Goal: Task Accomplishment & Management: Complete application form

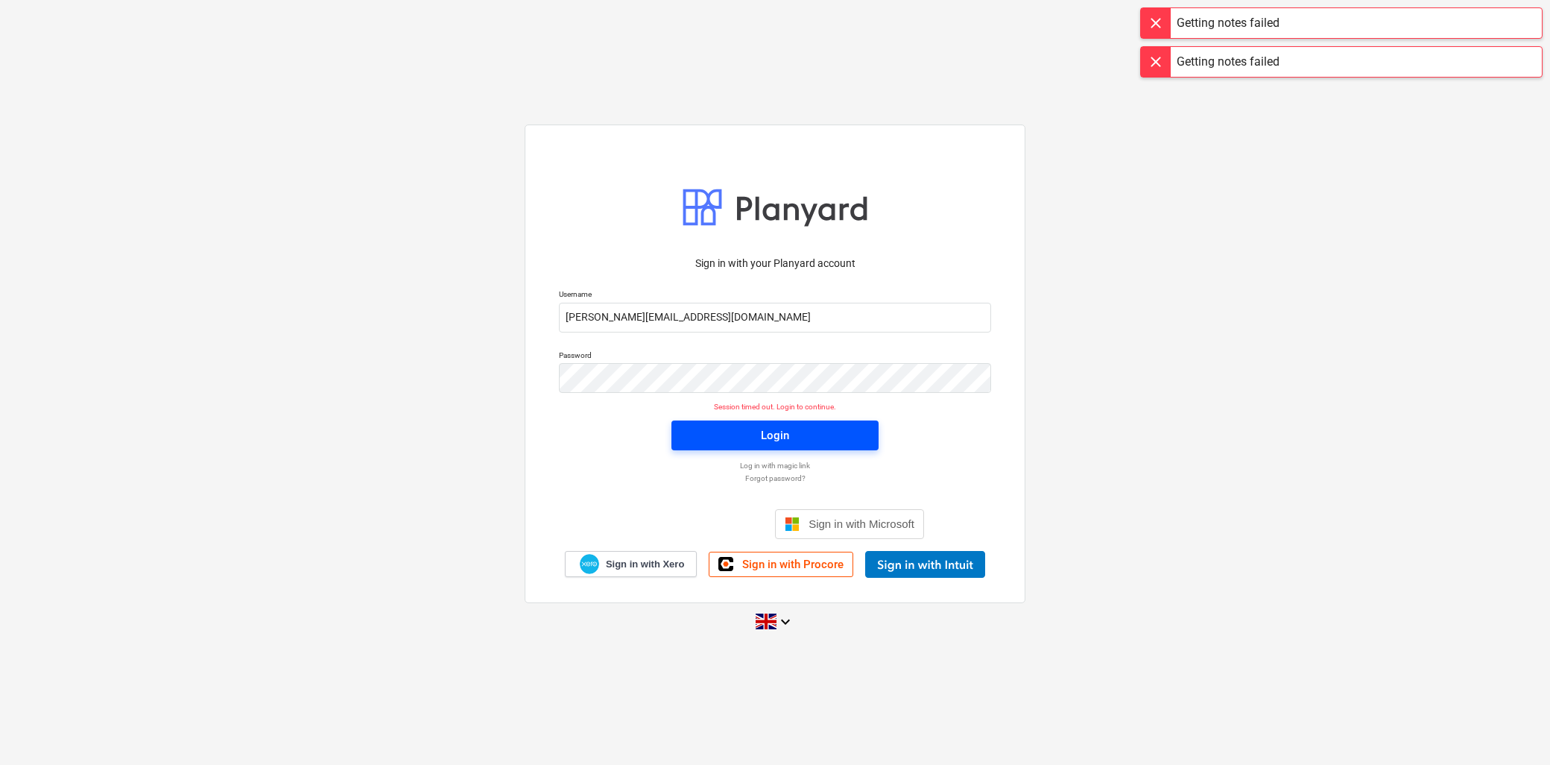
click at [777, 438] on div "Login" at bounding box center [775, 435] width 28 height 19
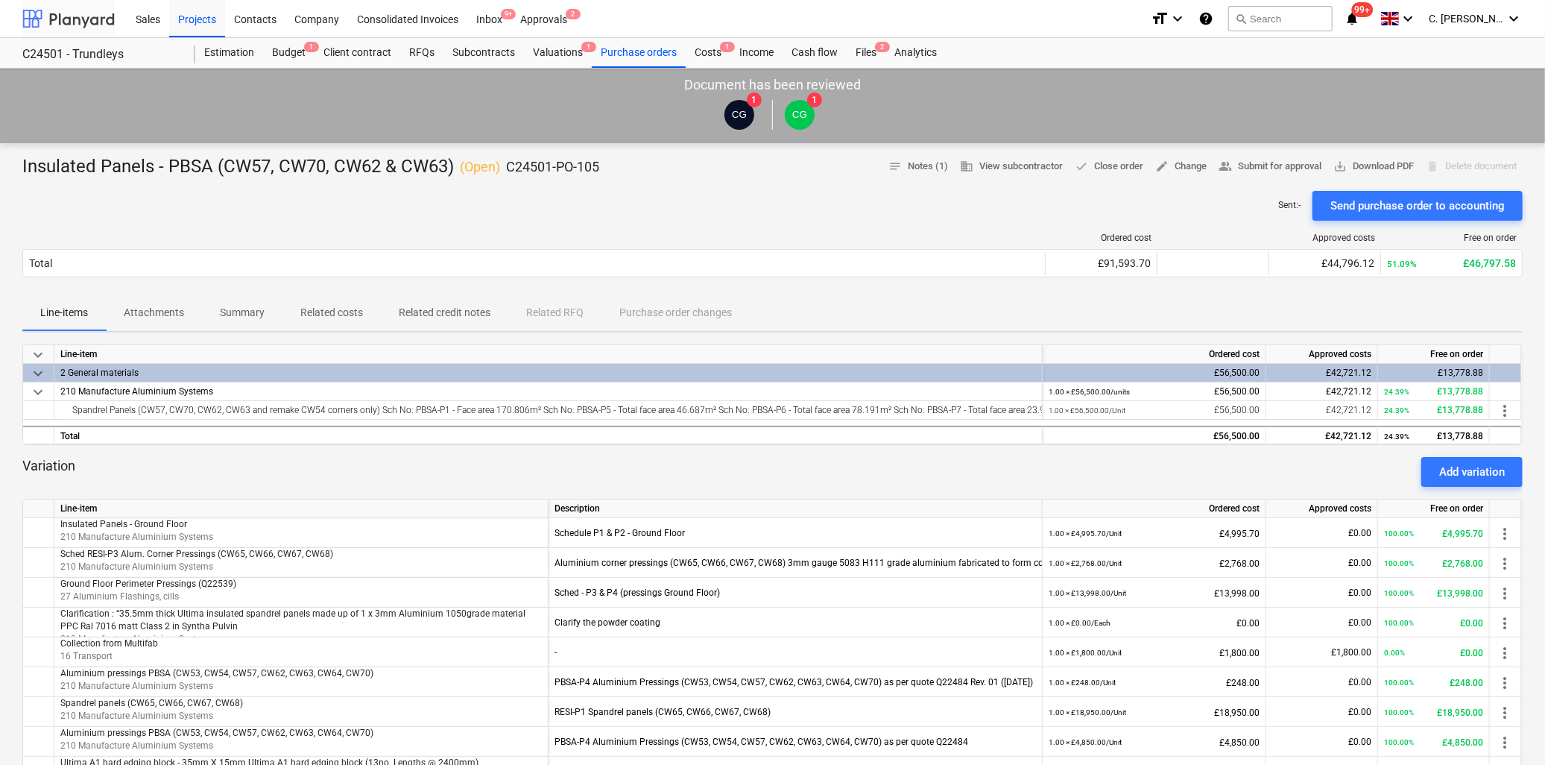
click at [53, 12] on div at bounding box center [68, 18] width 92 height 37
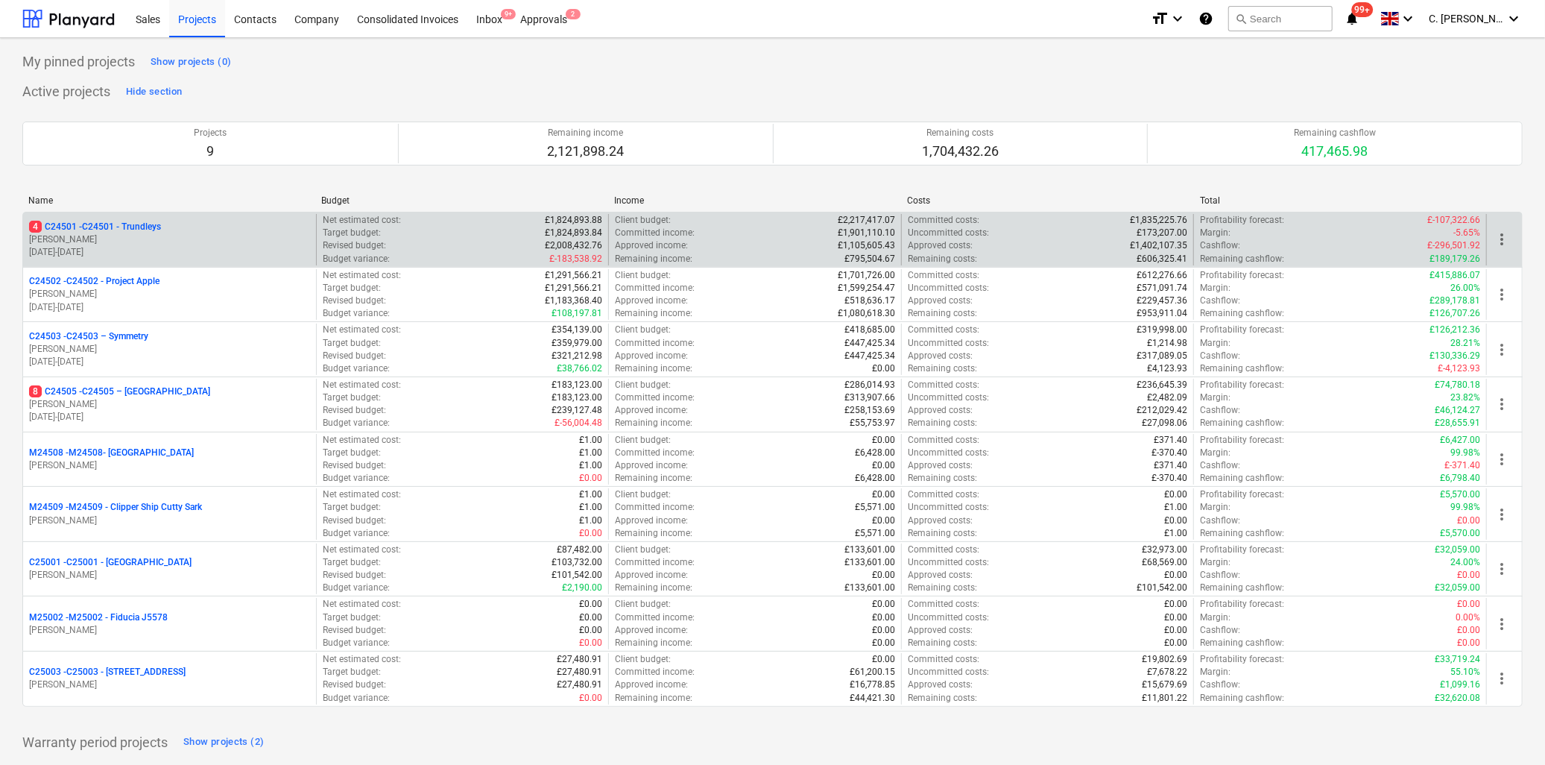
click at [91, 239] on p "[PERSON_NAME]" at bounding box center [169, 239] width 281 height 13
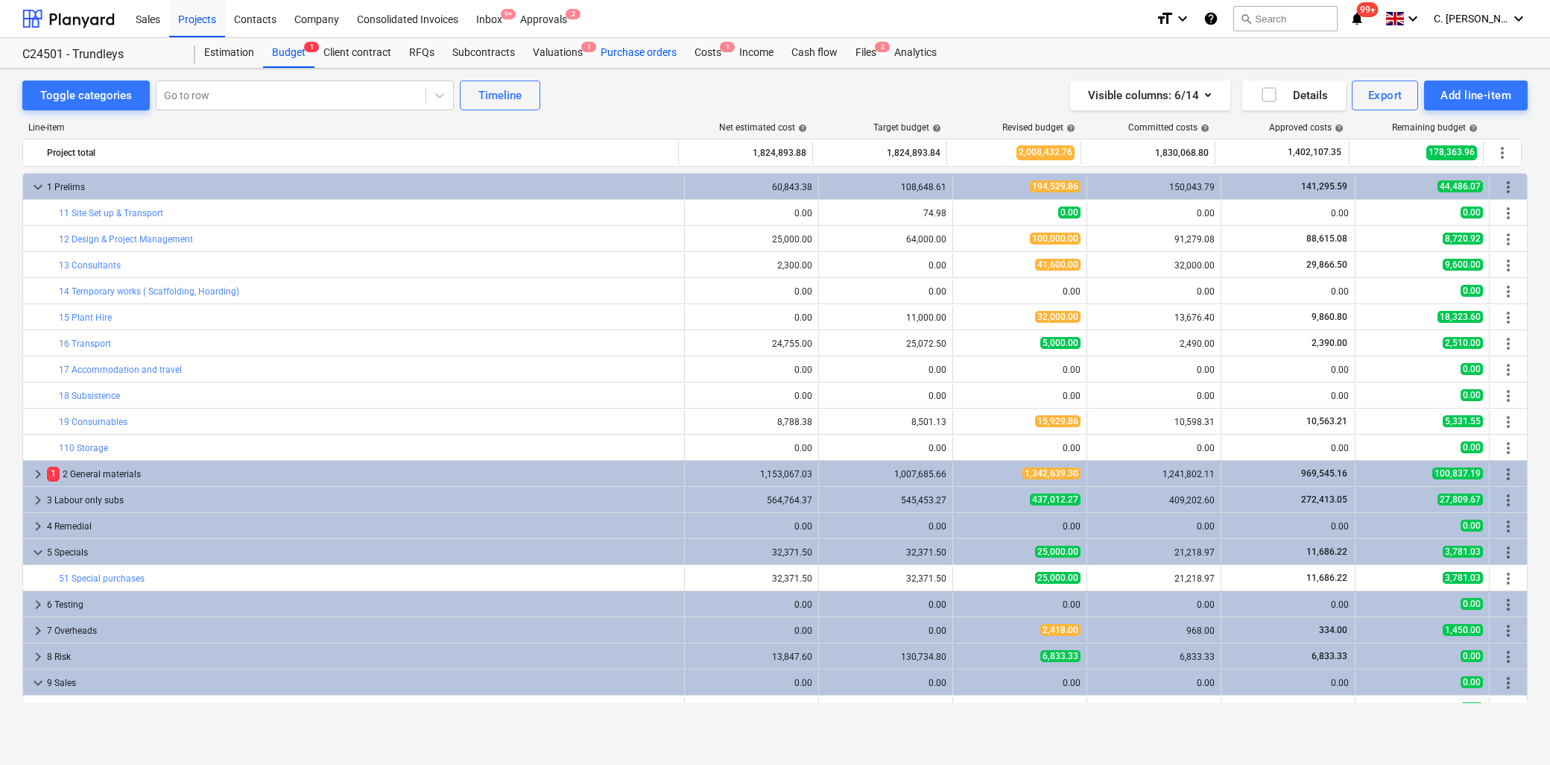
click at [637, 48] on div "Purchase orders" at bounding box center [639, 53] width 94 height 30
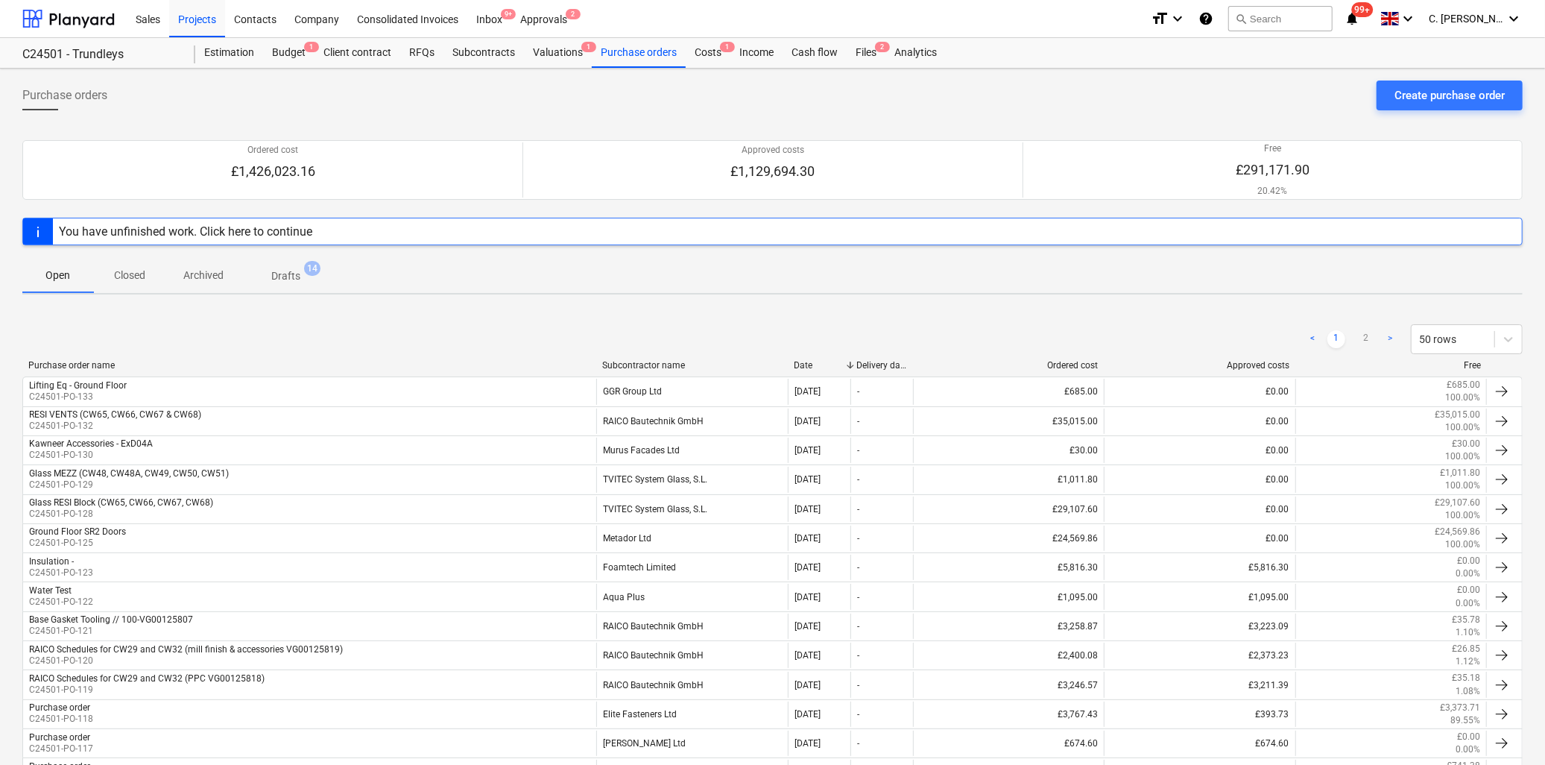
click at [654, 361] on div "Subcontractor name" at bounding box center [692, 365] width 180 height 10
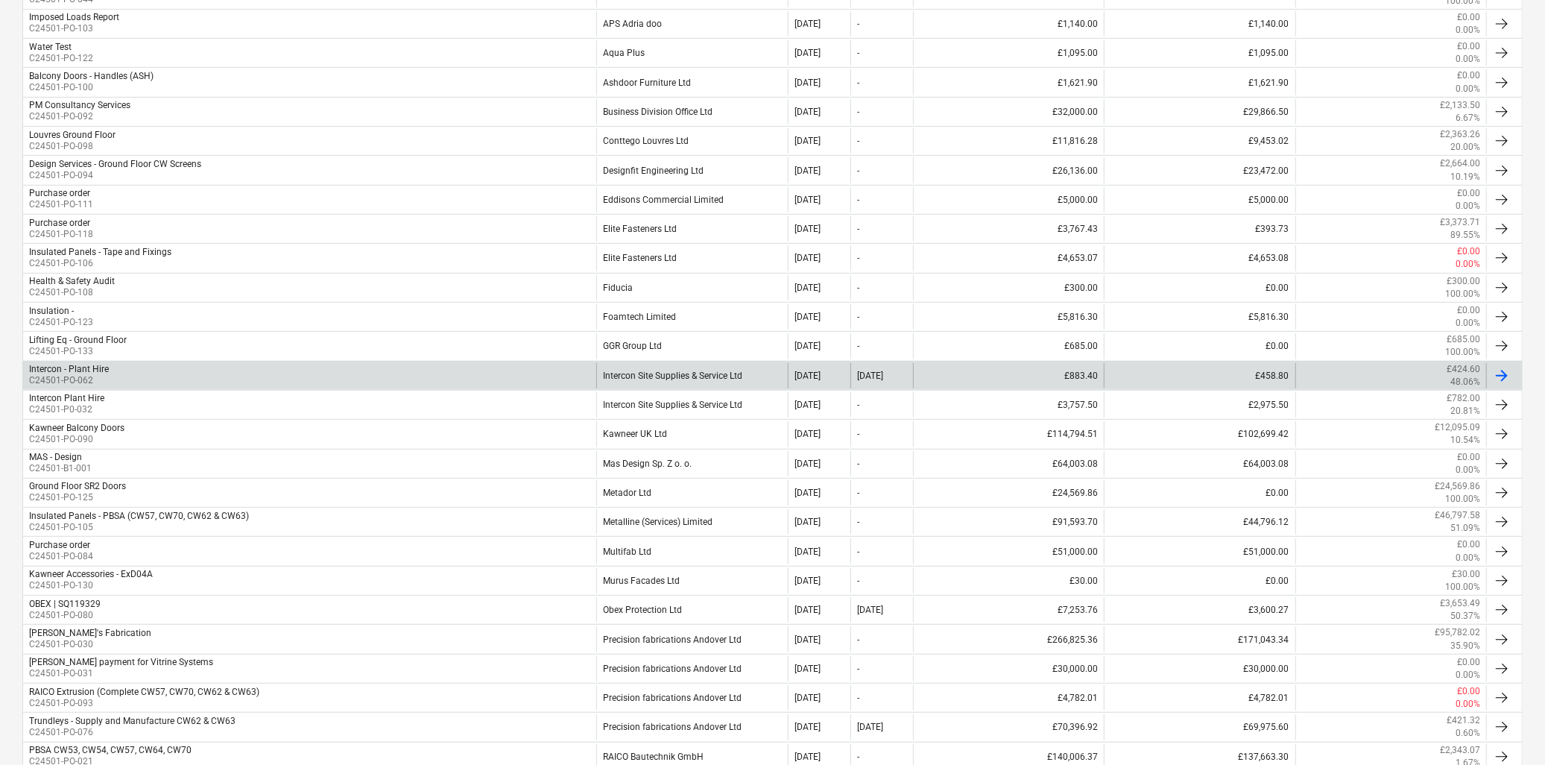
scroll to position [579, 0]
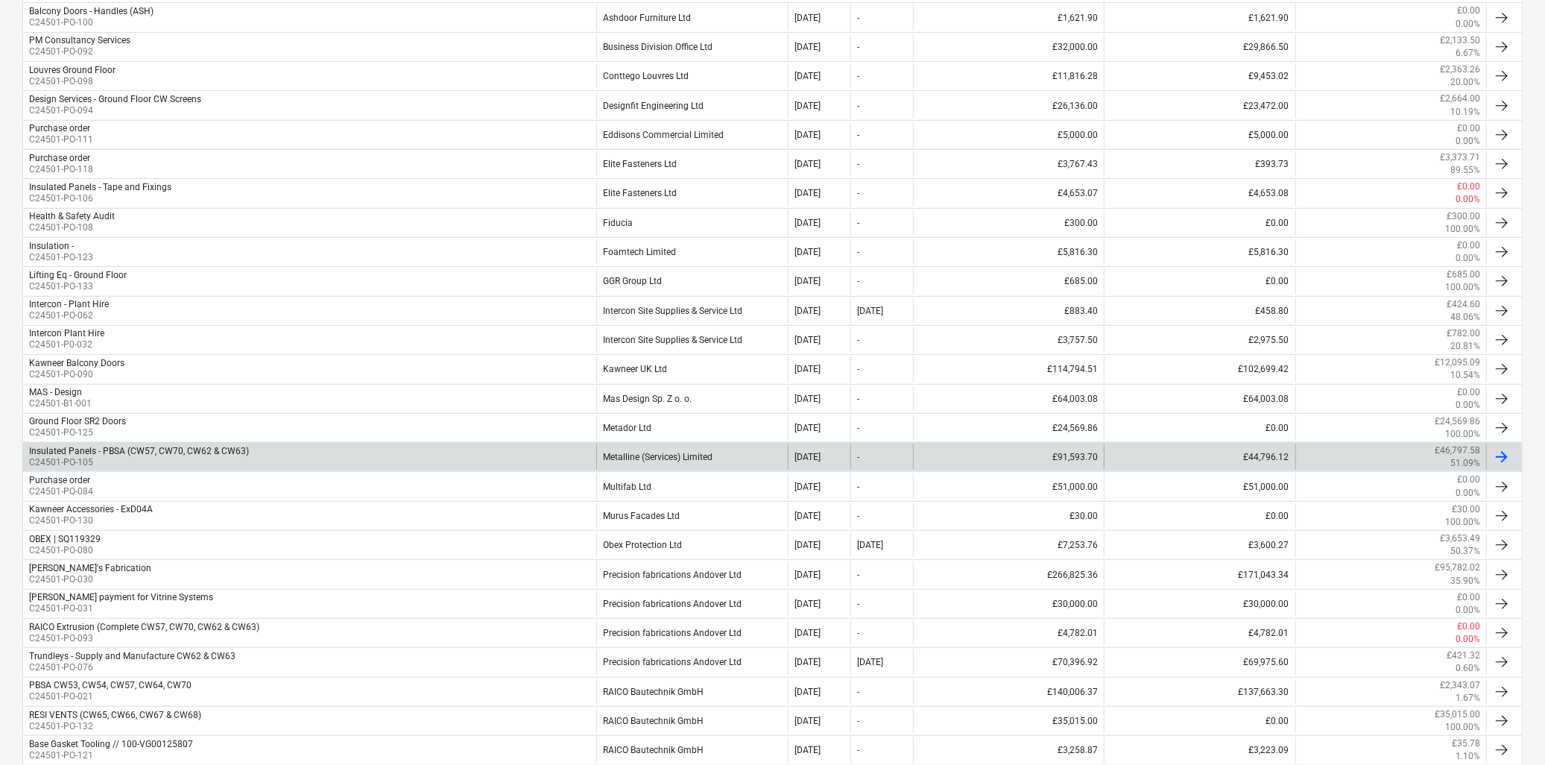
click at [628, 455] on div "Metalline (Services) Limited" at bounding box center [691, 456] width 191 height 25
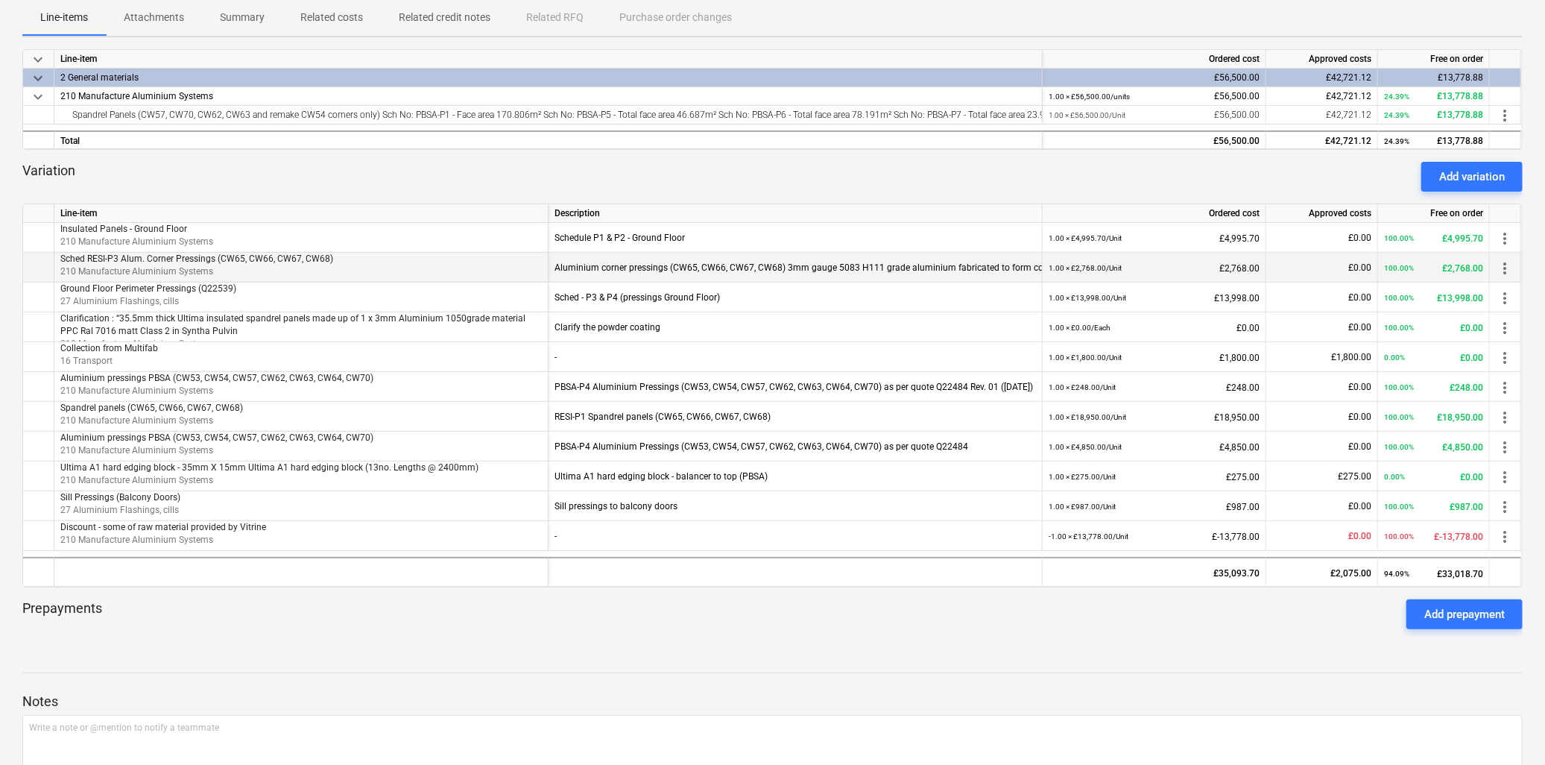
scroll to position [165, 0]
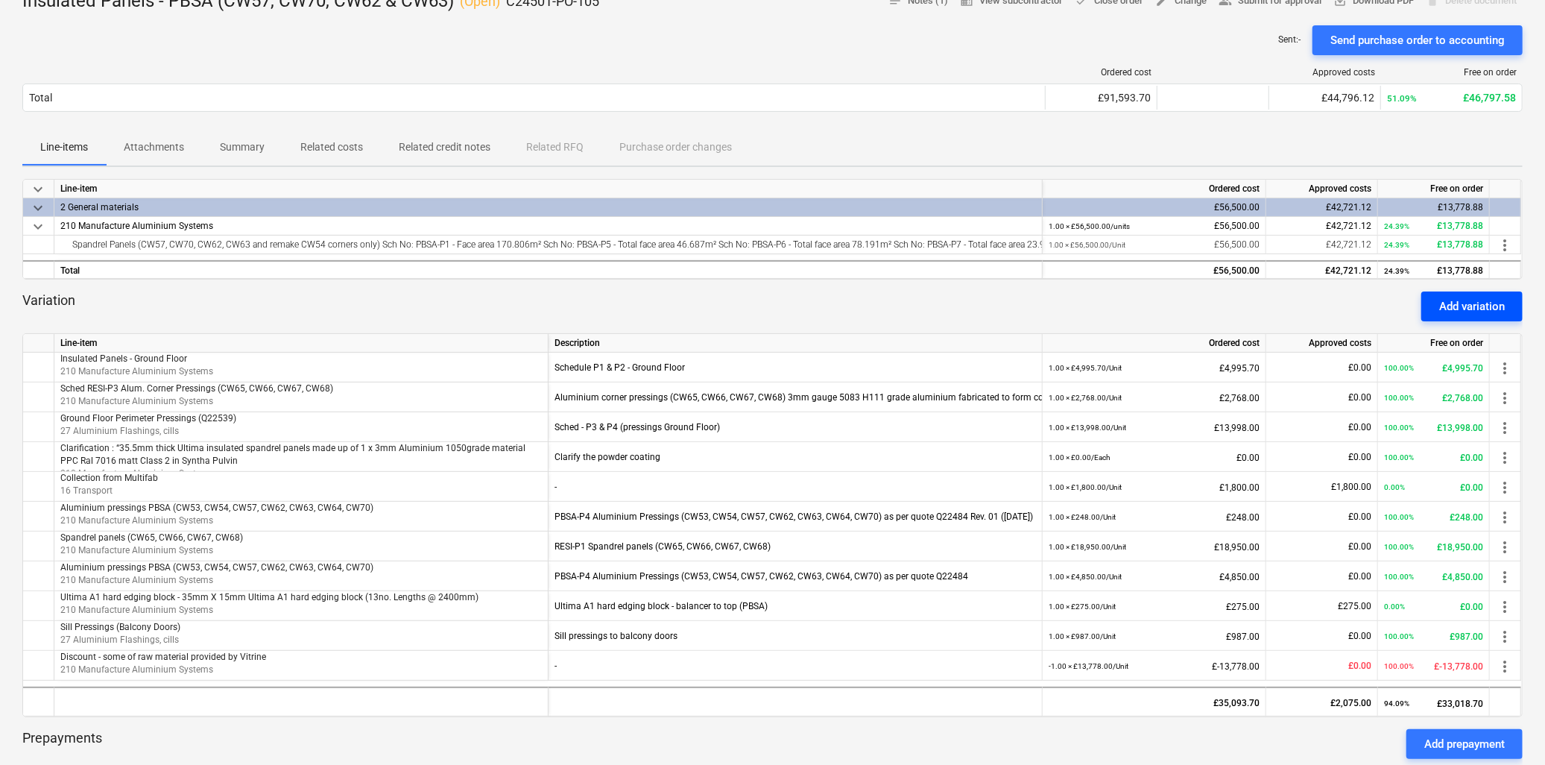
click at [1446, 299] on div "Add variation" at bounding box center [1472, 306] width 66 height 19
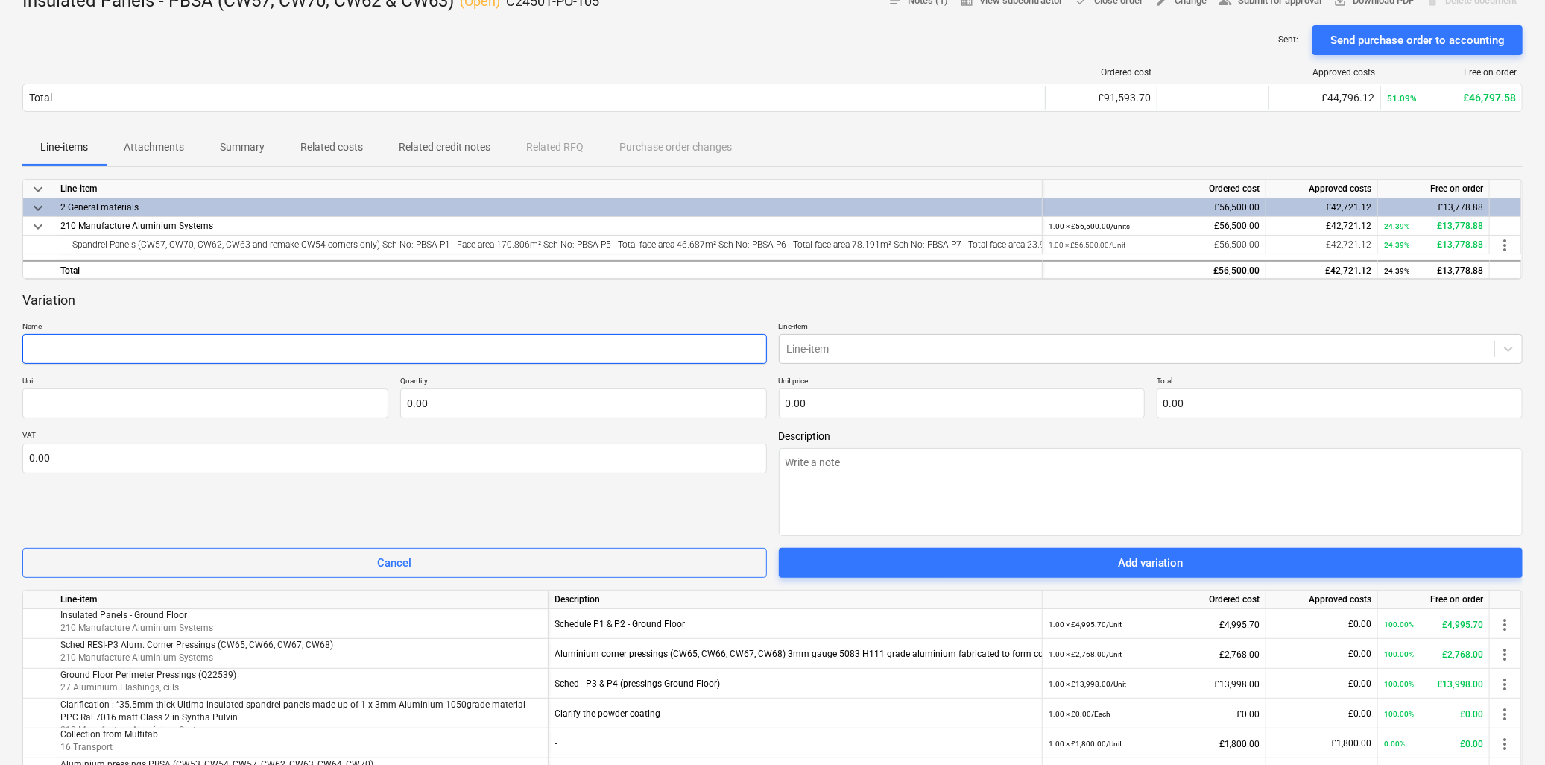
click at [76, 353] on input "text" at bounding box center [394, 349] width 745 height 30
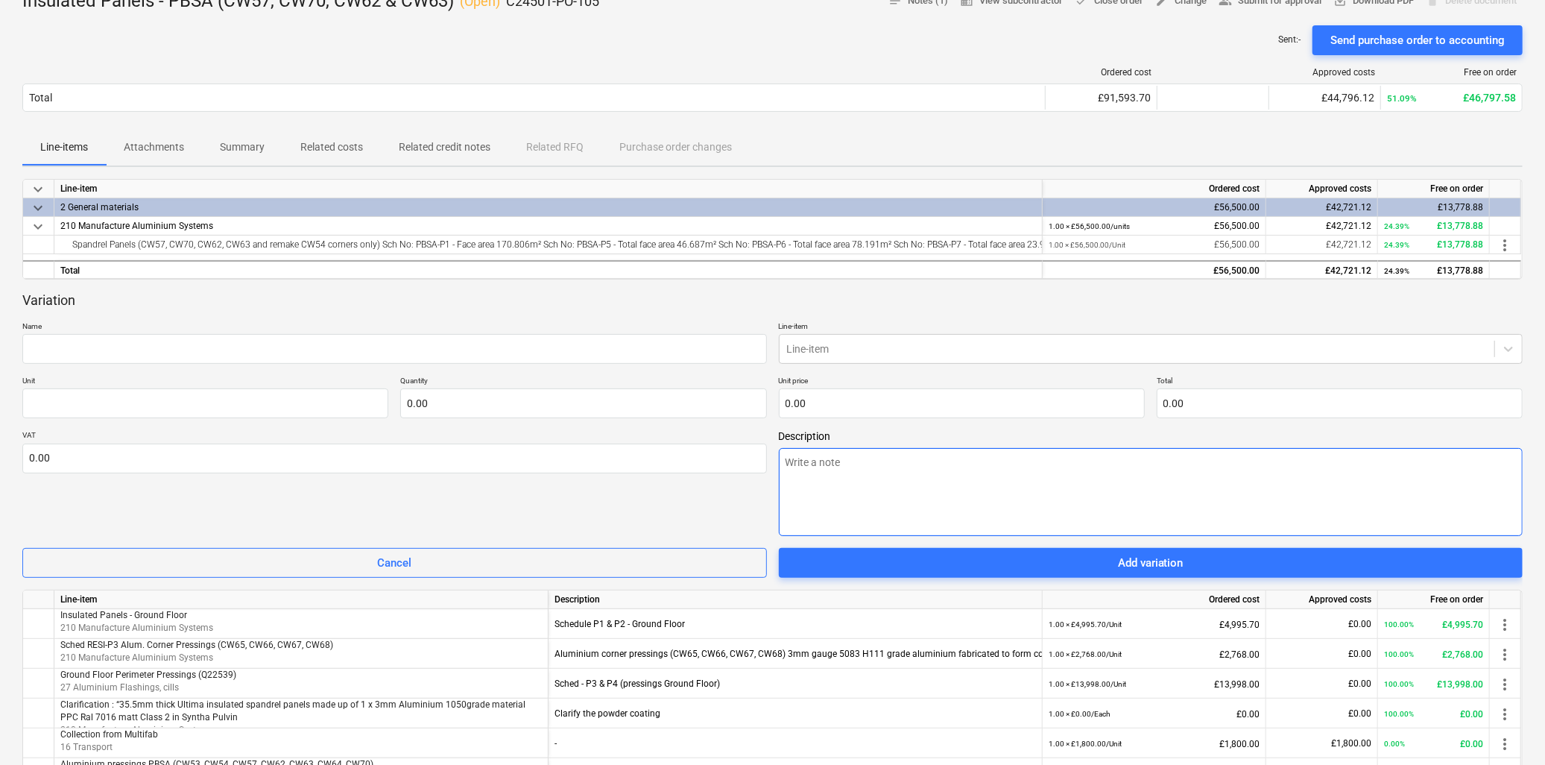
drag, startPoint x: 845, startPoint y: 474, endPoint x: 853, endPoint y: 476, distance: 8.3
click at [845, 474] on textarea at bounding box center [1151, 492] width 745 height 88
type textarea "x"
type textarea "P"
type textarea "x"
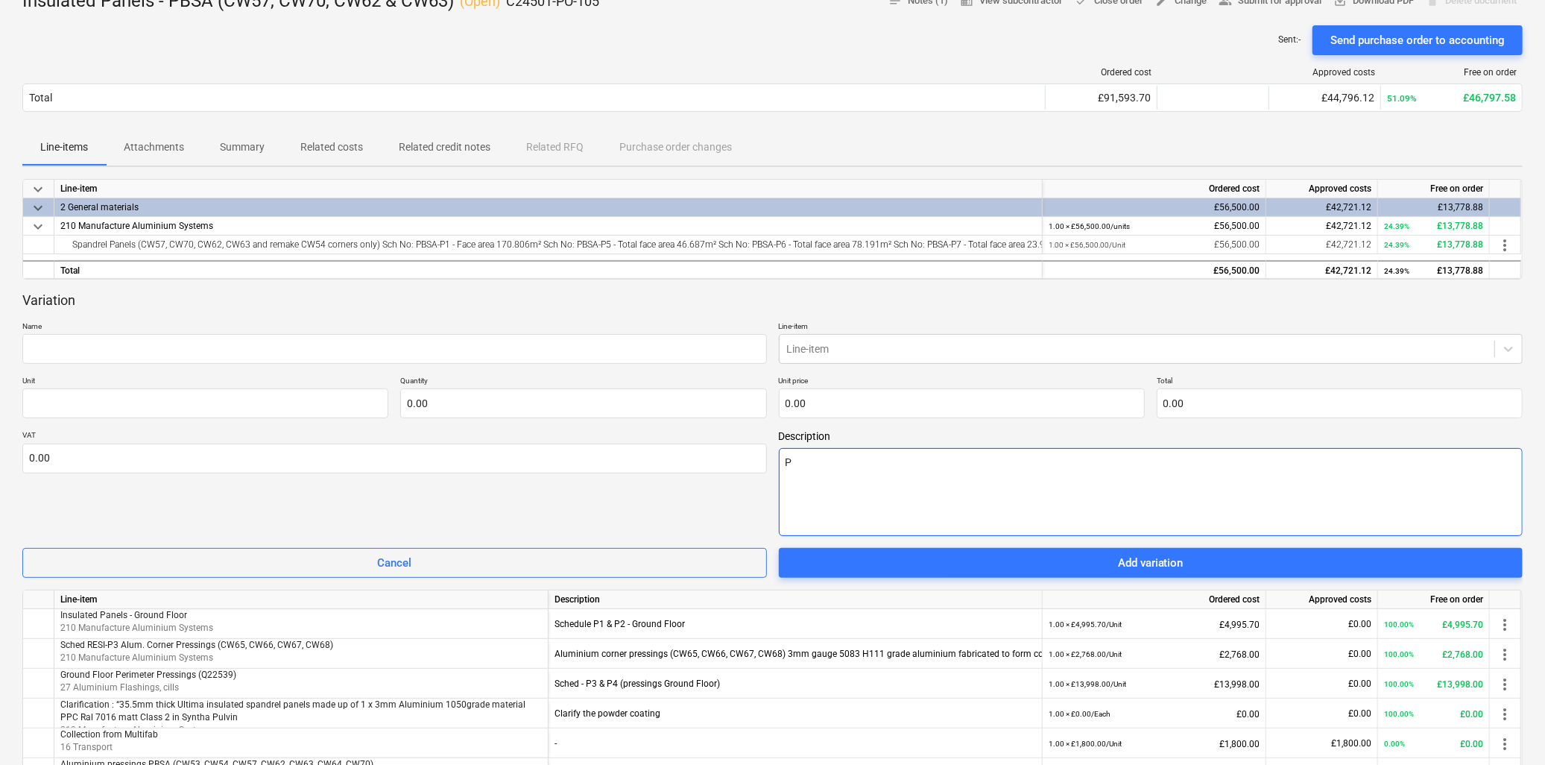
type textarea "Pr"
type textarea "x"
type textarea "Pre"
type textarea "x"
type textarea "Pres"
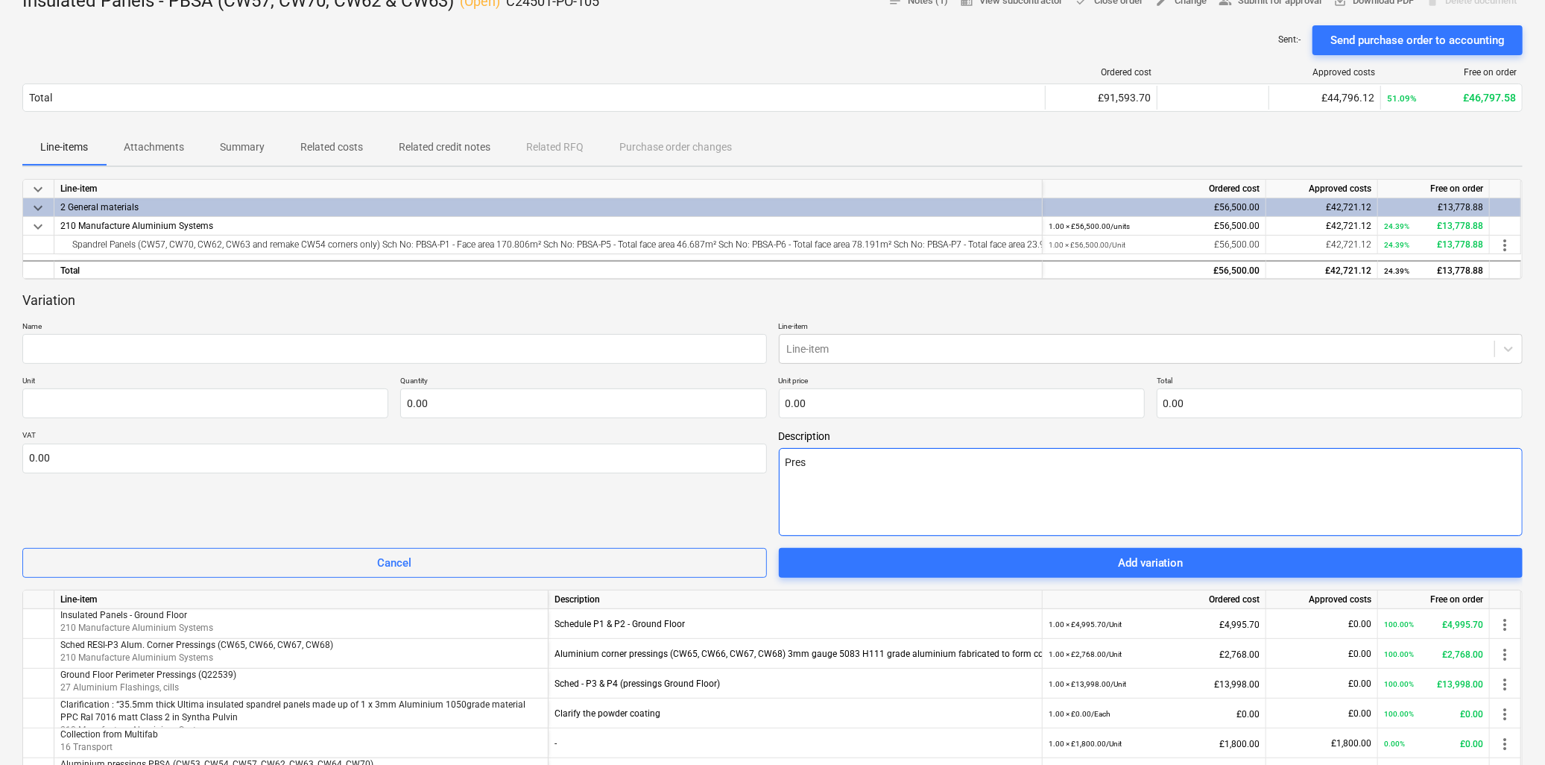
type textarea "x"
type textarea "Press"
type textarea "x"
type textarea "Pressi"
type textarea "x"
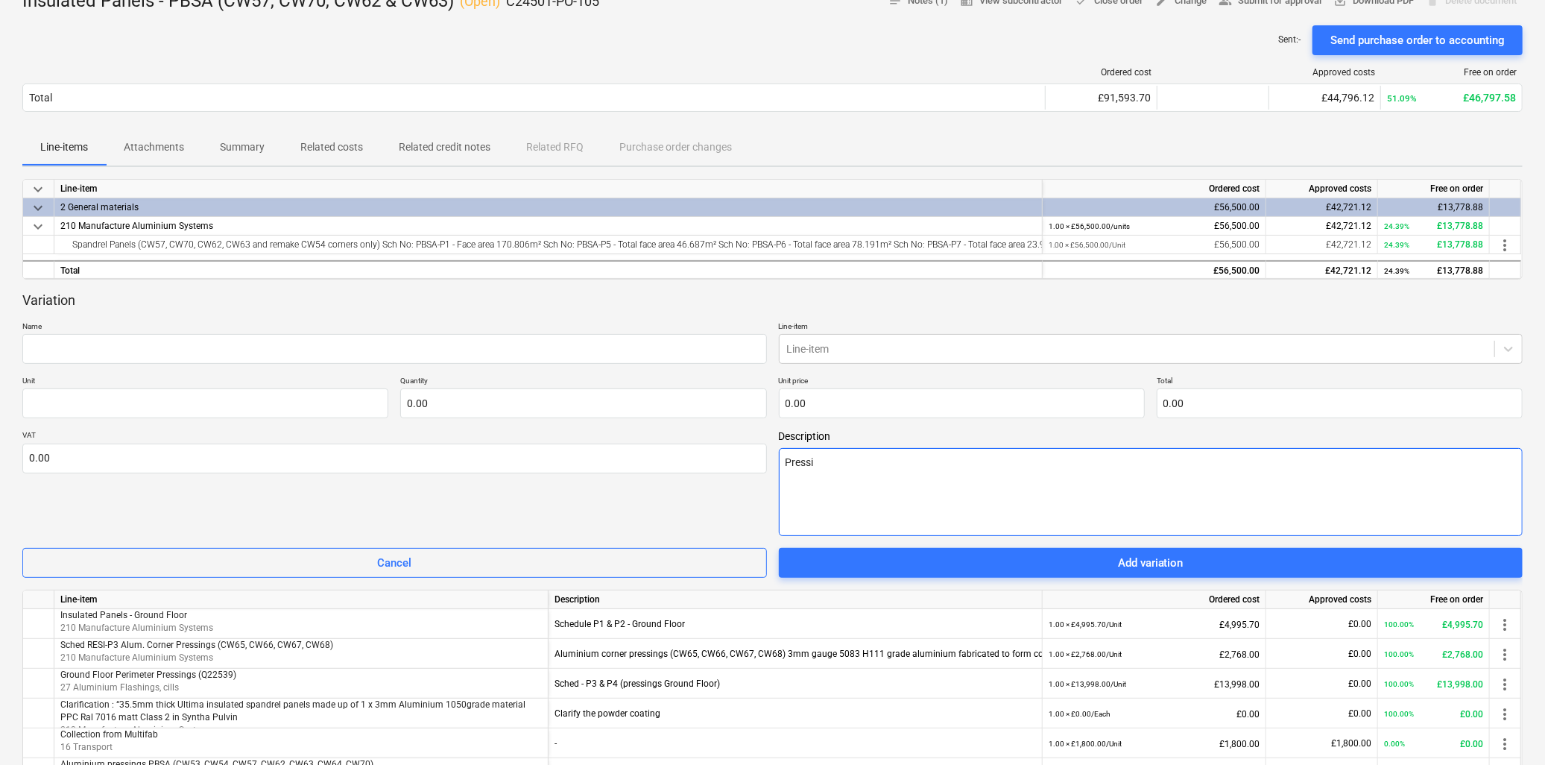
type textarea "Pressin"
type textarea "x"
type textarea "Pressing"
type textarea "x"
type textarea "Pressings"
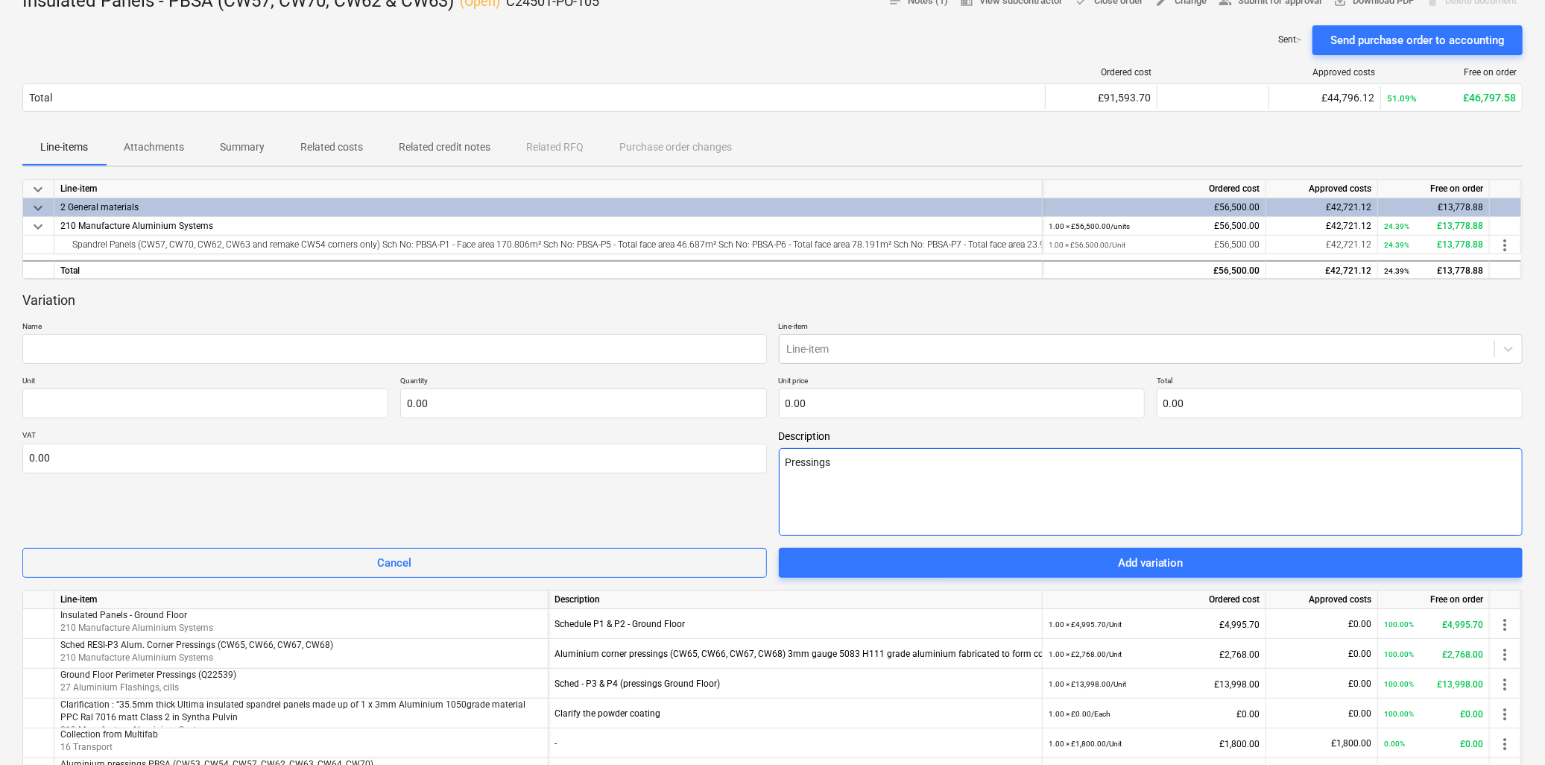
type textarea "x"
type textarea "Pressings"
type textarea "x"
type textarea "Pressings t"
type textarea "x"
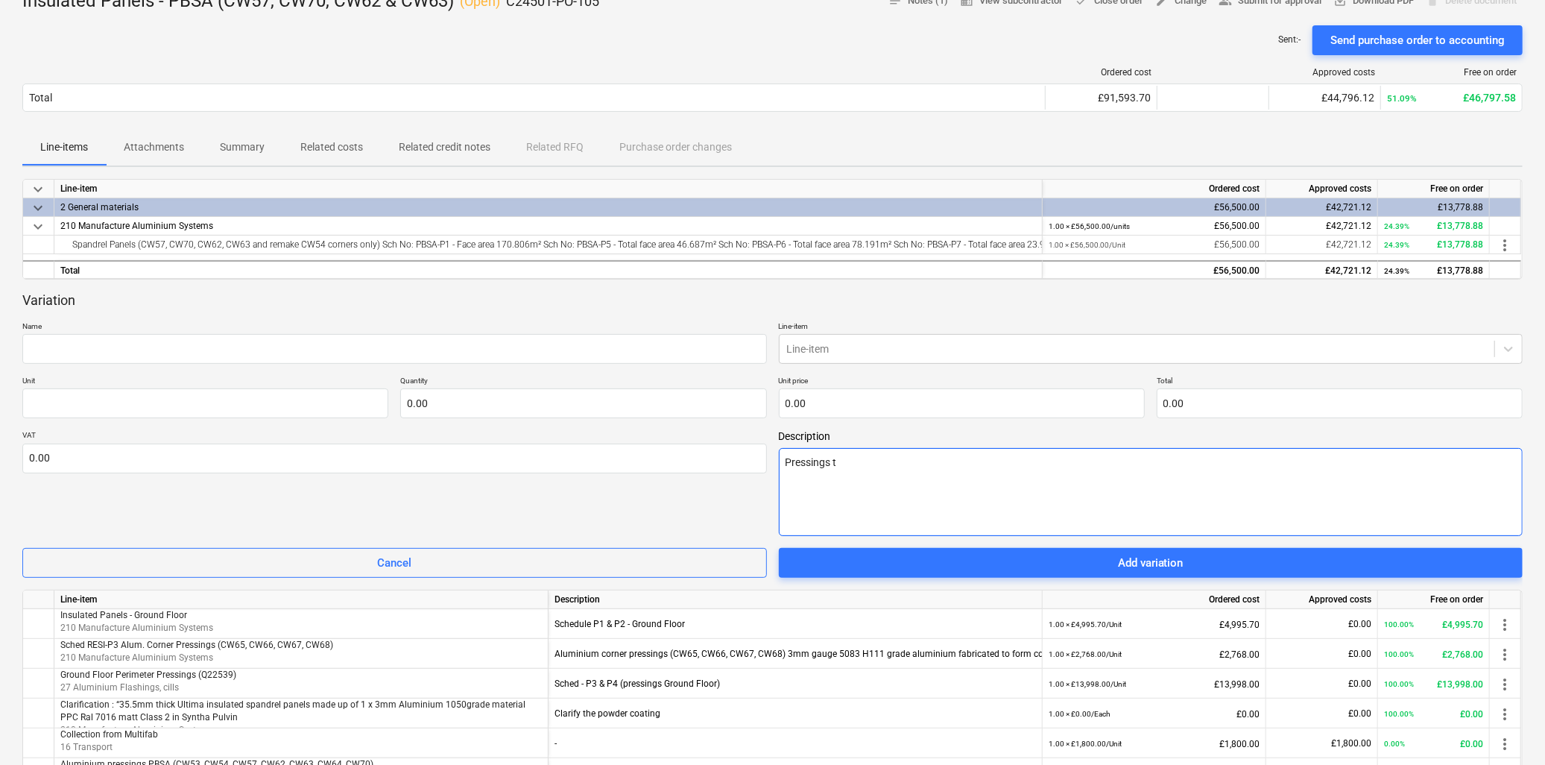
type textarea "Pressings to"
type textarea "x"
type textarea "Pressings to"
type textarea "x"
type textarea "Pressings to C"
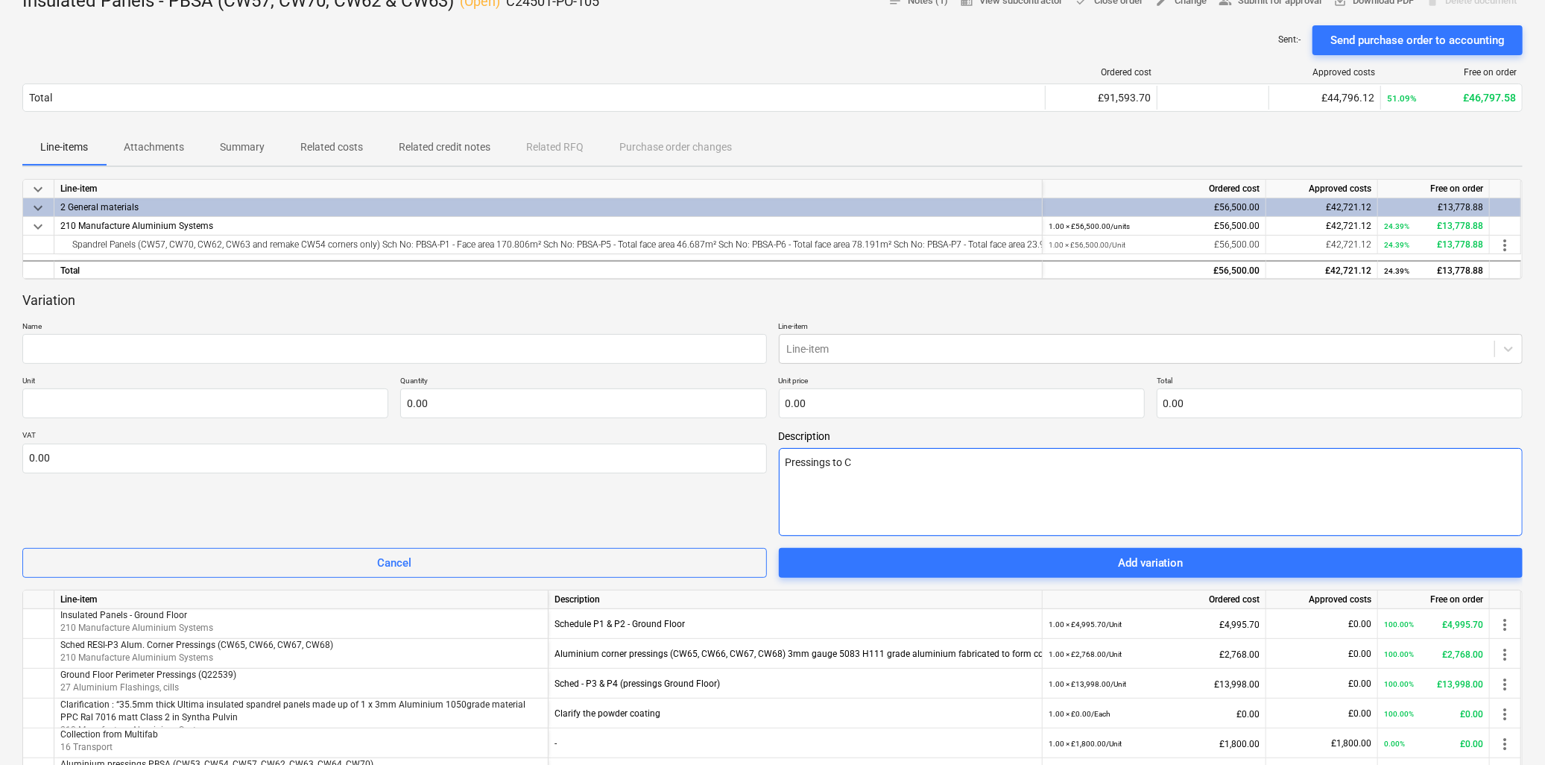
type textarea "x"
type textarea "Pressings to CW"
type textarea "x"
type textarea "Pressings to CW6"
type textarea "x"
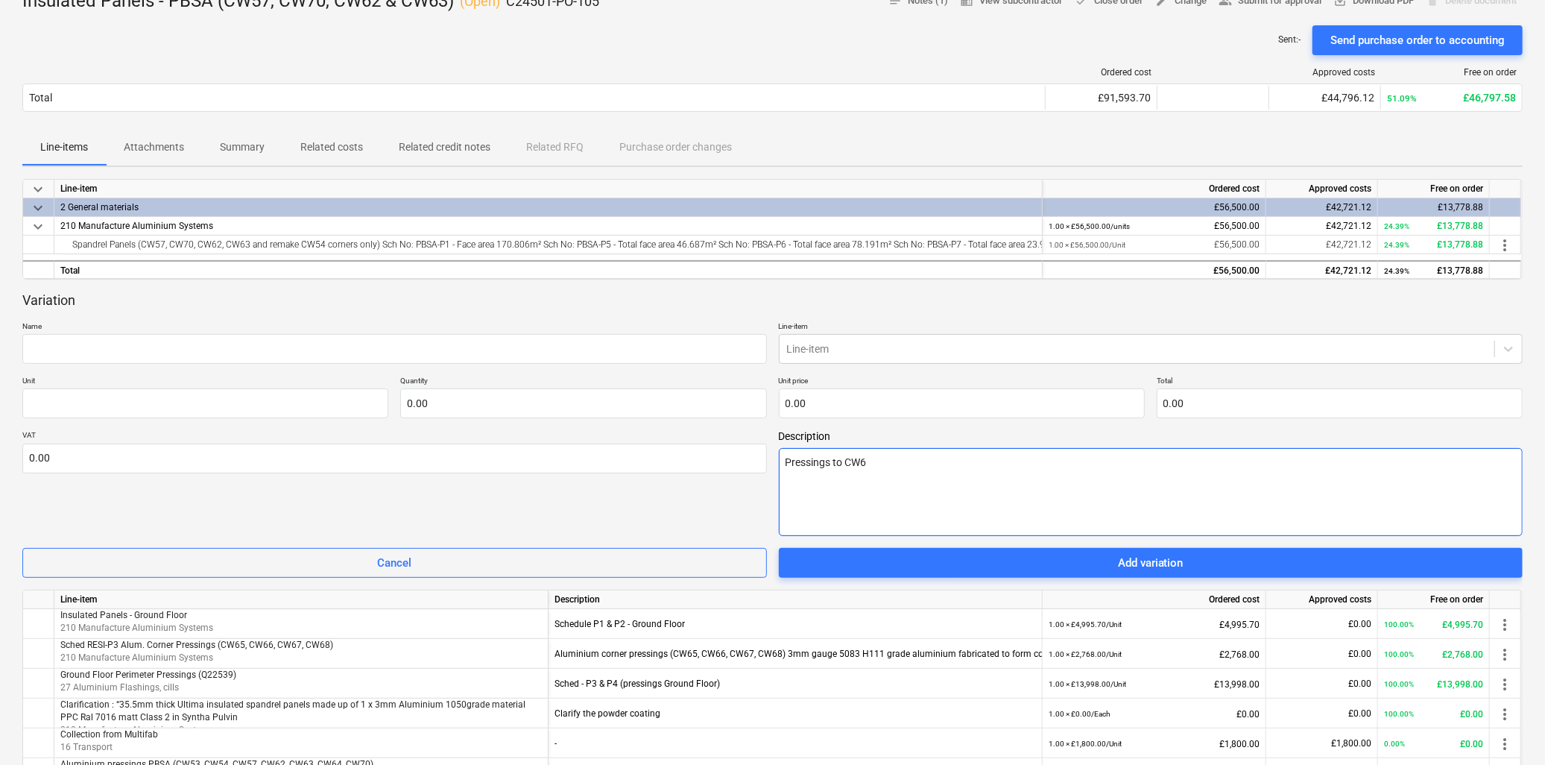
type textarea "Pressings to CW62"
type textarea "x"
type textarea "Pressings to CW62"
type textarea "x"
type textarea "Pressings to CW62 &"
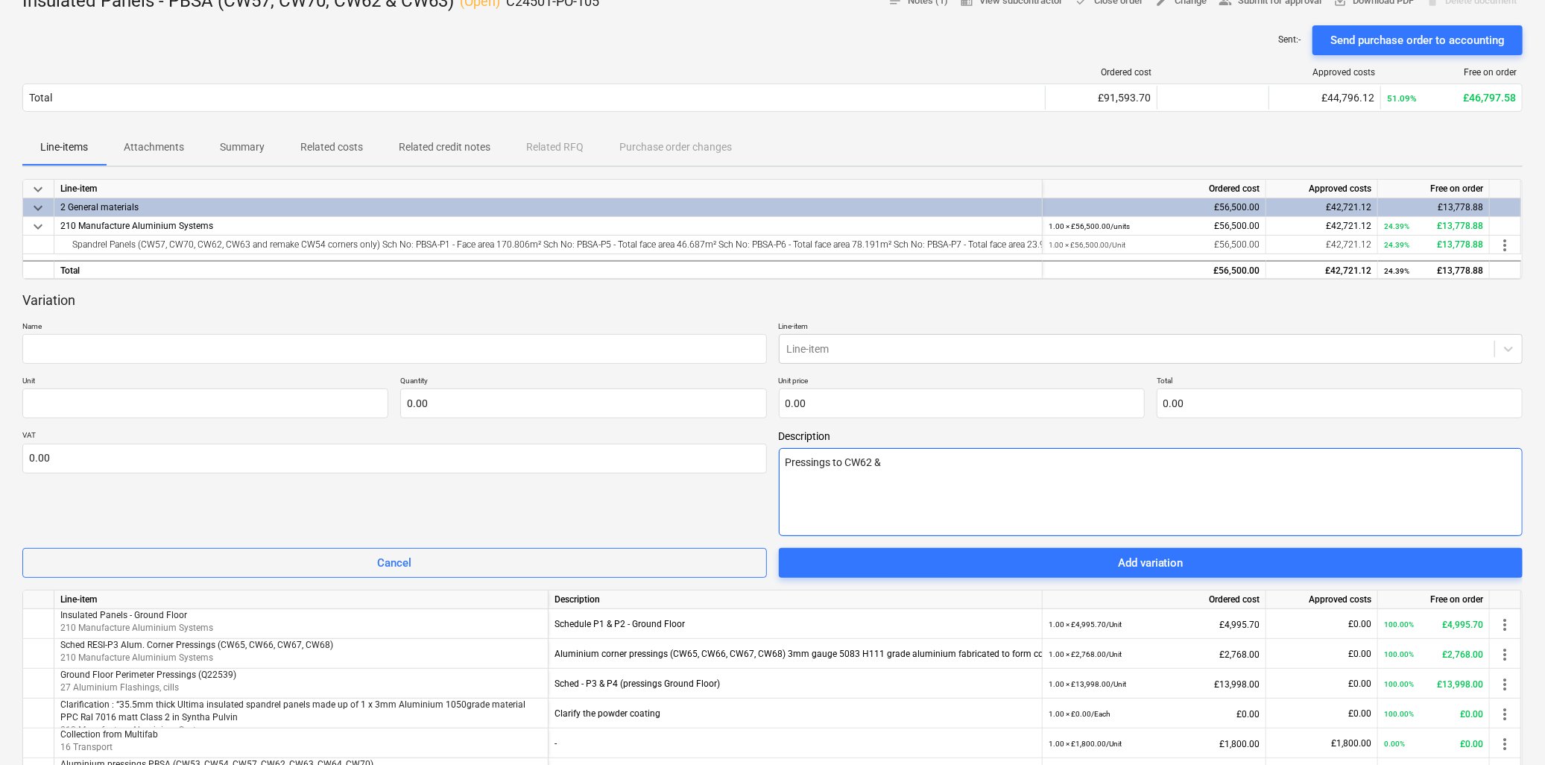
type textarea "x"
type textarea "Pressings to CW62 & C"
type textarea "x"
type textarea "Pressings to CW62 & CW"
type textarea "x"
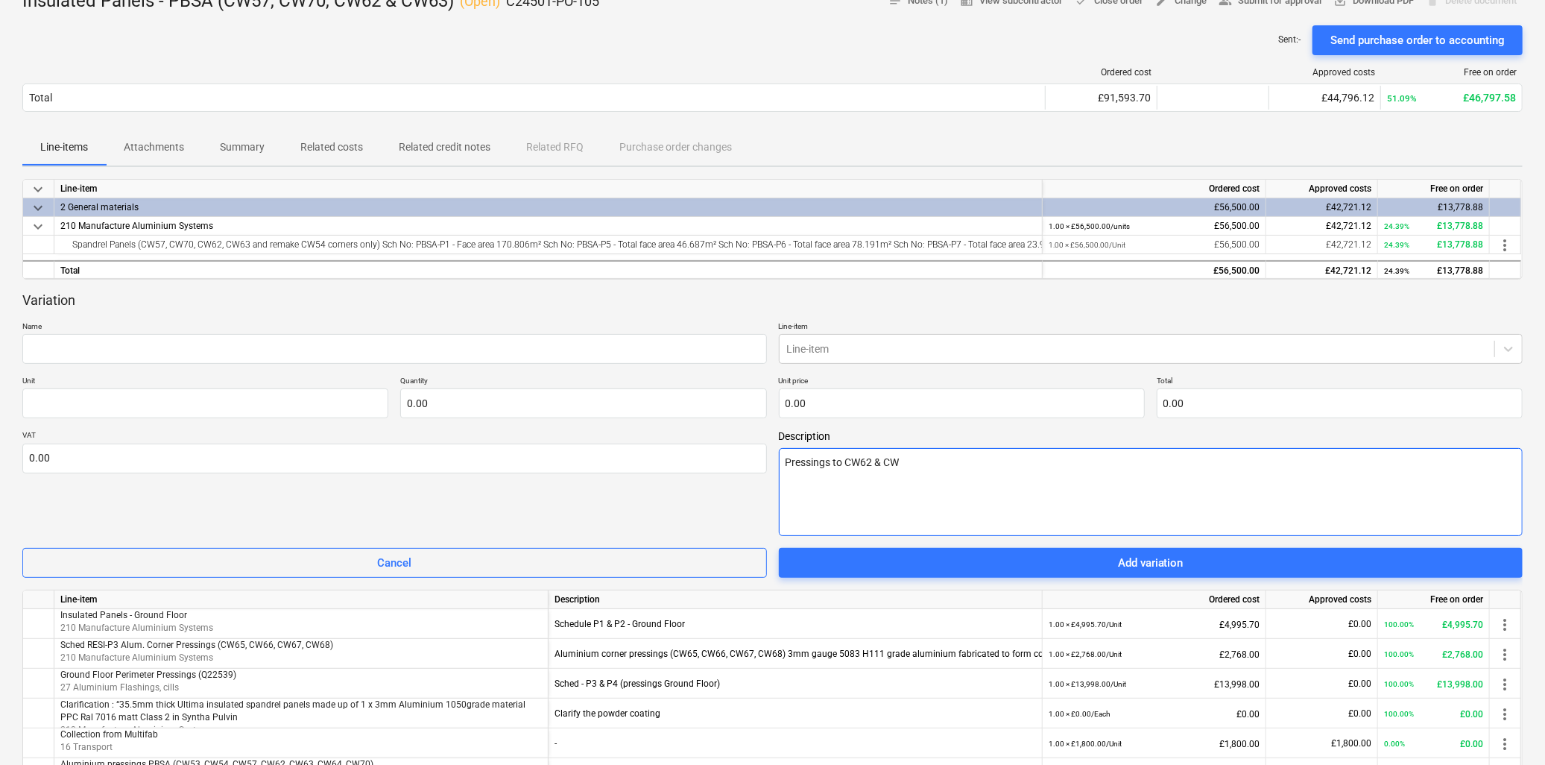
type textarea "Pressings to CW62 & CW6"
type textarea "x"
type textarea "Pressings to CW62 & CW63"
type textarea "x"
type textarea "Pressings to CW62 & CW63"
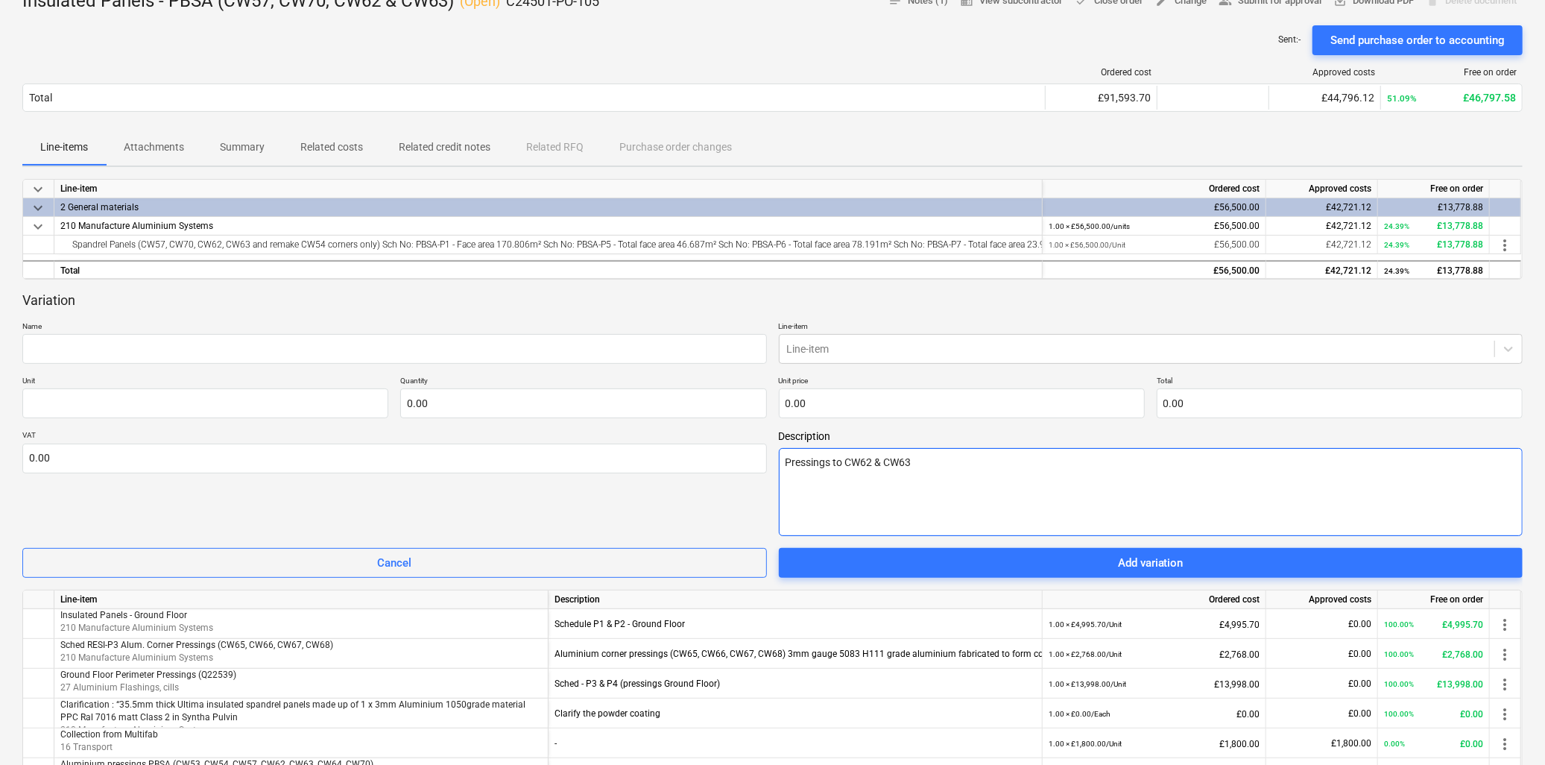
type textarea "x"
type textarea "Pressings to CW62 & CW63 ("
paste textarea "PBSA-P10"
type textarea "x"
type textarea "Pressings to CW62 & CW63 (PBSA-P10"
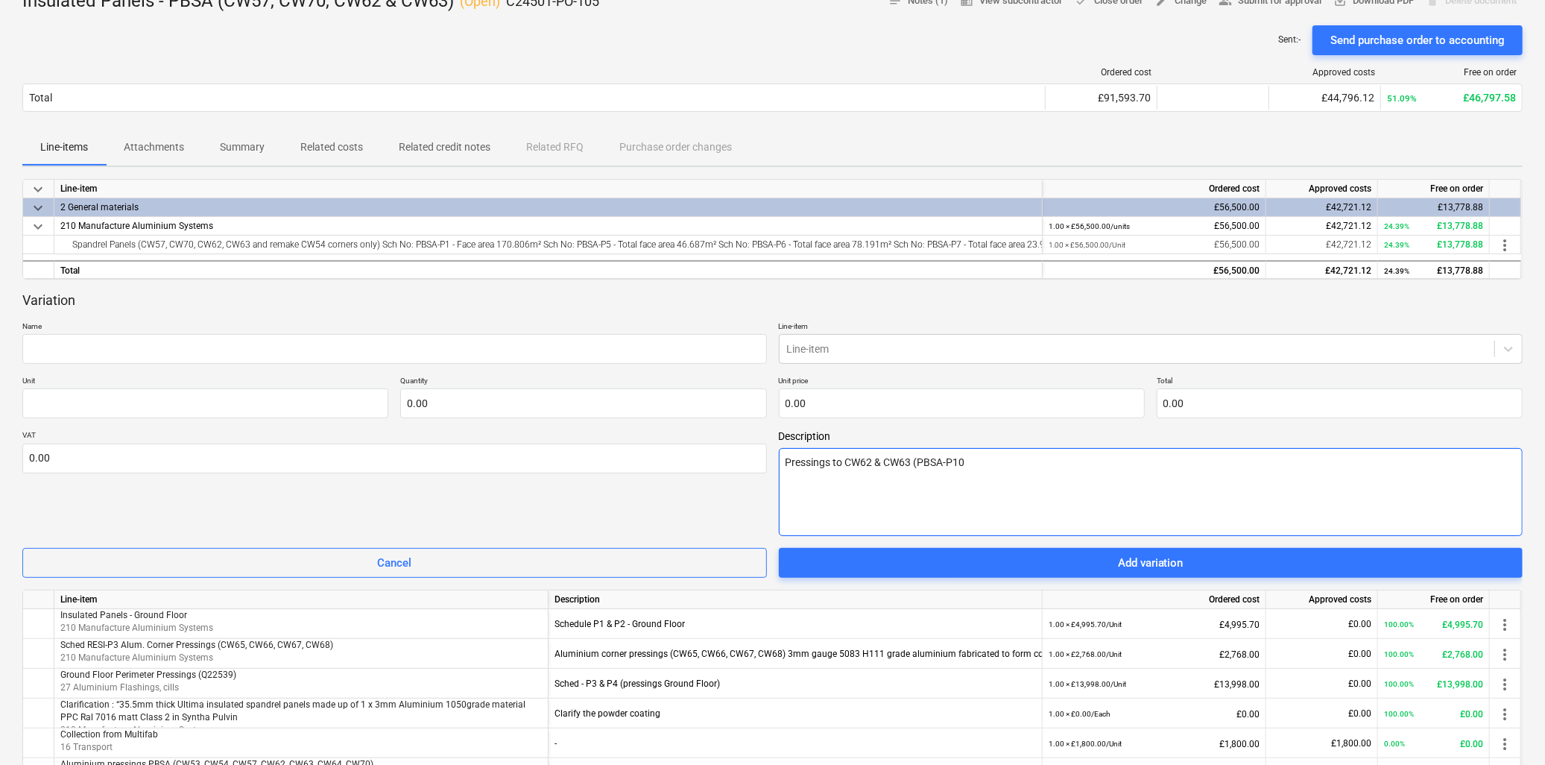
type textarea "x"
type textarea "Pressings to CW62 & CW63 (PBSA-P10 )"
drag, startPoint x: 976, startPoint y: 460, endPoint x: 982, endPoint y: 467, distance: 9.0
click at [976, 463] on textarea "Pressings to CW62 & CW63 (PBSA-P10 )" at bounding box center [1151, 492] width 745 height 88
drag, startPoint x: 994, startPoint y: 462, endPoint x: 967, endPoint y: 465, distance: 26.3
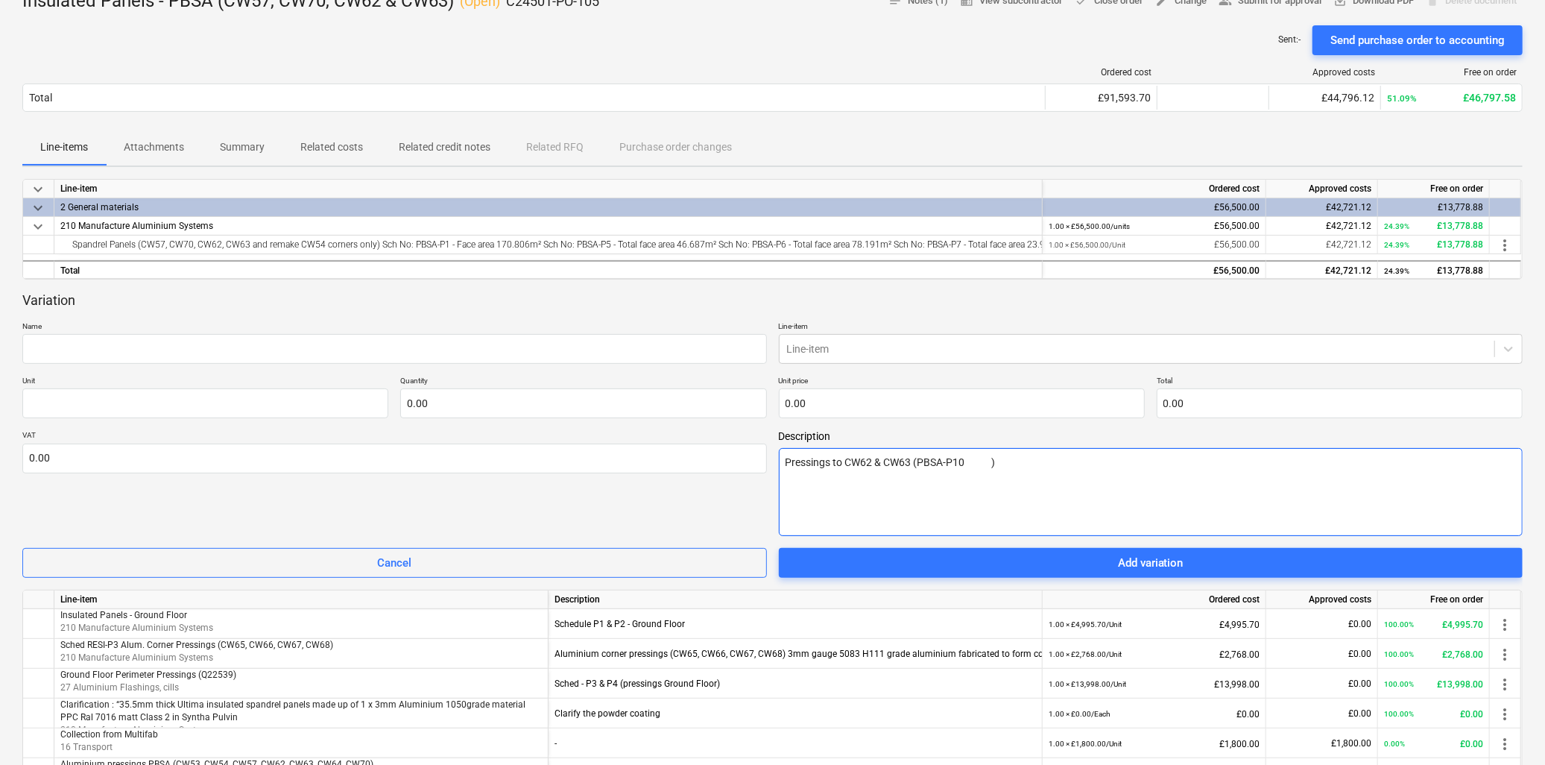
click at [967, 465] on textarea "Pressings to CW62 & CW63 (PBSA-P10 )" at bounding box center [1151, 492] width 745 height 88
type textarea "x"
type textarea "Pressings to CW62 & CW63 (PBSA-P10 )"
type textarea "x"
drag, startPoint x: 974, startPoint y: 465, endPoint x: 746, endPoint y: 464, distance: 228.1
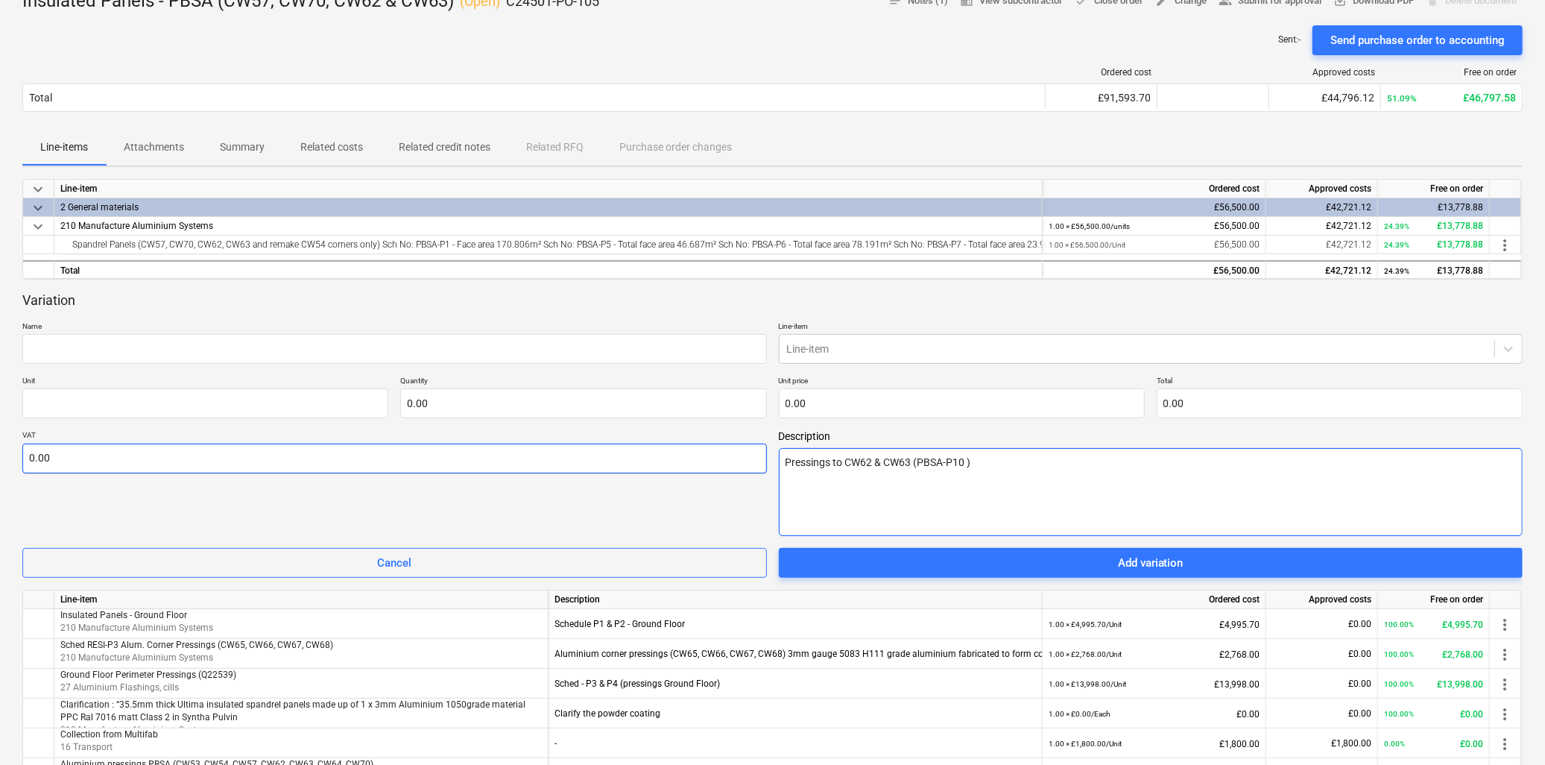
click at [746, 464] on div "VAT 0.00 Description Pressings to CW62 & CW63 (PBSA-P10 )" at bounding box center [772, 483] width 1500 height 106
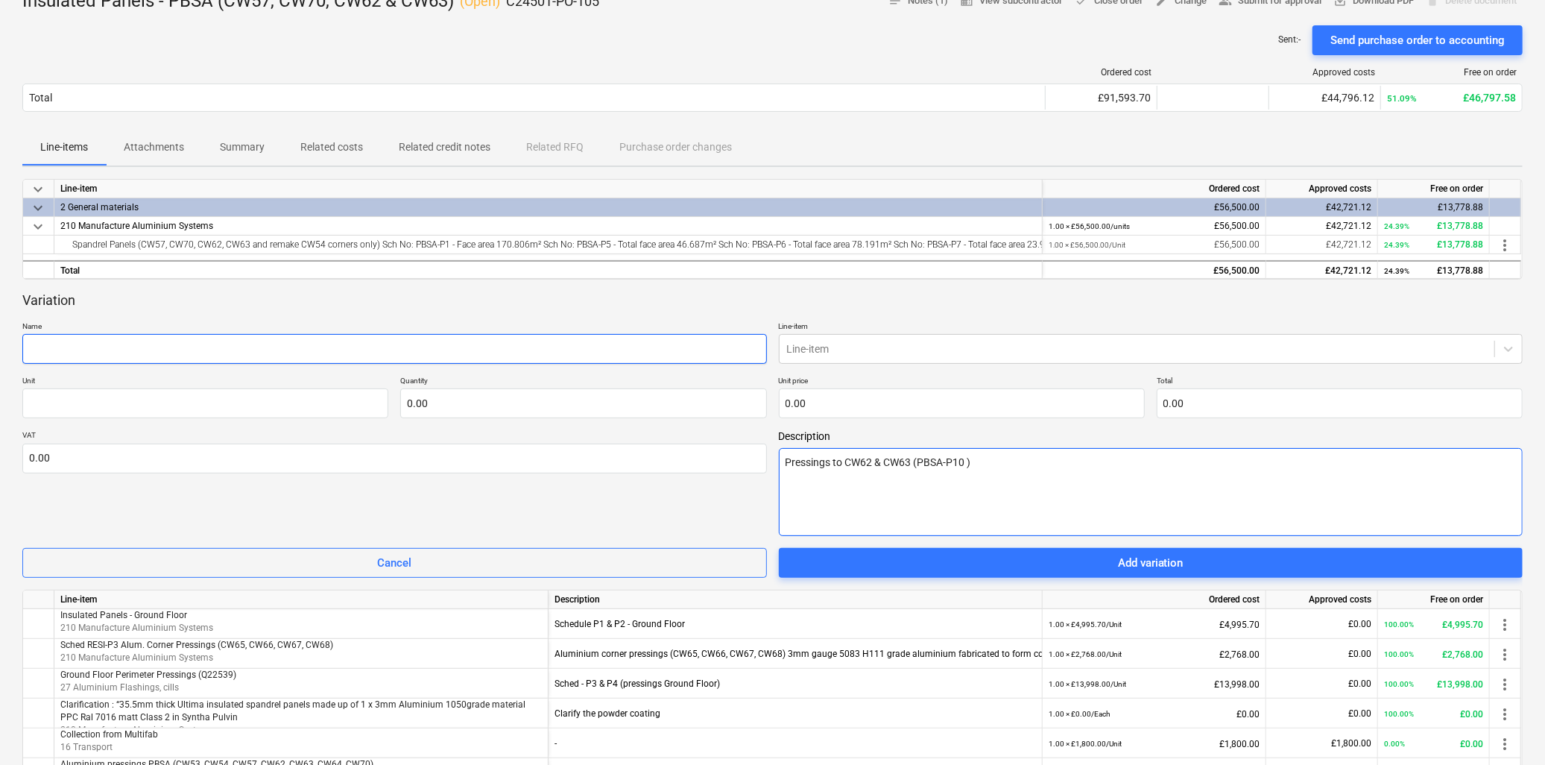
type textarea "Pressings to CW62 & CW63 (PBSA-P10 )"
click at [212, 361] on input "text" at bounding box center [394, 349] width 745 height 30
paste input "Pressings to CW62 & CW63 (PBSA-P10 )"
type textarea "x"
type input "Pressings to CW62 & CW63 (PBSA-P10 )"
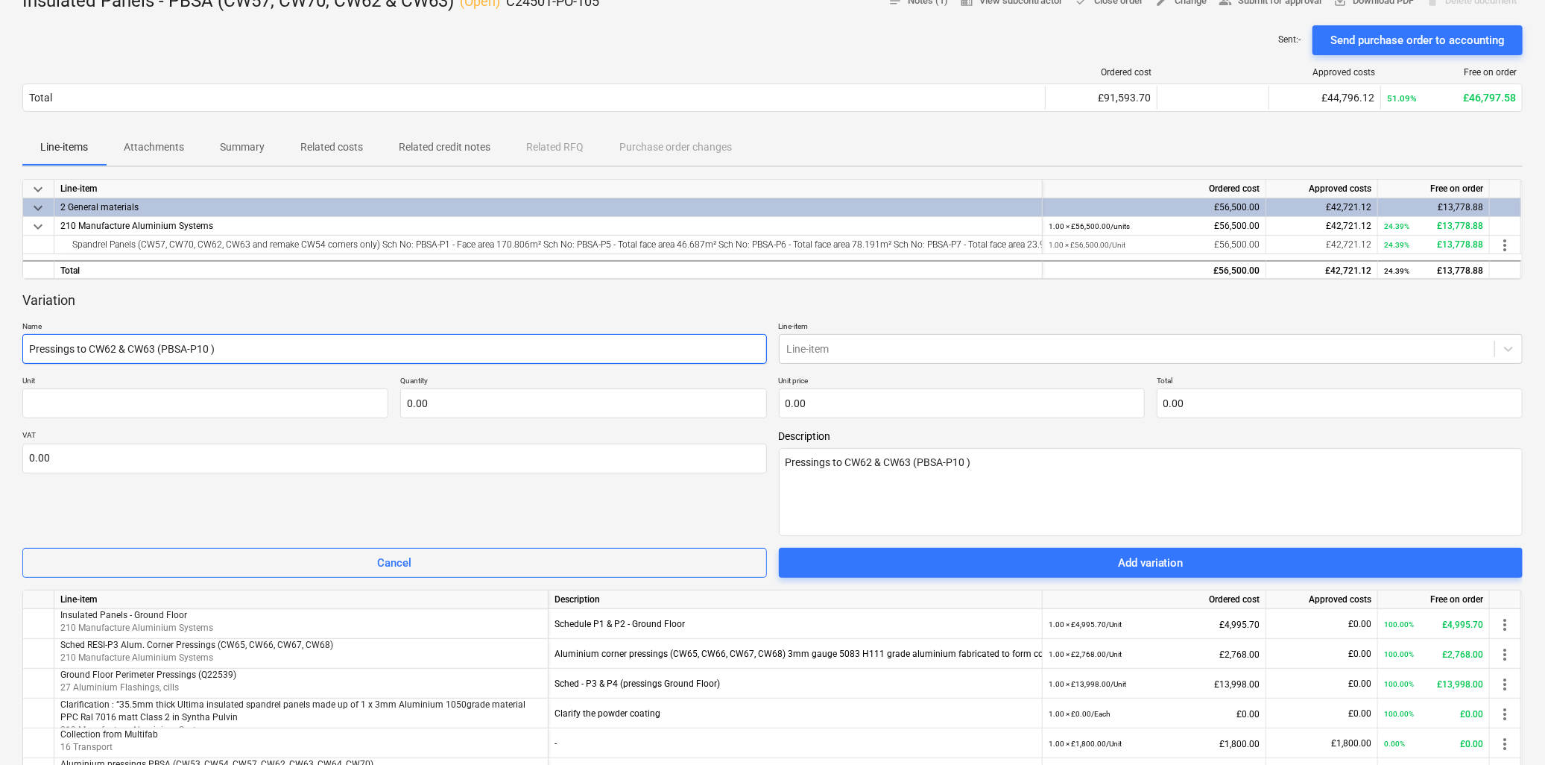
type textarea "x"
type input "Pressings to CW62 & CW63 (PBSA-P10 )"
click at [850, 346] on div at bounding box center [1137, 348] width 701 height 15
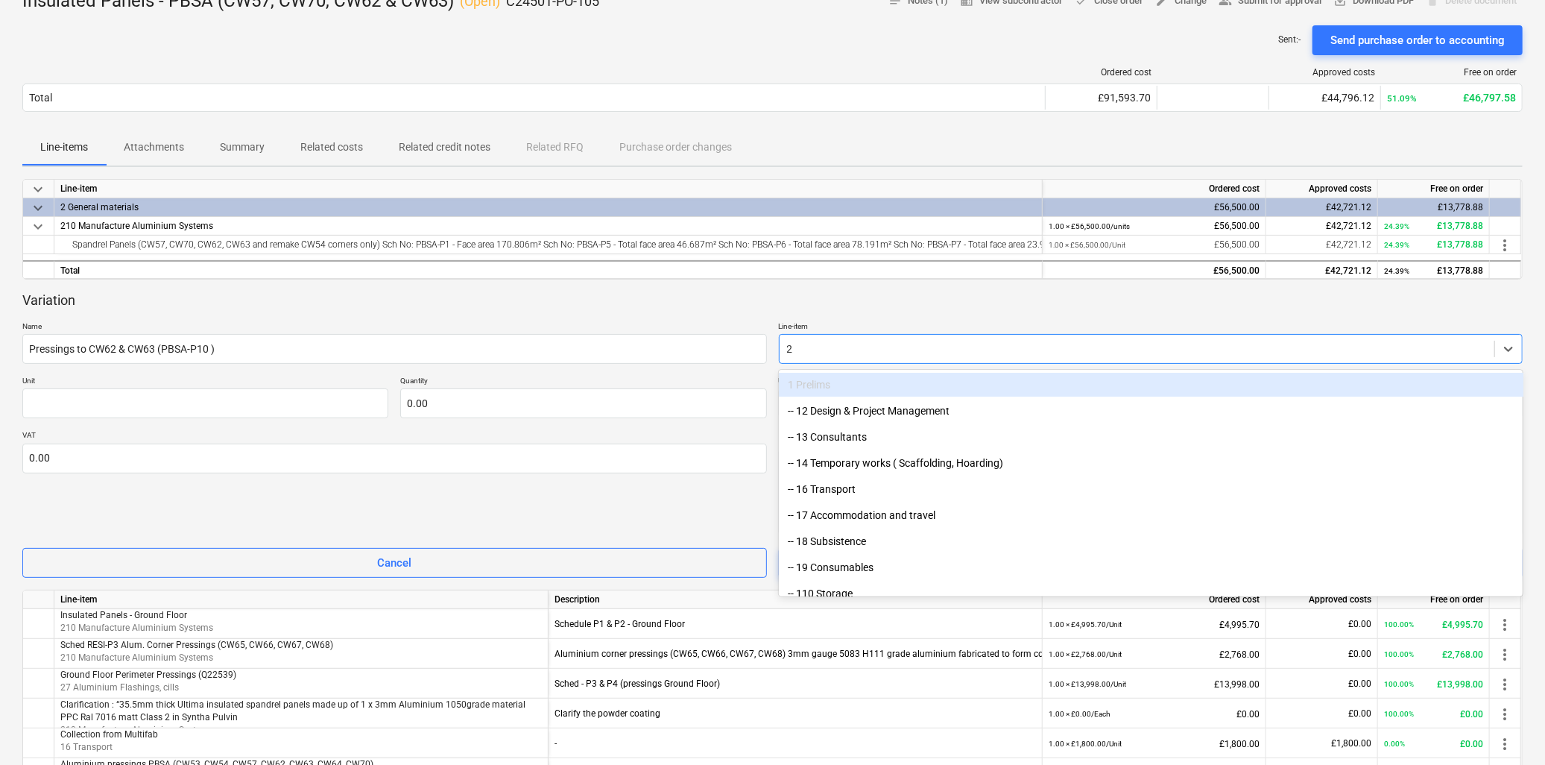
type input "27"
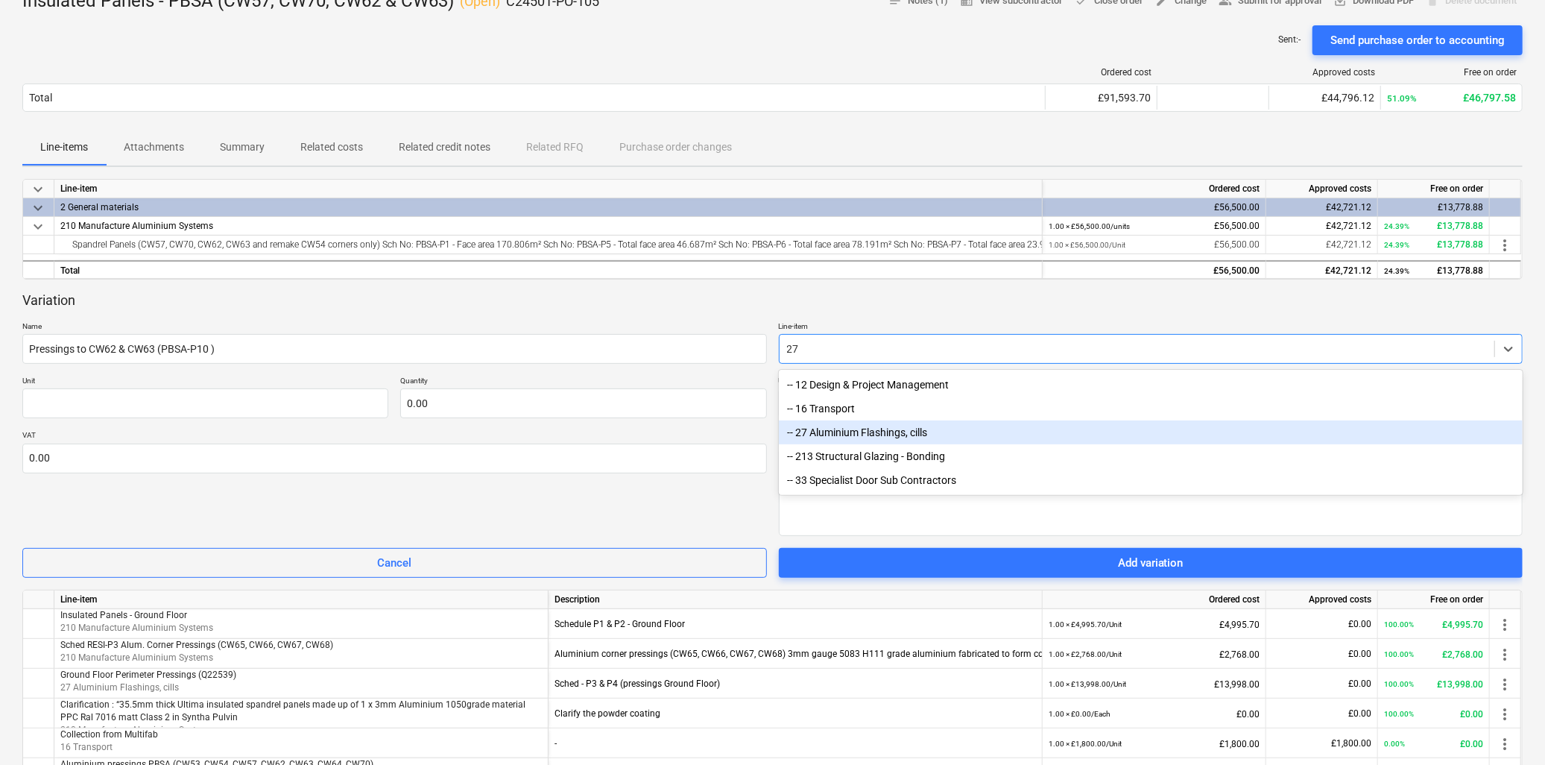
click at [839, 429] on div "-- 27 Aluminium Flashings, cills" at bounding box center [1151, 432] width 745 height 24
type textarea "x"
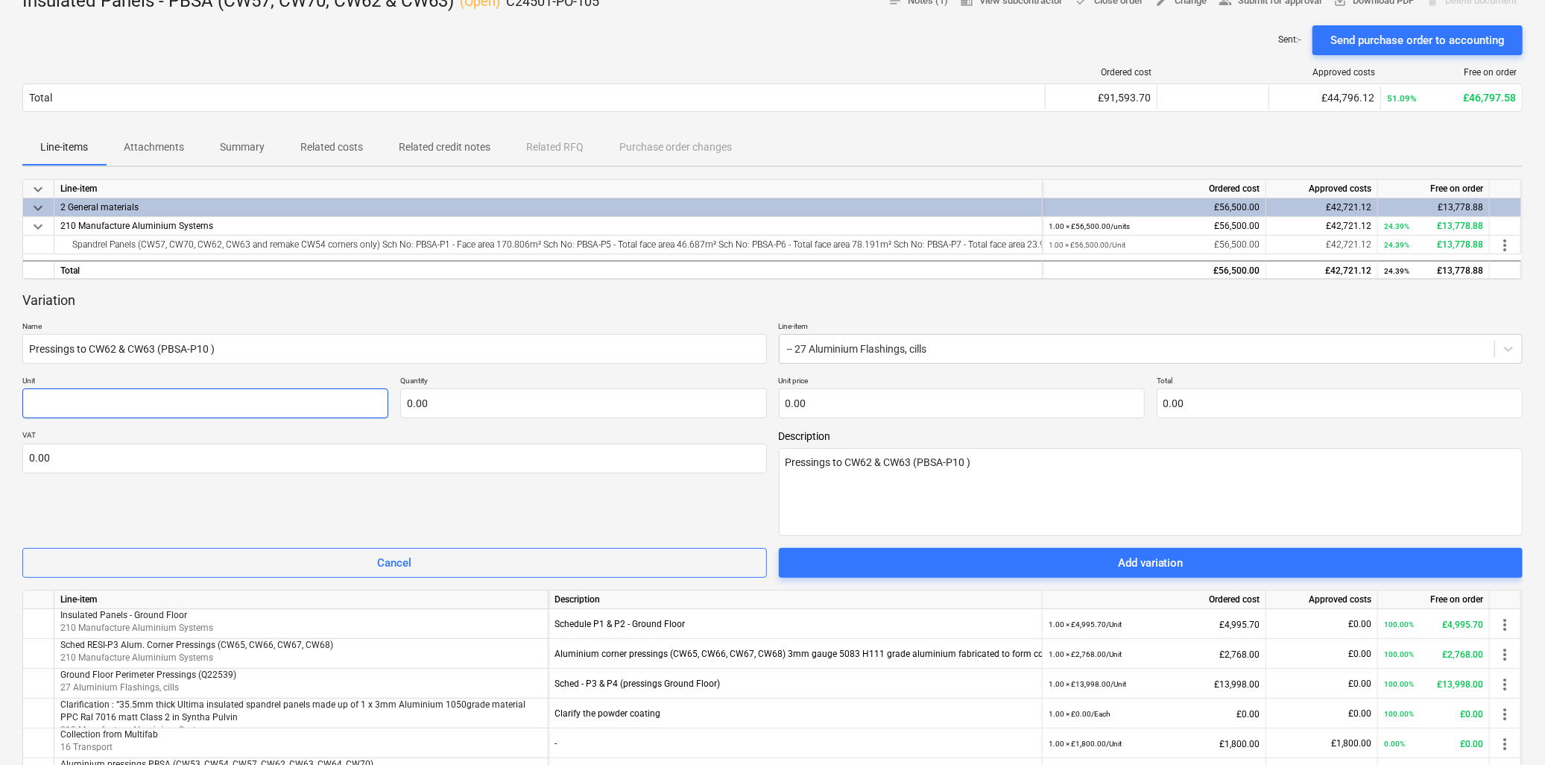
click at [54, 403] on input "text" at bounding box center [205, 403] width 366 height 30
type textarea "x"
type input "Y"
type textarea "x"
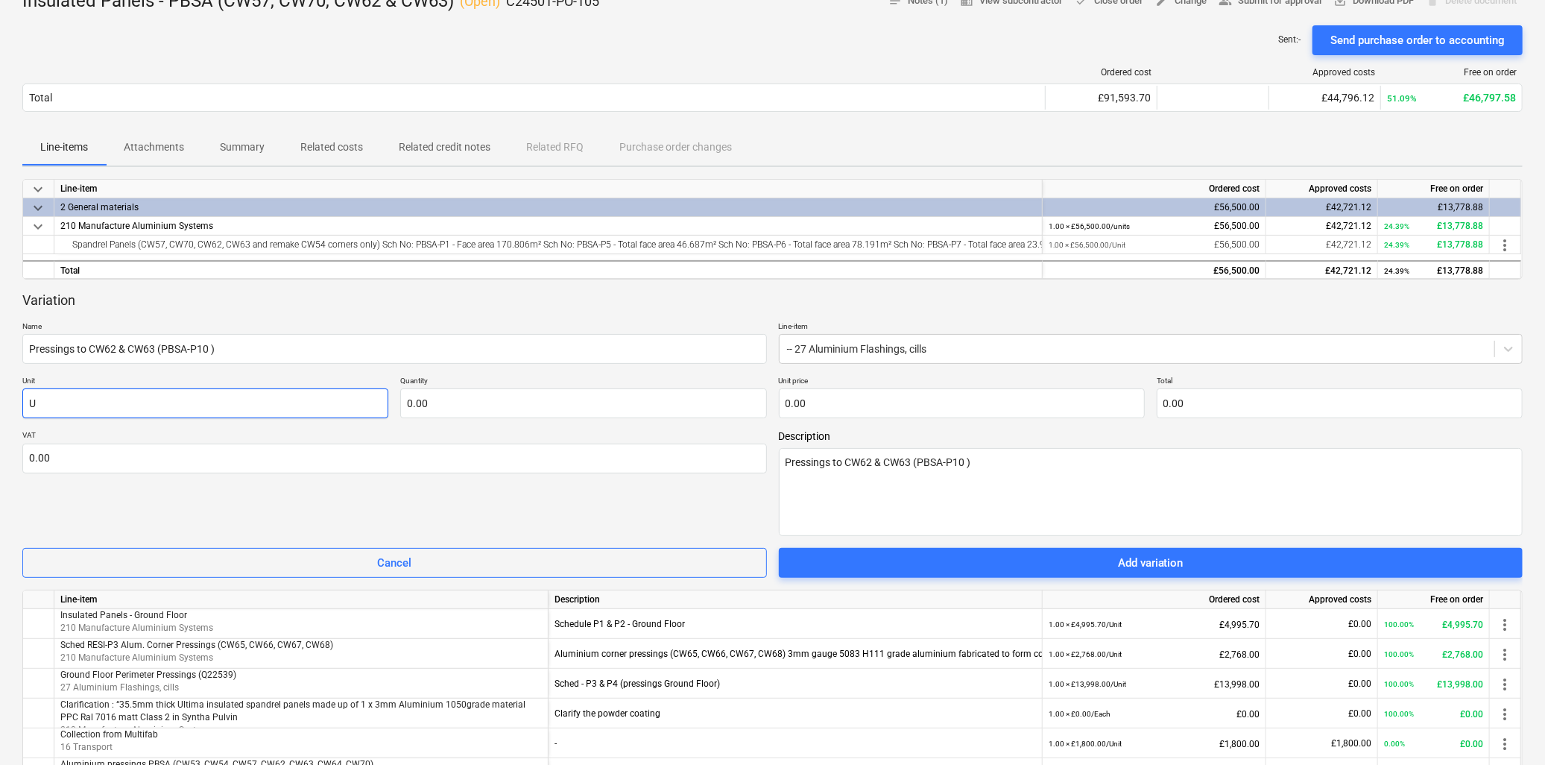
type input "UN"
type textarea "x"
type input "UNi"
type textarea "x"
type input "UNit"
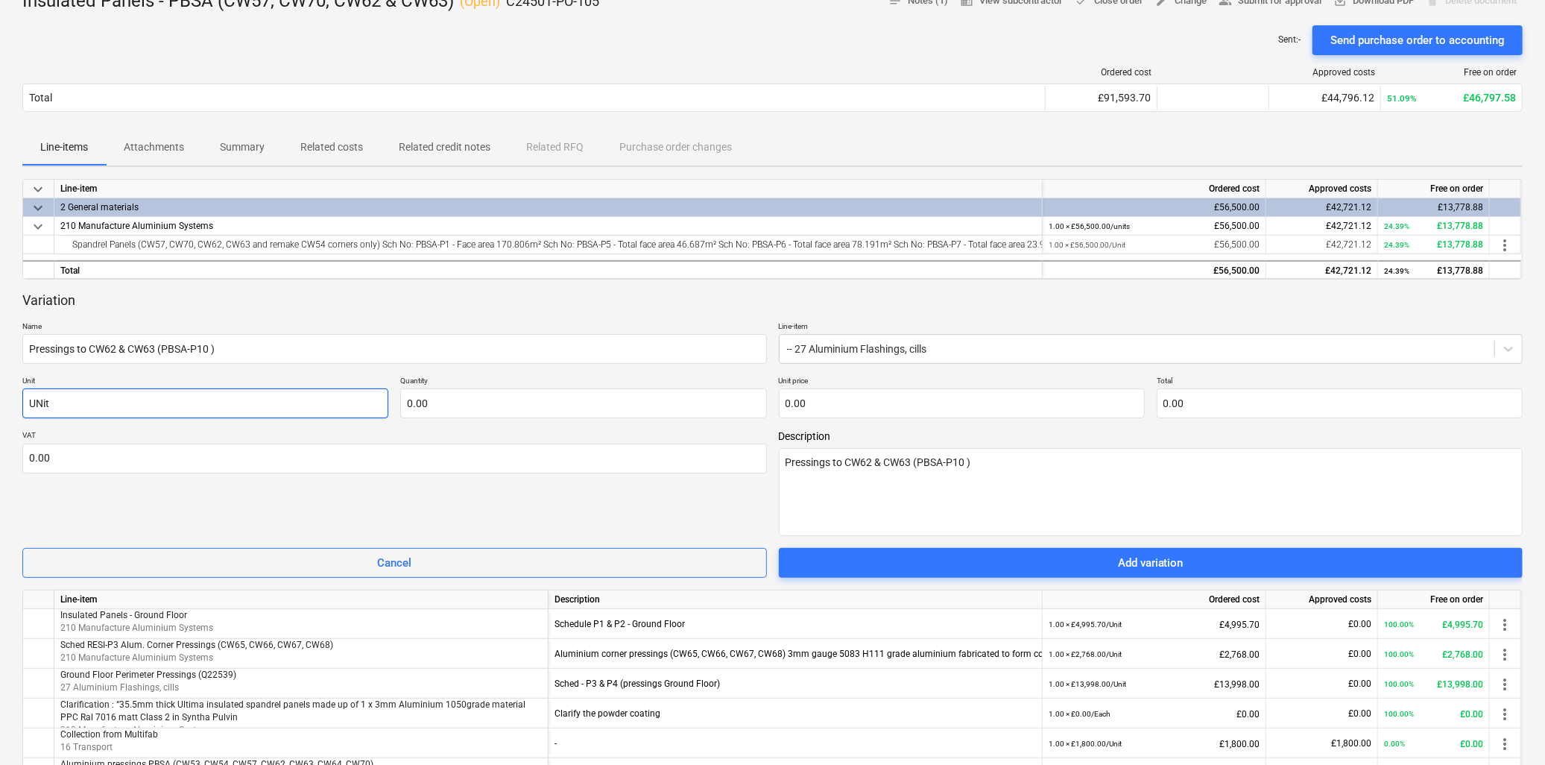
type textarea "x"
type input "UNi"
type textarea "x"
type input "UN"
type textarea "x"
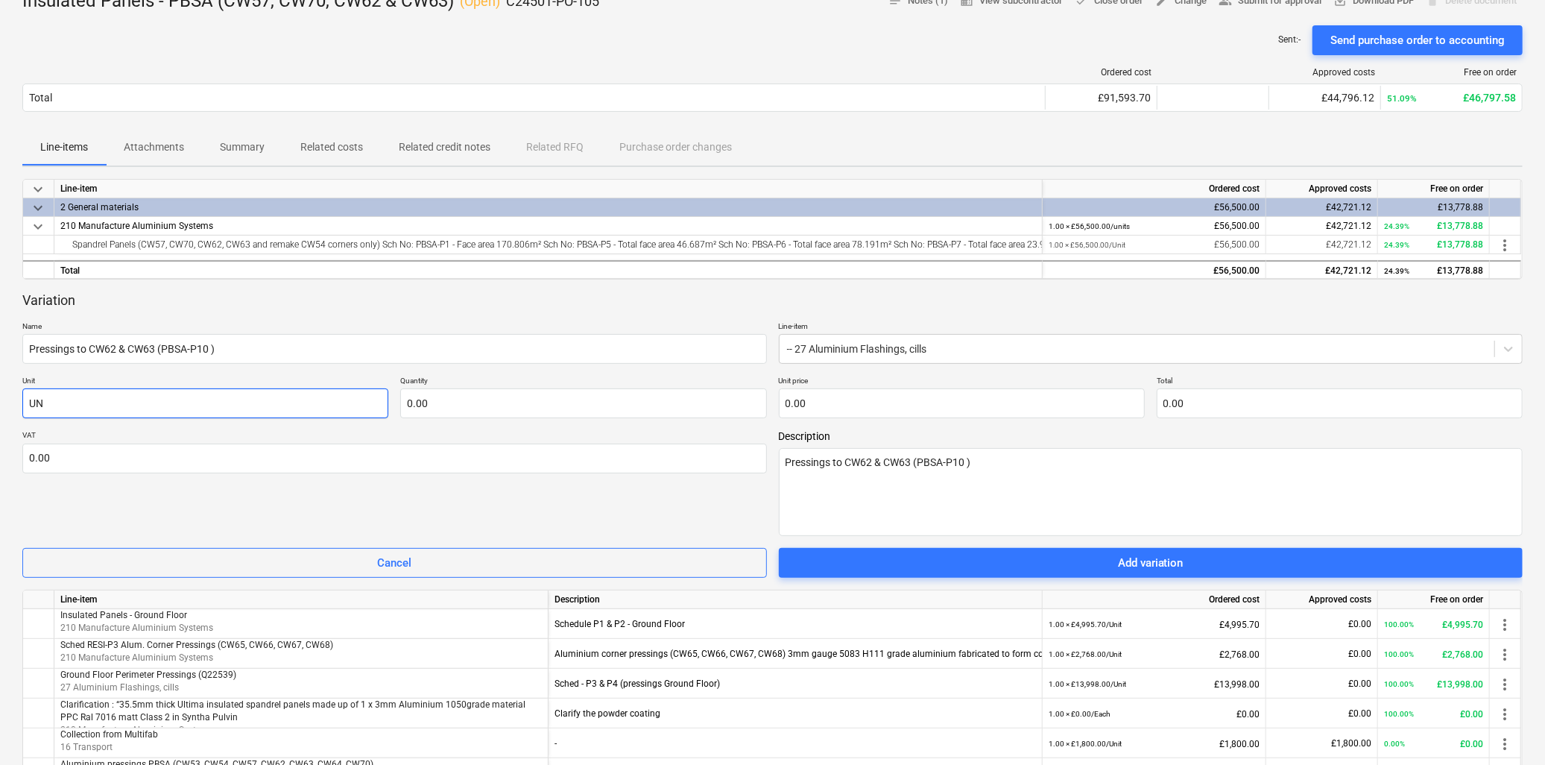
type input "U"
type textarea "x"
type input "Un"
type textarea "x"
type input "Uni"
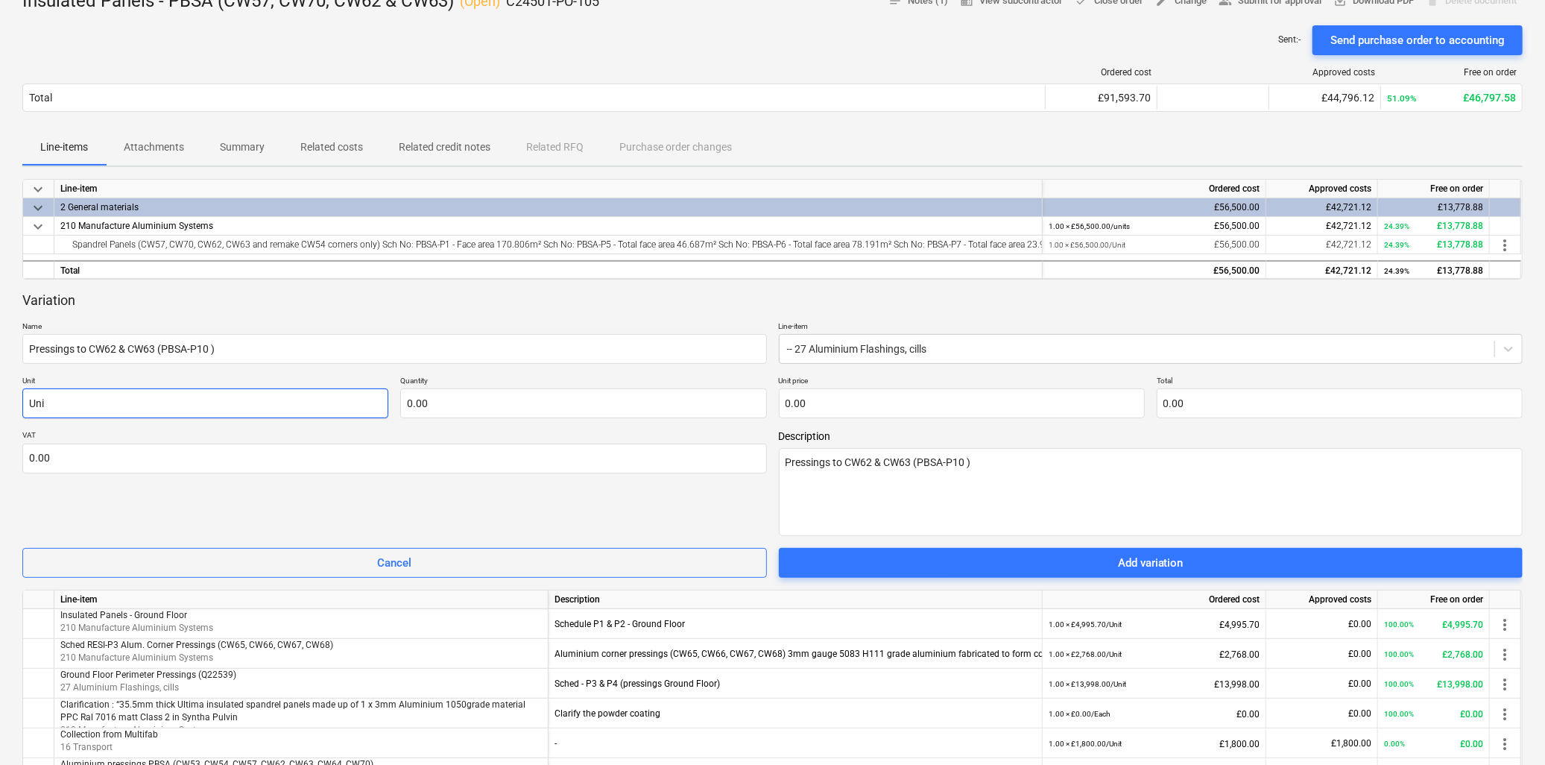
type textarea "x"
type input "Unit"
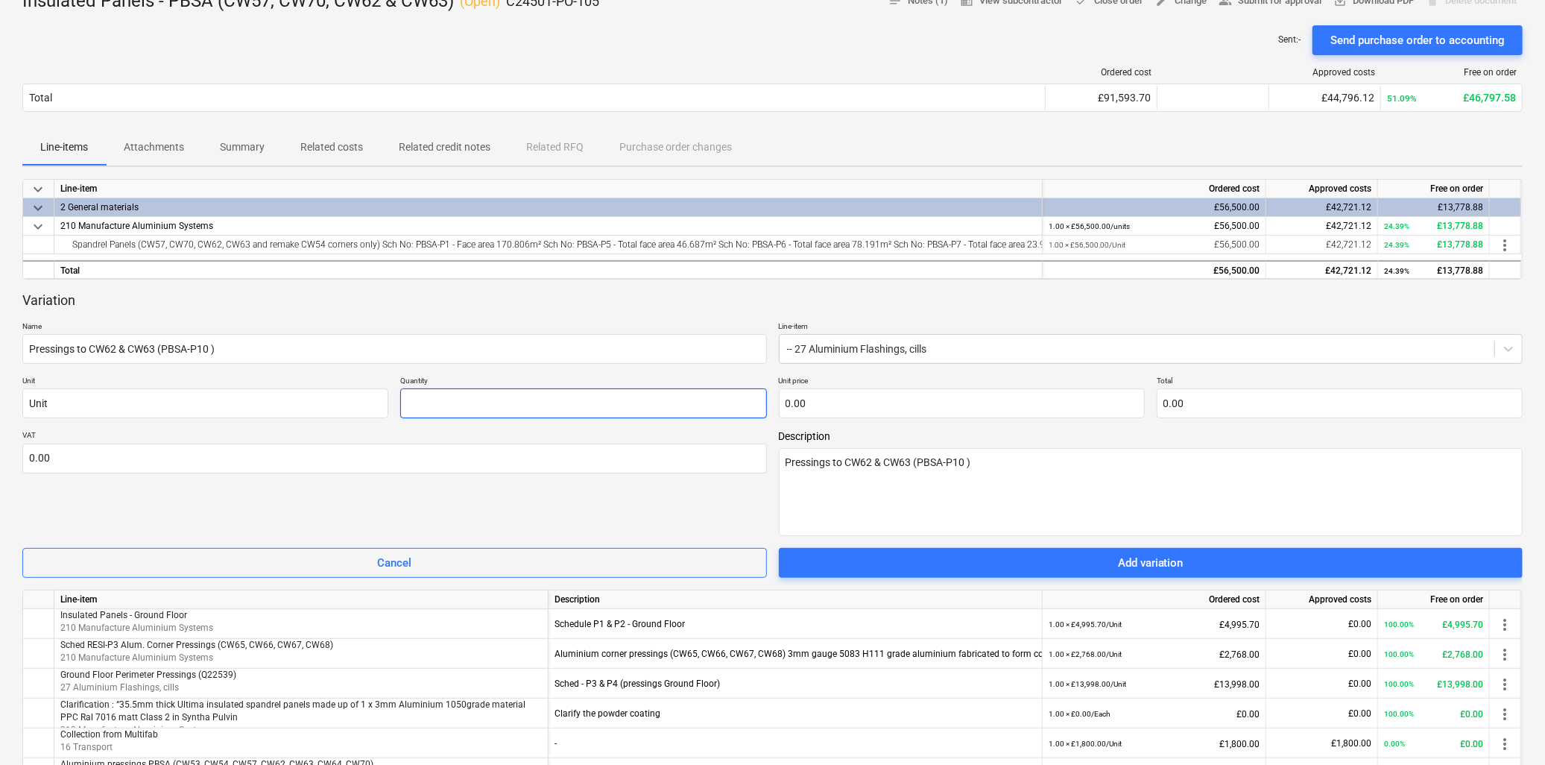
click at [538, 407] on input "text" at bounding box center [583, 403] width 366 height 30
type textarea "x"
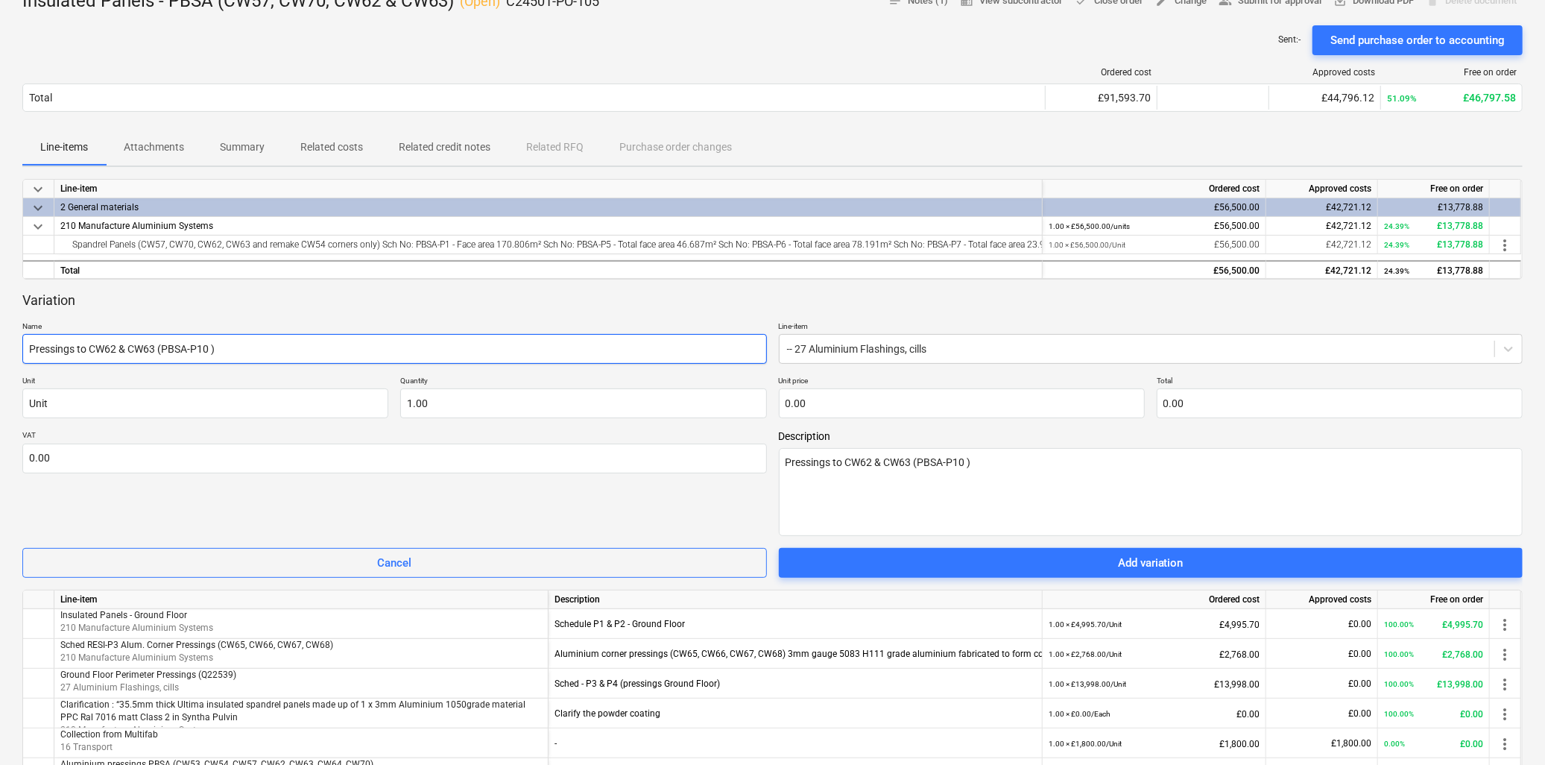
type input "1.00"
click at [297, 356] on input "Pressings to CW62 & CW63 (PBSA-P10 )" at bounding box center [394, 349] width 745 height 30
type textarea "x"
type input "Pressings to CW62 & CW63 (PBSA-P10 ) -"
type textarea "x"
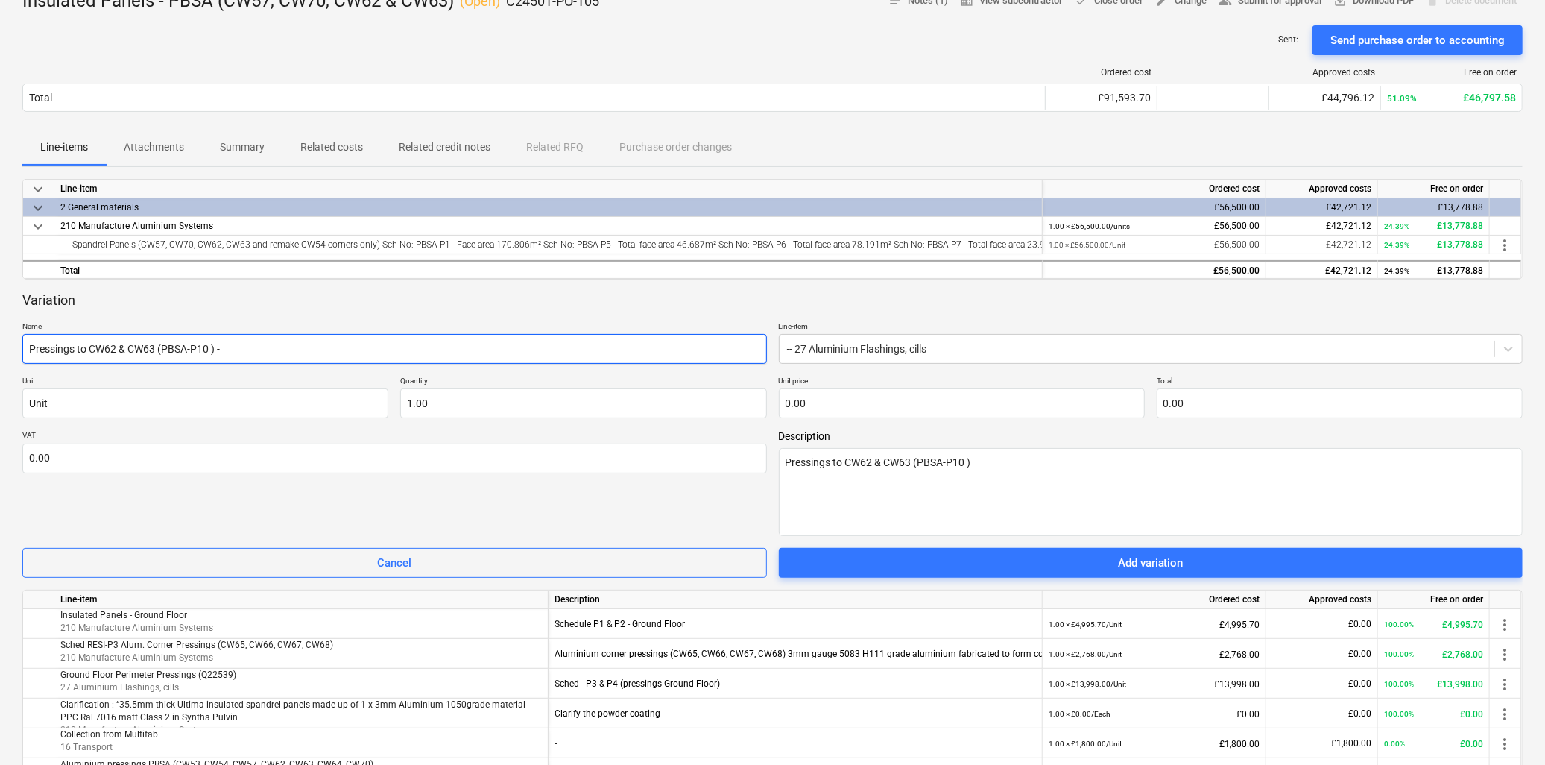
type input "Pressings to CW62 & CW63 (PBSA-P10 ) -"
paste input "Q22820"
type textarea "x"
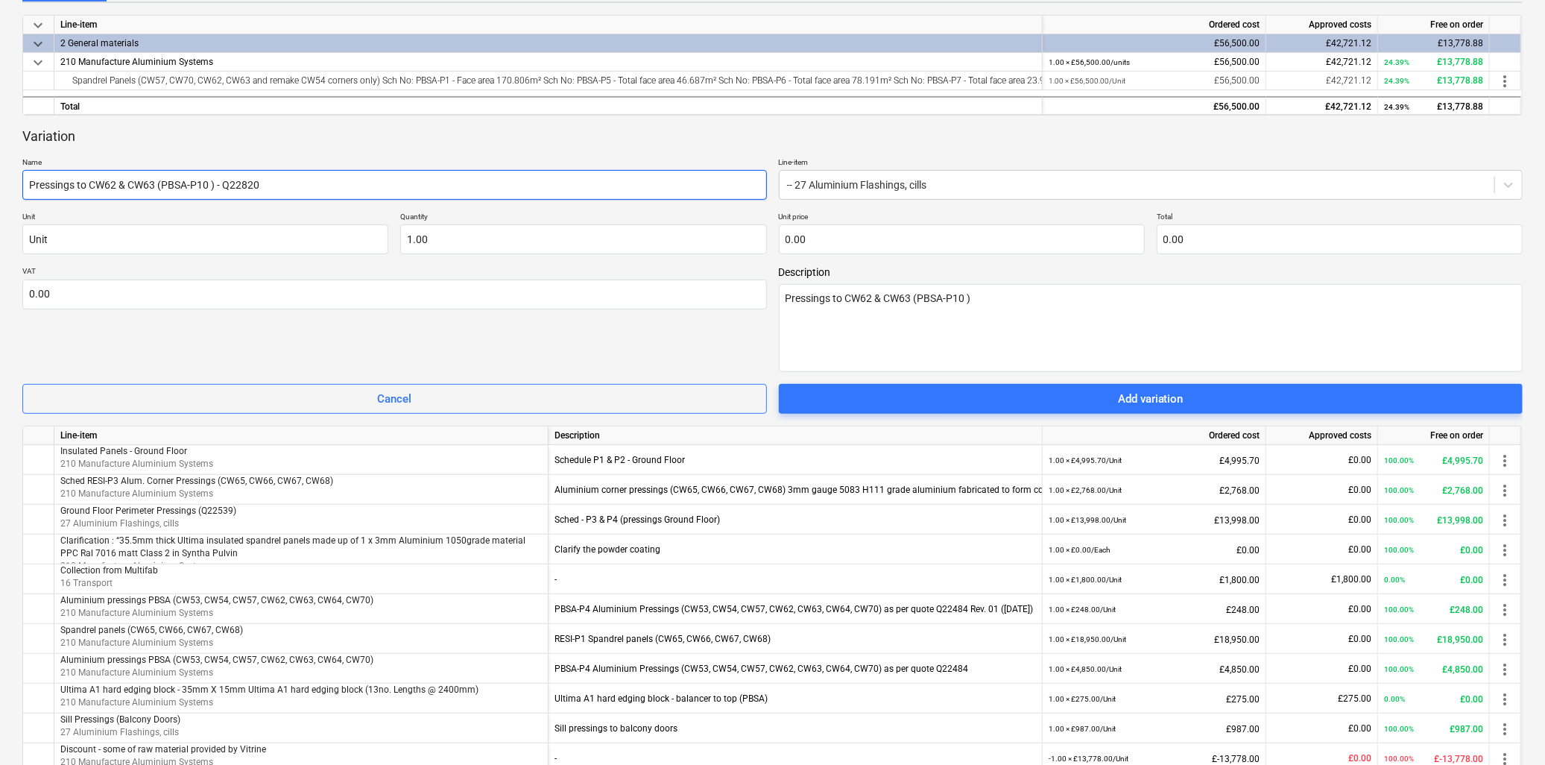
scroll to position [331, 0]
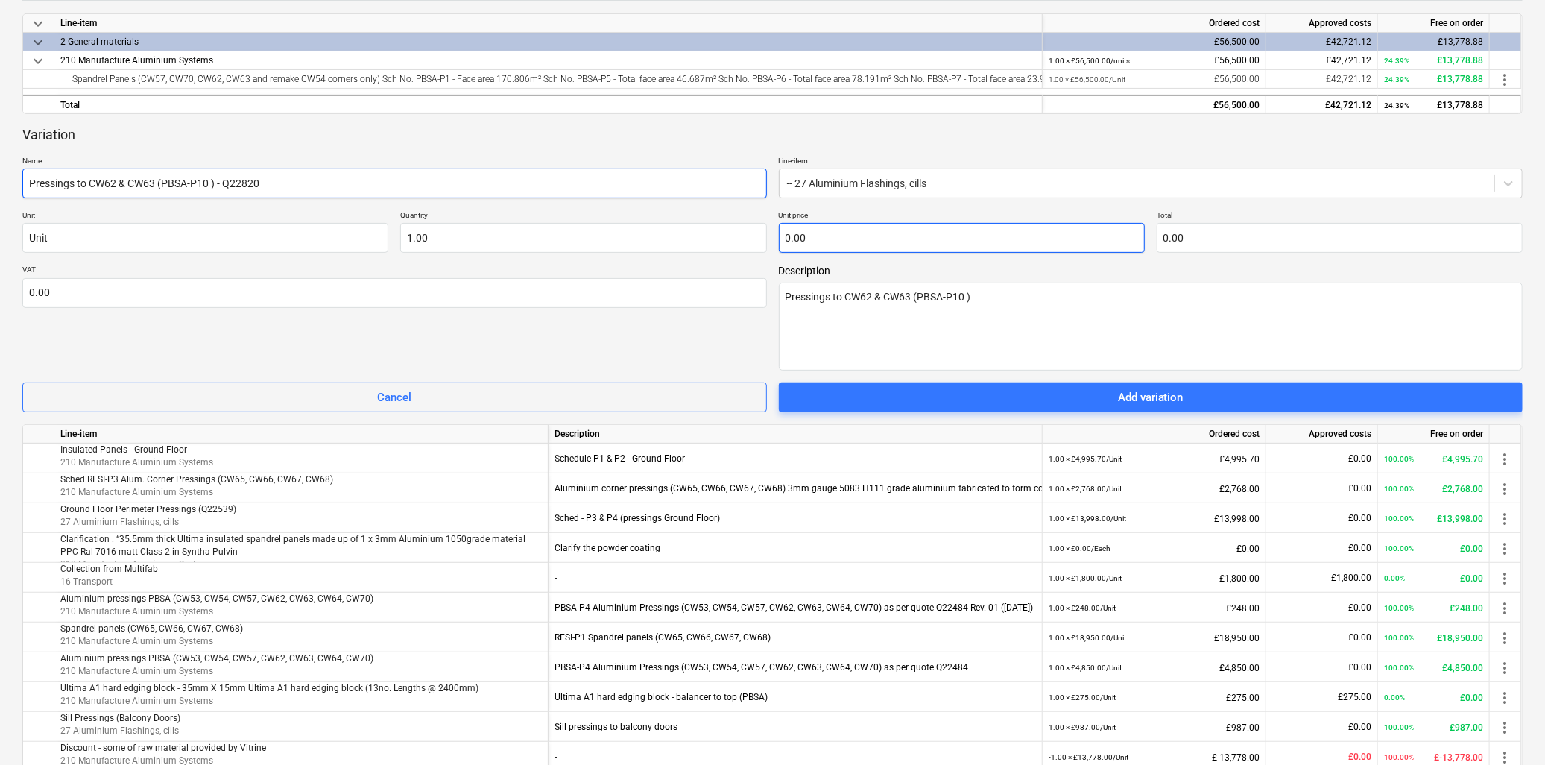
type input "Pressings to CW62 & CW63 (PBSA-P10 ) - Q22820"
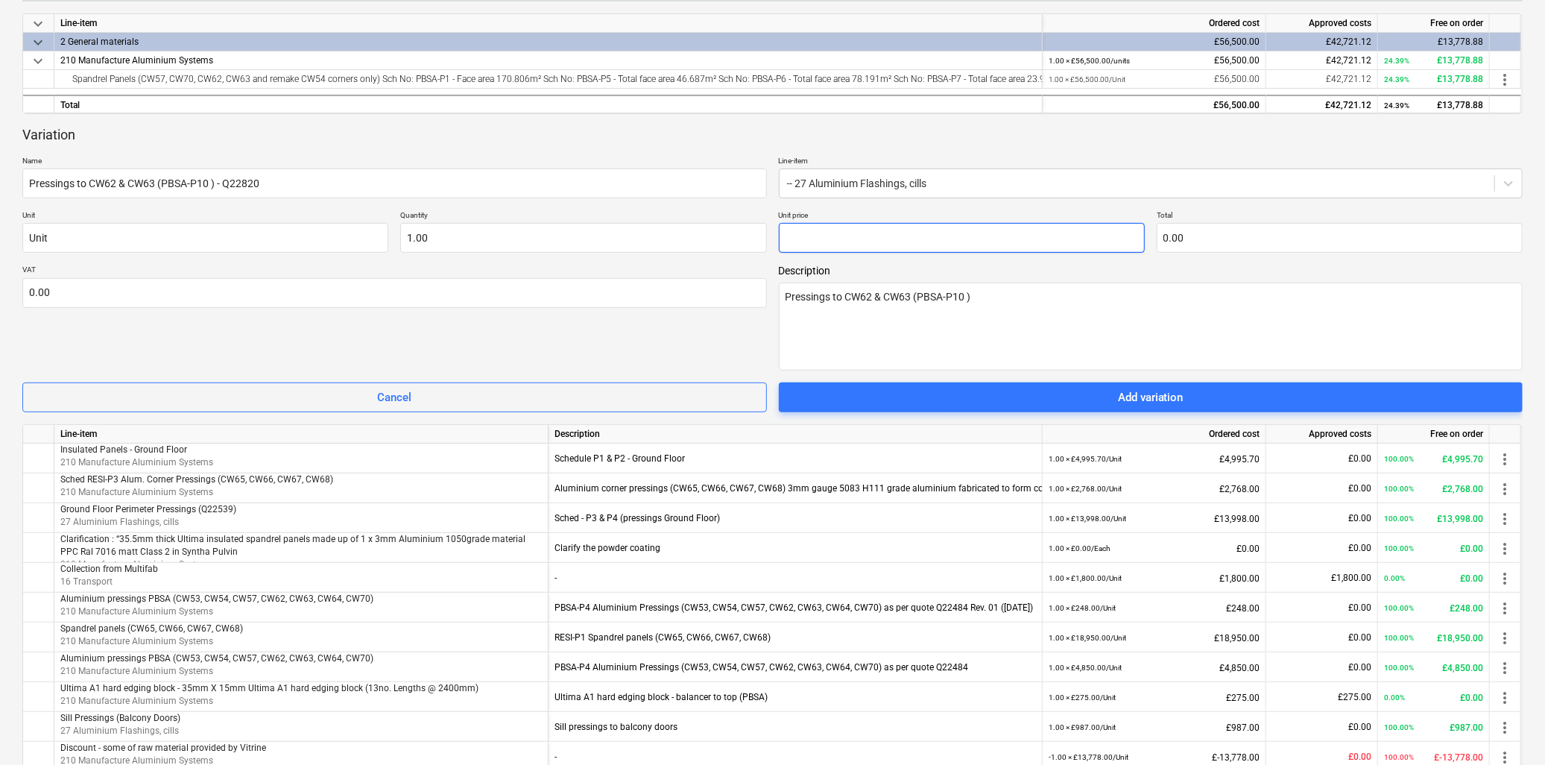
click at [879, 248] on input "text" at bounding box center [962, 238] width 366 height 30
type textarea "x"
type input "1"
type input "1.00"
type textarea "x"
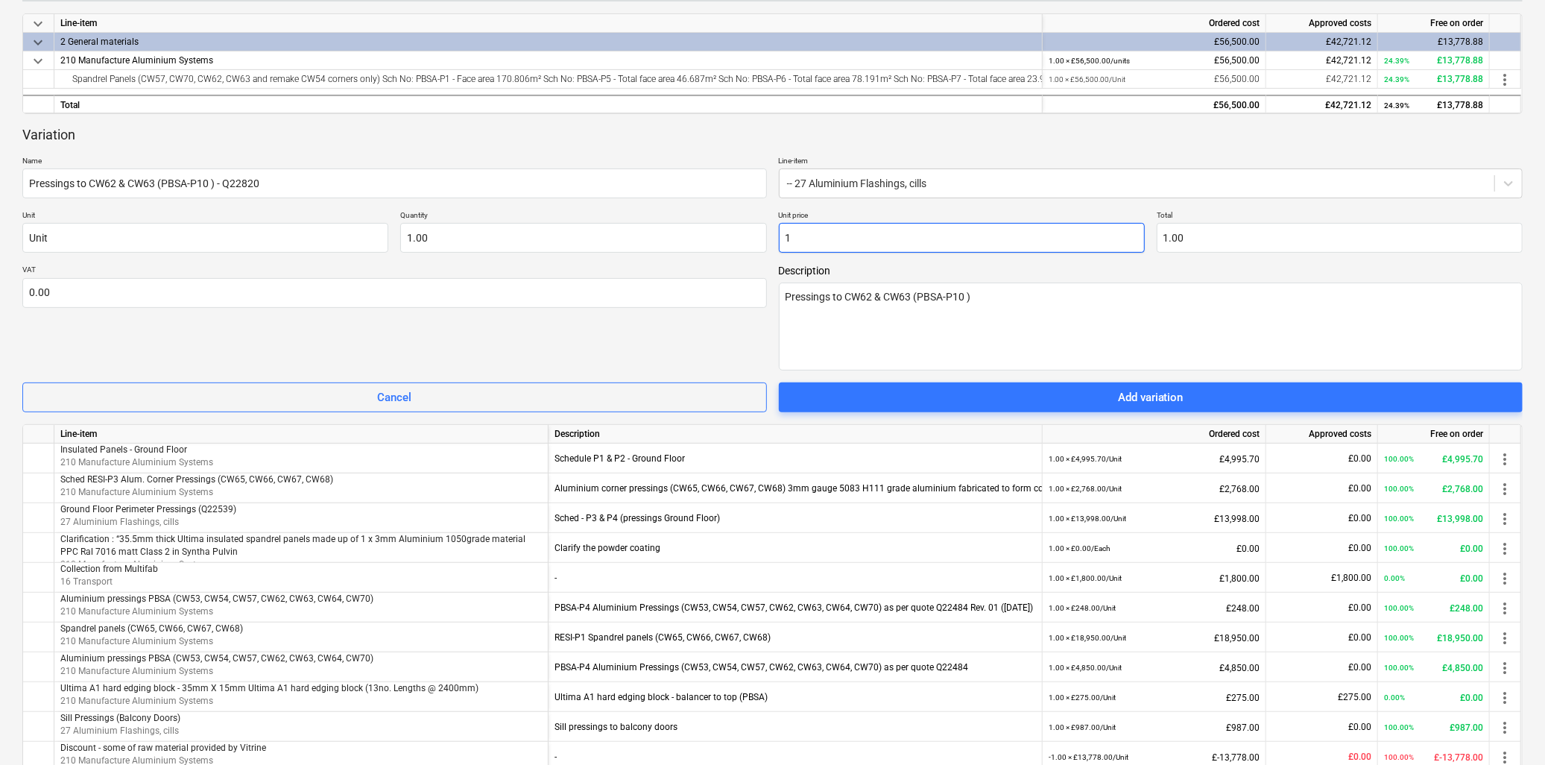
type input "14"
type input "14.00"
type textarea "x"
type input "148"
type input "148.00"
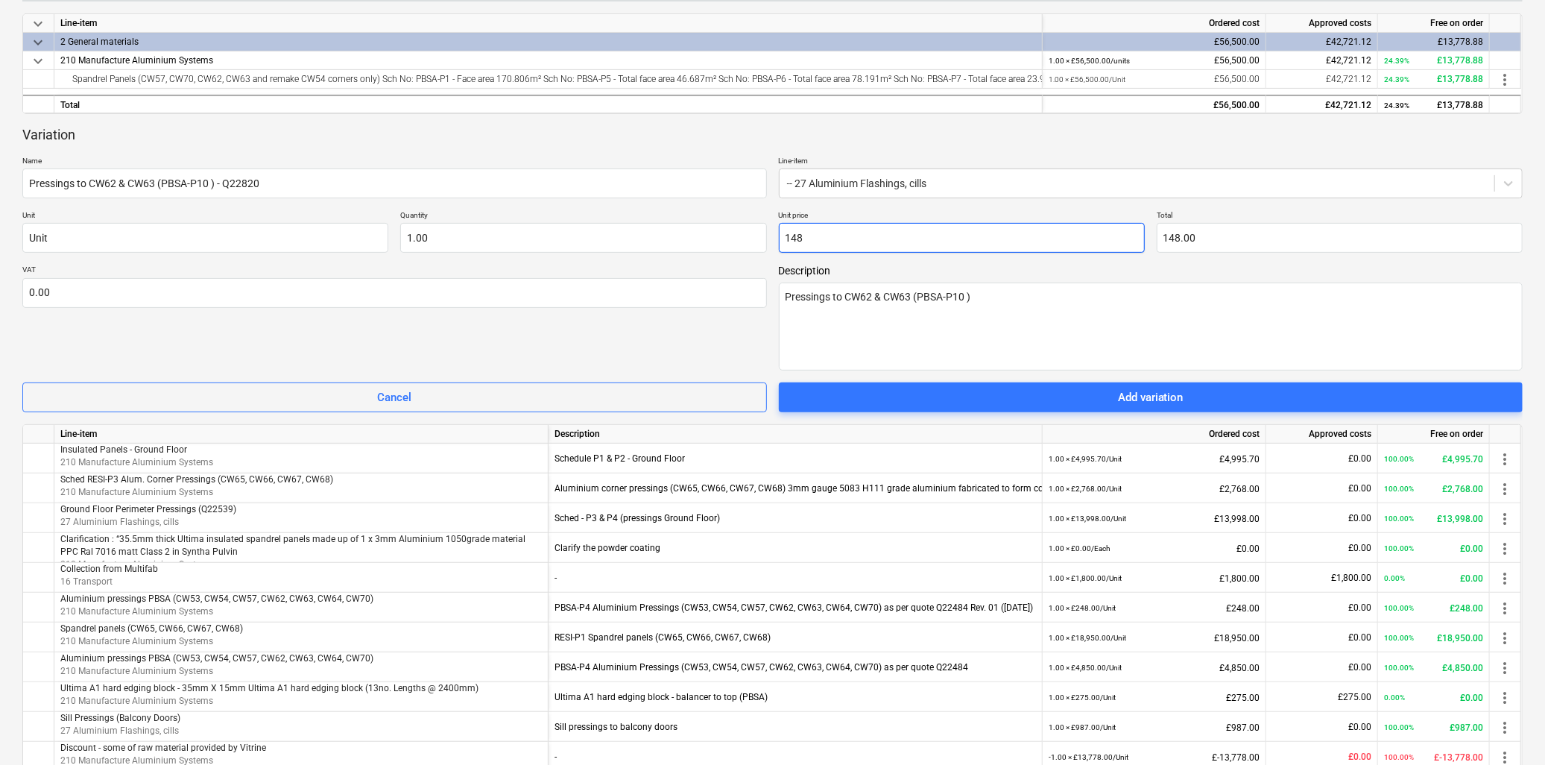
type textarea "x"
type input "1485"
type input "1,485.00"
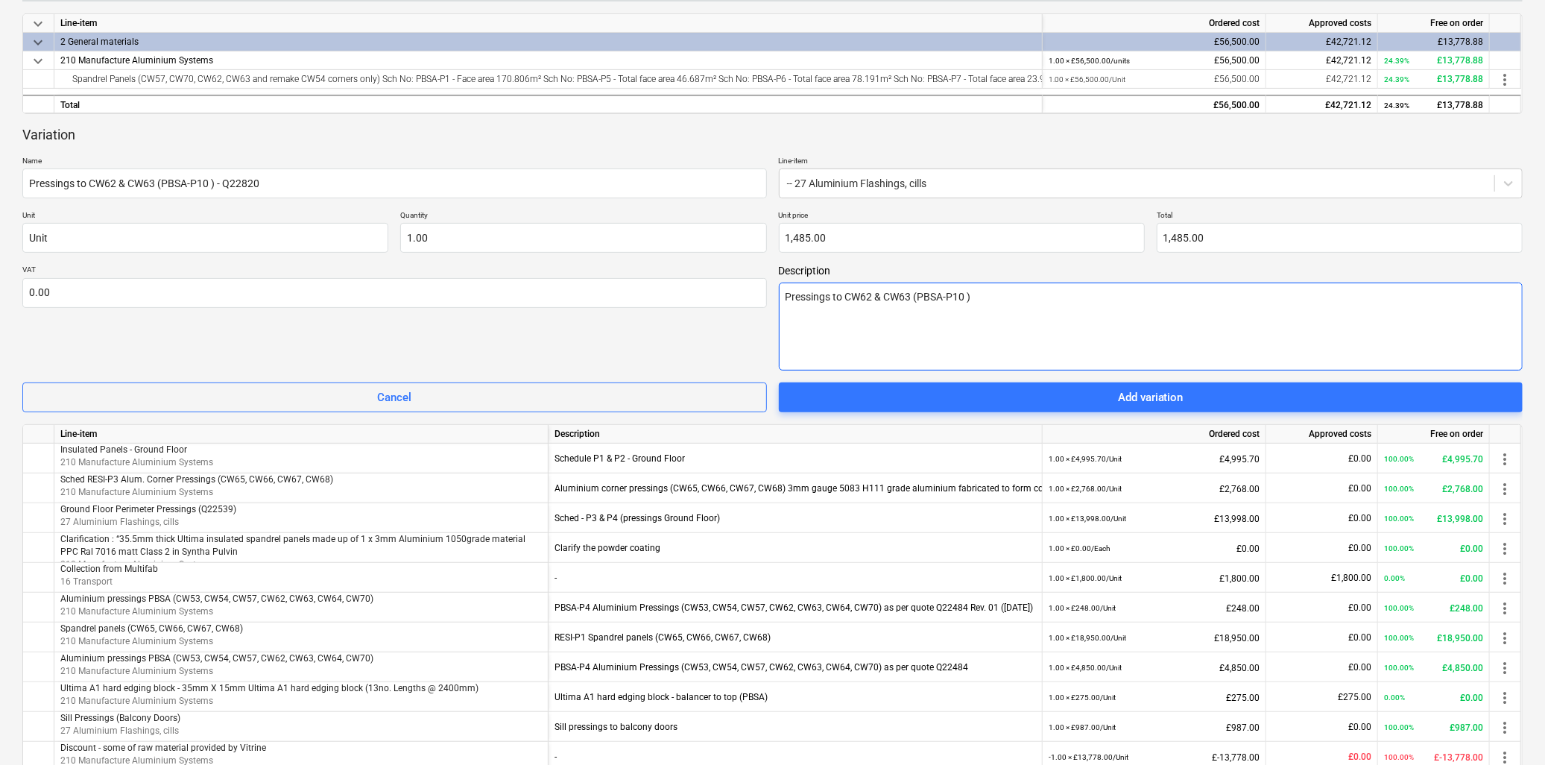
click at [951, 331] on textarea "Pressings to CW62 & CW63 (PBSA-P10 )" at bounding box center [1151, 326] width 745 height 88
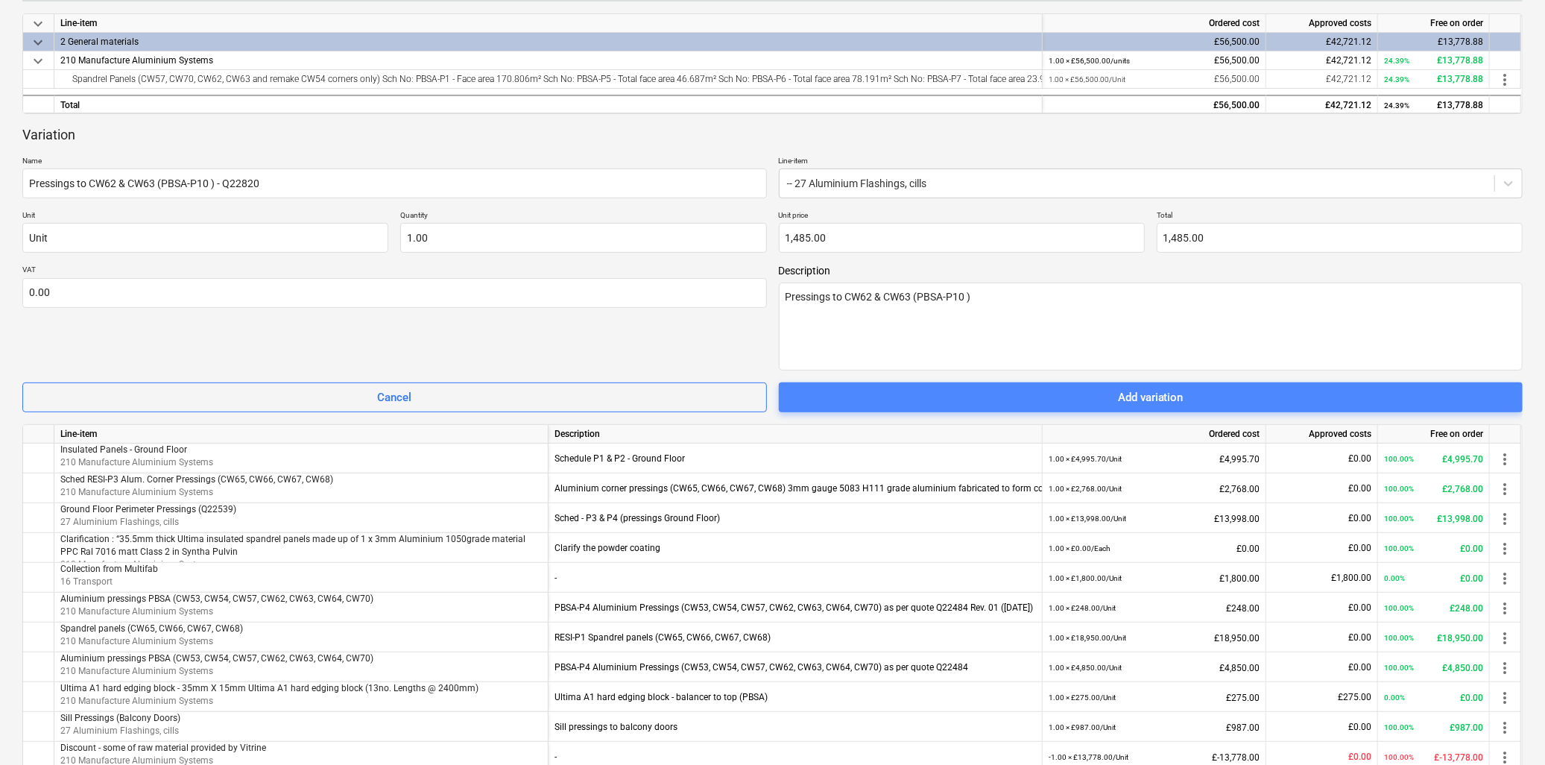
click at [985, 399] on span "Add variation" at bounding box center [1151, 397] width 709 height 19
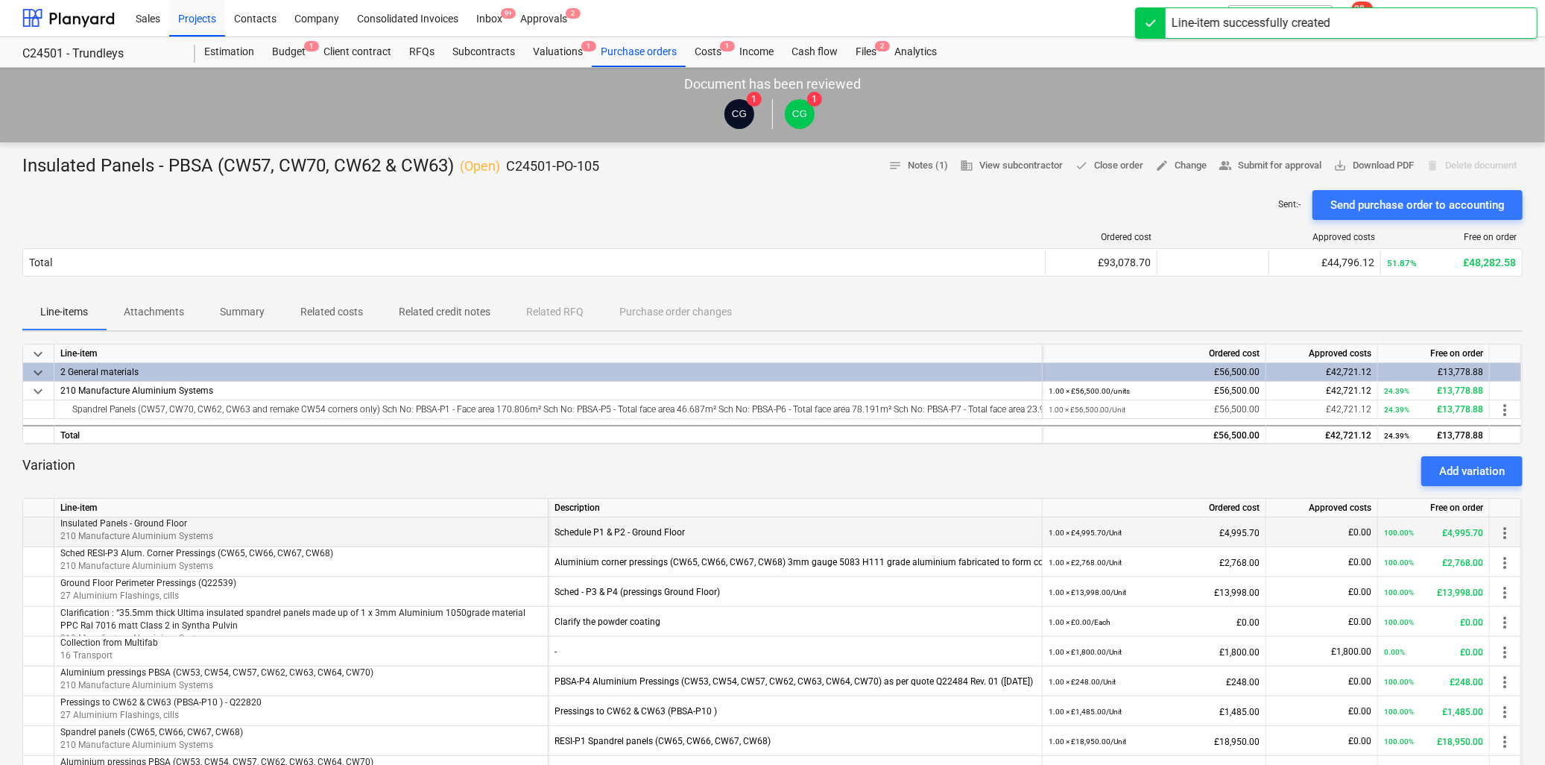
scroll to position [0, 0]
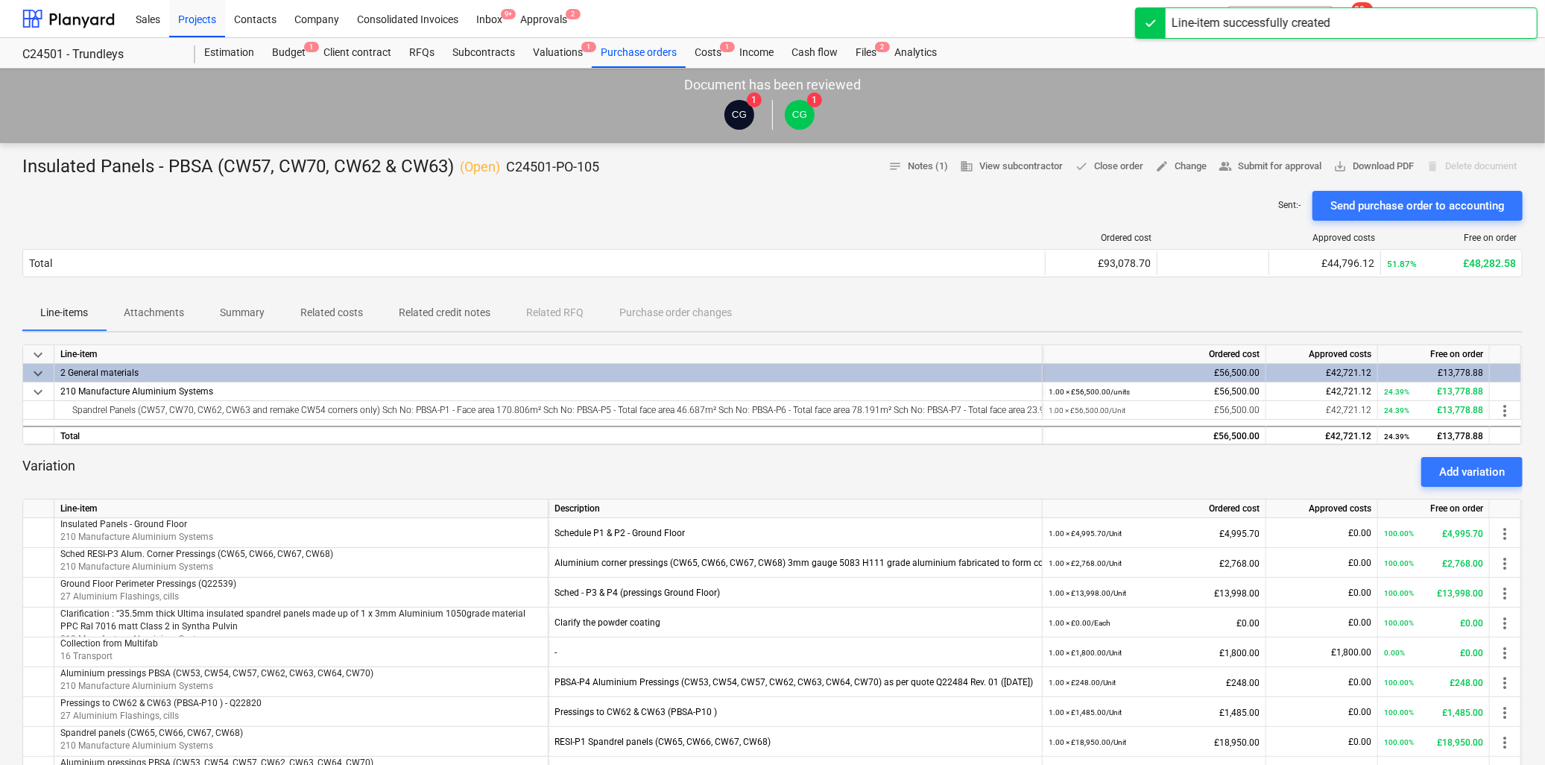
click at [142, 311] on p "Attachments" at bounding box center [154, 313] width 60 height 16
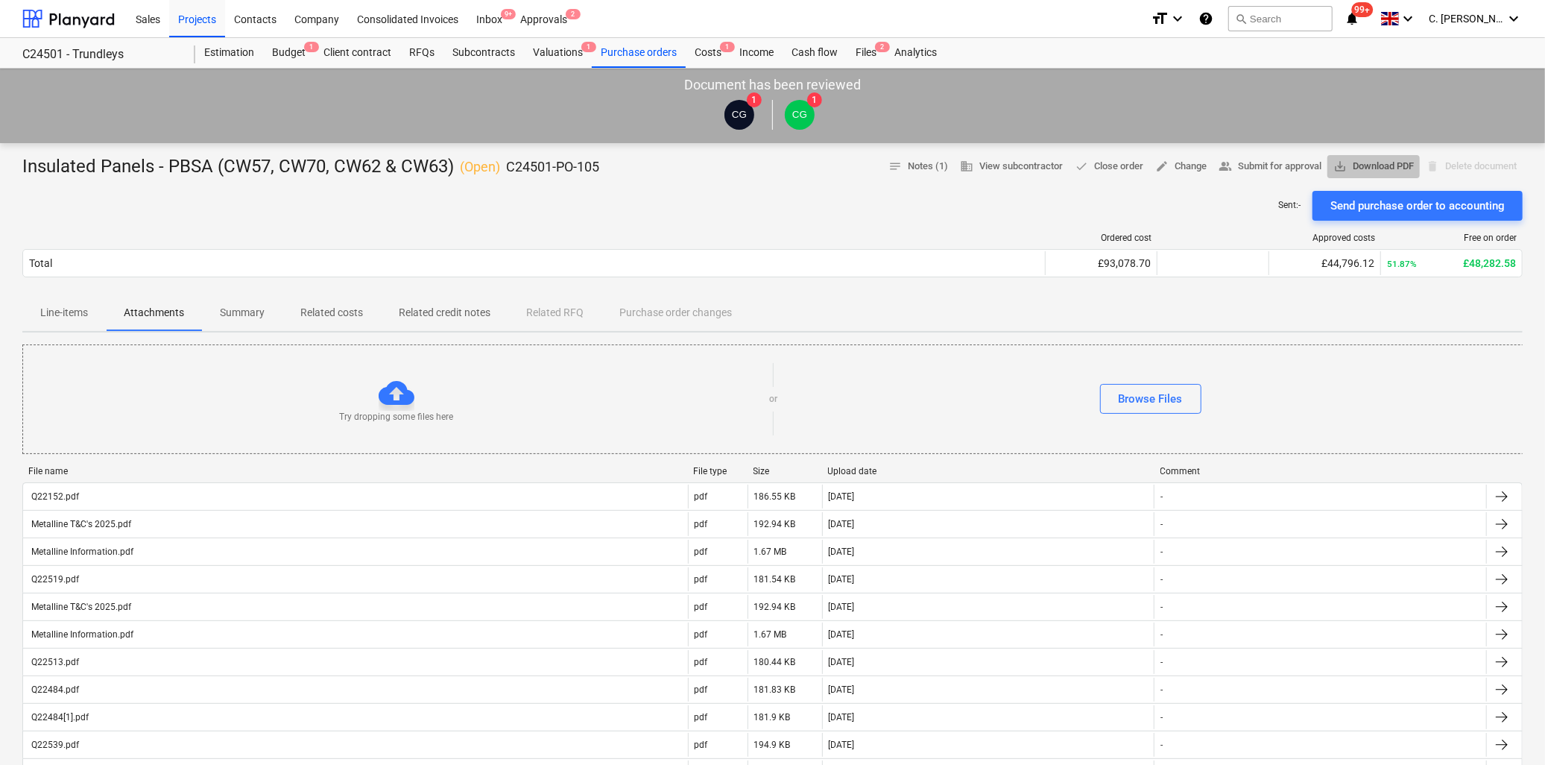
click at [1385, 165] on span "save_alt Download PDF" at bounding box center [1373, 166] width 80 height 17
drag, startPoint x: 54, startPoint y: 302, endPoint x: 72, endPoint y: 310, distance: 19.7
click at [54, 303] on span "Line-items" at bounding box center [63, 312] width 83 height 25
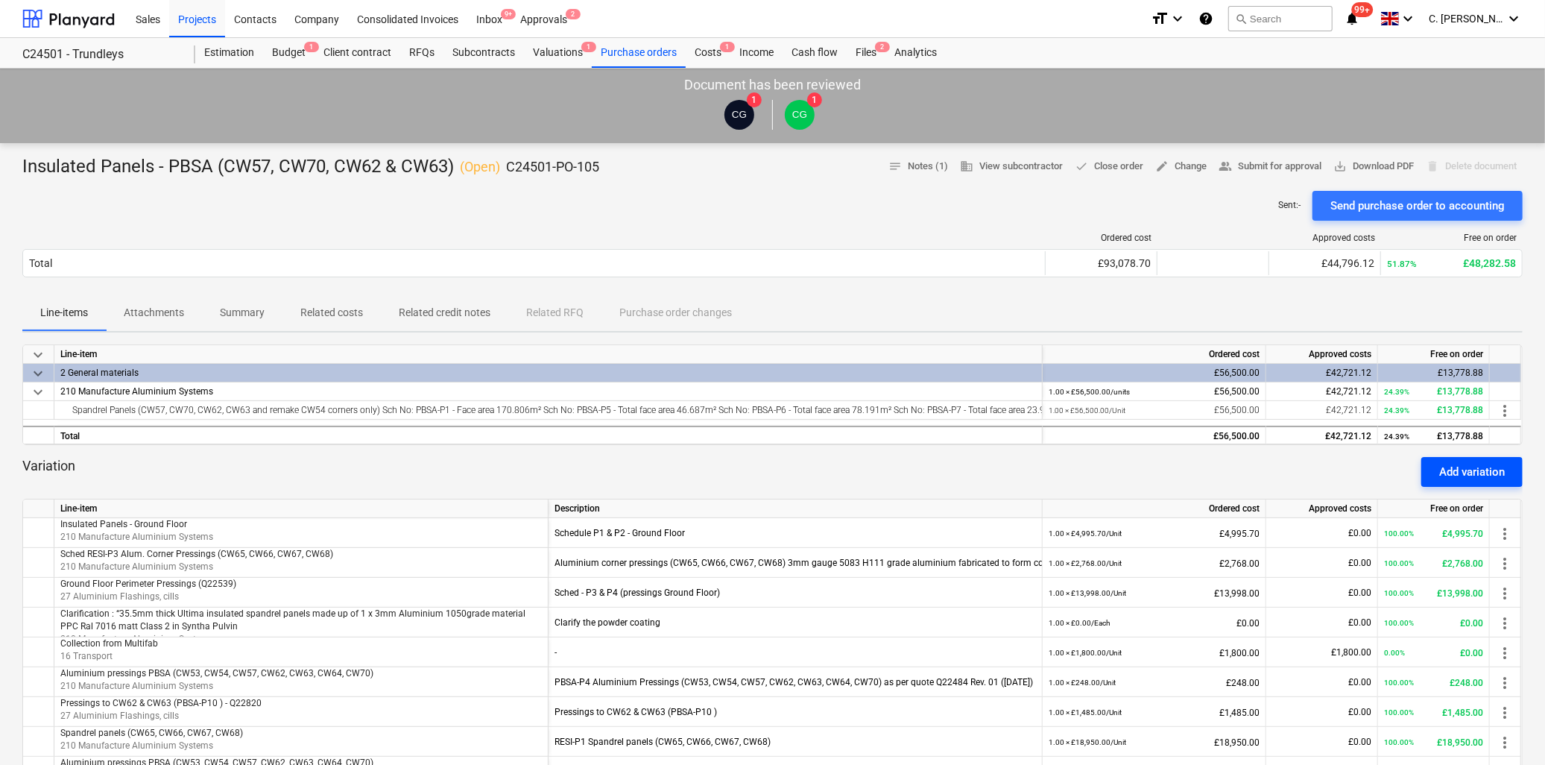
click at [1465, 473] on div "Add variation" at bounding box center [1472, 471] width 66 height 19
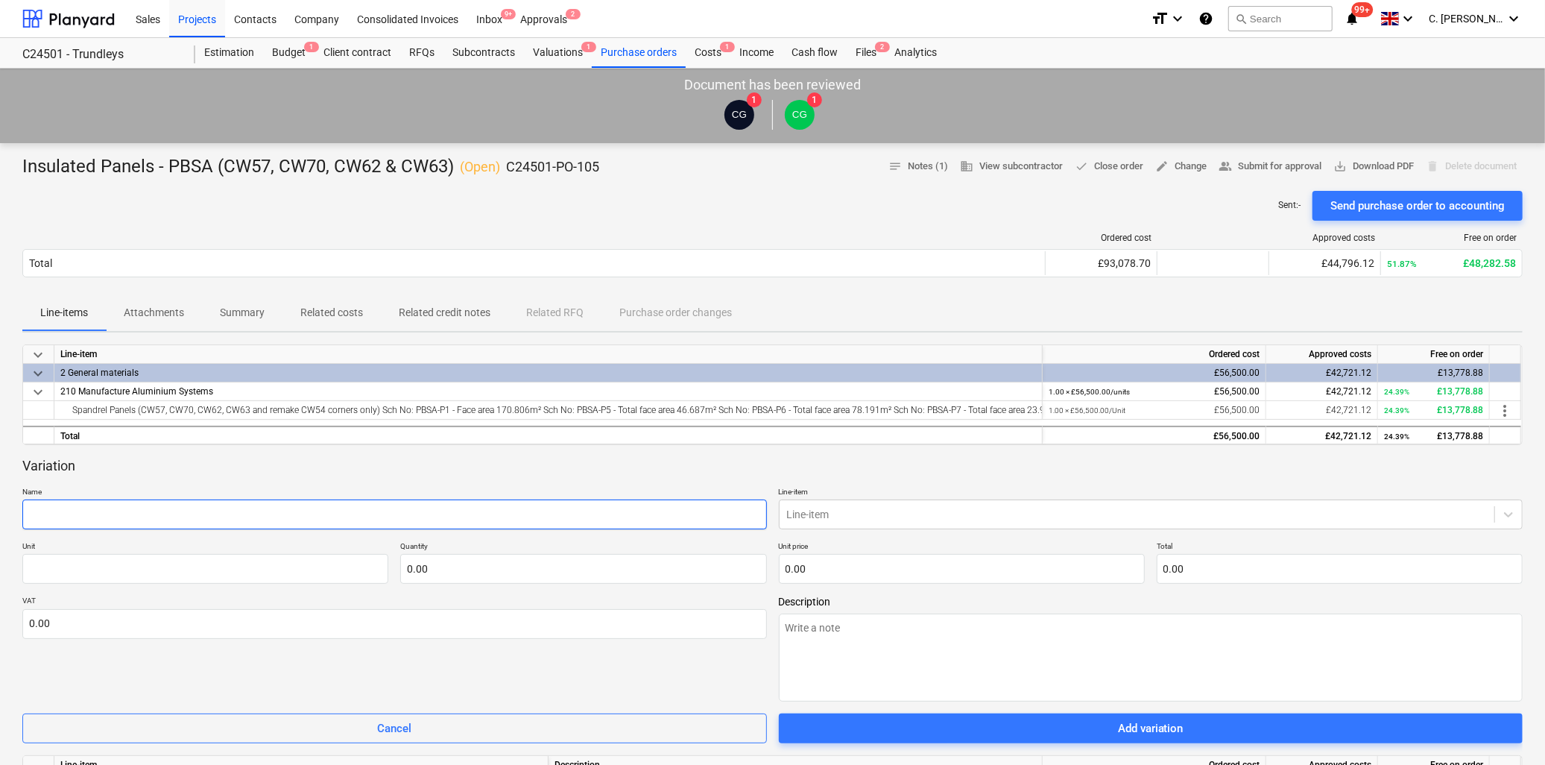
click at [172, 519] on input "text" at bounding box center [394, 514] width 745 height 30
type textarea "x"
type input "\"
type textarea "x"
type input "\C"
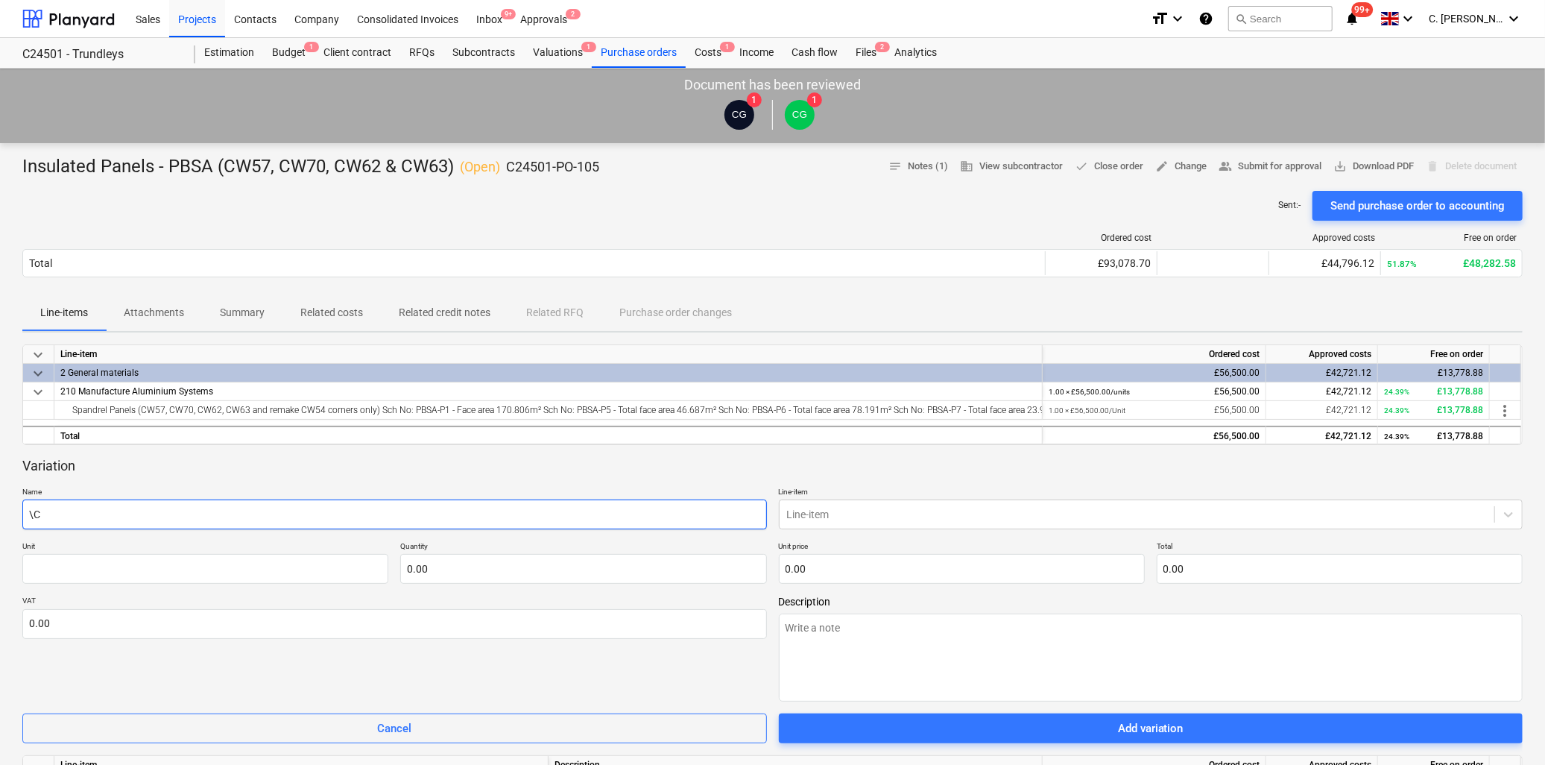
type textarea "x"
type input "\Cp"
type textarea "x"
type input "\C"
type textarea "x"
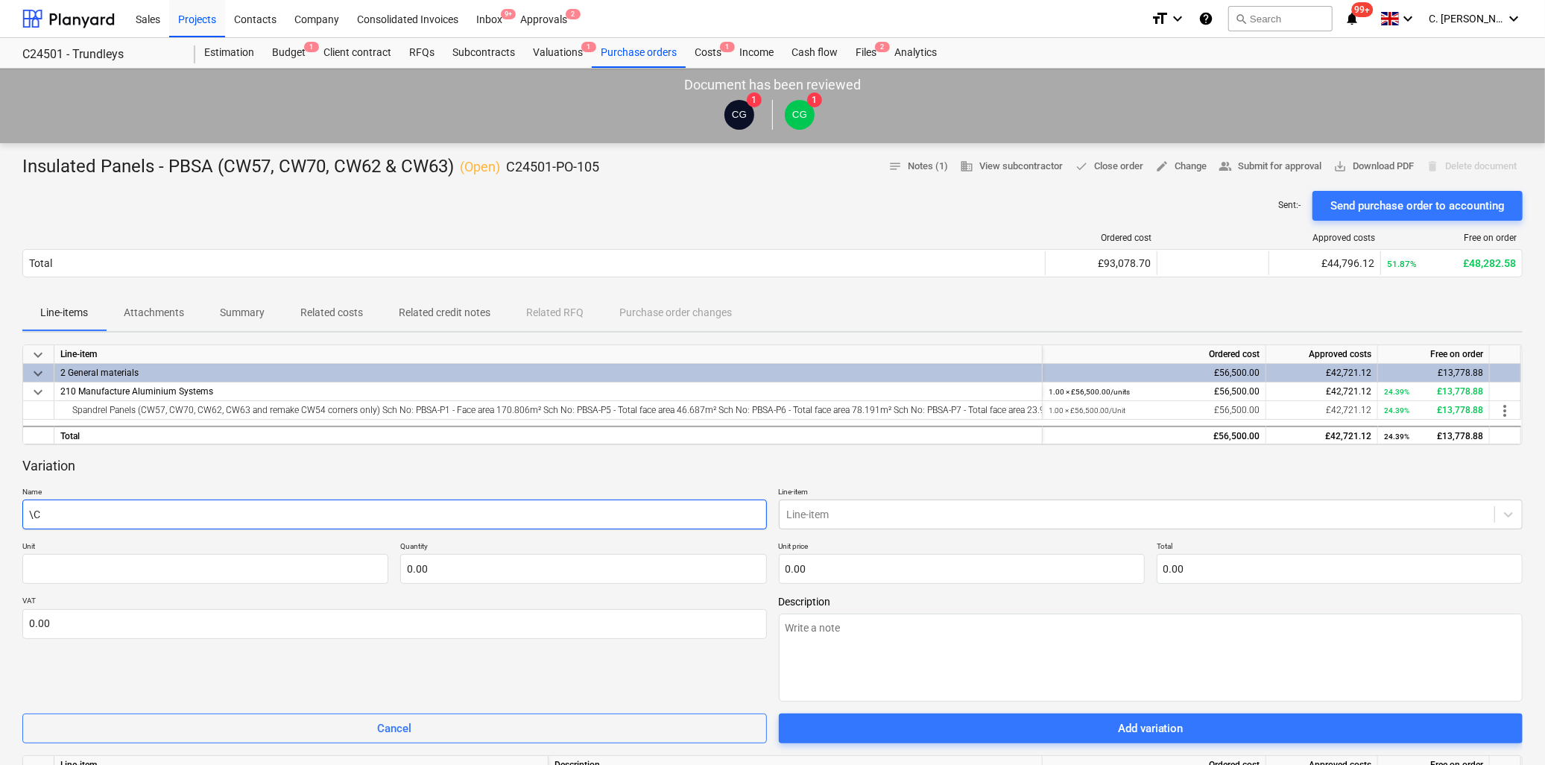
type input "\Co"
type textarea "x"
type input "\Cor"
type textarea "x"
type input "\Corn"
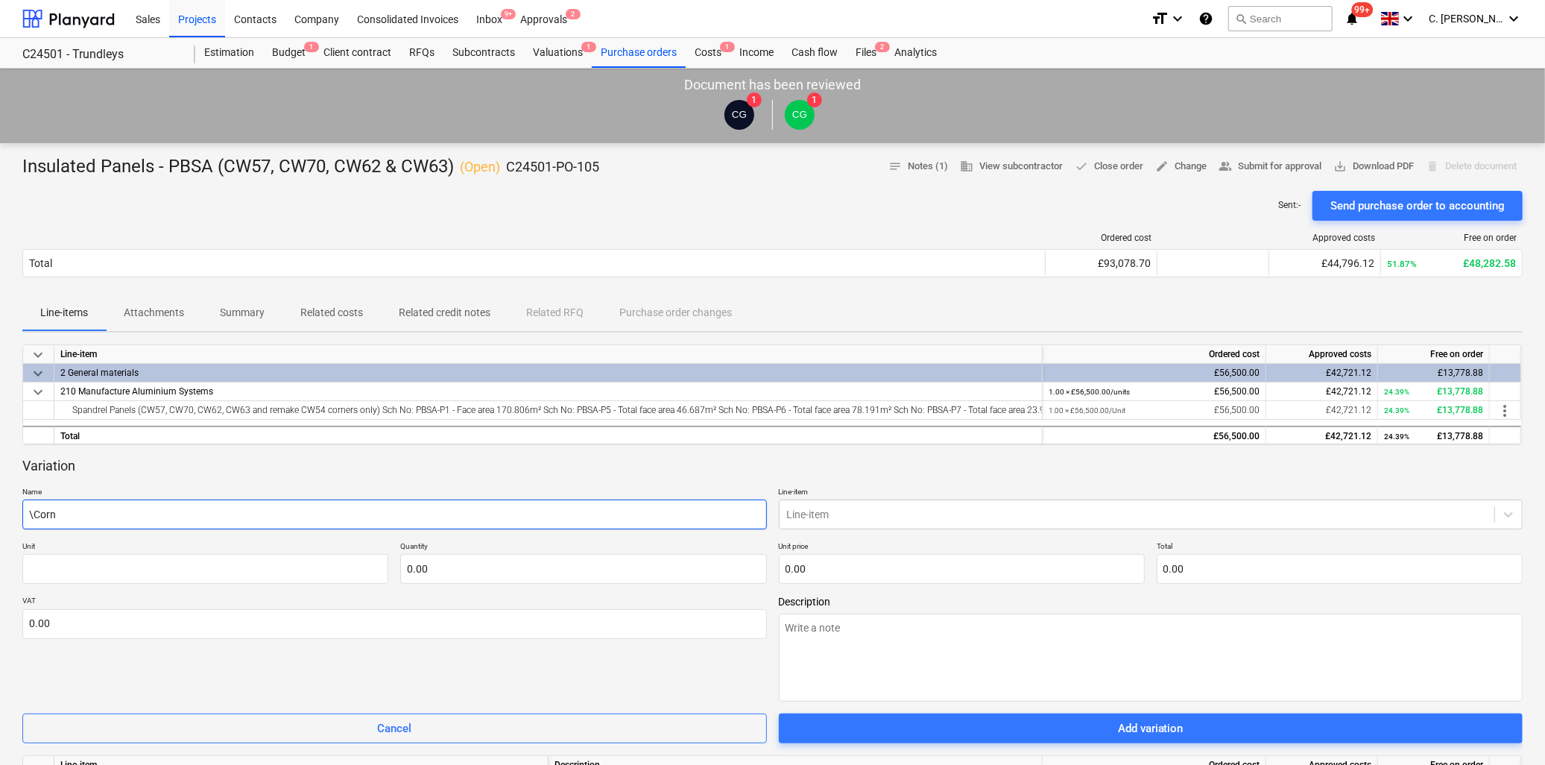
type textarea "x"
type input "\Corne"
type textarea "x"
type input "\Corner"
type textarea "x"
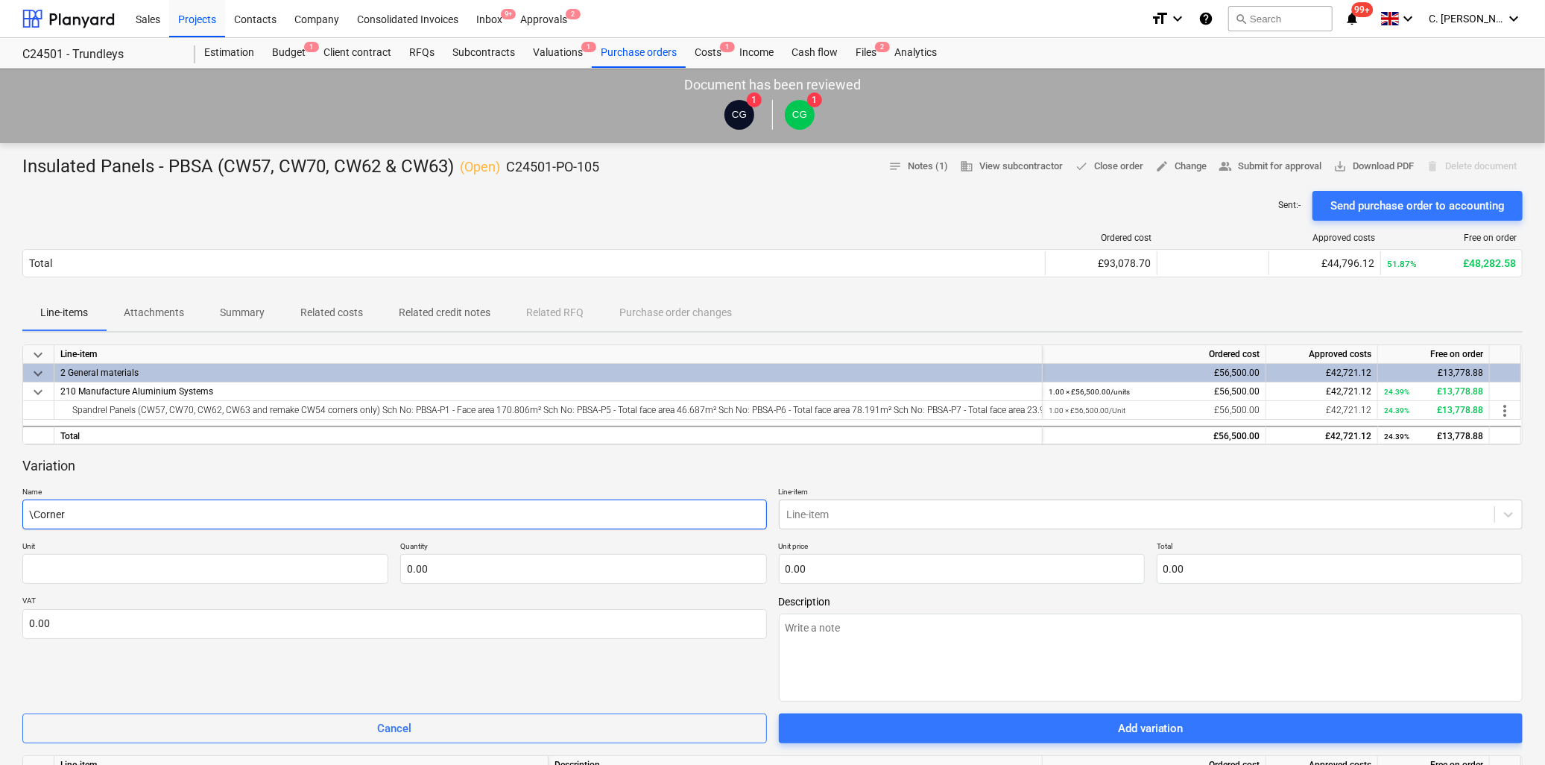
type input "\Corner"
type textarea "x"
type input "\Corner"
type textarea "x"
type input "\Corne"
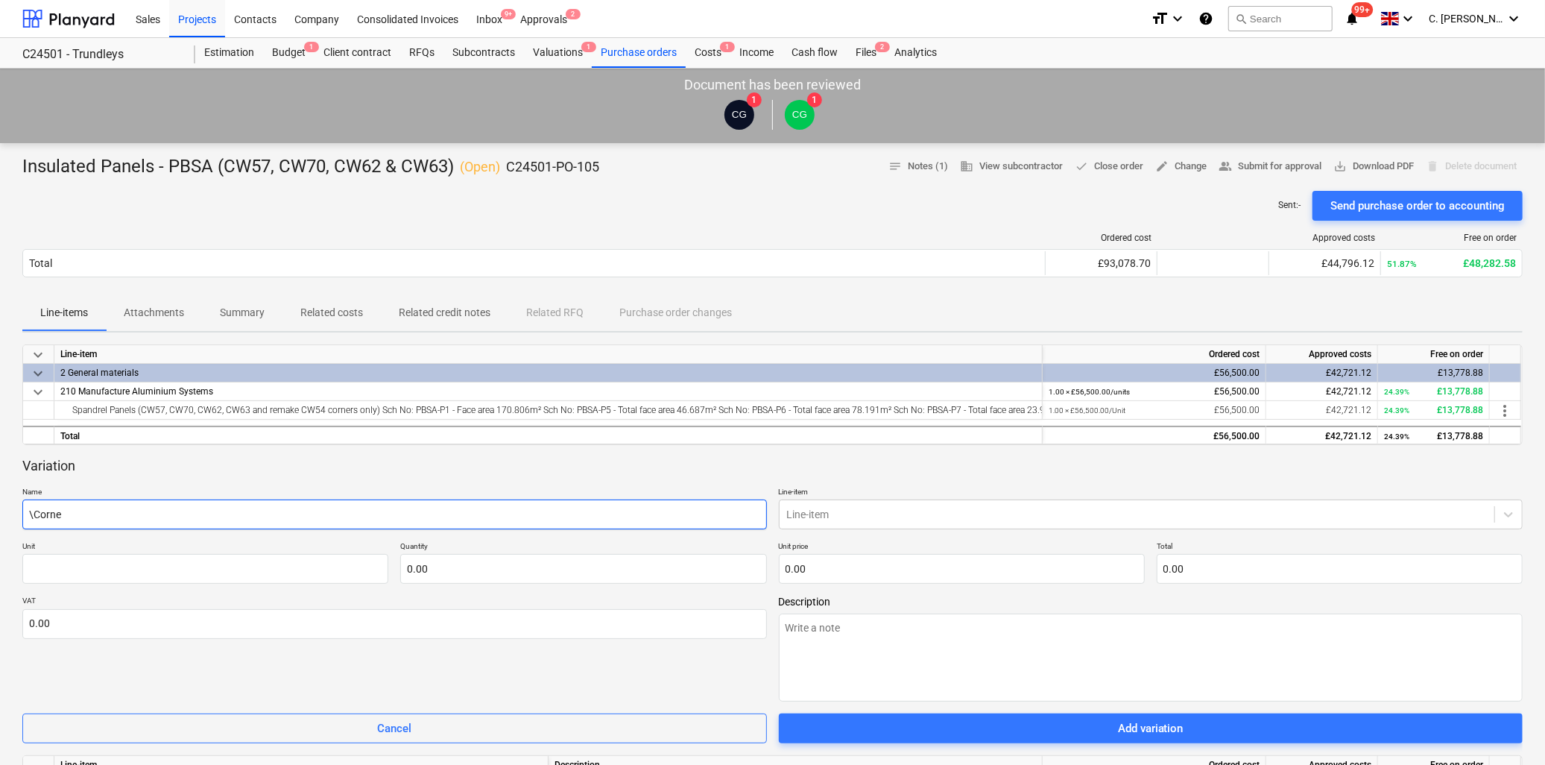
type textarea "x"
type input "\Corn"
type textarea "x"
type input "\Cor"
type textarea "x"
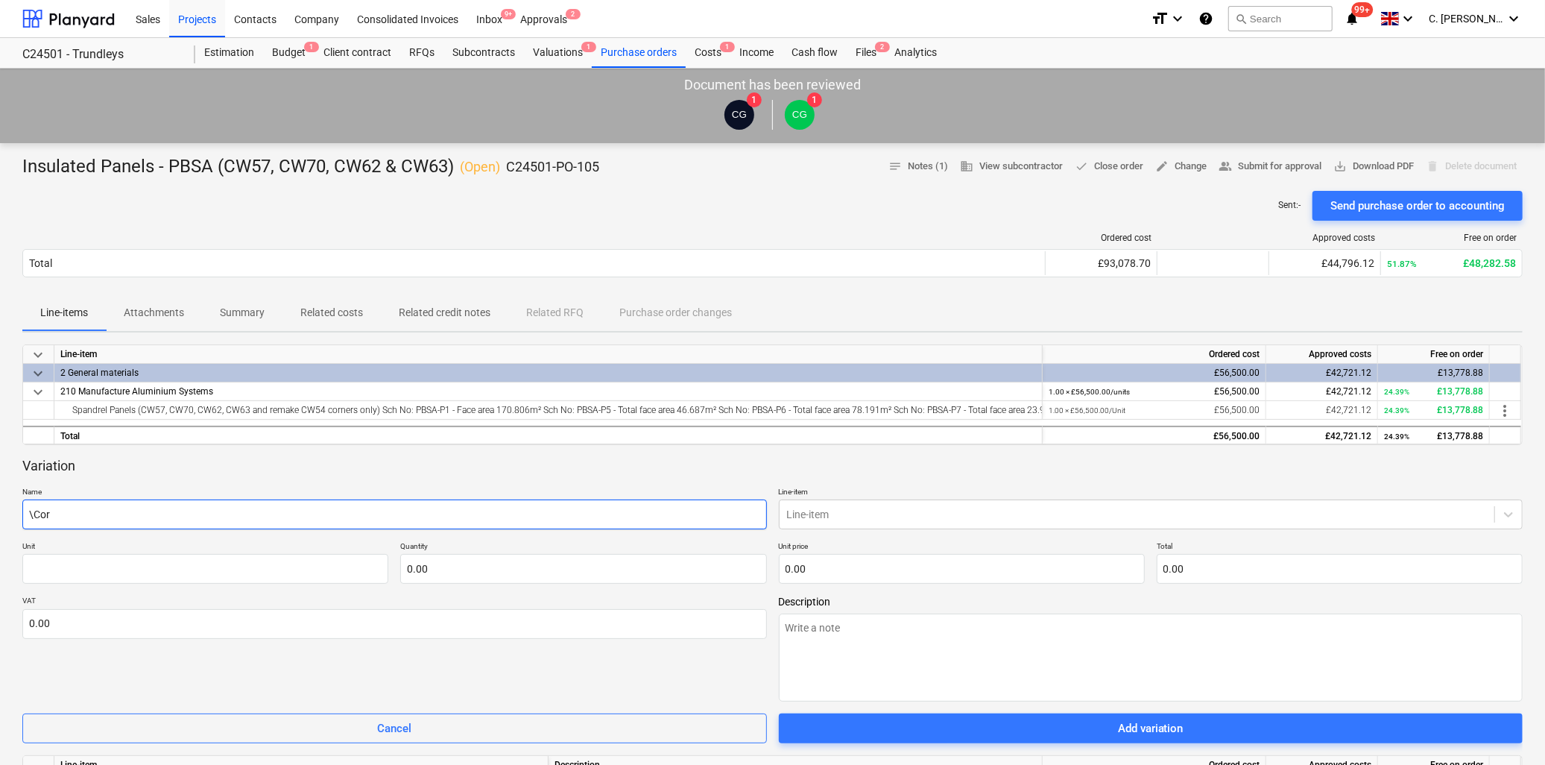
type input "\Co"
type textarea "x"
type input "\C"
type textarea "x"
type input "\"
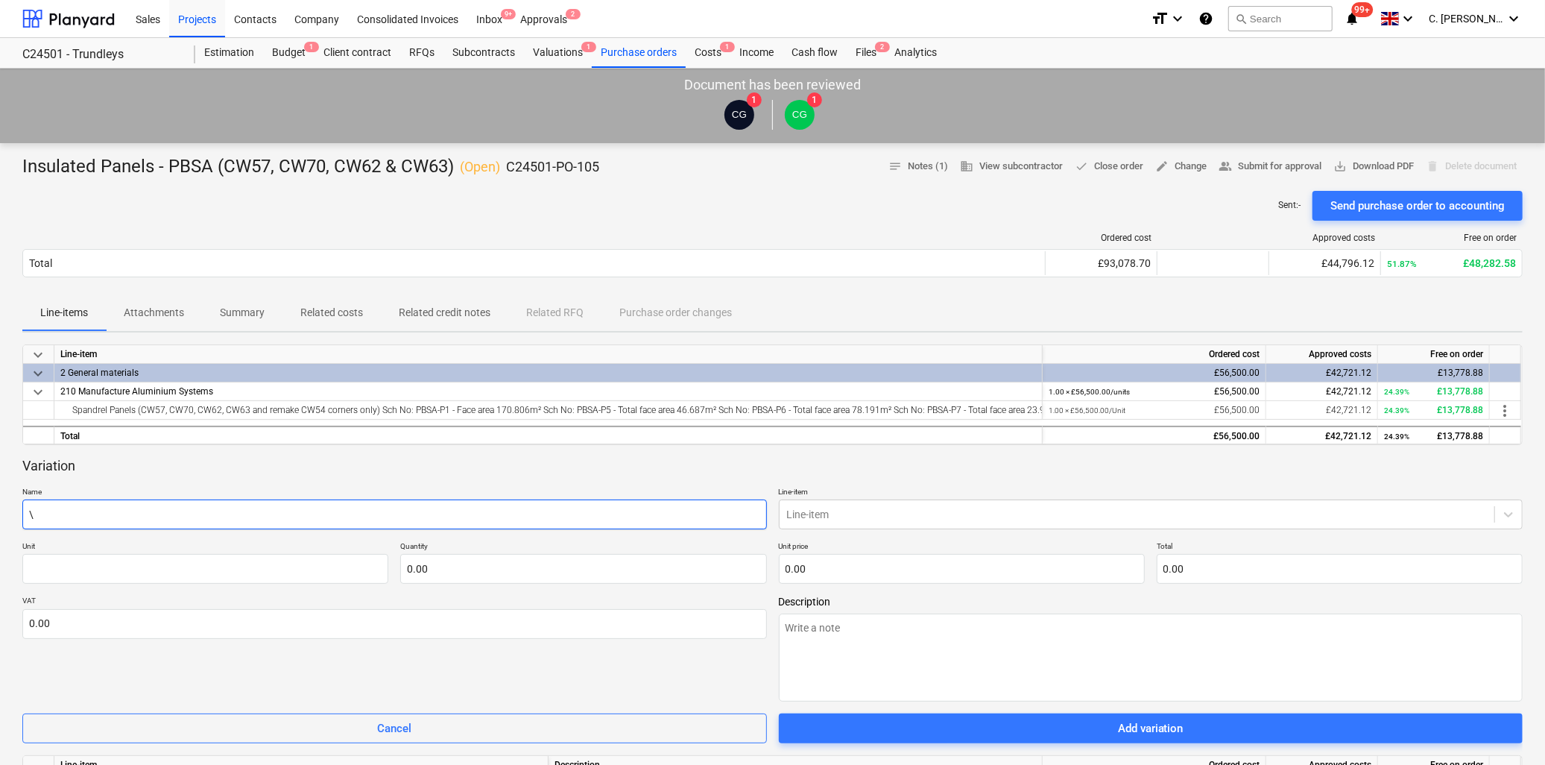
type textarea "x"
type input "C"
type textarea "x"
type input "Co"
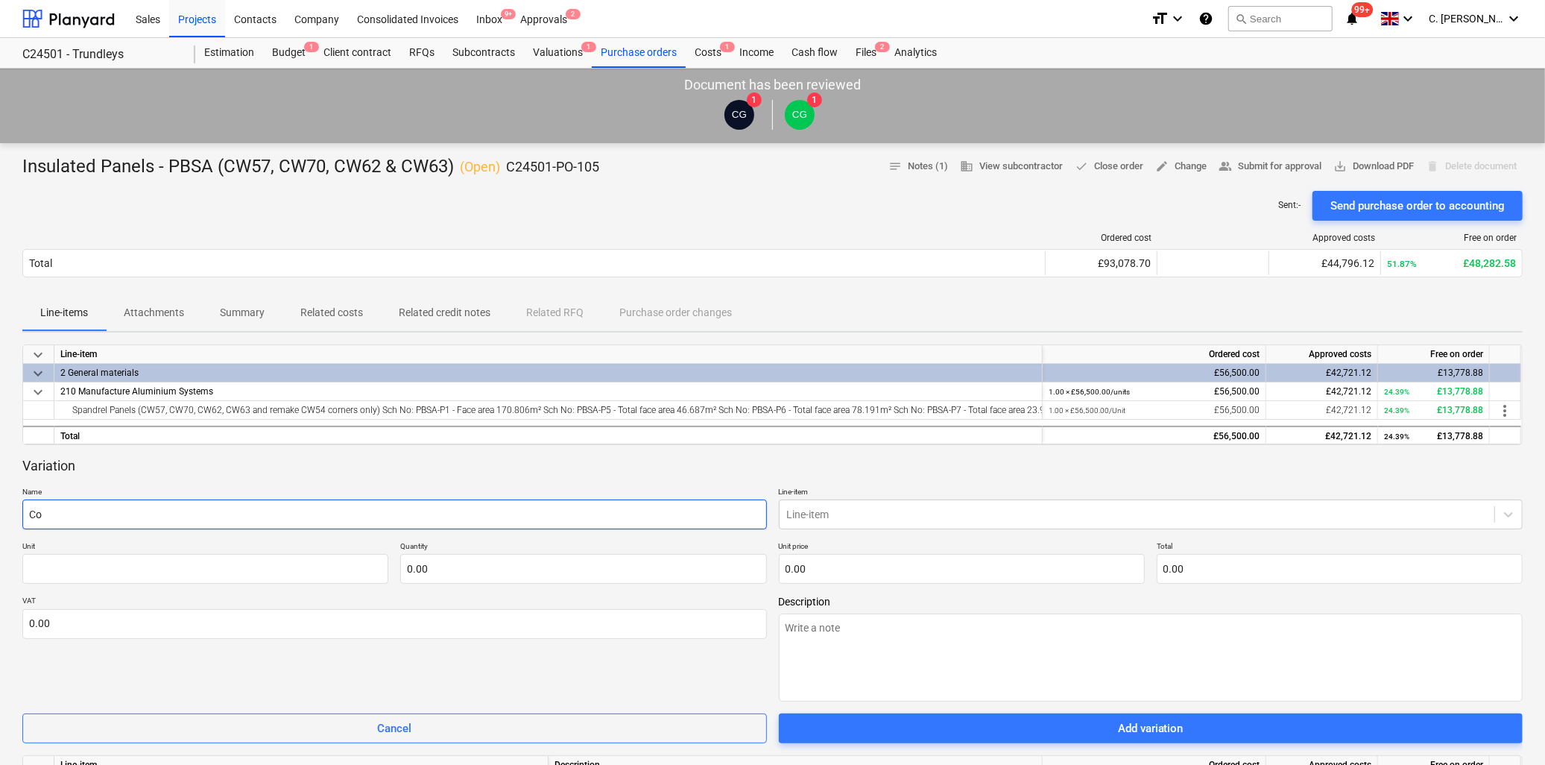
type textarea "x"
type input "Cor"
type textarea "x"
type input "Corn"
type textarea "x"
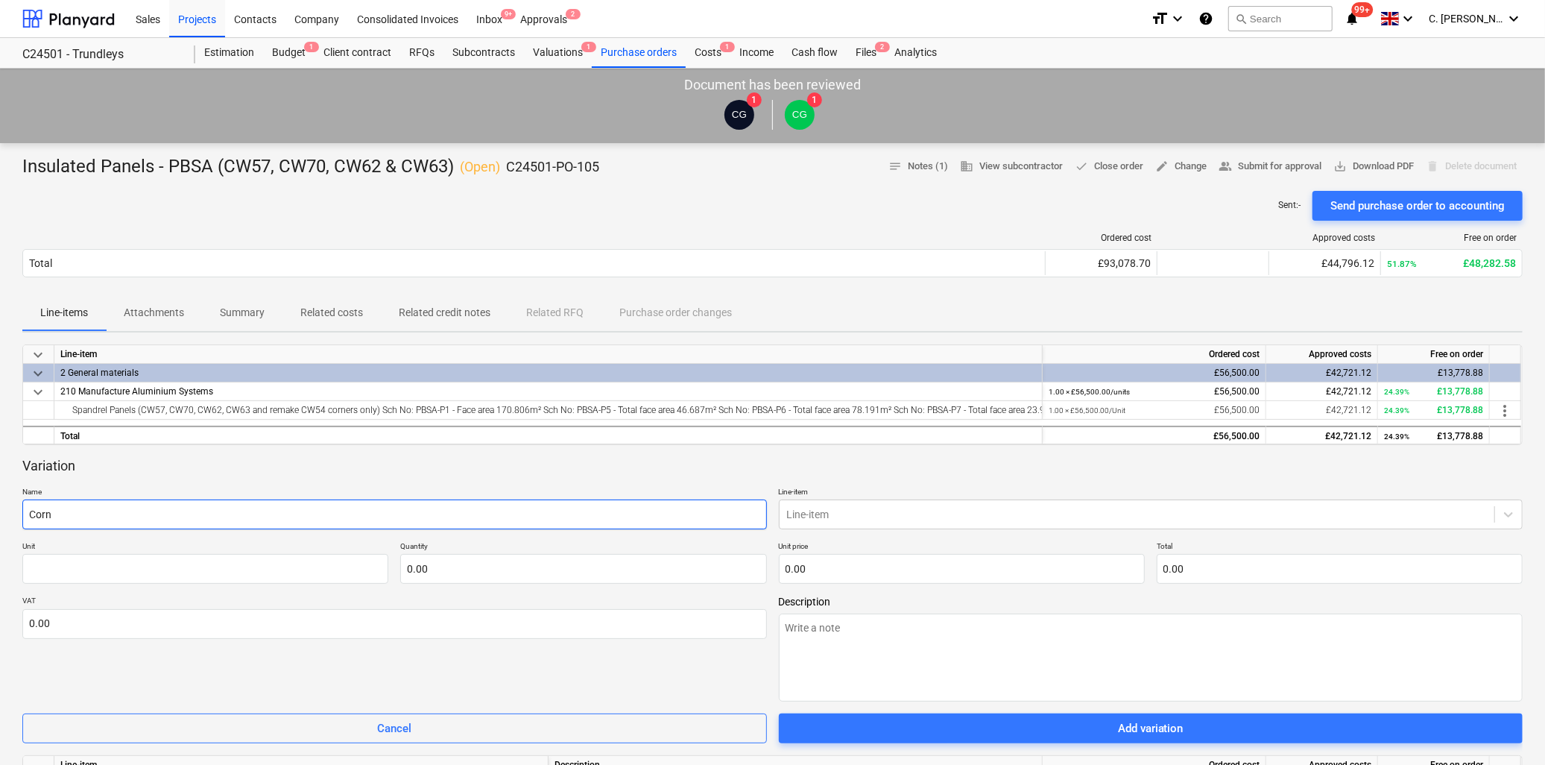
type input "Corne"
type textarea "x"
type input "Corner"
type textarea "x"
type input "Corner"
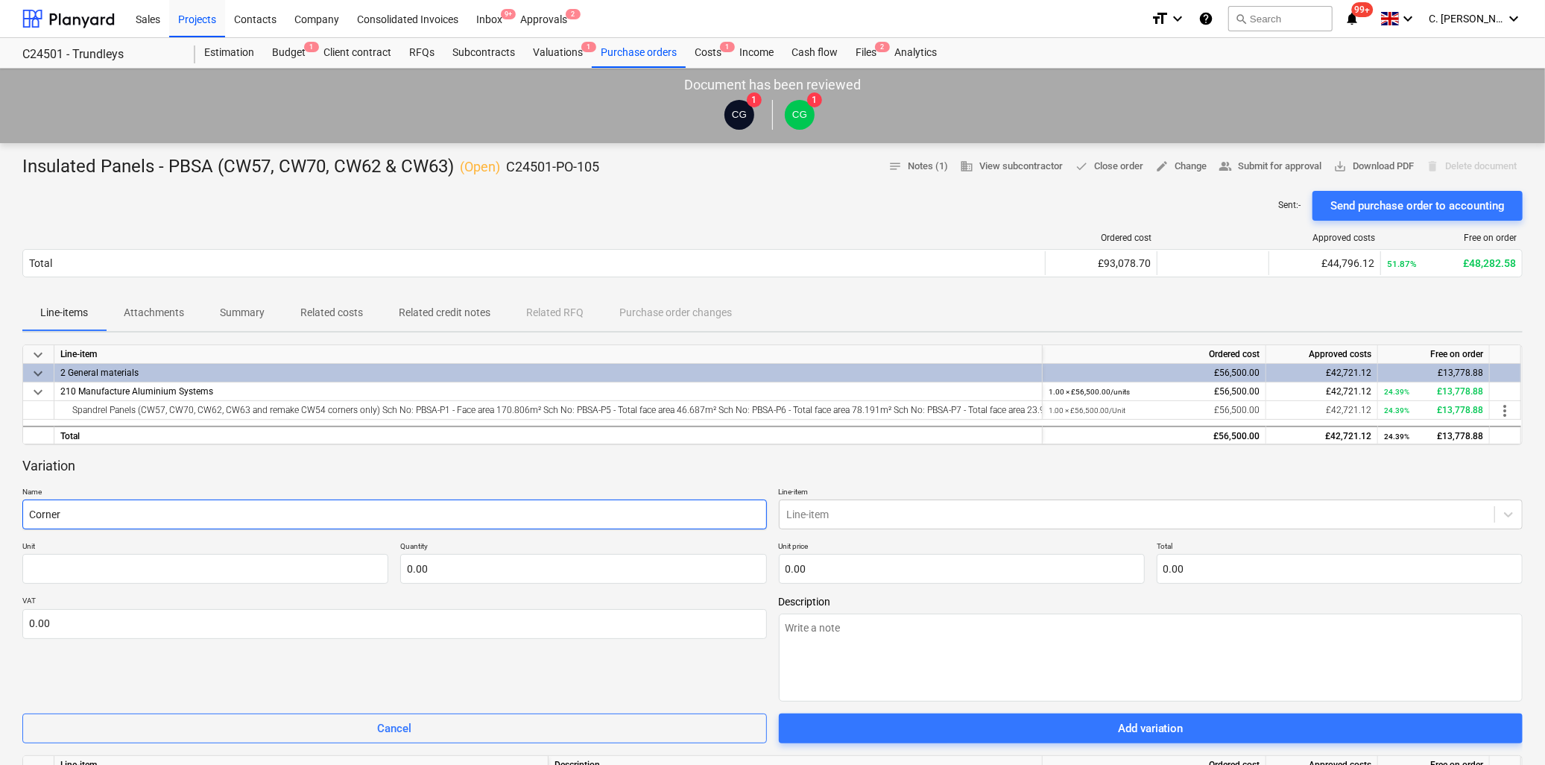
type textarea "x"
type input "Corner p"
type textarea "x"
type input "Corner pr"
type textarea "x"
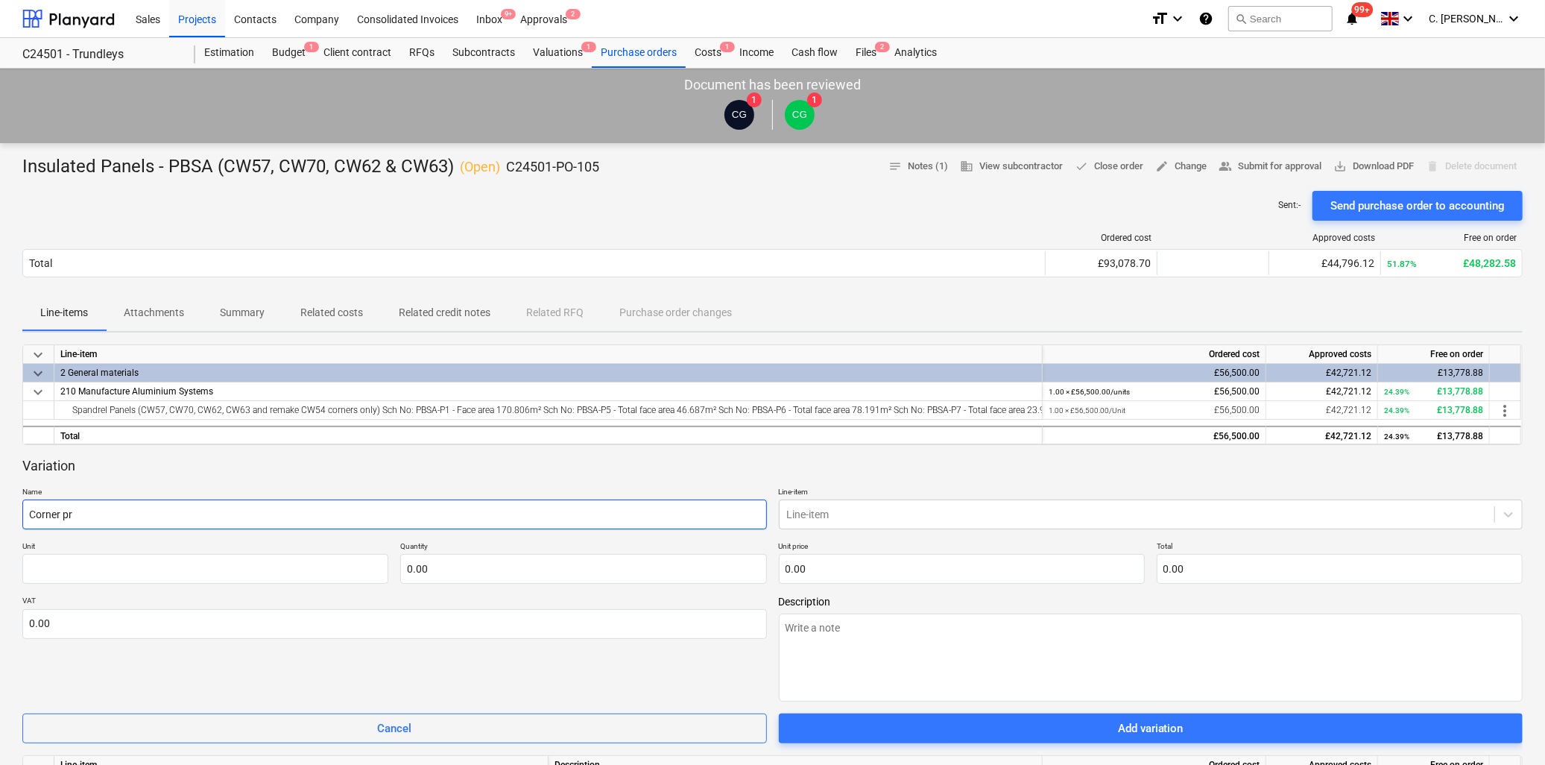
type input "Corner pre"
type textarea "x"
type input "Corner pres"
type textarea "x"
type input "Corner press"
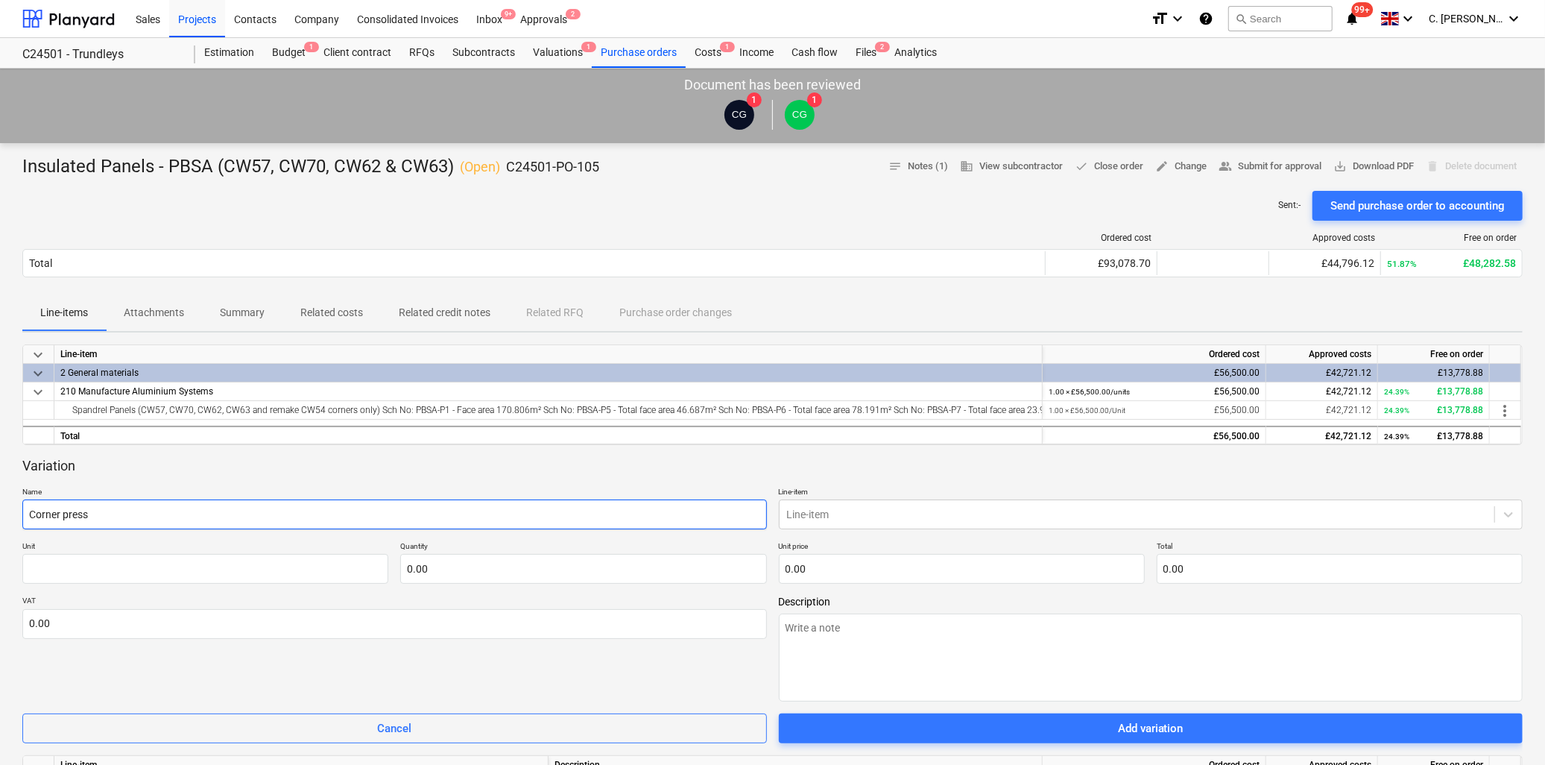
type textarea "x"
type input "Corner pressi"
type textarea "x"
type input "Corner pressin"
type textarea "x"
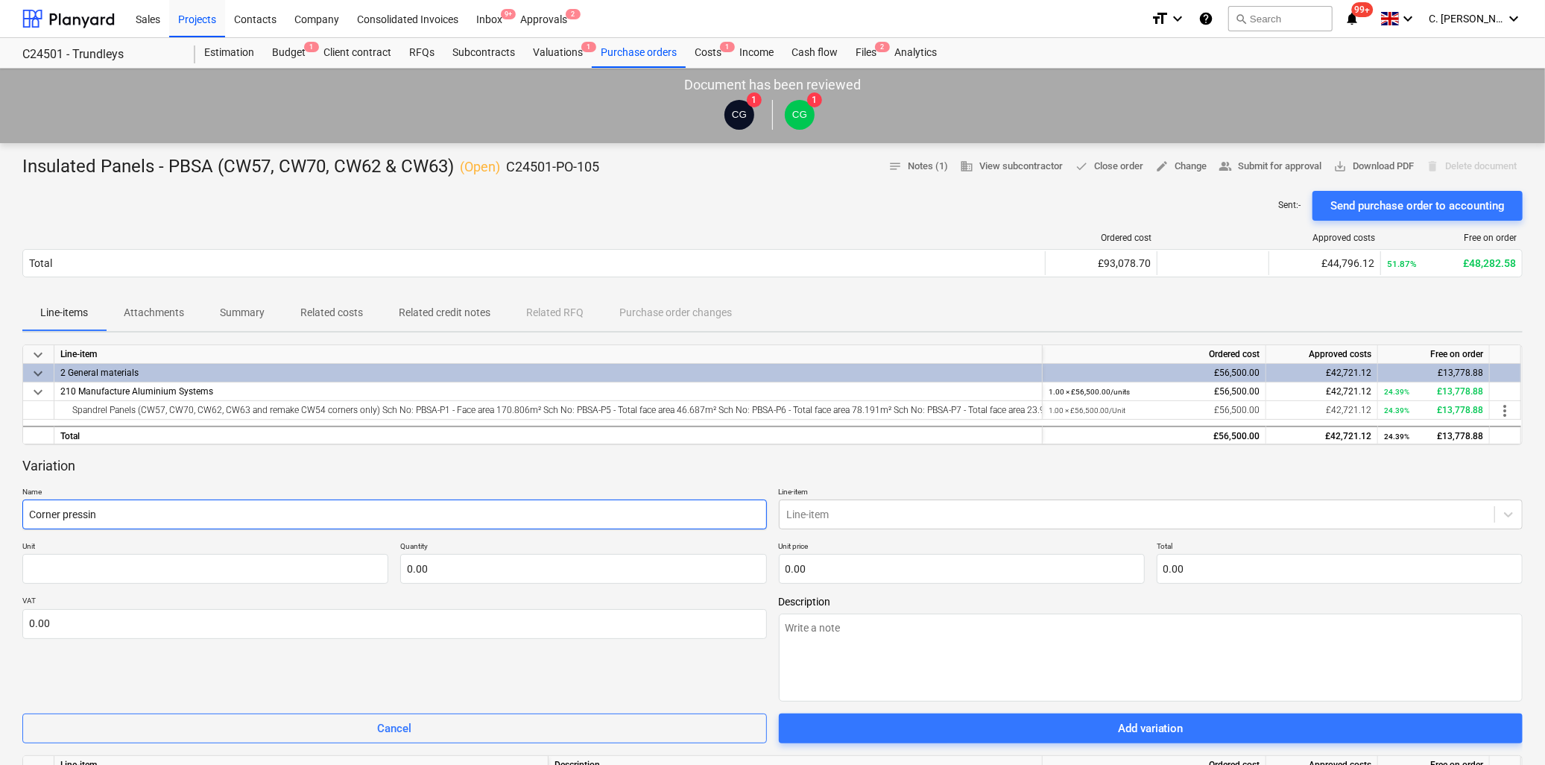
type input "Corner pressing"
type textarea "x"
type input "Corner pressings"
type textarea "x"
type input "Corner pressings"
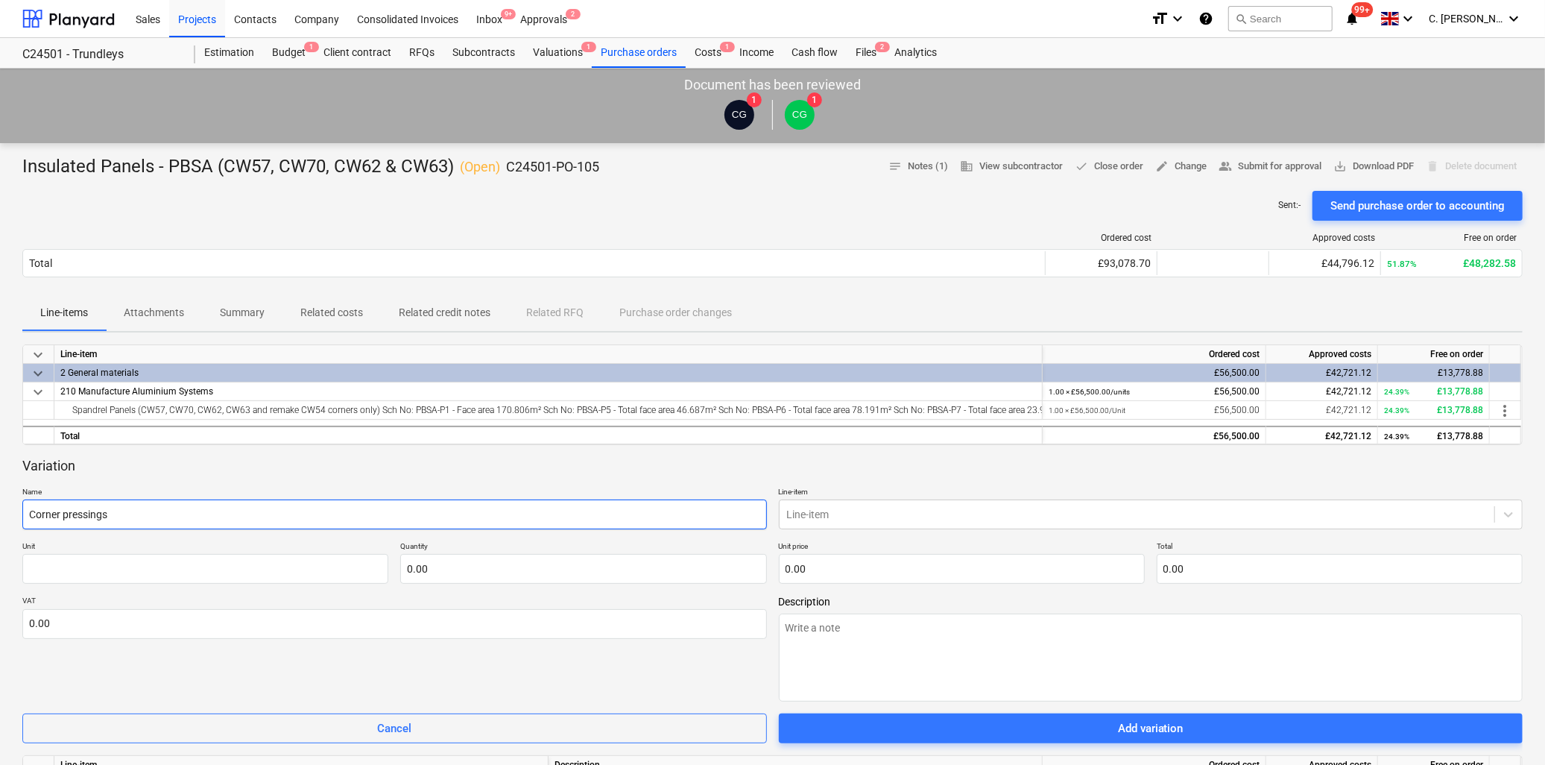
type textarea "x"
type input "Corner pressings ("
type textarea "x"
type input "Corner pressings (P"
type textarea "x"
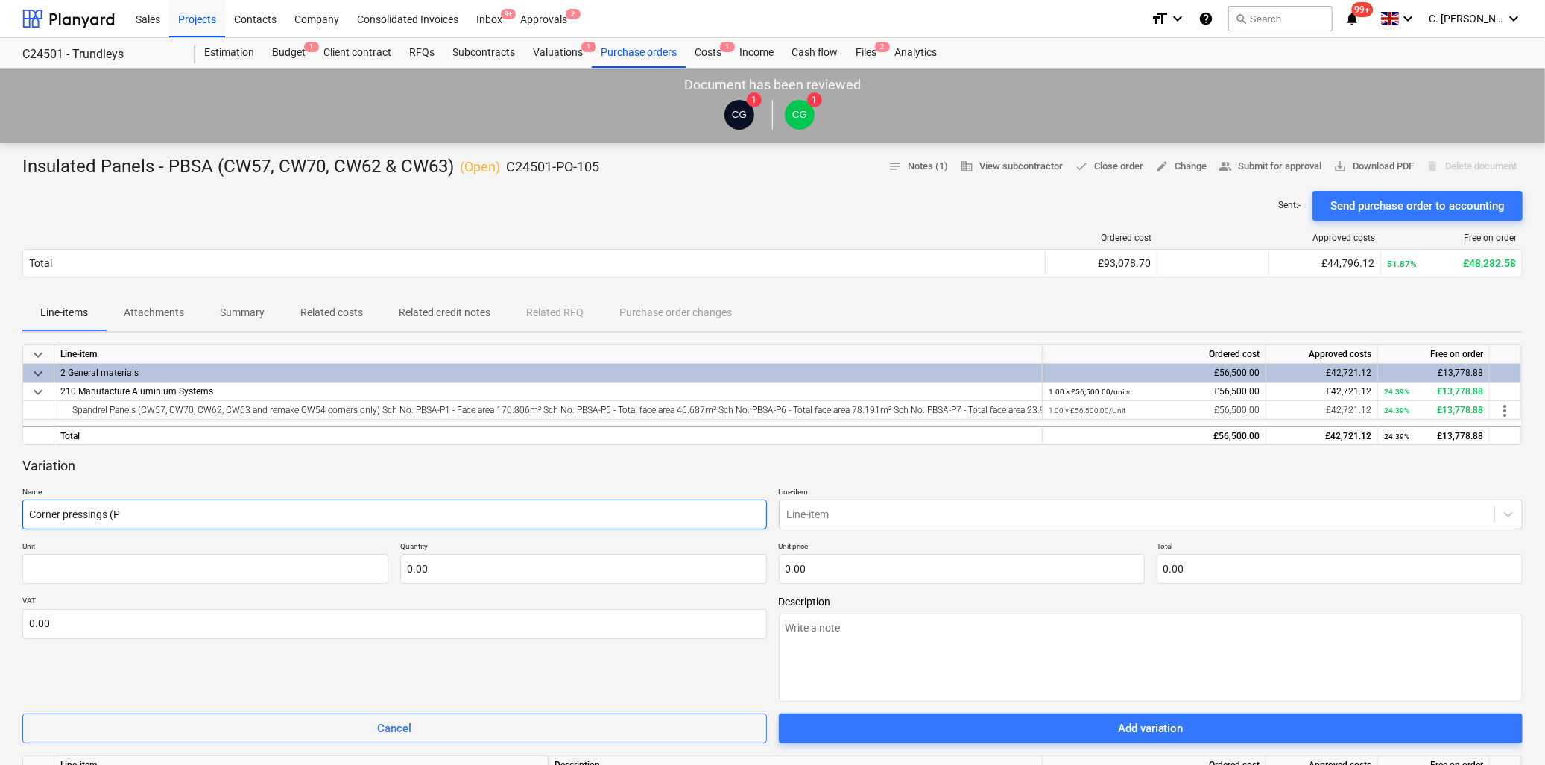
type input "Corner pressings (PB"
type textarea "x"
type input "Corner pressings (PBS"
type textarea "x"
type input "Corner pressings (PBSA"
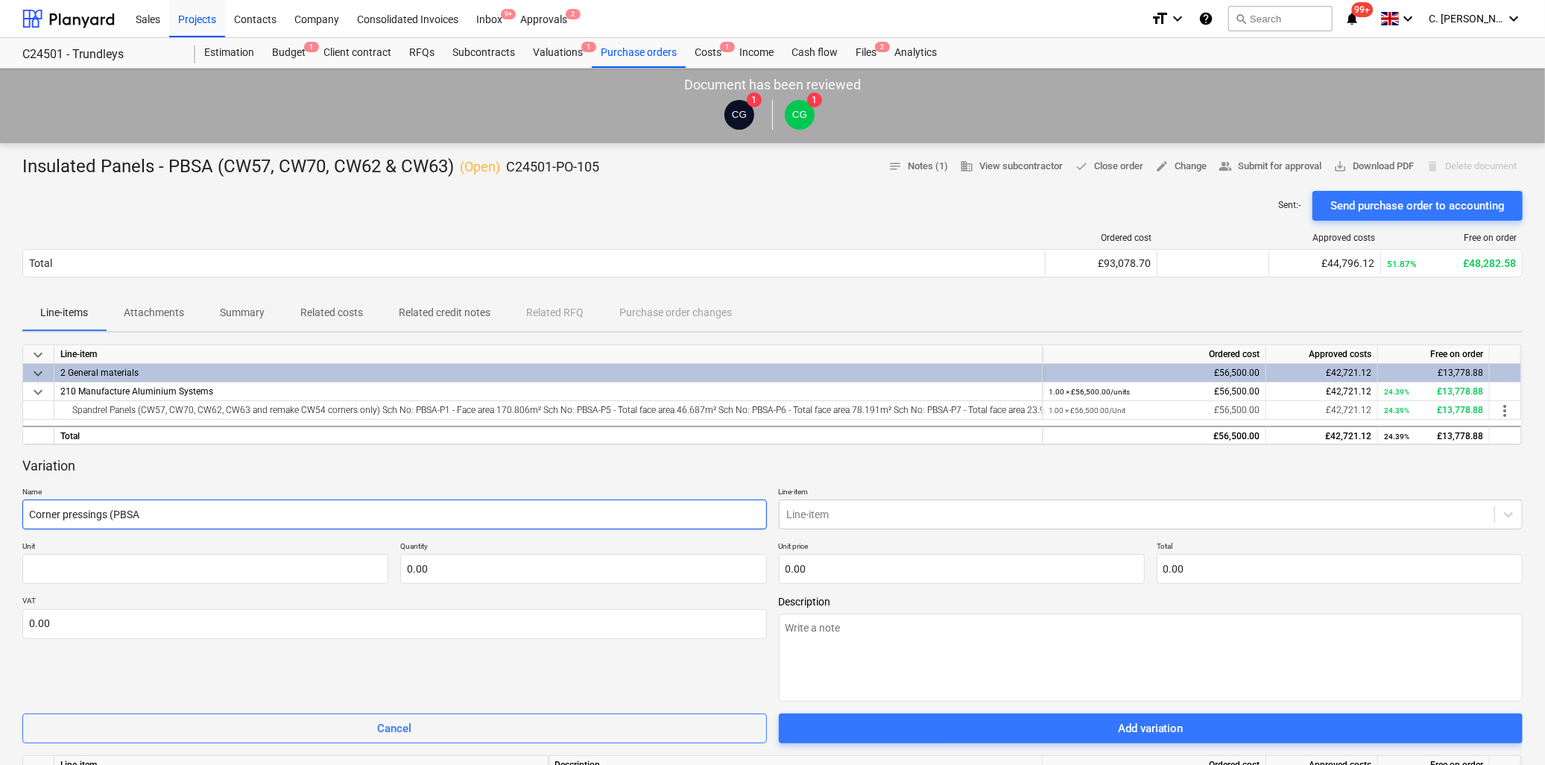
type textarea "x"
type input "Corner pressings (PBSA-"
type textarea "x"
type input "Corner pressings (PBSA-P"
type textarea "x"
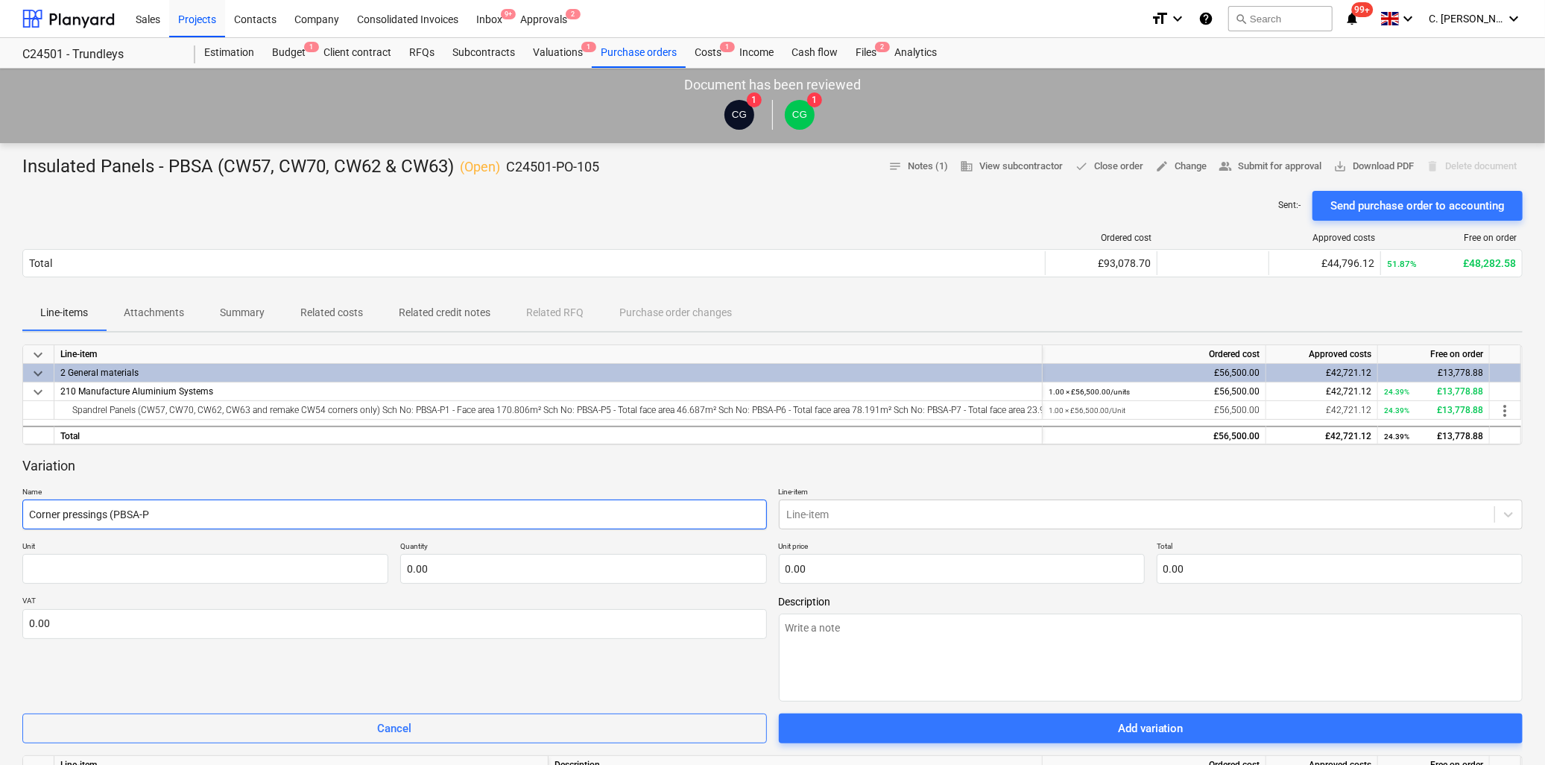
type input "Corner pressings (PBSA-P1"
type textarea "x"
type input "Corner pressings (PBSA-P11"
type textarea "x"
type input "Corner pressings (PBSA-P11)"
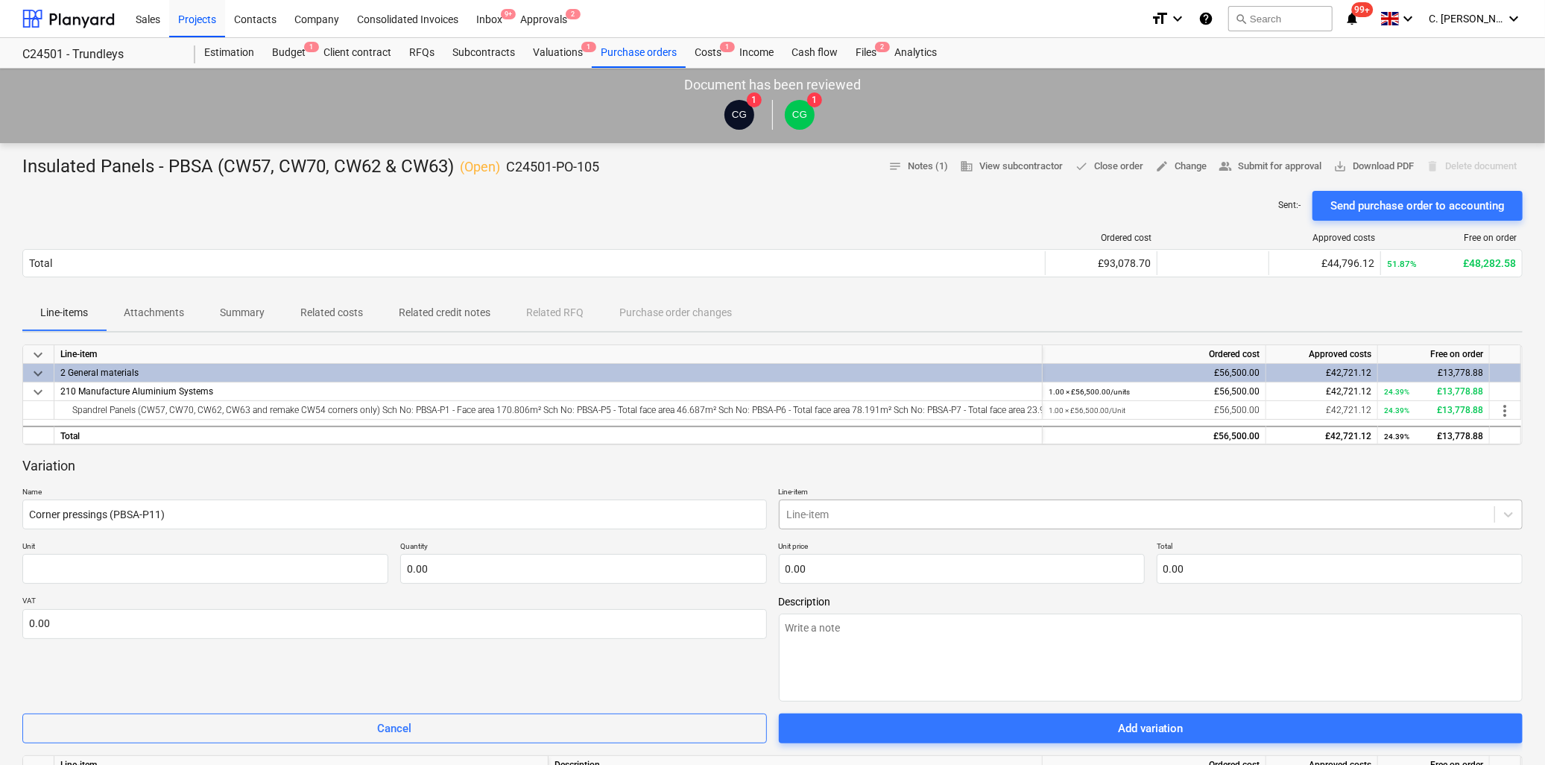
click at [865, 514] on div at bounding box center [1137, 514] width 701 height 15
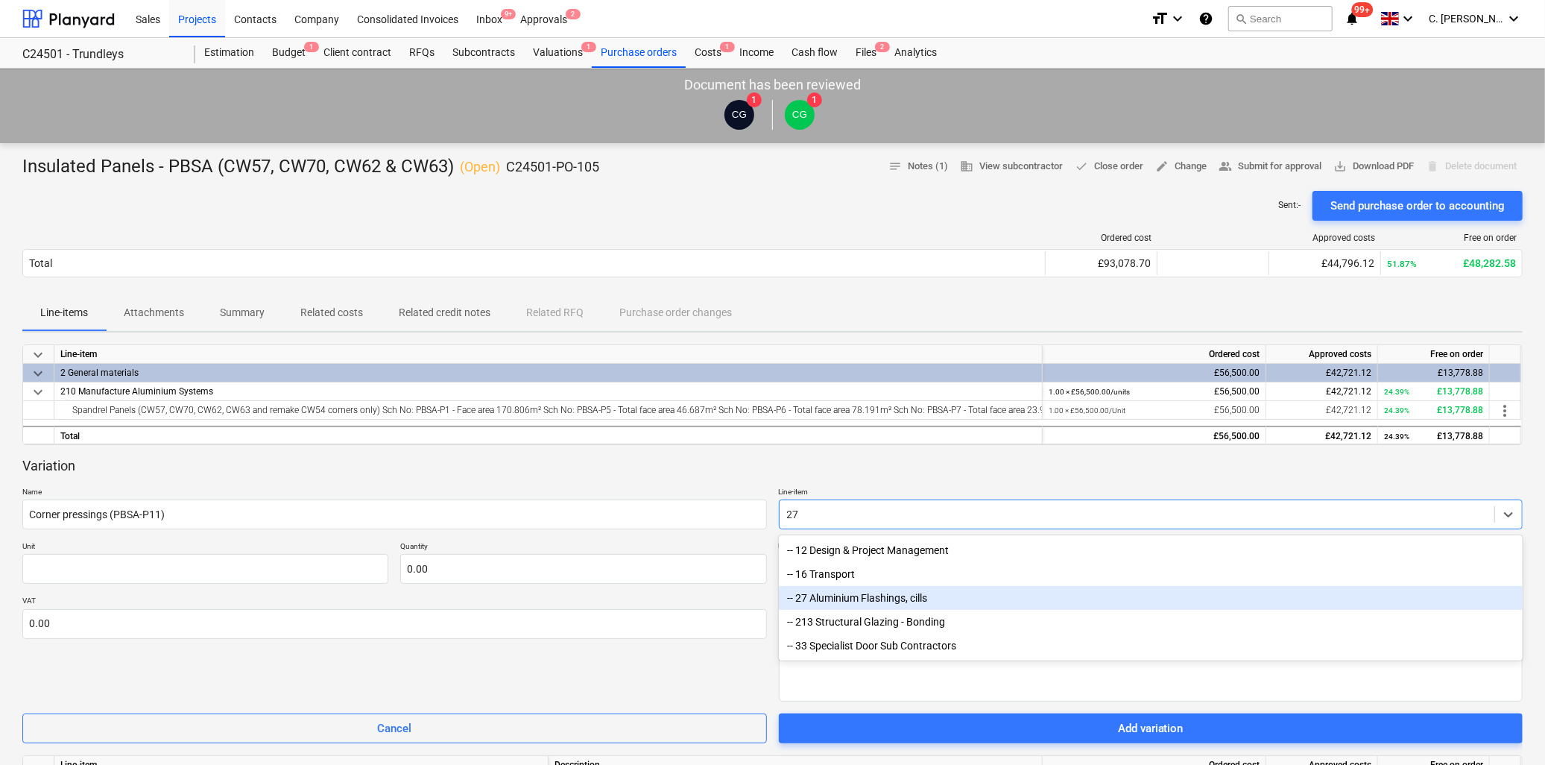
click at [847, 598] on div "-- 27 Aluminium Flashings, cills" at bounding box center [1151, 598] width 745 height 24
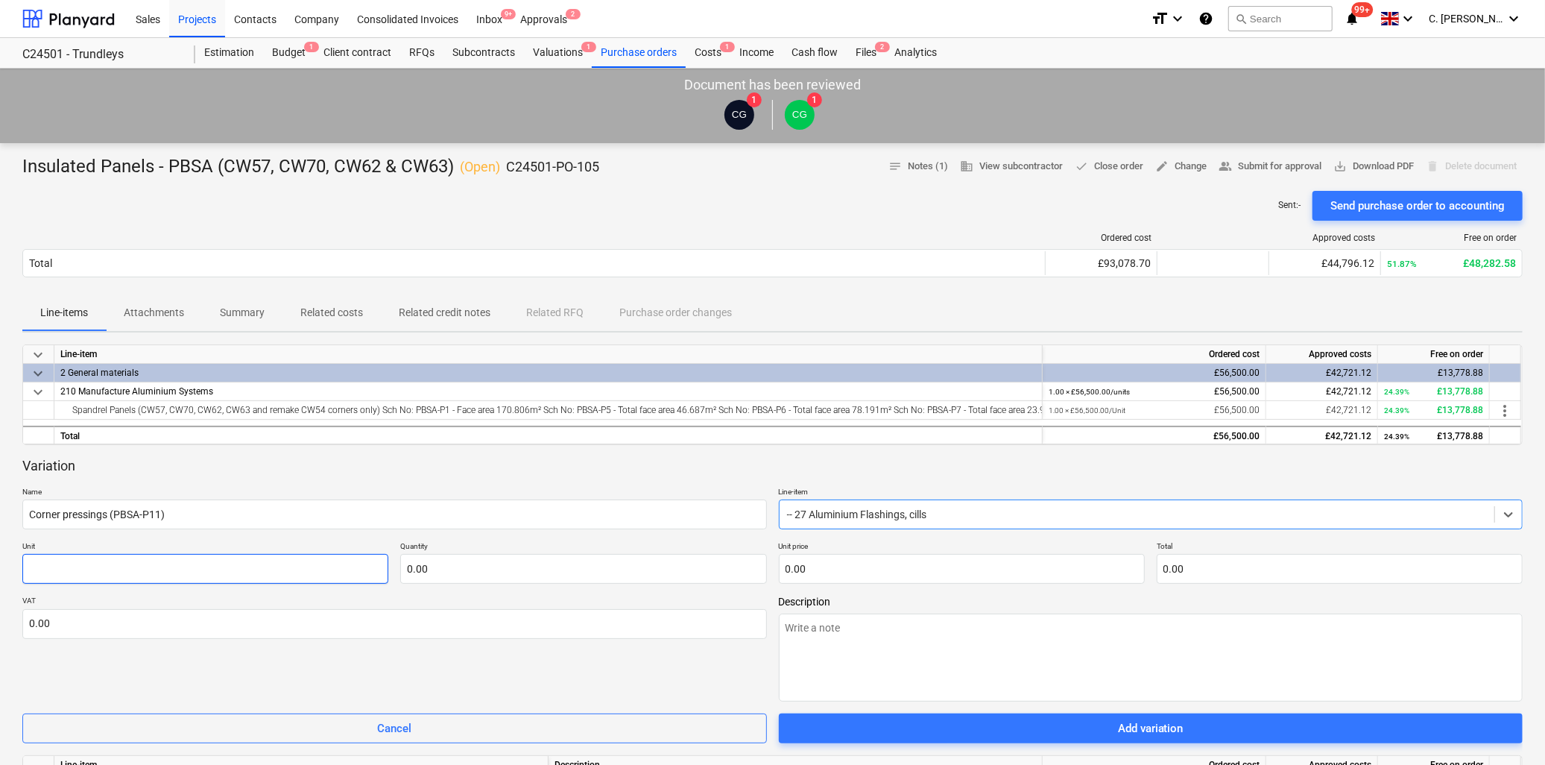
click at [221, 572] on input "text" at bounding box center [205, 569] width 366 height 30
click at [547, 575] on input "text" at bounding box center [583, 569] width 366 height 30
click at [541, 580] on input "text" at bounding box center [583, 569] width 366 height 30
click at [876, 575] on input "text" at bounding box center [962, 569] width 366 height 30
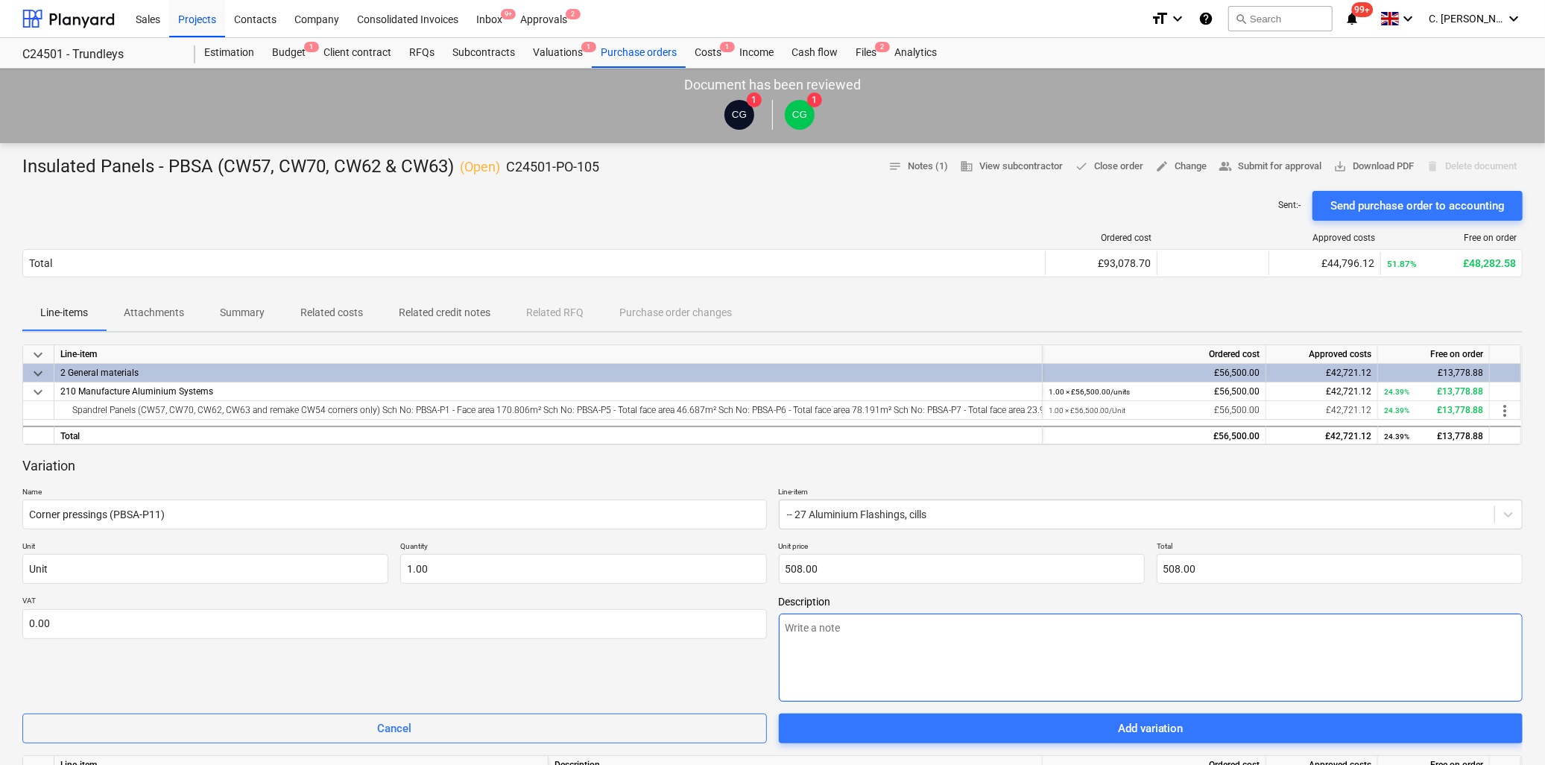
click at [868, 642] on textarea at bounding box center [1151, 657] width 745 height 88
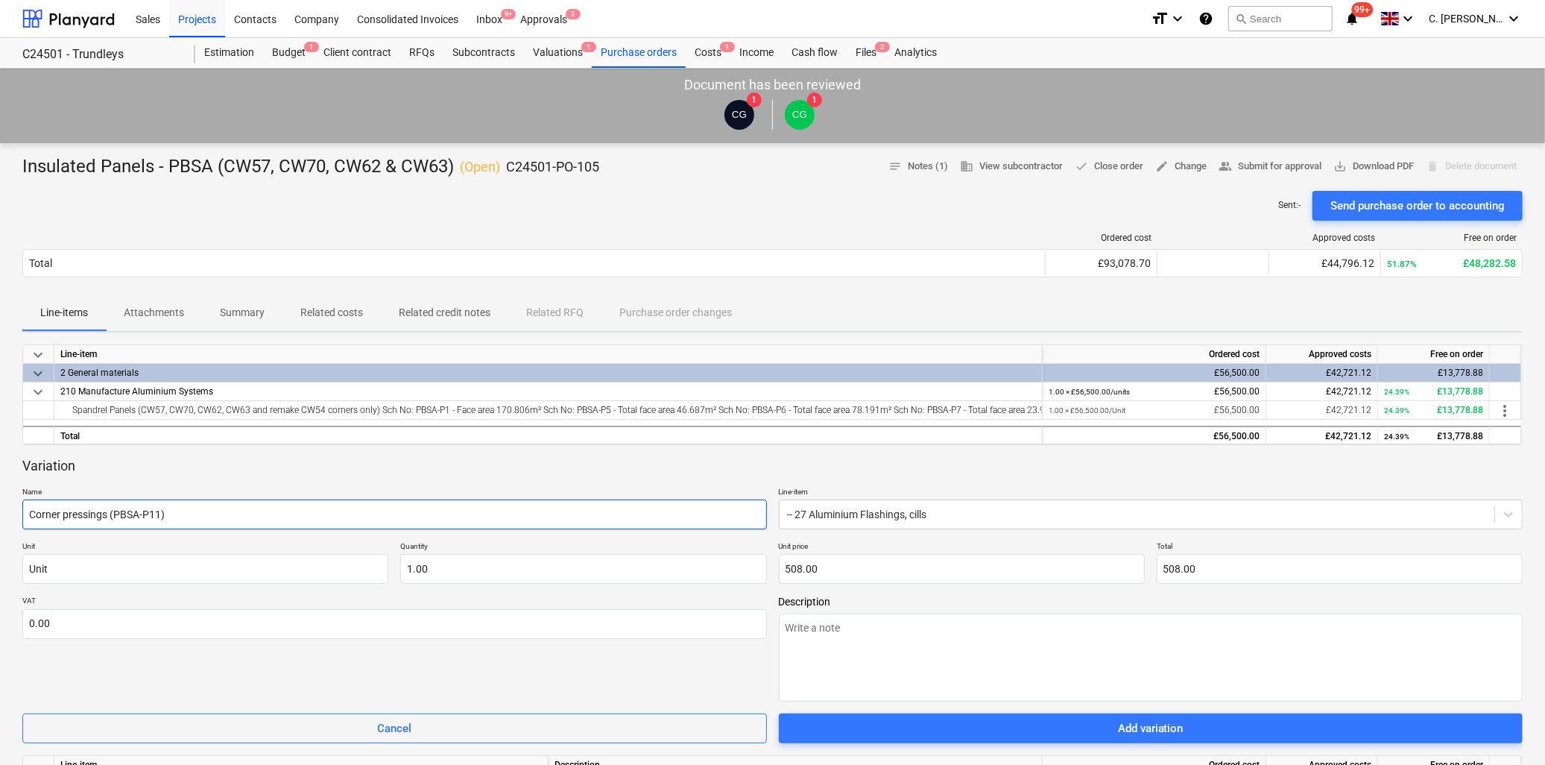
drag, startPoint x: 195, startPoint y: 515, endPoint x: -66, endPoint y: 511, distance: 260.9
click at [0, 511] on html "Sales Projects Contacts Company Consolidated Invoices Inbox 9+ Approvals 2 form…" at bounding box center [772, 382] width 1545 height 765
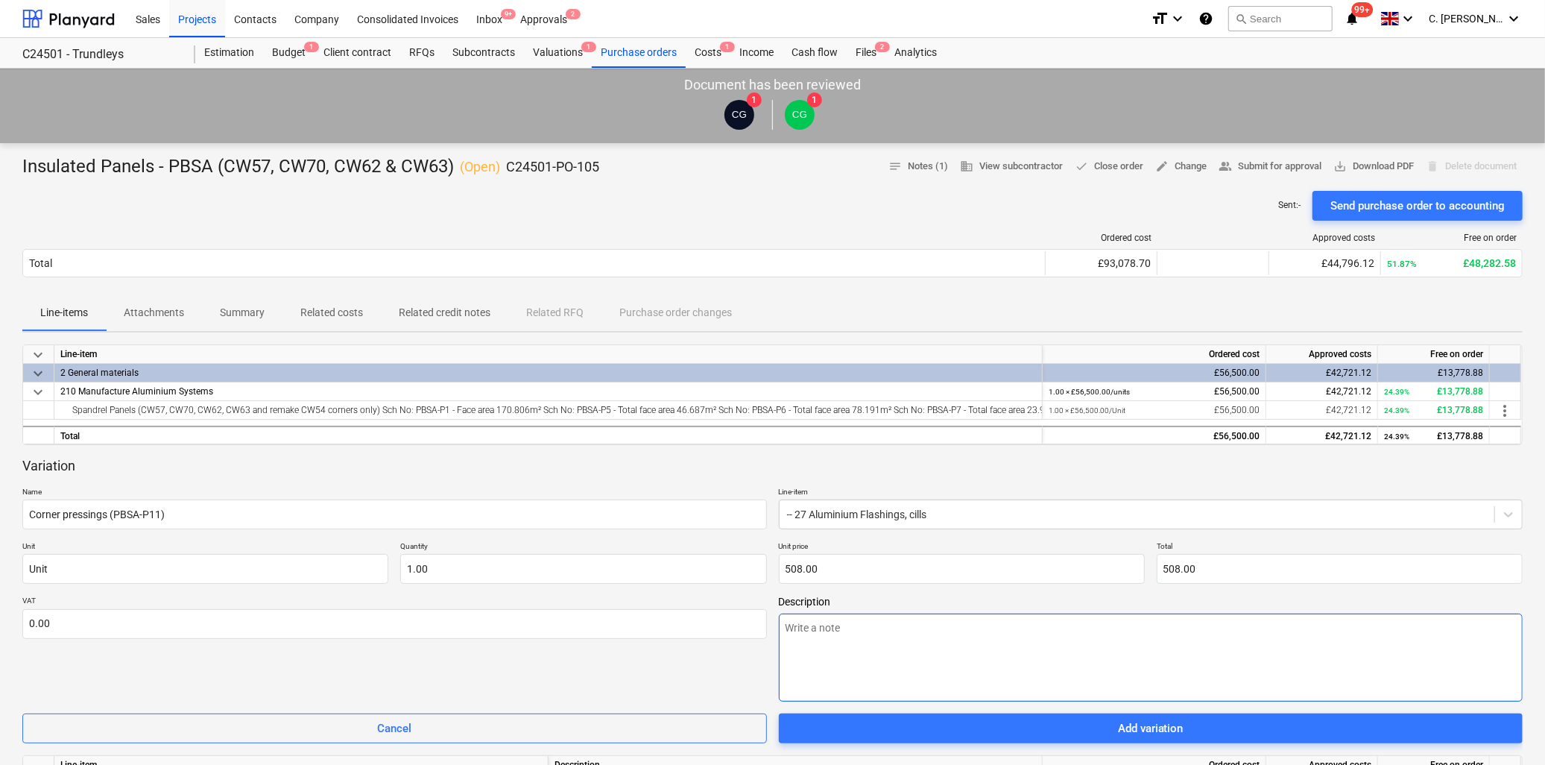
click at [985, 644] on textarea at bounding box center [1151, 657] width 745 height 88
paste textarea "Corner pressings (PBSA-P11)"
click at [863, 631] on textarea "Corner pressings (PBSA-P11)" at bounding box center [1151, 657] width 745 height 88
drag, startPoint x: 157, startPoint y: 314, endPoint x: 107, endPoint y: 315, distance: 49.9
click at [157, 314] on p "Attachments" at bounding box center [154, 313] width 60 height 16
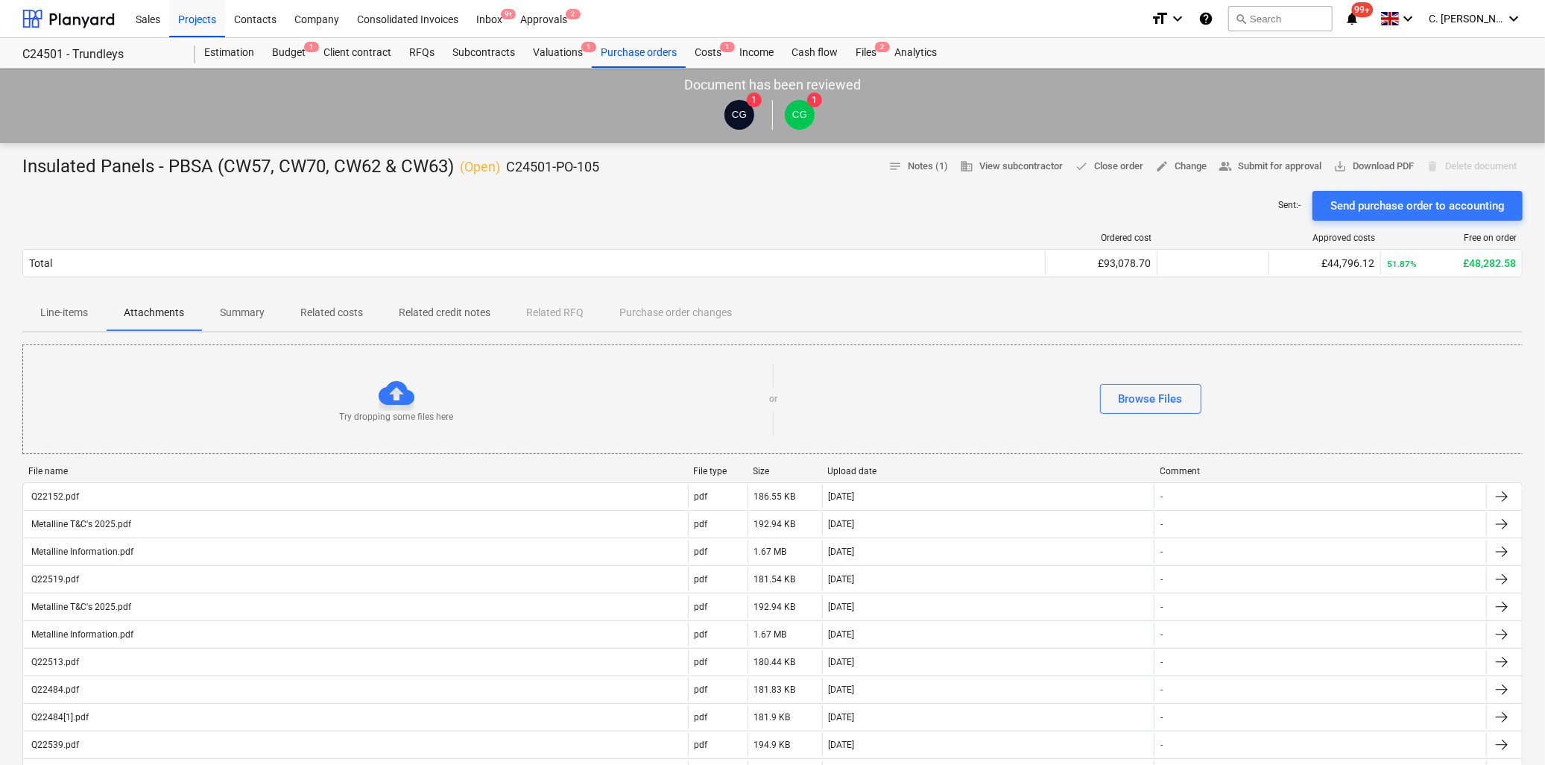
drag, startPoint x: 64, startPoint y: 312, endPoint x: 85, endPoint y: 315, distance: 21.2
click at [64, 313] on p "Line-items" at bounding box center [64, 313] width 48 height 16
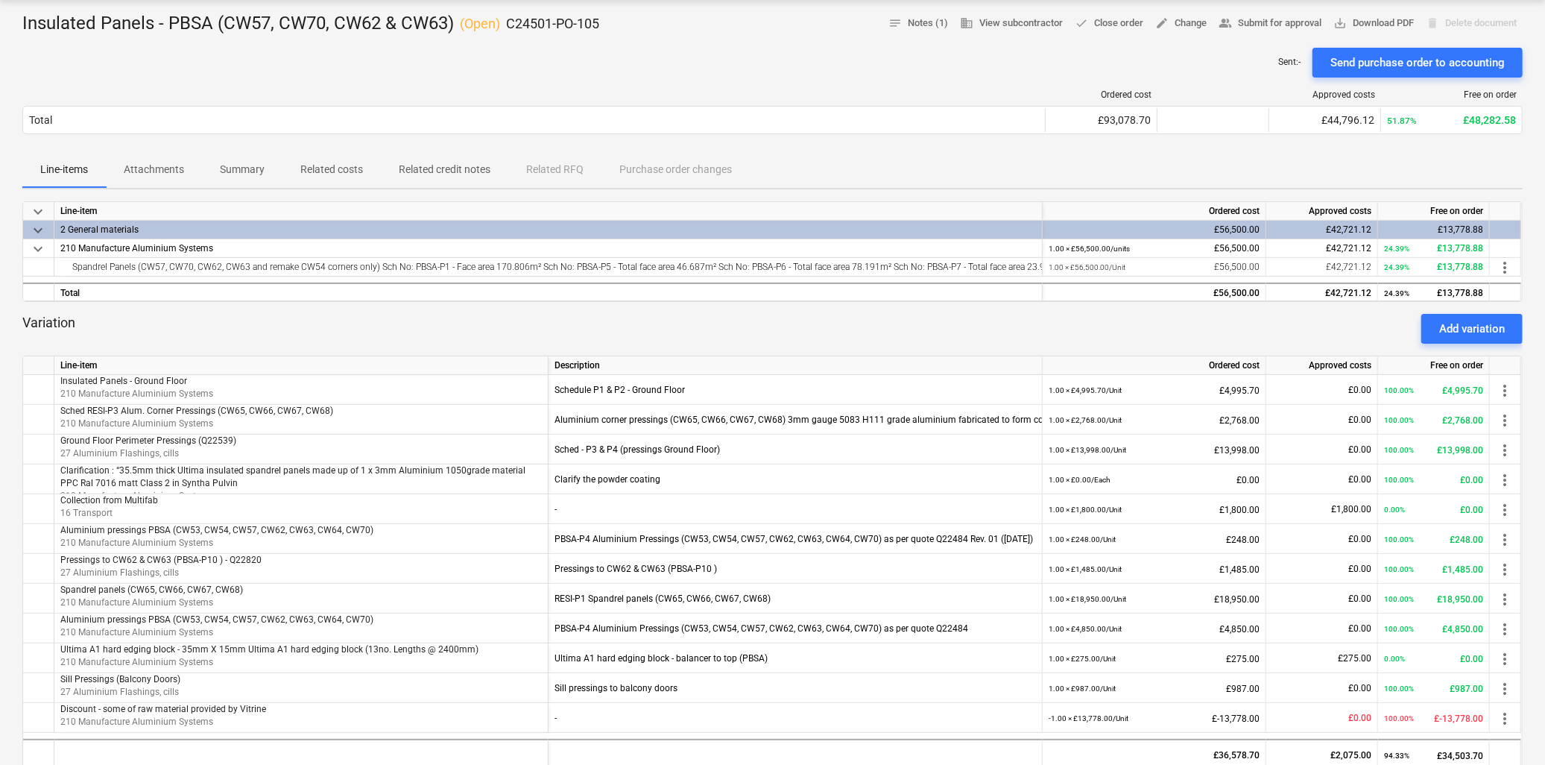
scroll to position [115, 0]
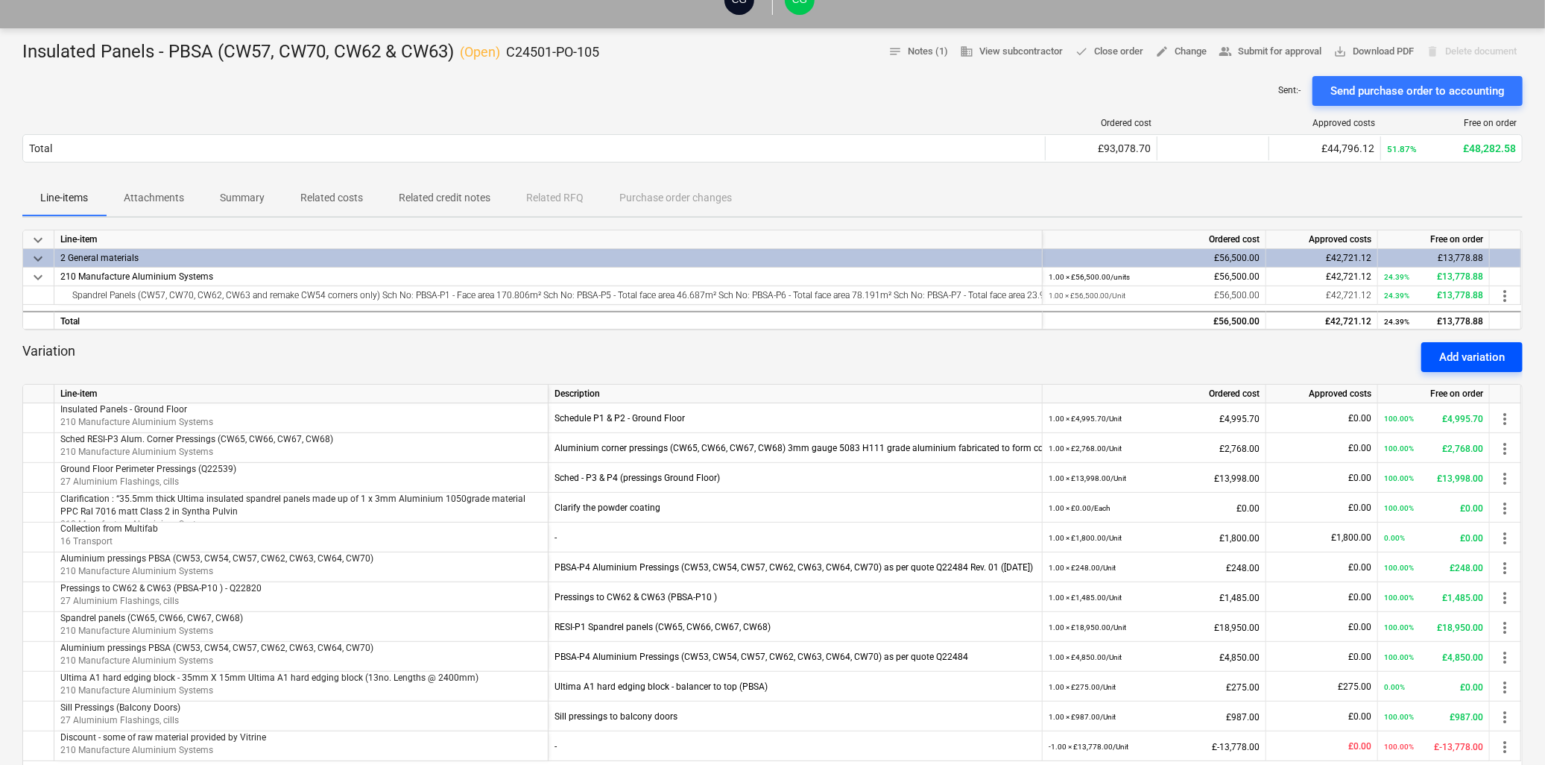
click at [1464, 360] on div "Add variation" at bounding box center [1472, 356] width 66 height 19
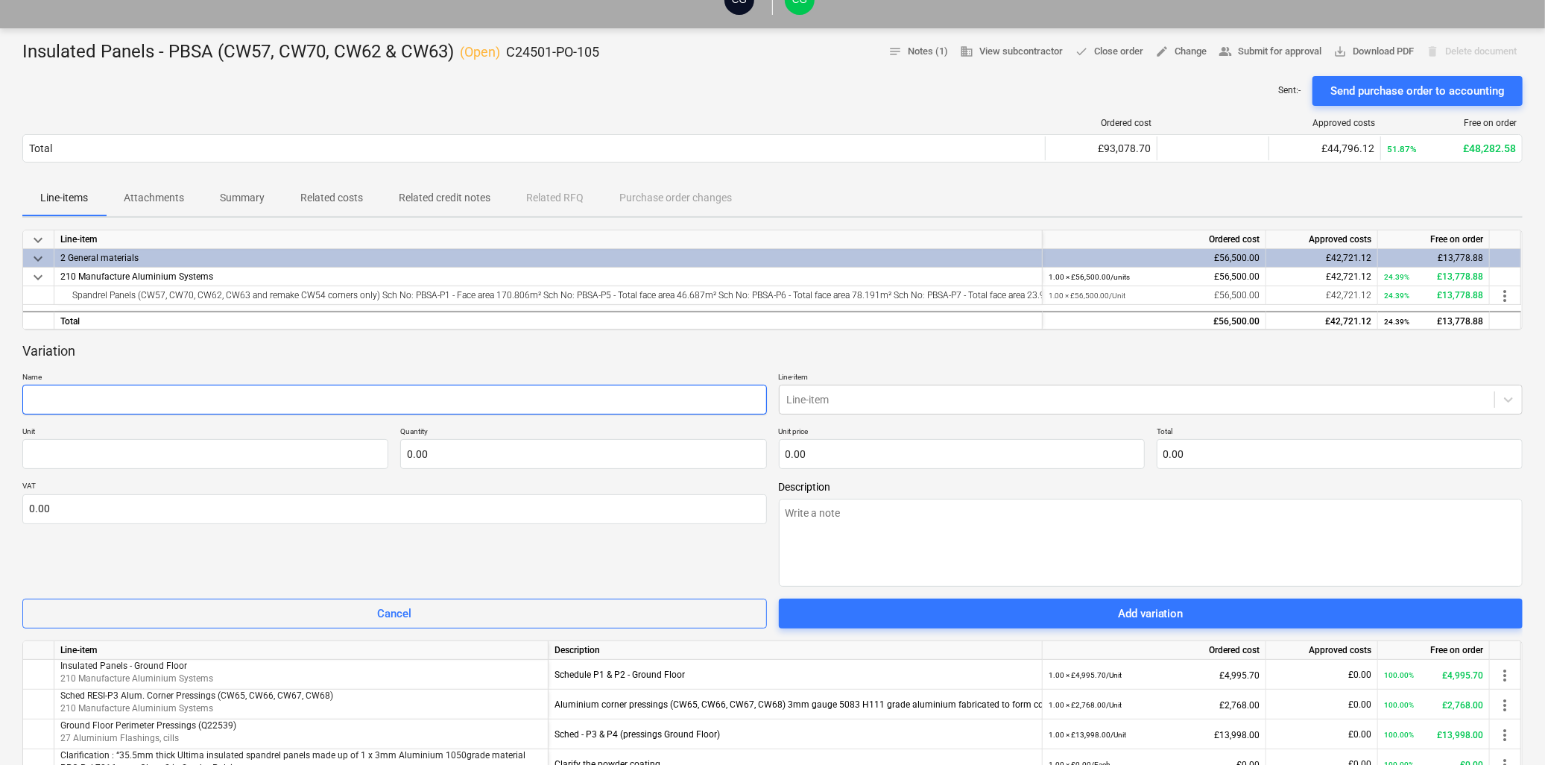
click at [143, 411] on input "text" at bounding box center [394, 400] width 745 height 30
click at [845, 397] on div at bounding box center [1137, 399] width 701 height 15
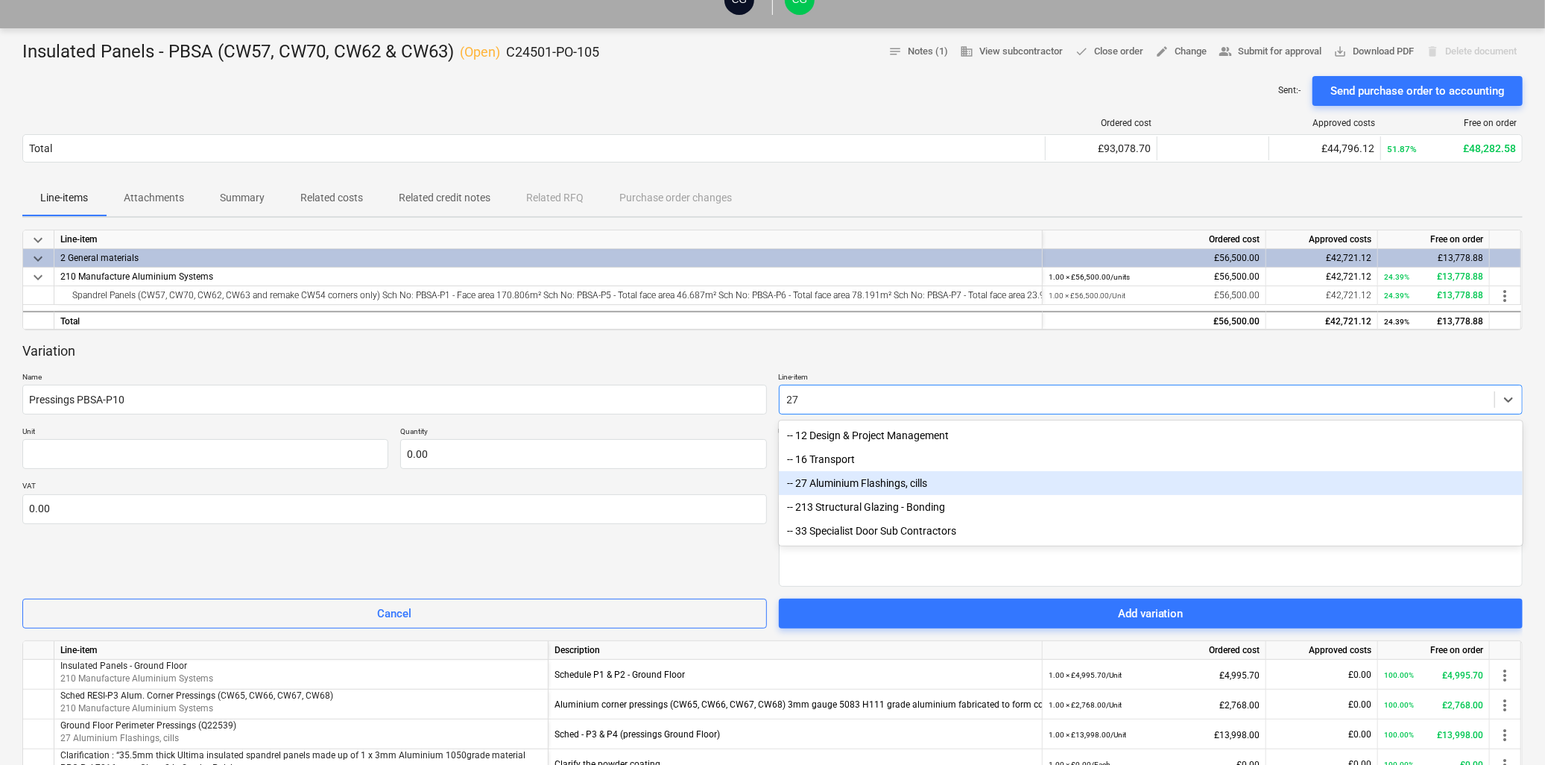
click at [827, 483] on div "-- 27 Aluminium Flashings, cills" at bounding box center [1151, 483] width 745 height 24
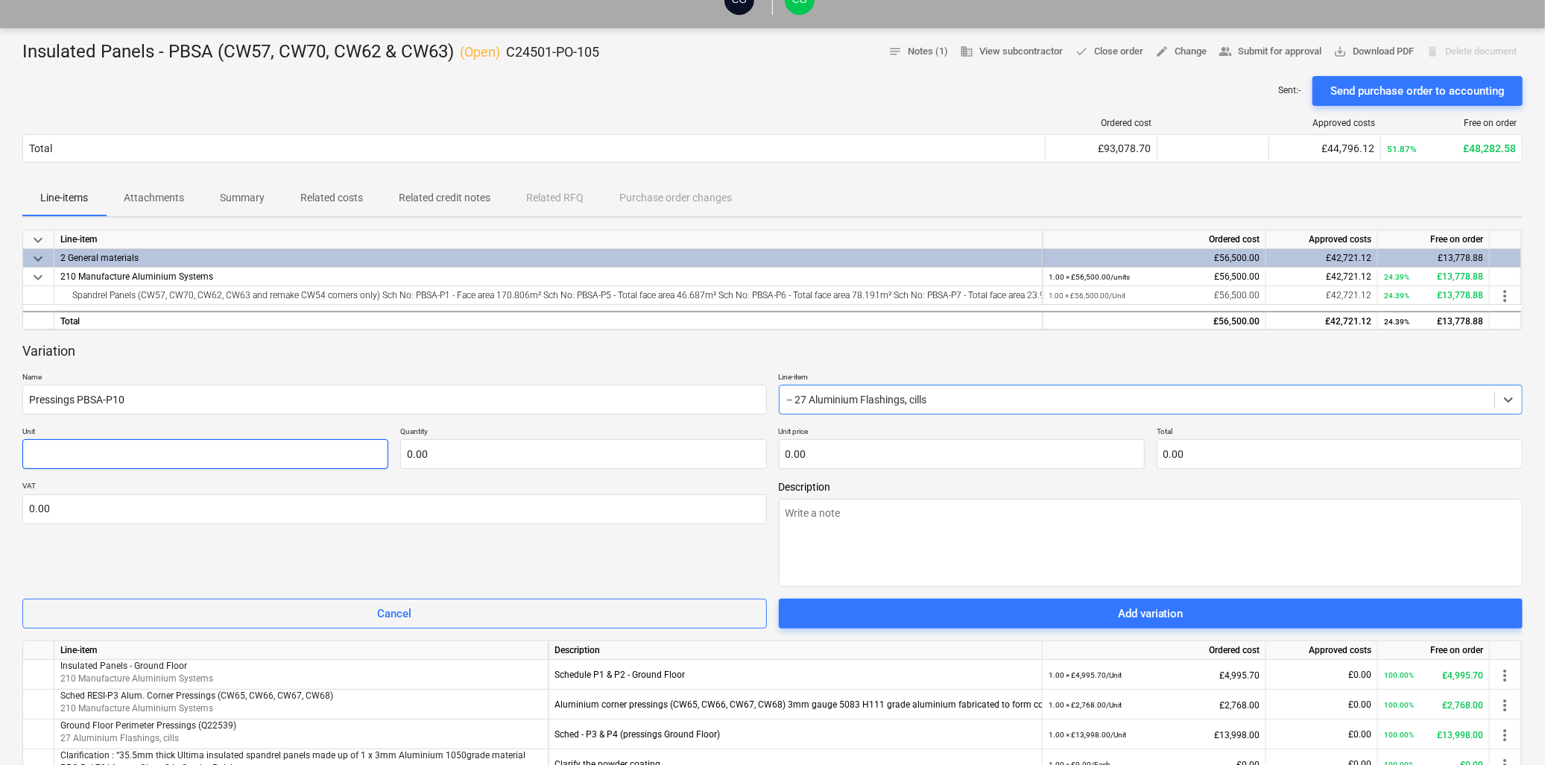
click at [110, 455] on input "text" at bounding box center [205, 454] width 366 height 30
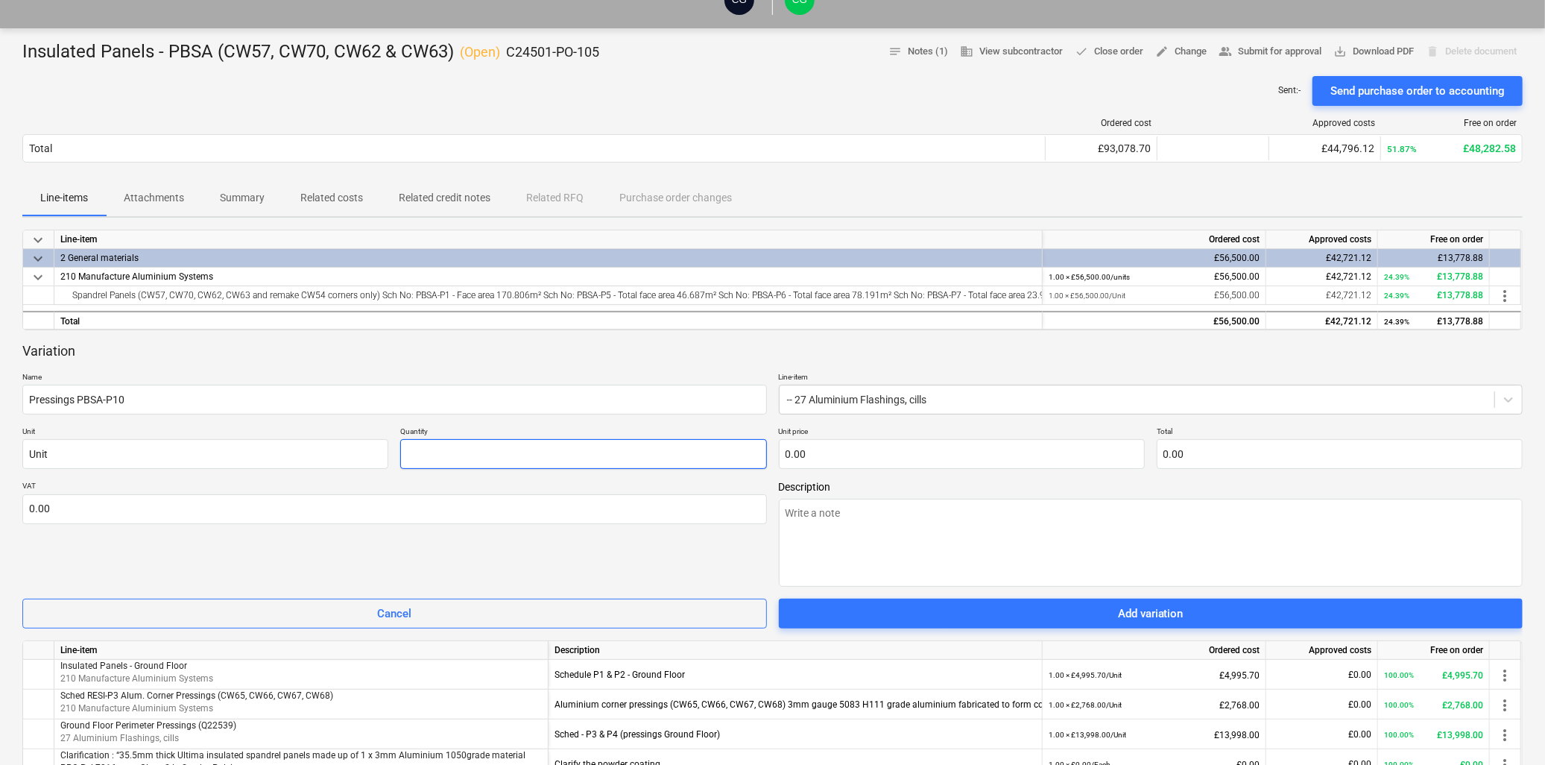
click at [468, 456] on input "text" at bounding box center [583, 454] width 366 height 30
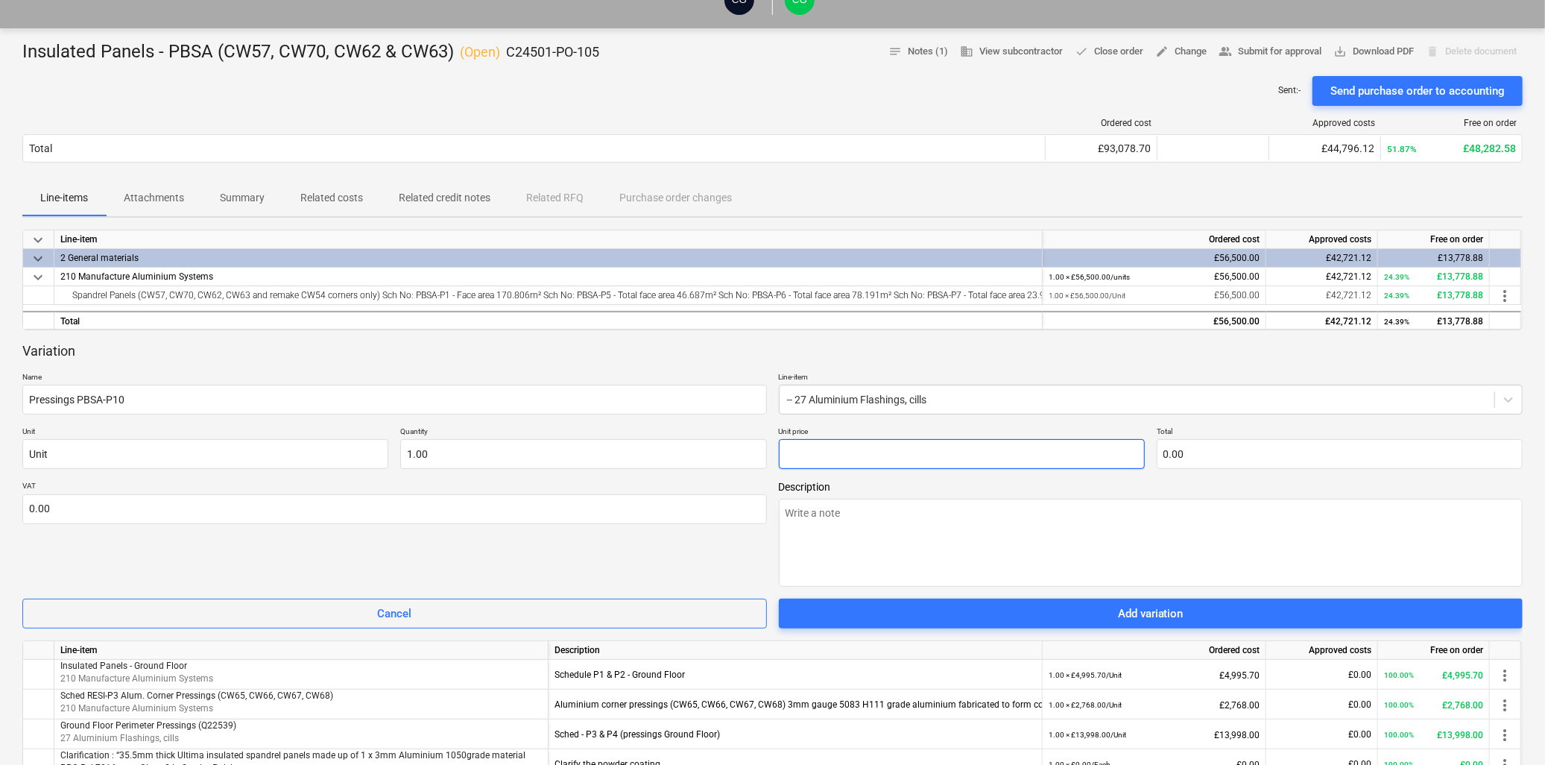
click at [885, 464] on input "text" at bounding box center [962, 454] width 366 height 30
click at [900, 519] on textarea at bounding box center [1151, 543] width 745 height 88
drag, startPoint x: 145, startPoint y: 402, endPoint x: -95, endPoint y: 366, distance: 243.5
click at [0, 366] on html "Sales Projects Contacts Company Consolidated Invoices Inbox 9+ Approvals 2 form…" at bounding box center [772, 267] width 1545 height 765
click at [904, 534] on textarea at bounding box center [1151, 543] width 745 height 88
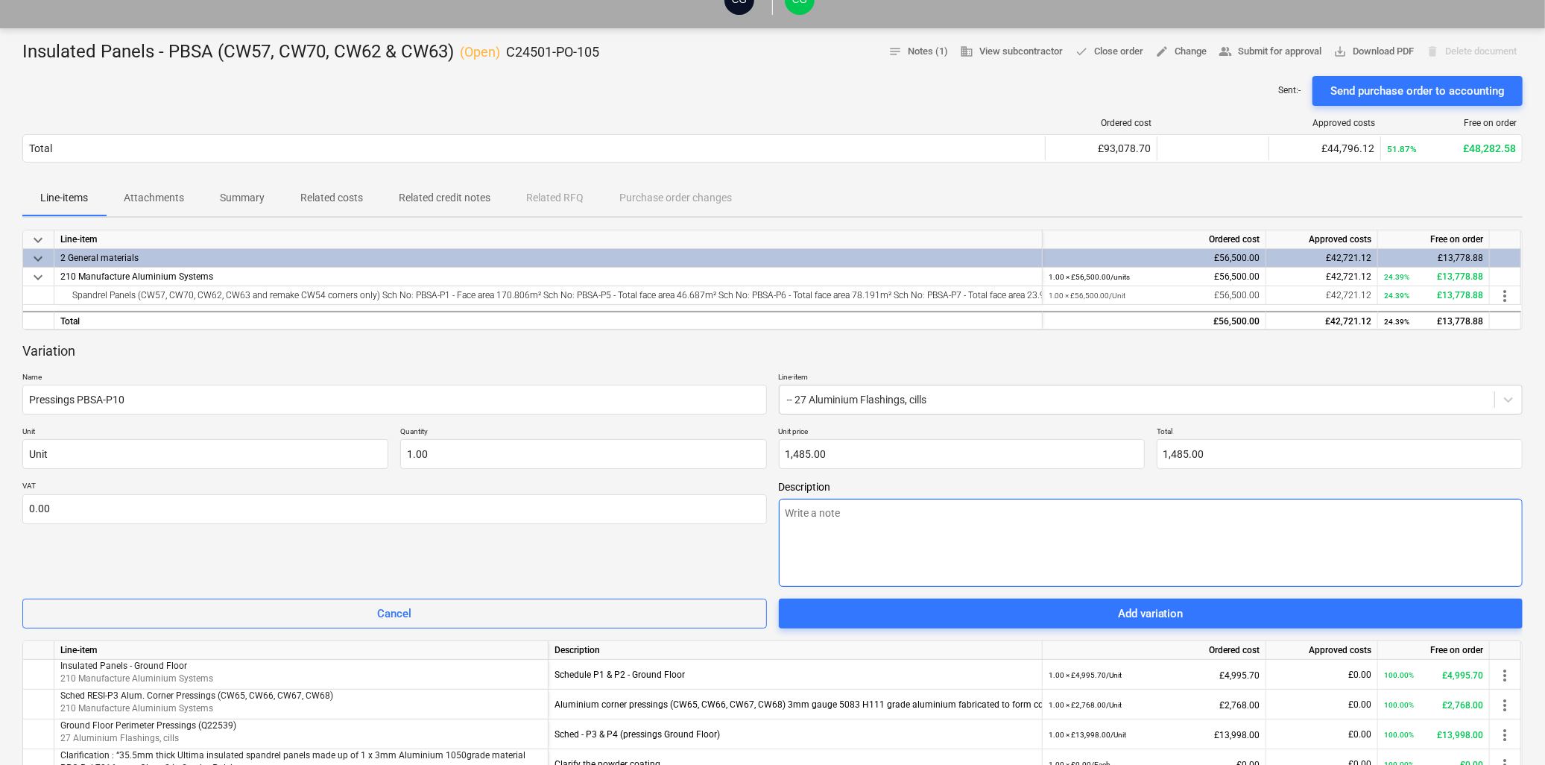
paste textarea "Pressings PBSA-P10"
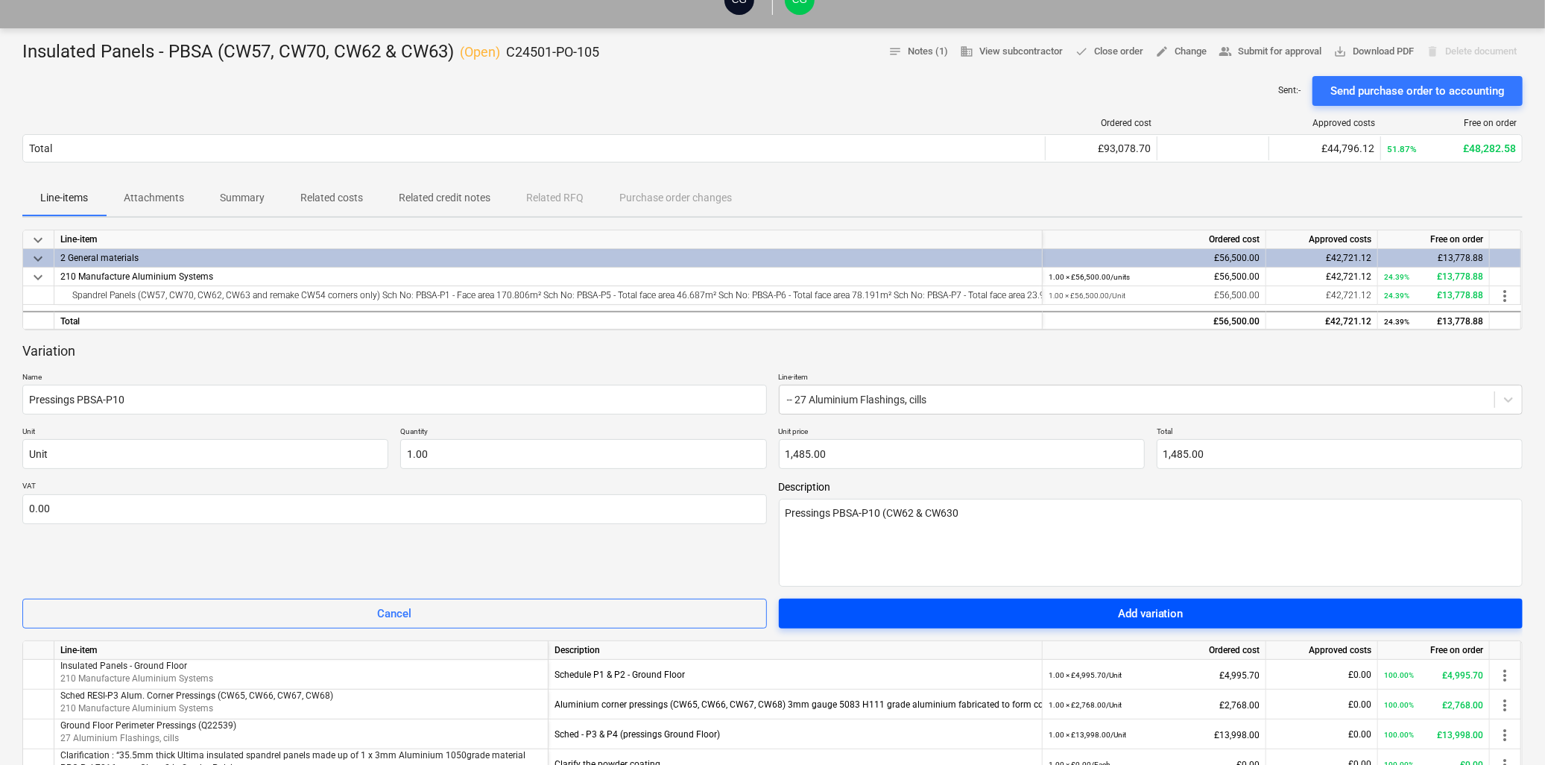
click at [1161, 615] on div "Add variation" at bounding box center [1151, 613] width 66 height 19
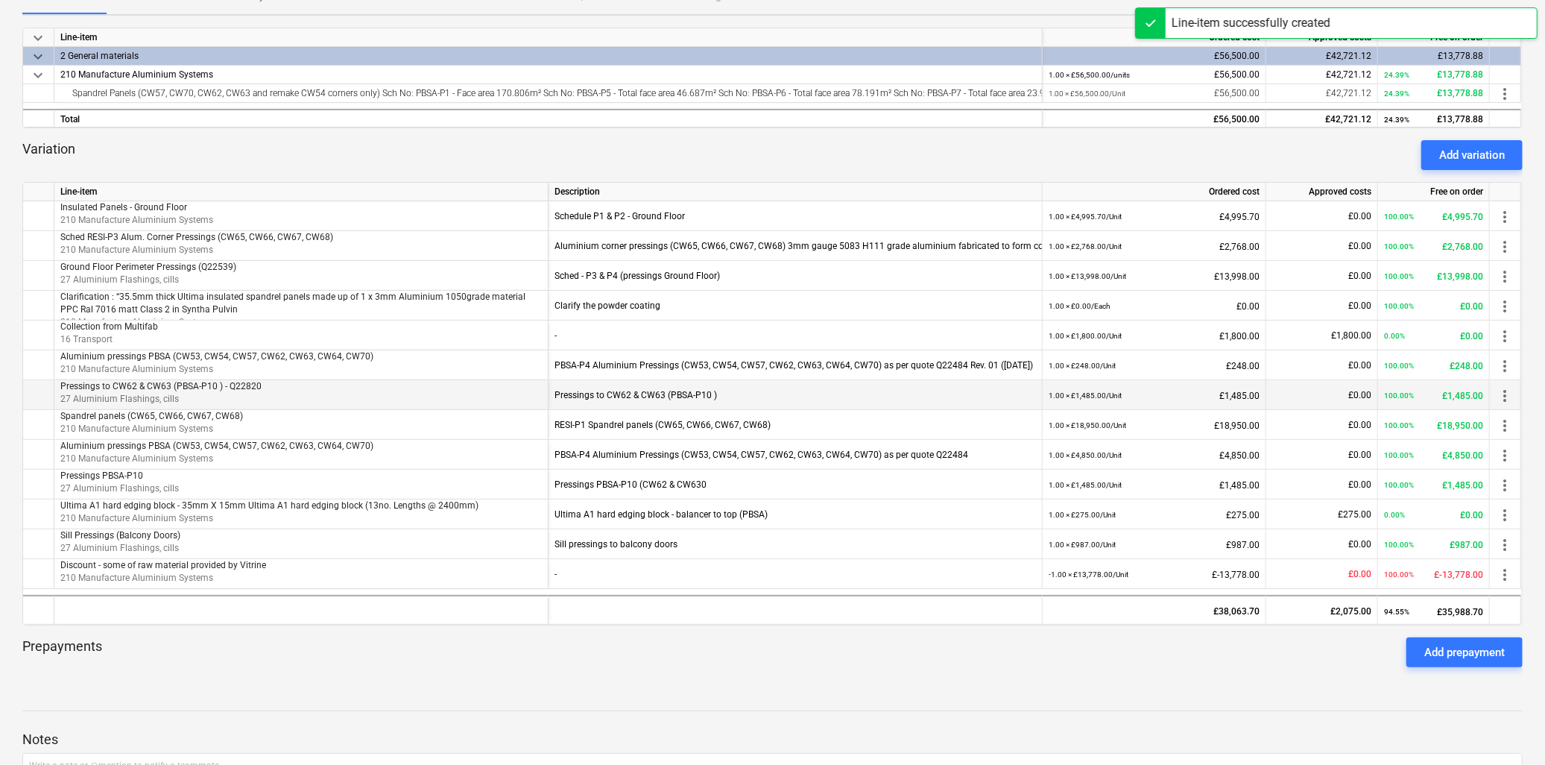
scroll to position [363, 0]
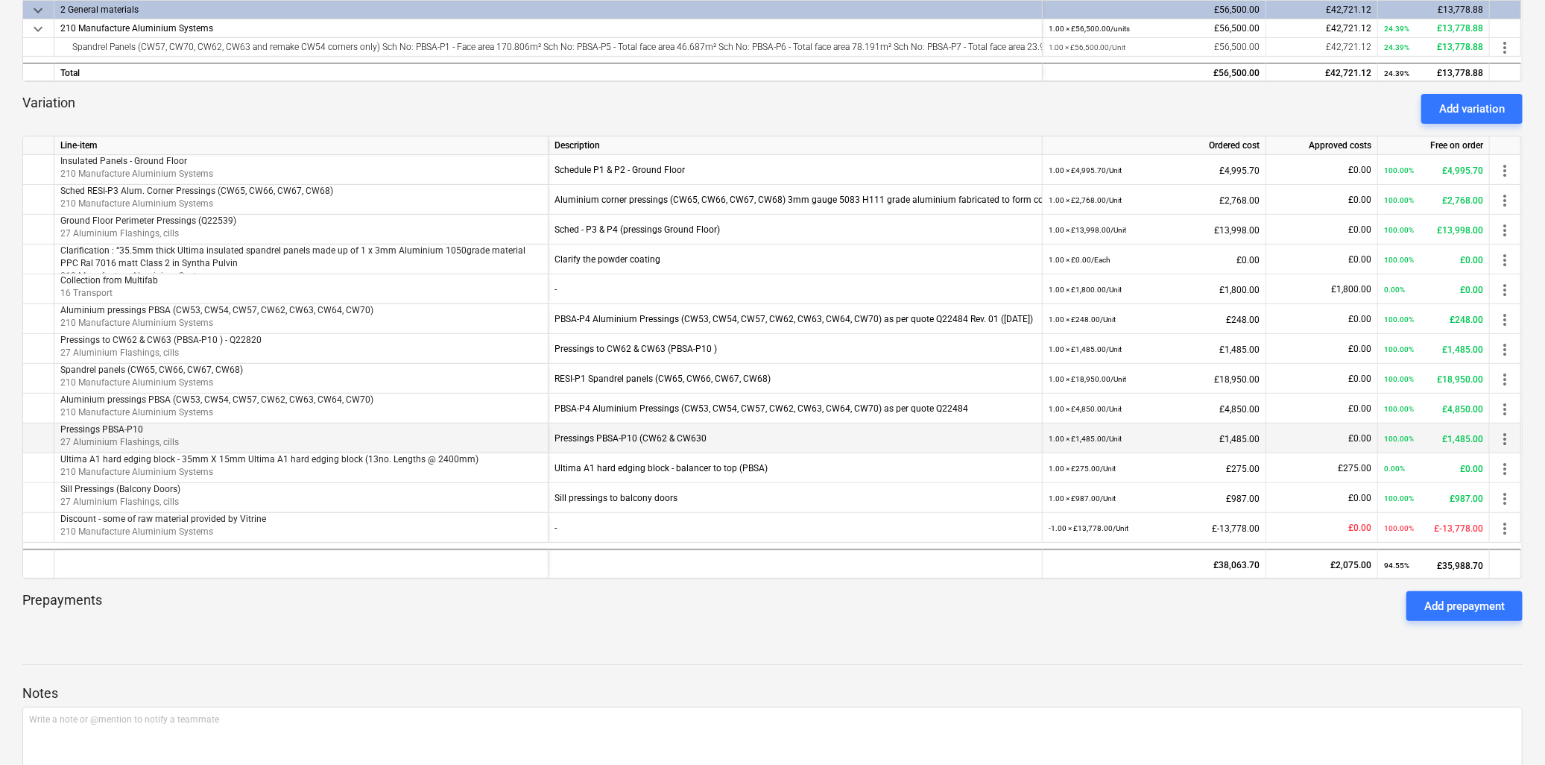
click at [1503, 438] on span "more_vert" at bounding box center [1505, 439] width 18 height 18
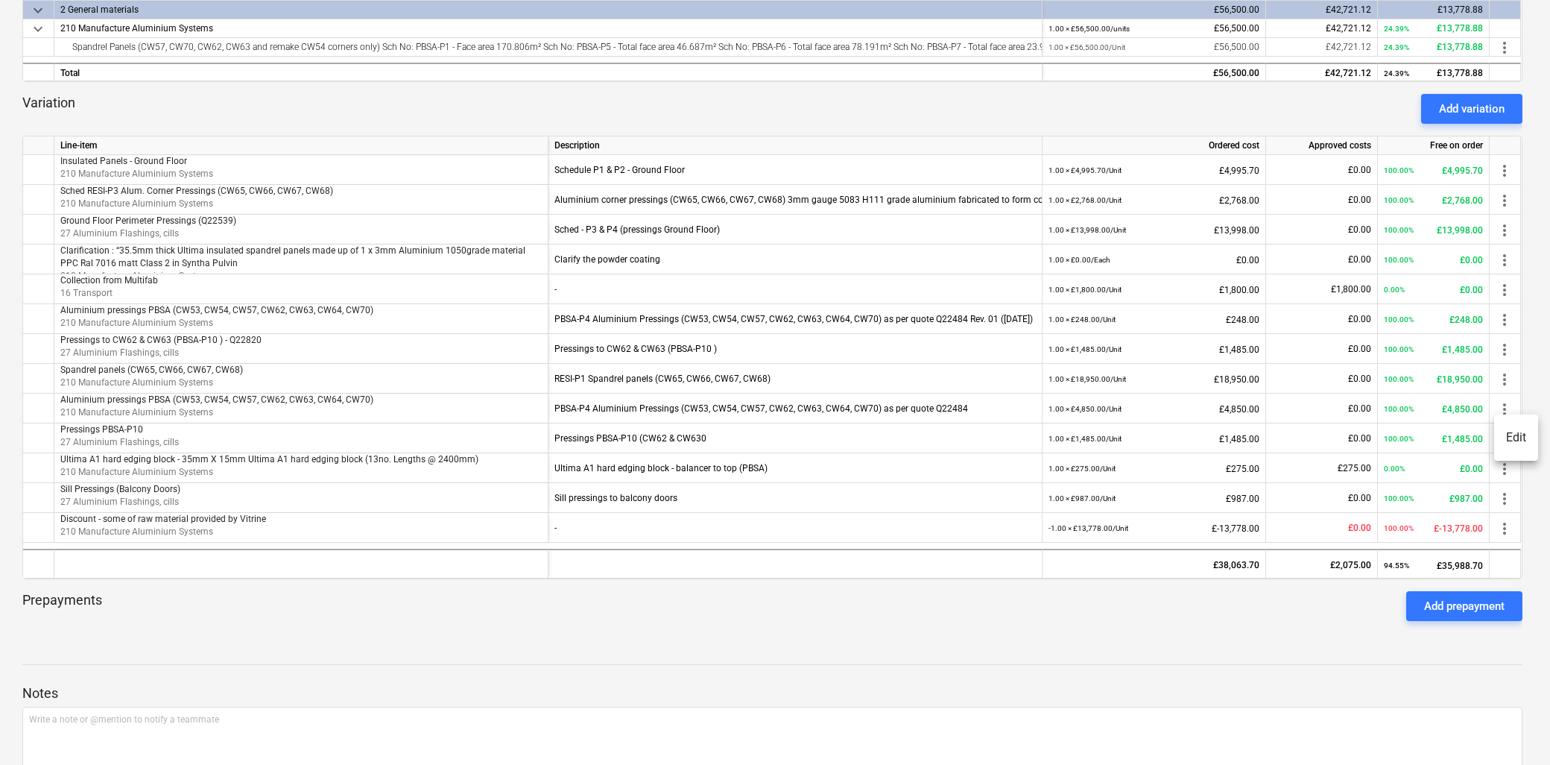
click at [1515, 438] on li "Edit" at bounding box center [1516, 437] width 44 height 34
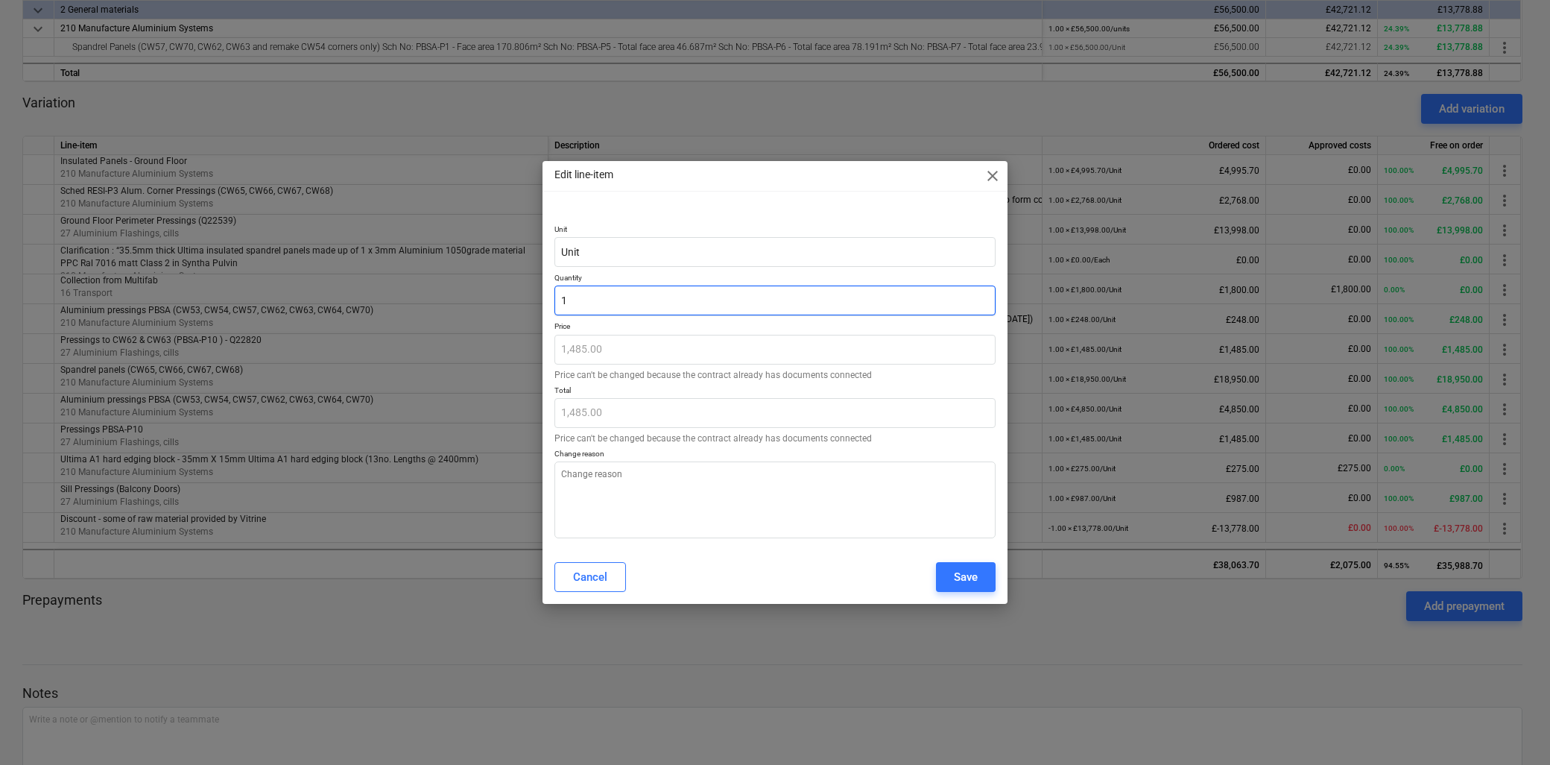
click at [563, 302] on input "1" at bounding box center [775, 300] width 441 height 30
click at [979, 580] on button "Save" at bounding box center [966, 577] width 60 height 30
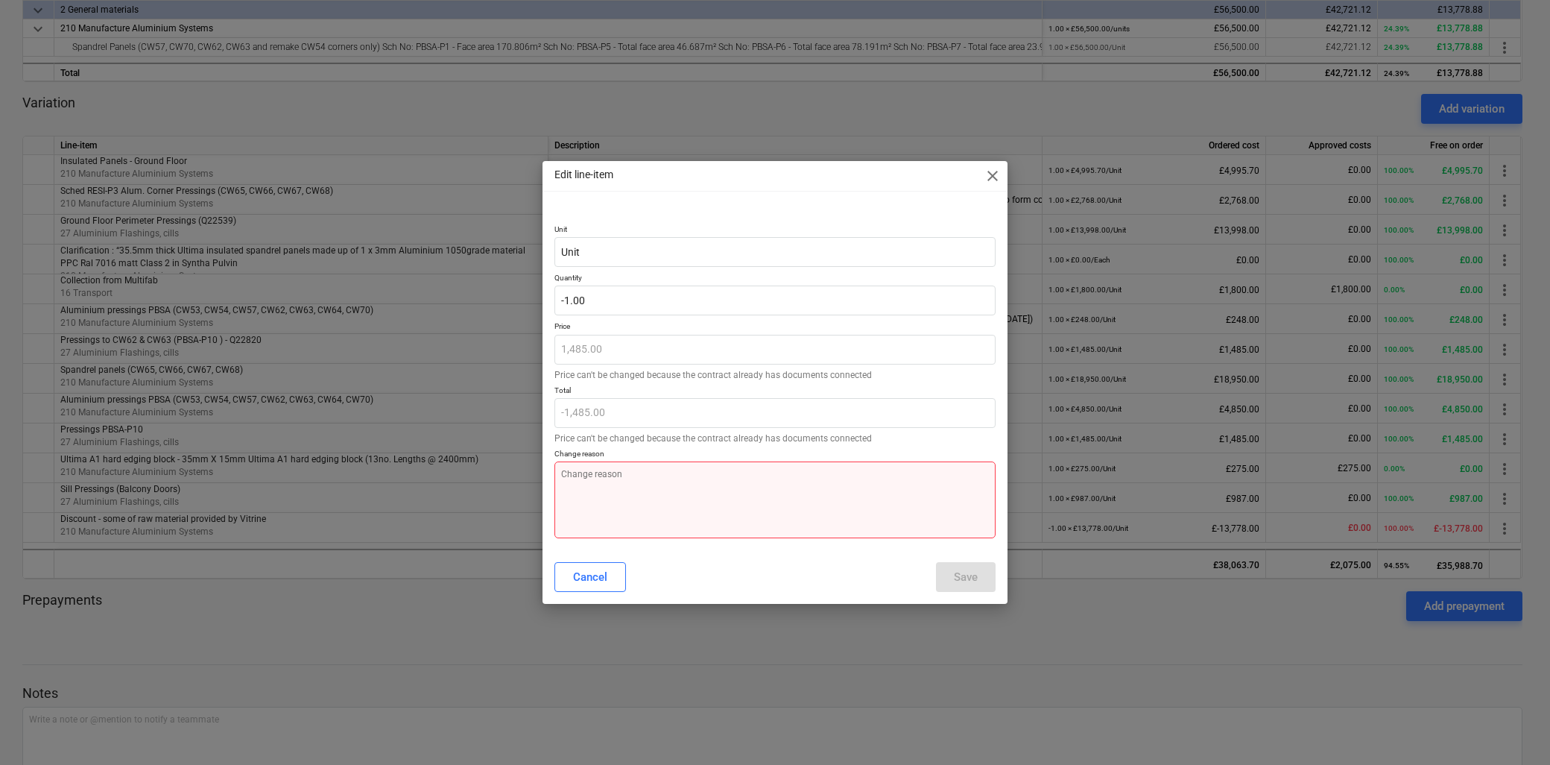
click at [763, 492] on textarea at bounding box center [775, 499] width 441 height 77
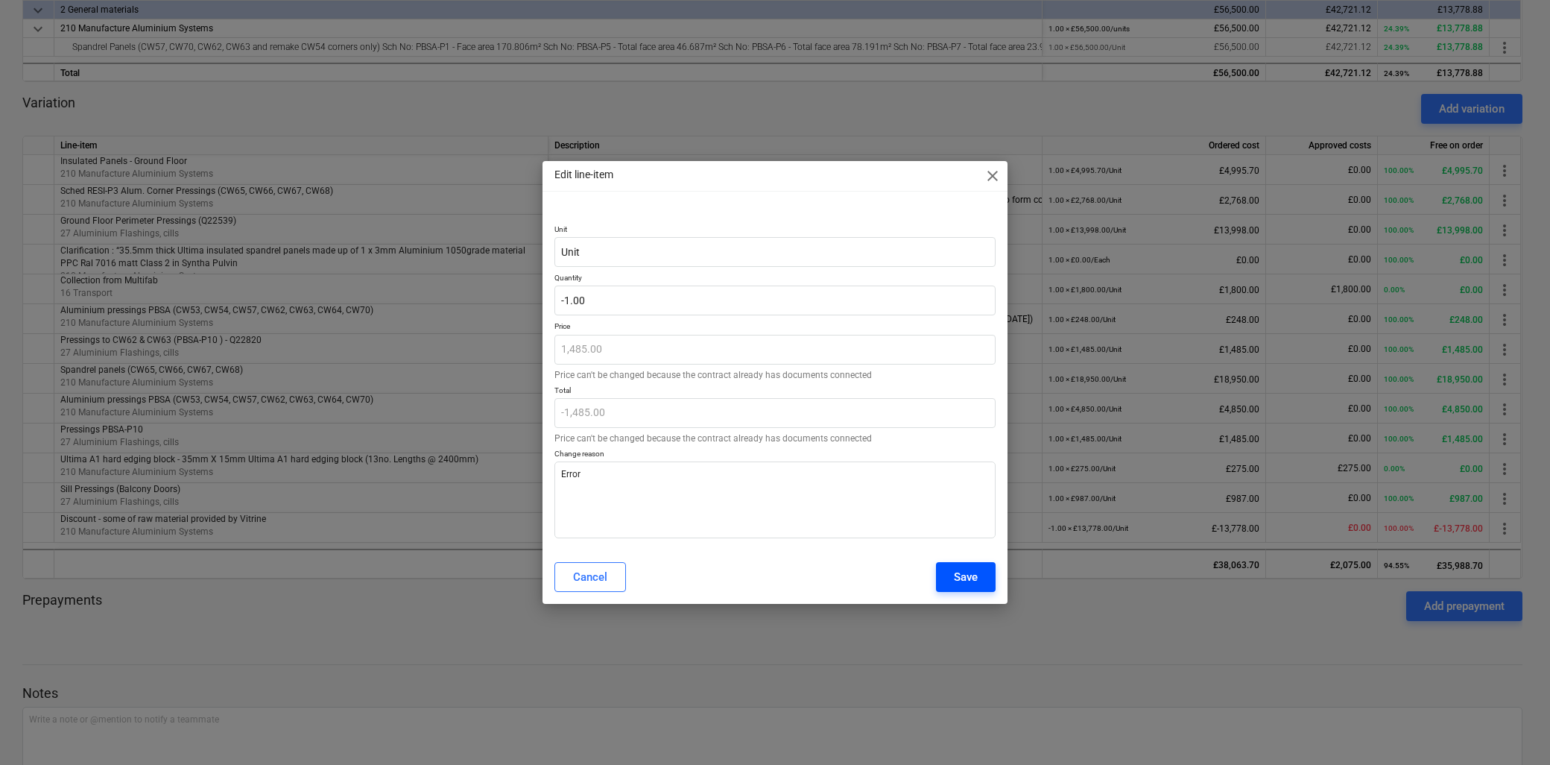
click at [967, 570] on div "Save" at bounding box center [966, 576] width 24 height 19
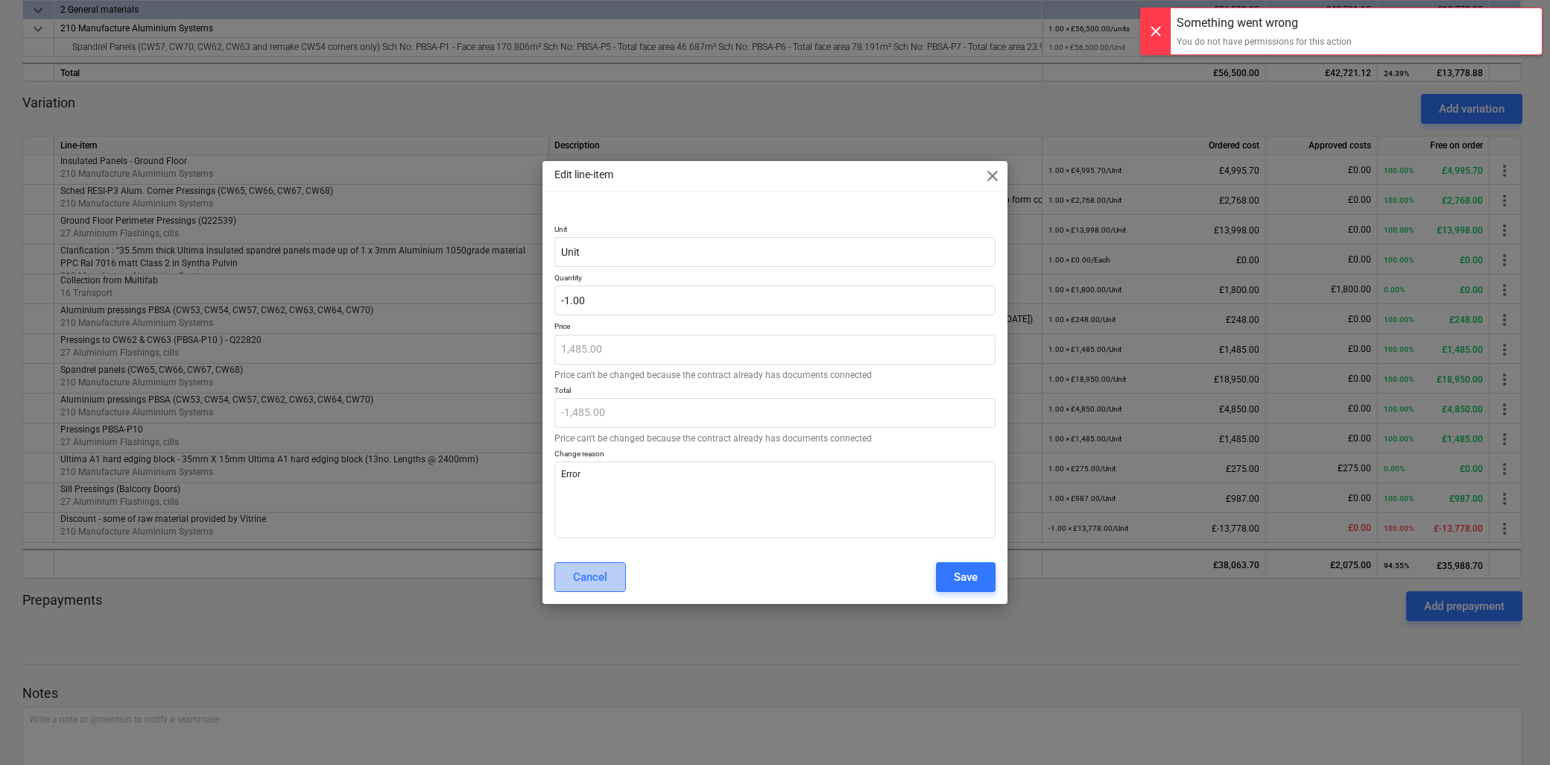
click at [599, 586] on div "Cancel" at bounding box center [590, 576] width 34 height 19
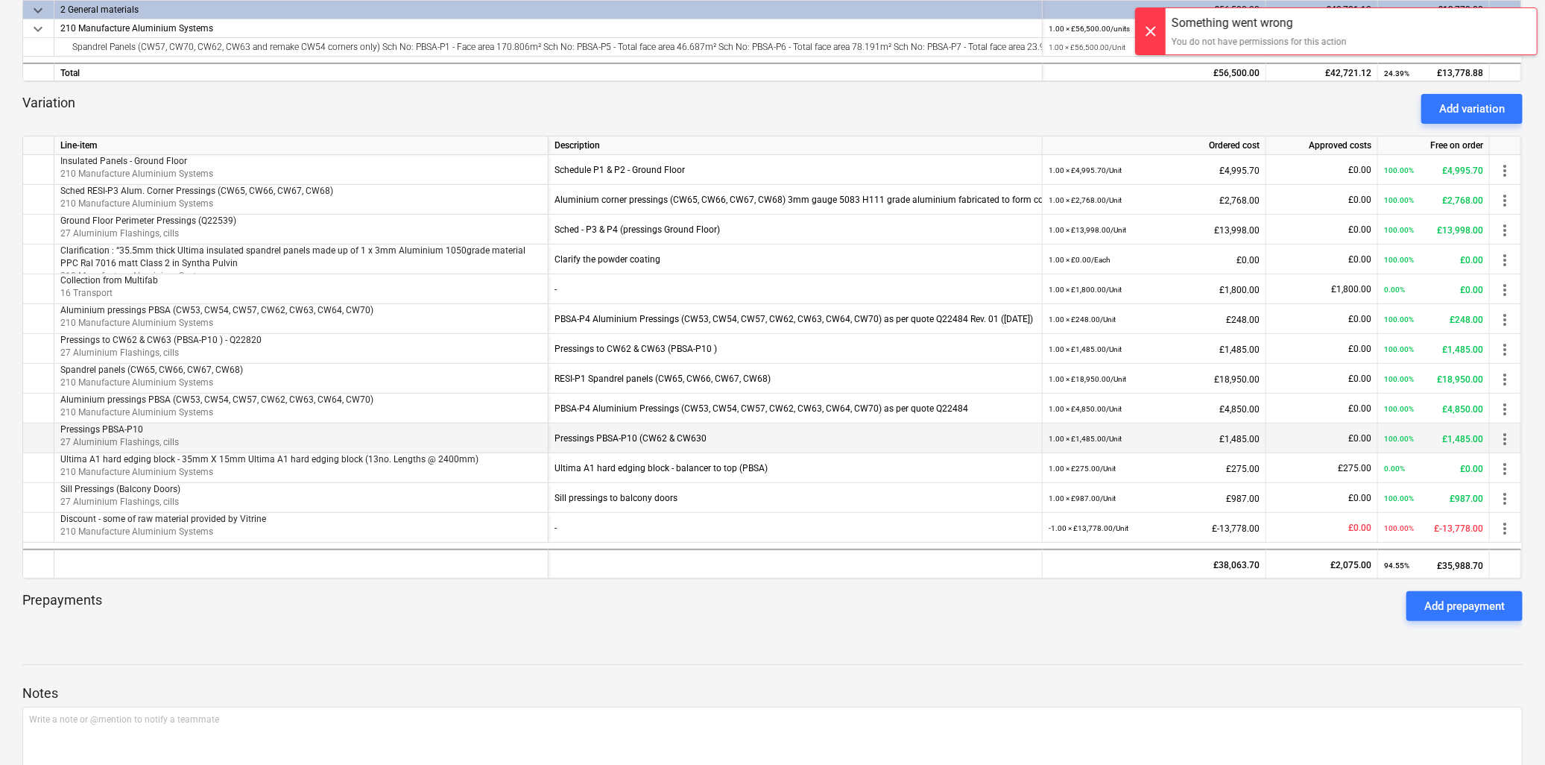
drag, startPoint x: 724, startPoint y: 435, endPoint x: 519, endPoint y: 430, distance: 205.0
click at [0, 0] on div "Pressings PBSA-P10 27 Aluminium Flashings, cills Pressings PBSA-P10 (CW62 & CW6…" at bounding box center [0, 0] width 0 height 0
drag, startPoint x: 519, startPoint y: 430, endPoint x: 585, endPoint y: 448, distance: 68.0
click at [568, 436] on div "Pressings PBSA-P10 (CW62 & CW630" at bounding box center [795, 438] width 481 height 30
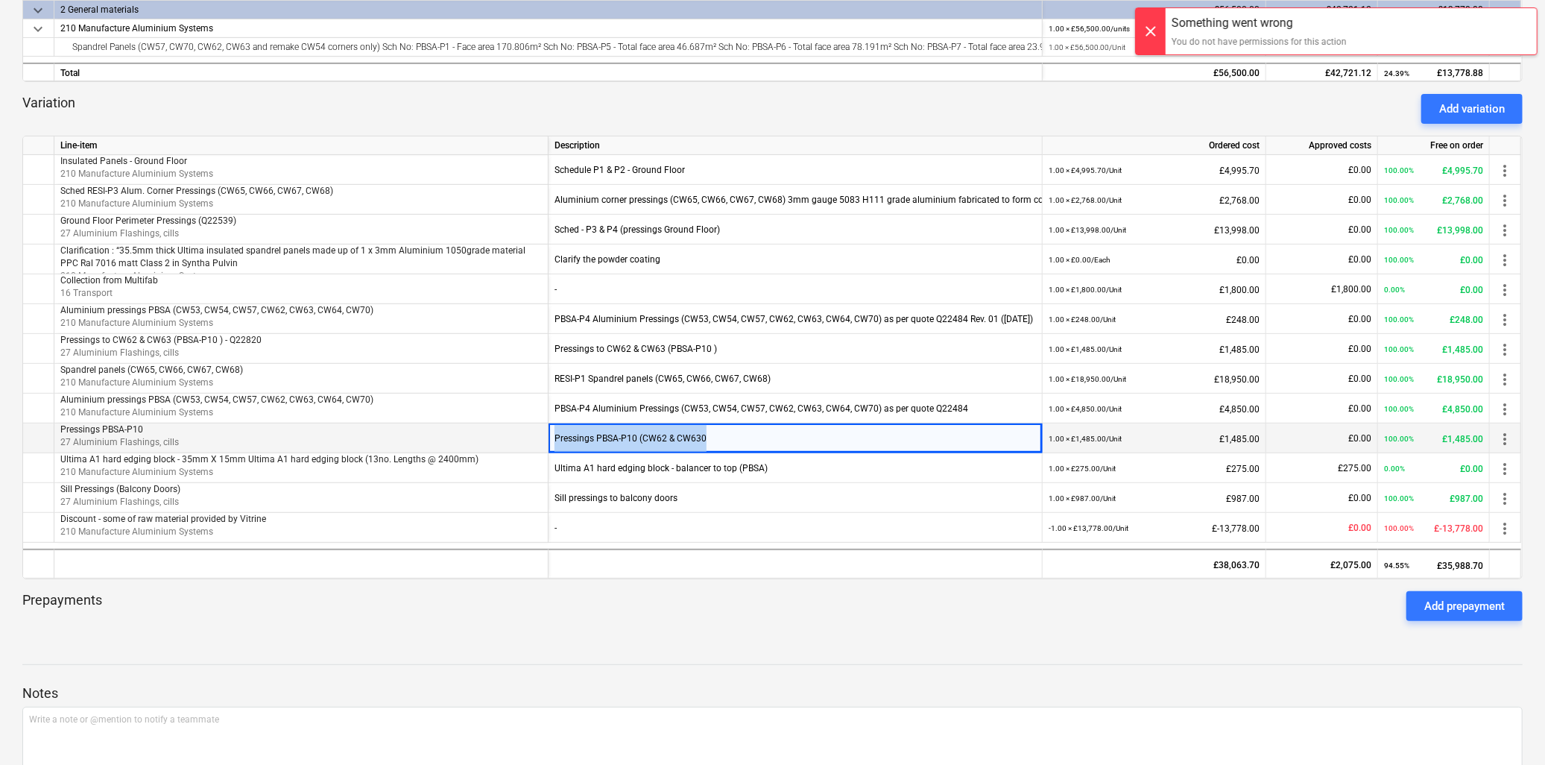
drag, startPoint x: 553, startPoint y: 438, endPoint x: 747, endPoint y: 442, distance: 193.8
click at [747, 442] on div "Pressings PBSA-P10 (CW62 & CW630" at bounding box center [796, 438] width 494 height 30
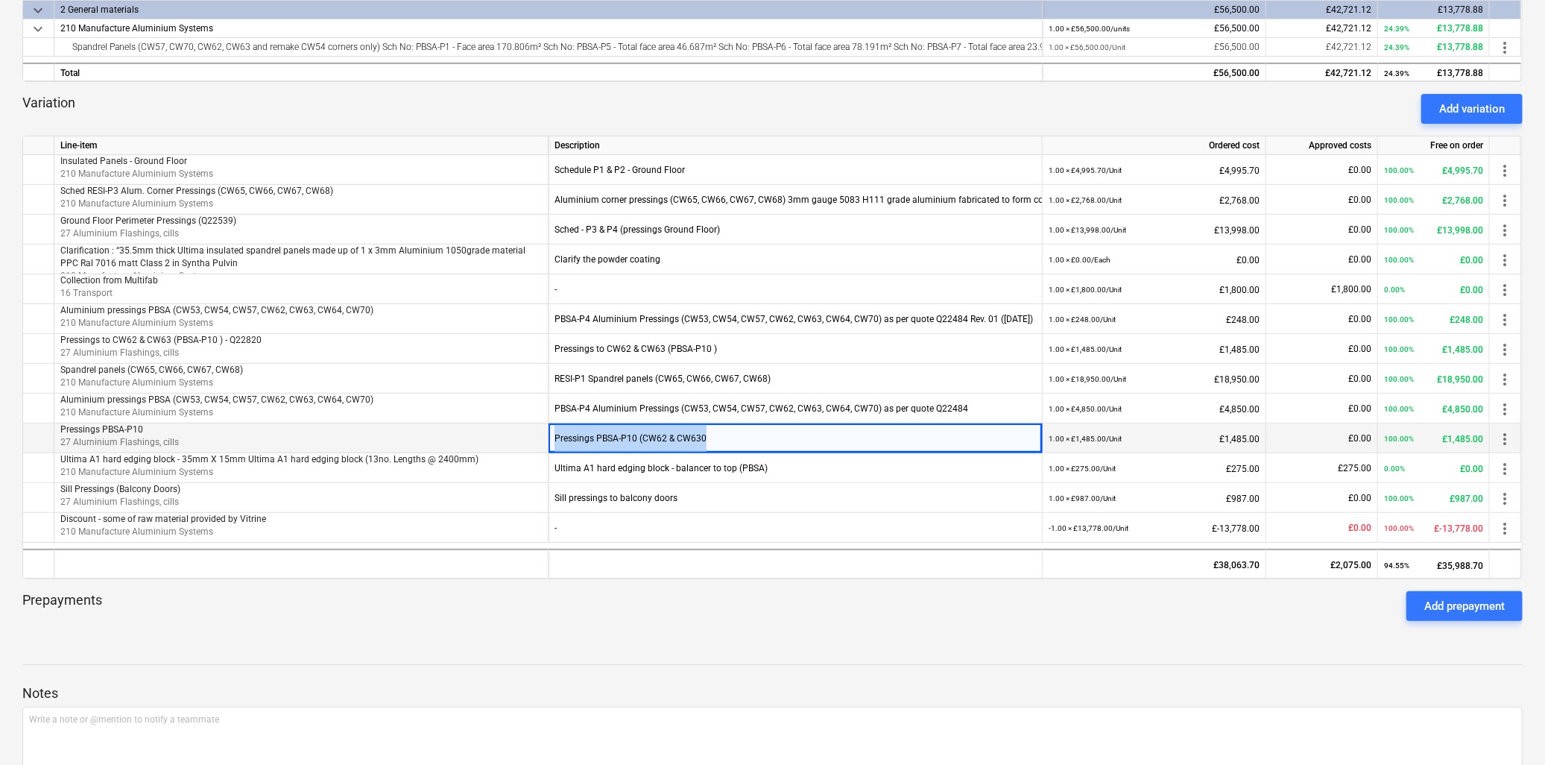
copy div "Pressings PBSA-P10 (CW62 & CW630"
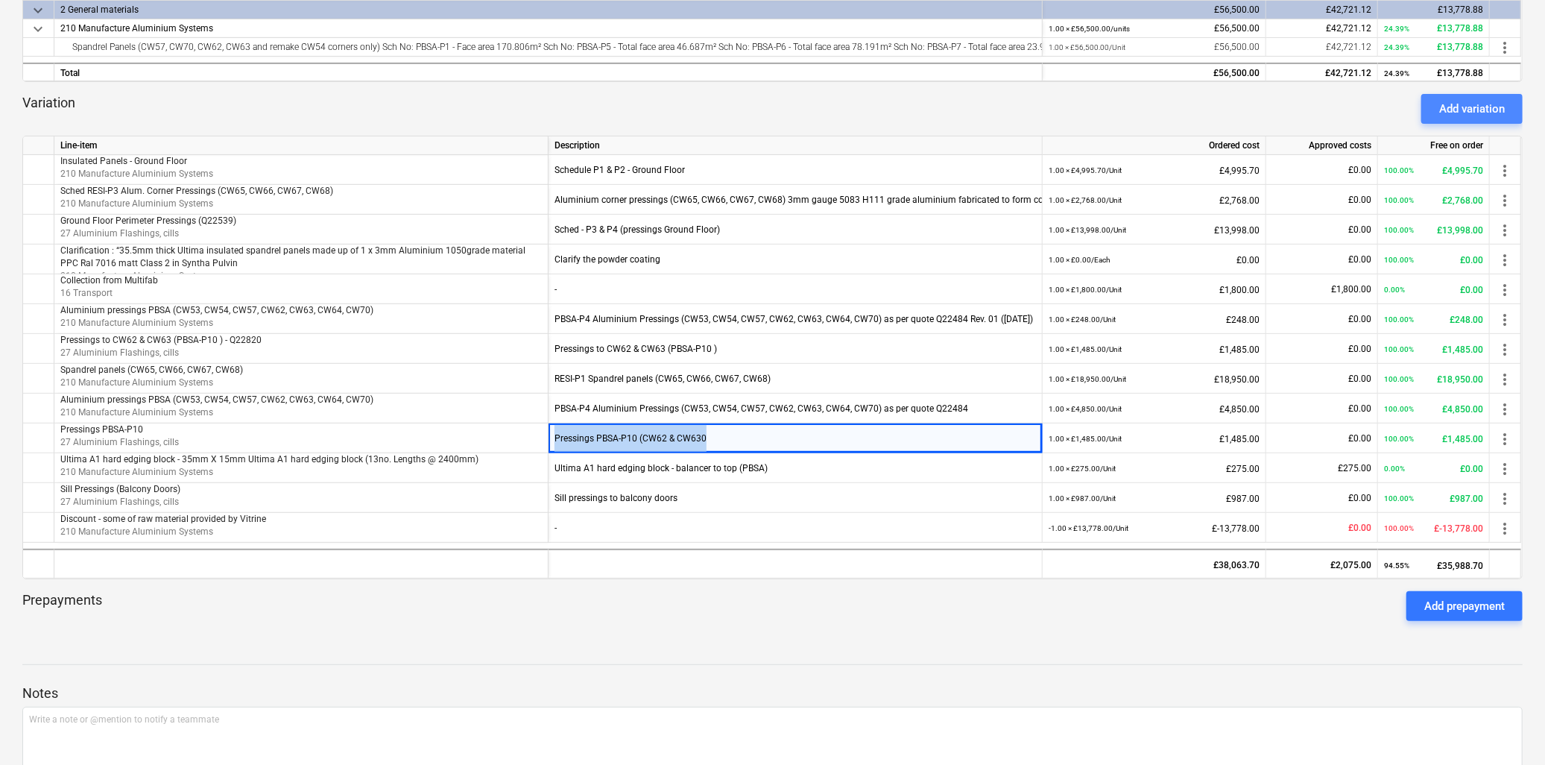
drag, startPoint x: 1461, startPoint y: 113, endPoint x: 1267, endPoint y: 227, distance: 224.9
click at [1459, 116] on div "Add variation" at bounding box center [1472, 108] width 66 height 19
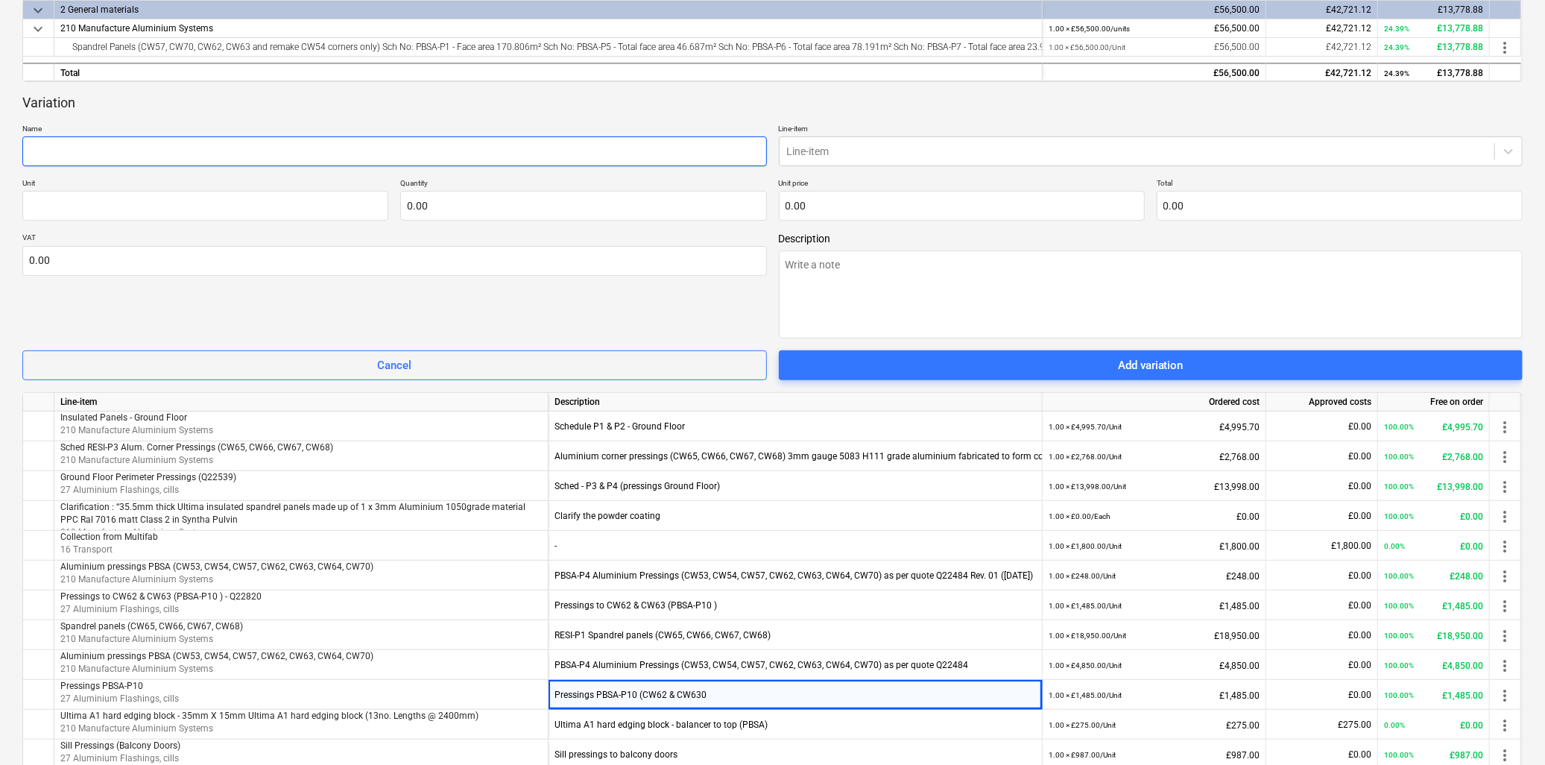
click at [216, 151] on input "text" at bounding box center [394, 151] width 745 height 30
paste input "Pressings PBSA-P10 (CW62 & CW630"
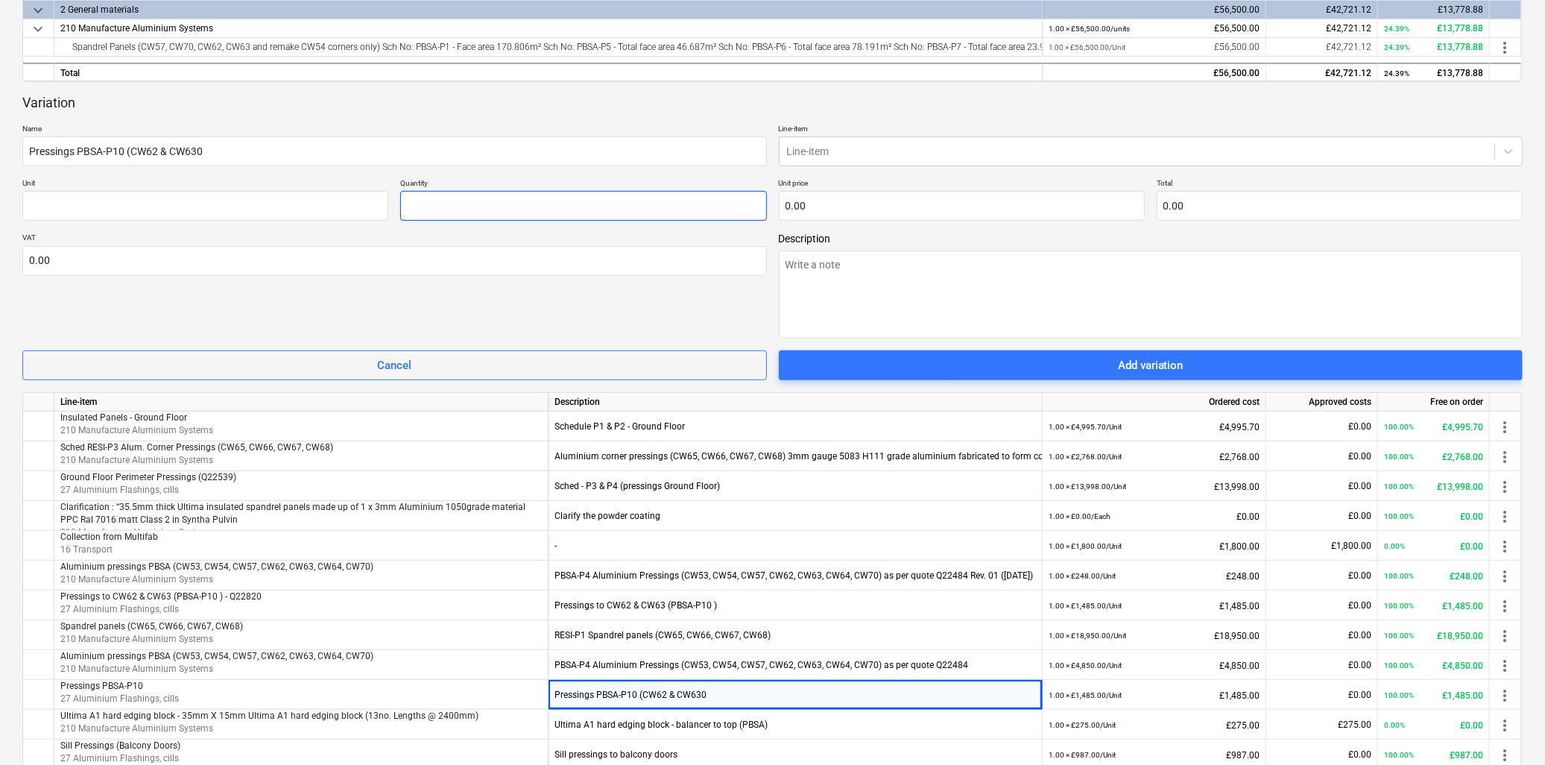
click at [515, 202] on input "text" at bounding box center [583, 206] width 366 height 30
click at [326, 212] on input "text" at bounding box center [205, 206] width 366 height 30
click at [830, 144] on div at bounding box center [1137, 151] width 701 height 15
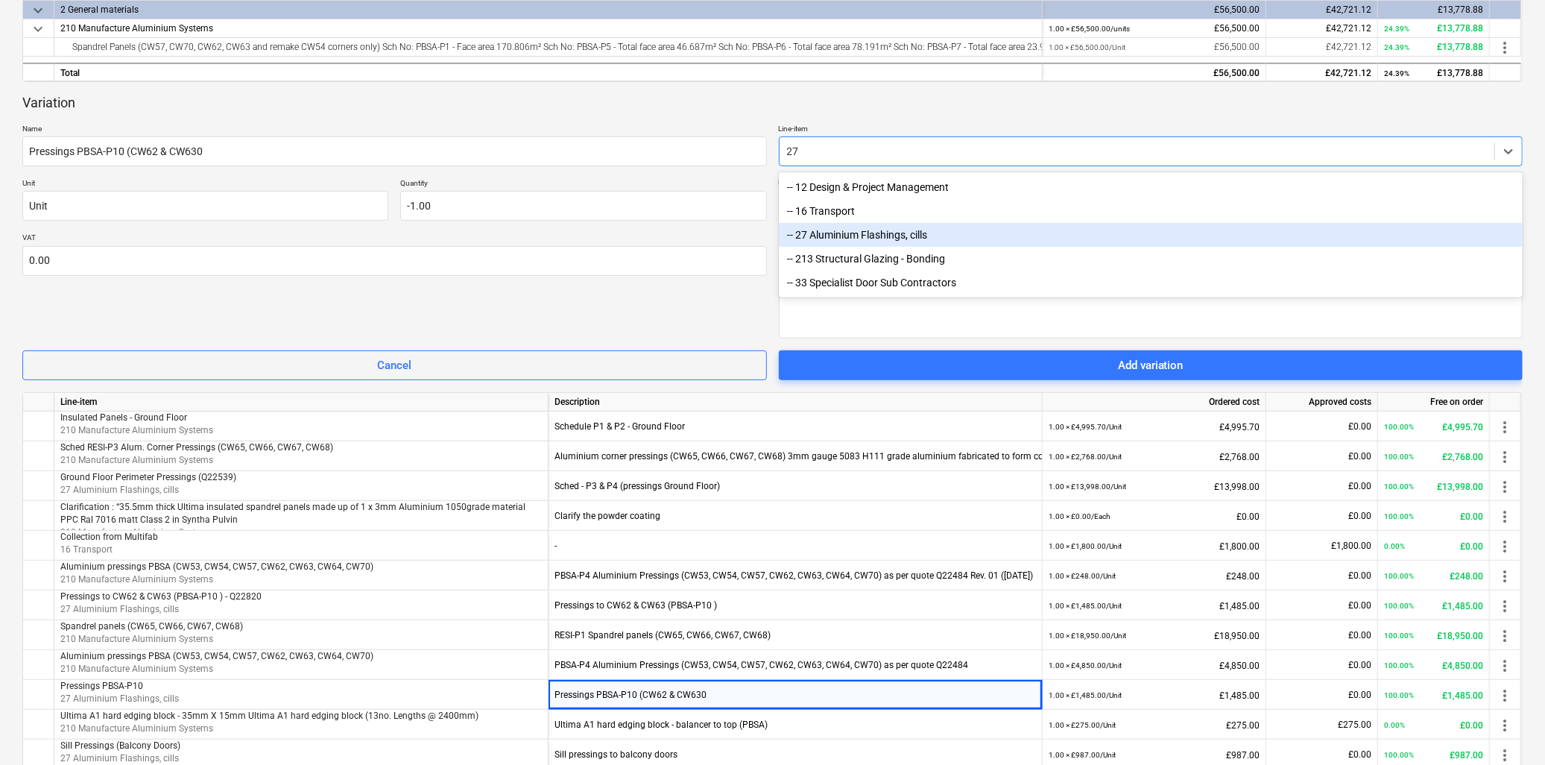
click at [841, 235] on div "-- 27 Aluminium Flashings, cills" at bounding box center [1151, 235] width 745 height 24
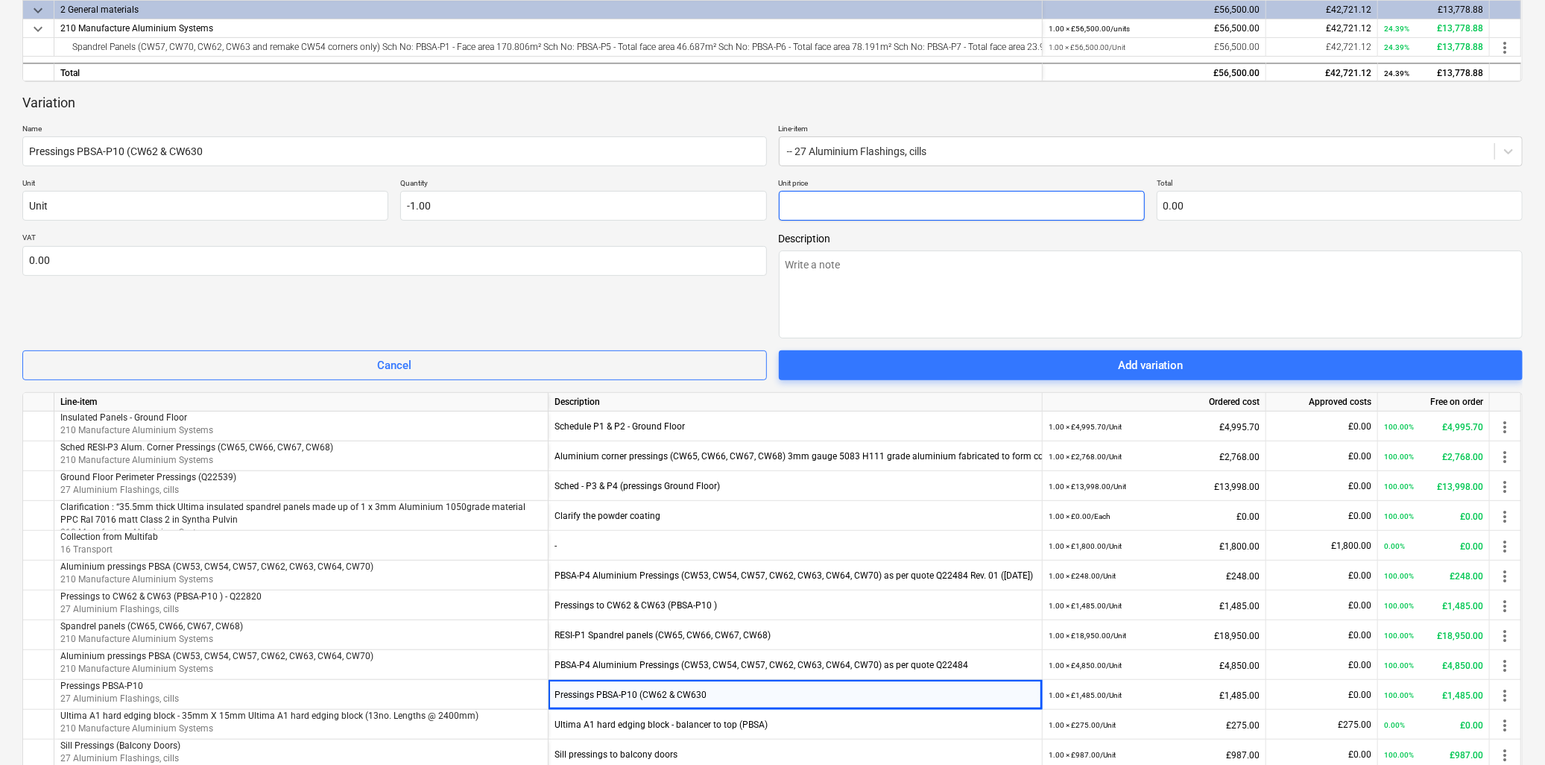
click at [818, 209] on input "text" at bounding box center [962, 206] width 366 height 30
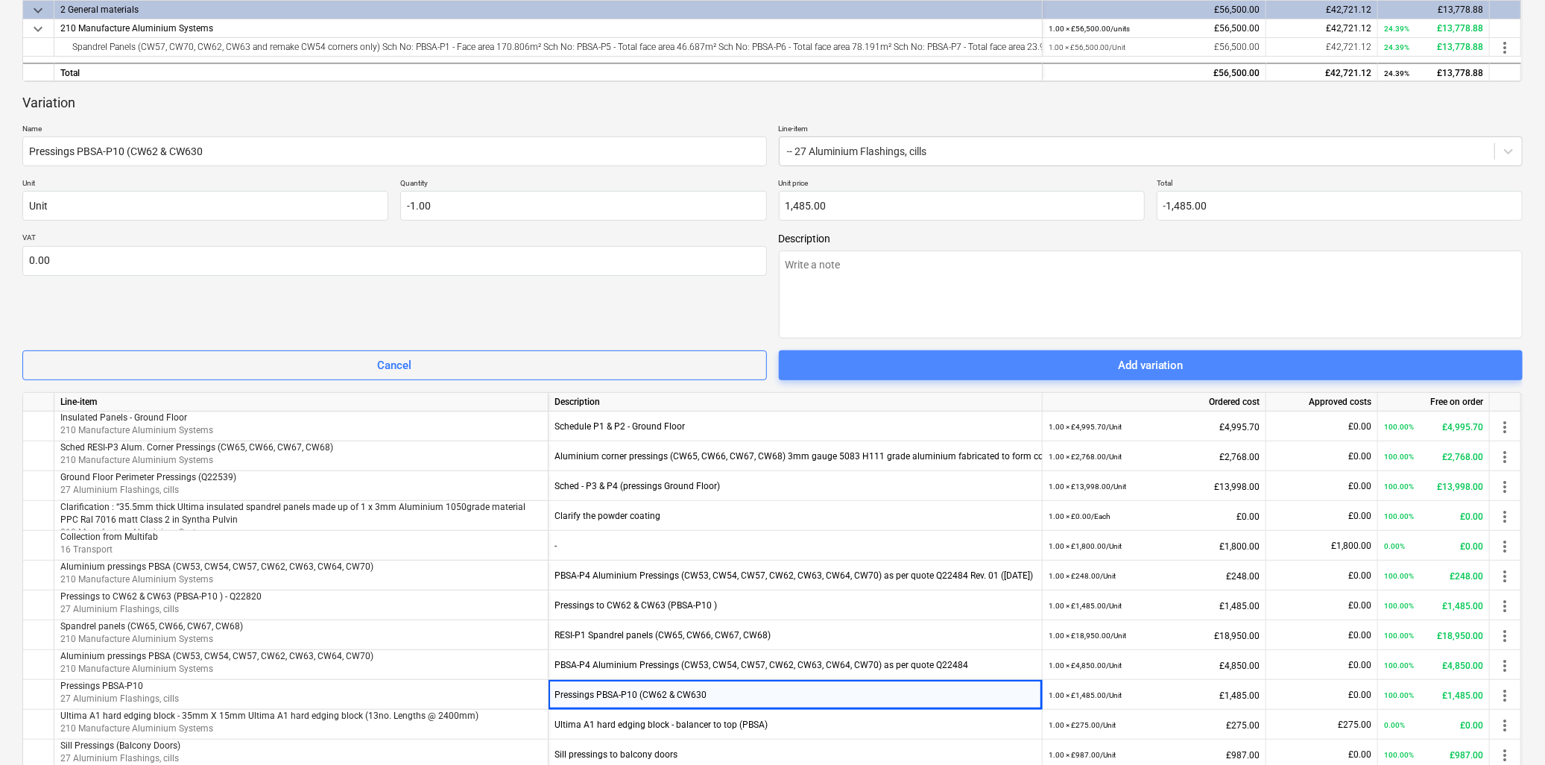
click at [1144, 365] on div "Add variation" at bounding box center [1151, 365] width 66 height 19
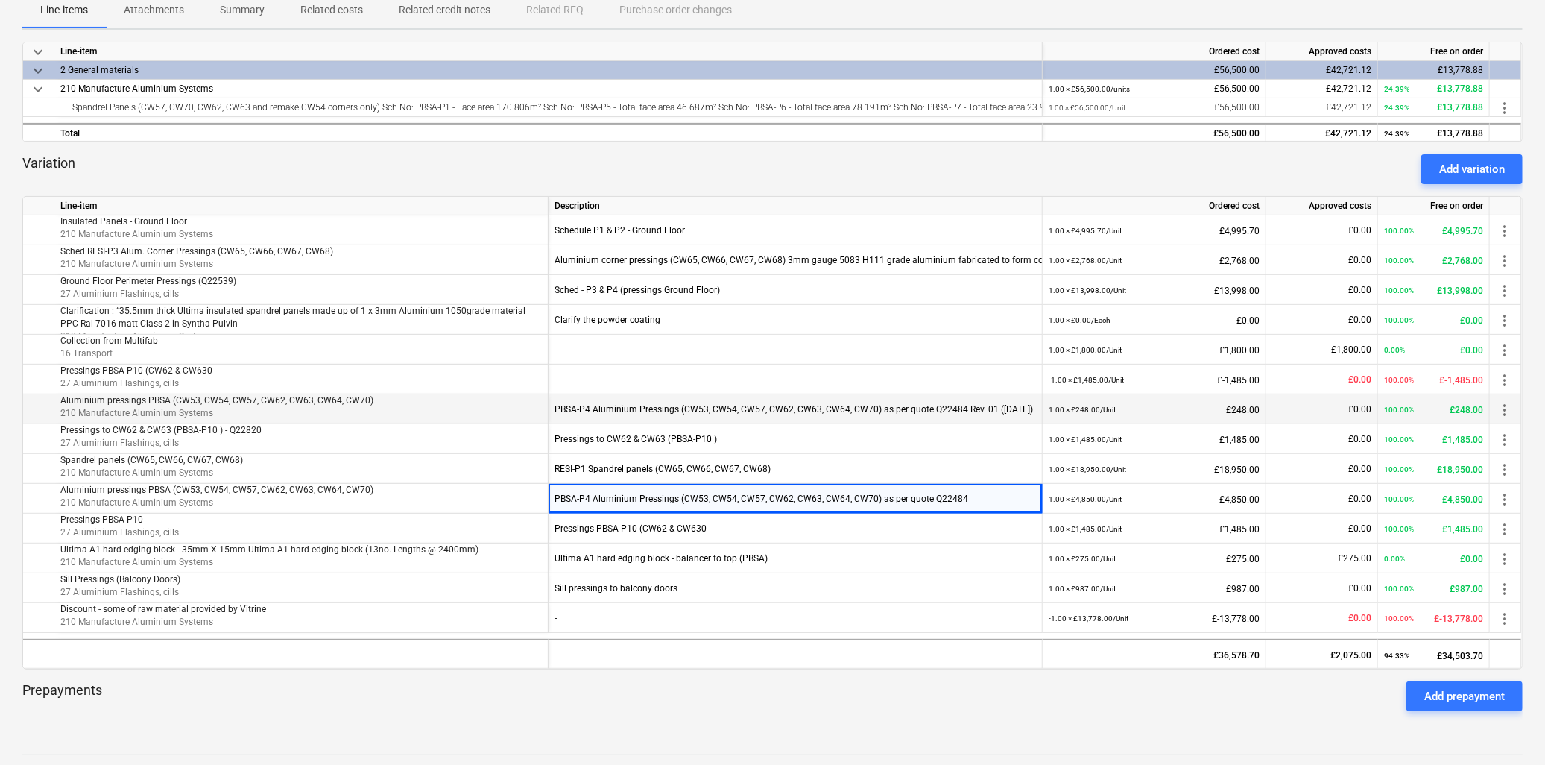
scroll to position [280, 0]
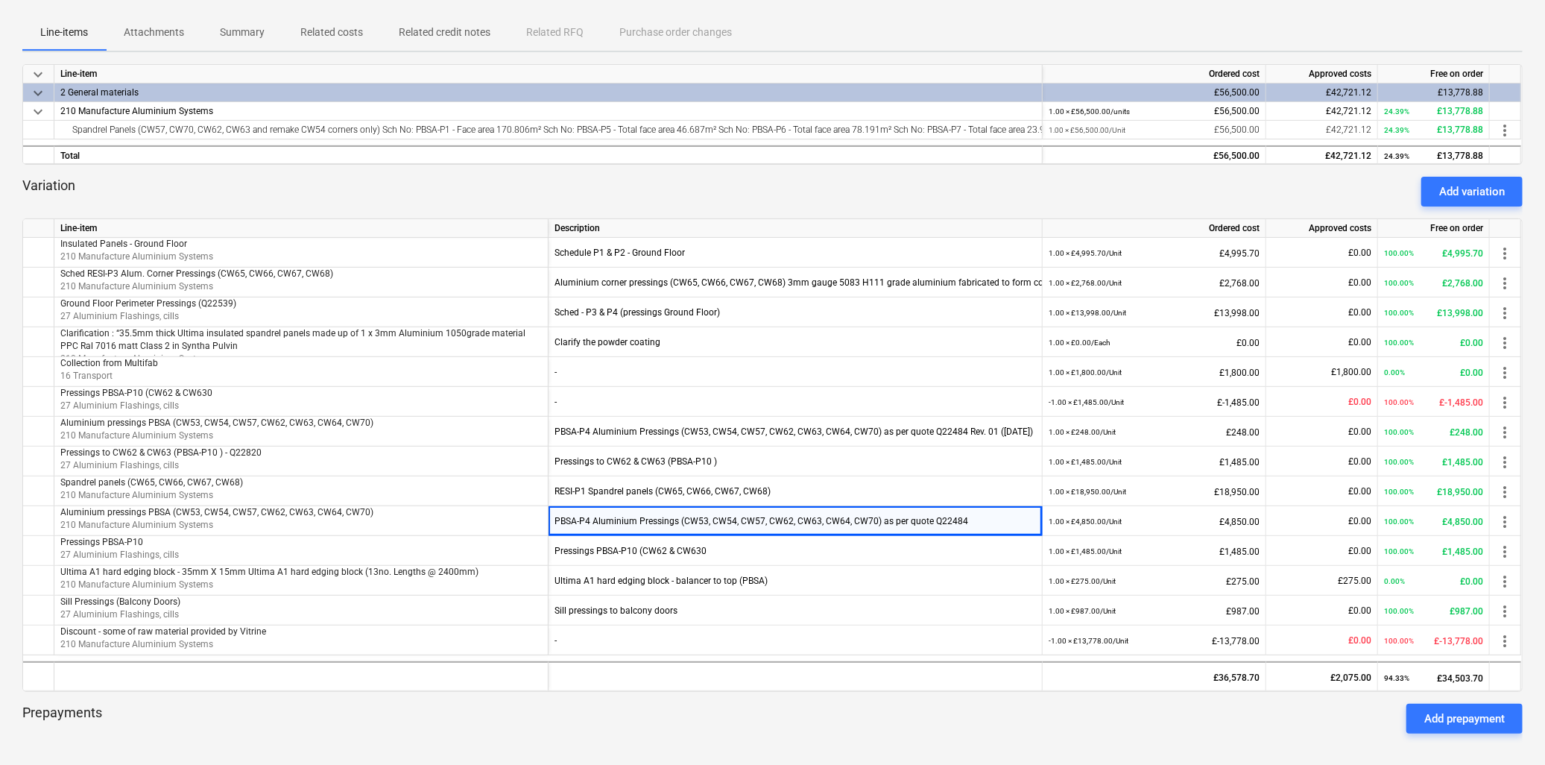
drag, startPoint x: 1465, startPoint y: 181, endPoint x: 1427, endPoint y: 203, distance: 44.1
click at [1465, 182] on div "Add variation" at bounding box center [1472, 191] width 66 height 19
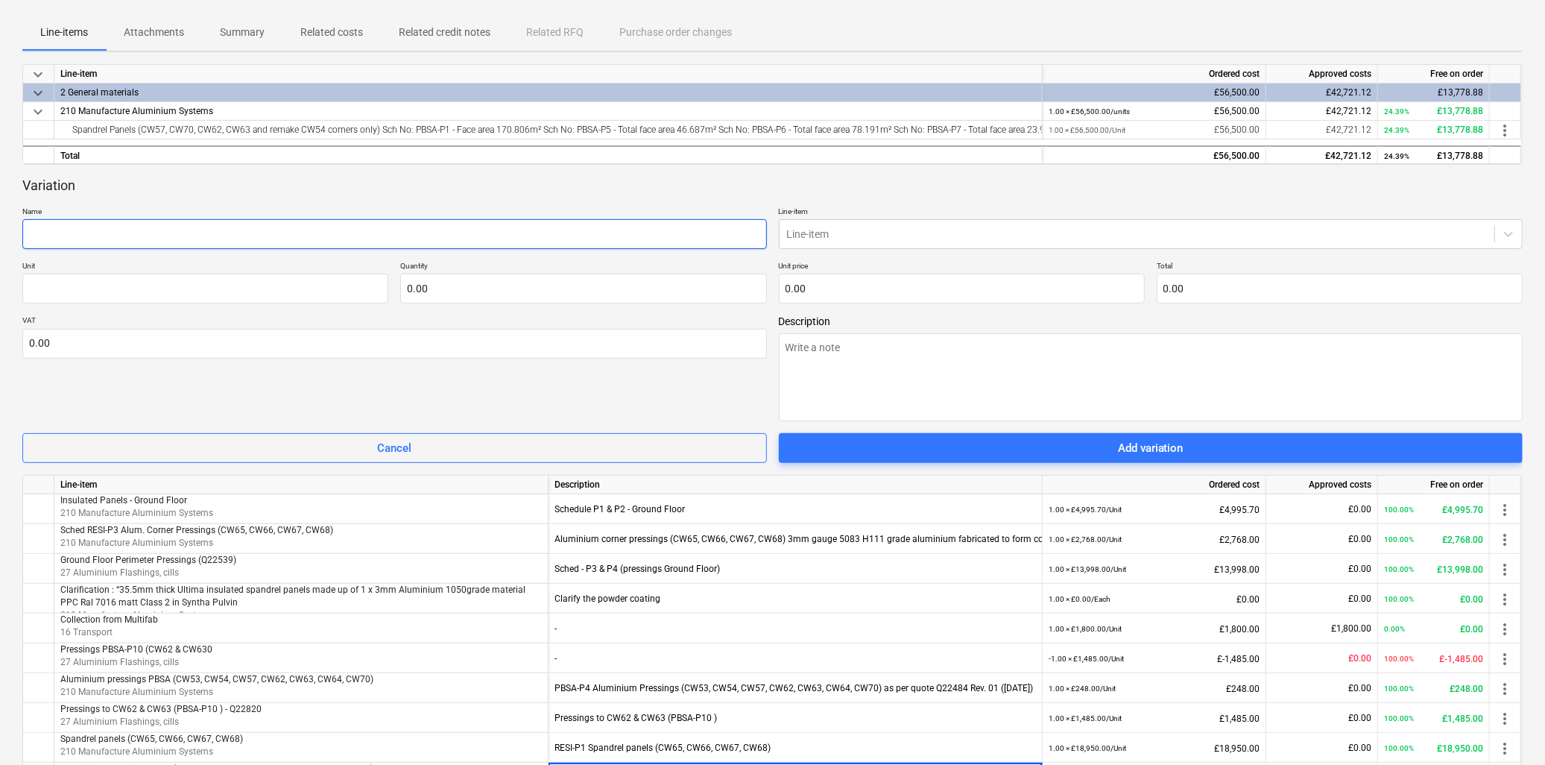
click at [244, 247] on input "text" at bounding box center [394, 234] width 745 height 30
drag, startPoint x: 201, startPoint y: 233, endPoint x: -165, endPoint y: 204, distance: 367.1
click at [0, 204] on html "Sales Projects Contacts Company Consolidated Invoices Inbox 9+ Approvals 2 form…" at bounding box center [772, 102] width 1545 height 765
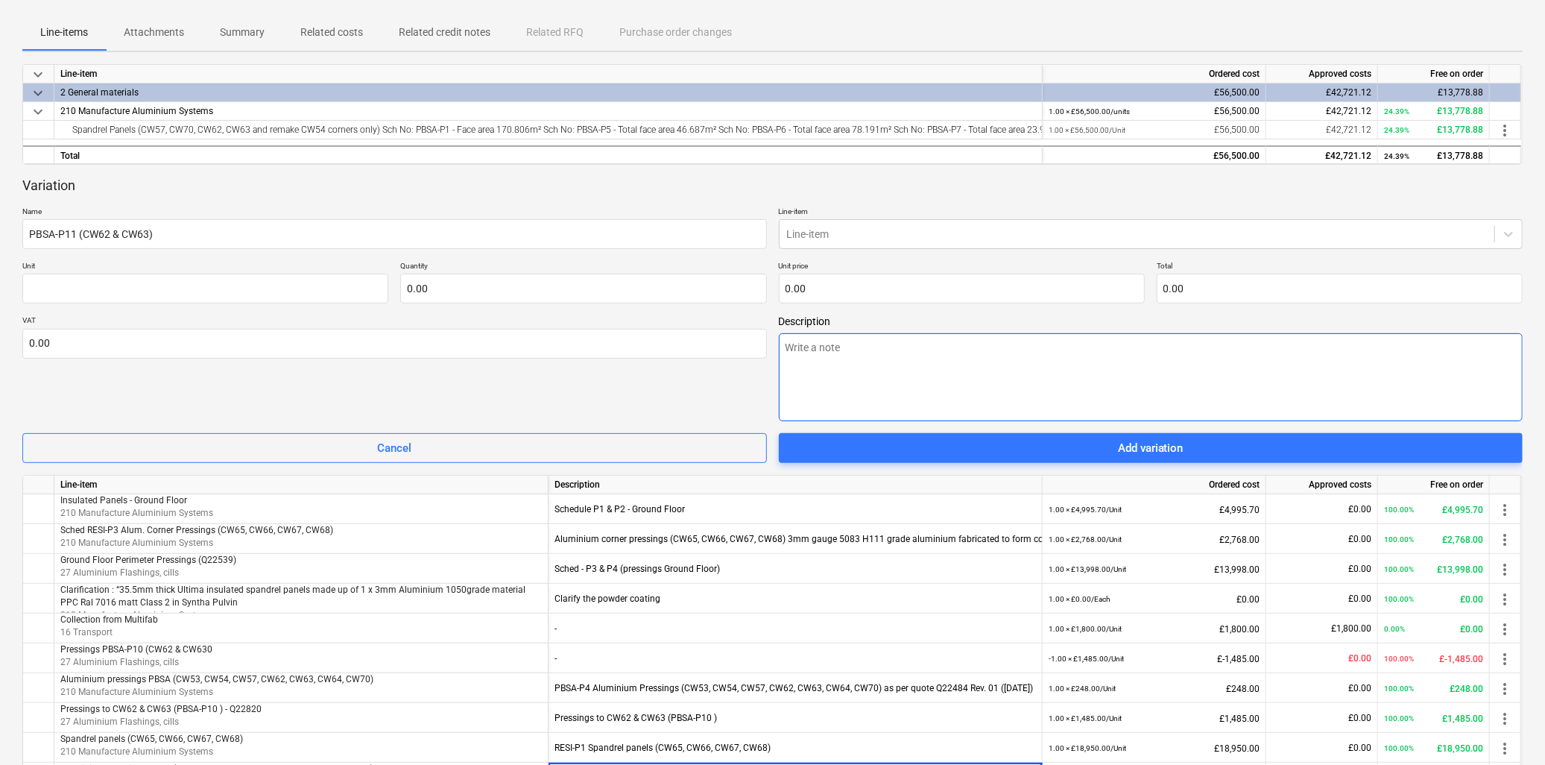
click at [950, 353] on textarea at bounding box center [1151, 377] width 745 height 88
paste textarea "PBSA-P11 (CW62 & CW63)"
click at [157, 288] on input "text" at bounding box center [205, 289] width 366 height 30
click at [500, 294] on input "text" at bounding box center [583, 289] width 366 height 30
click at [824, 289] on input "text" at bounding box center [962, 289] width 366 height 30
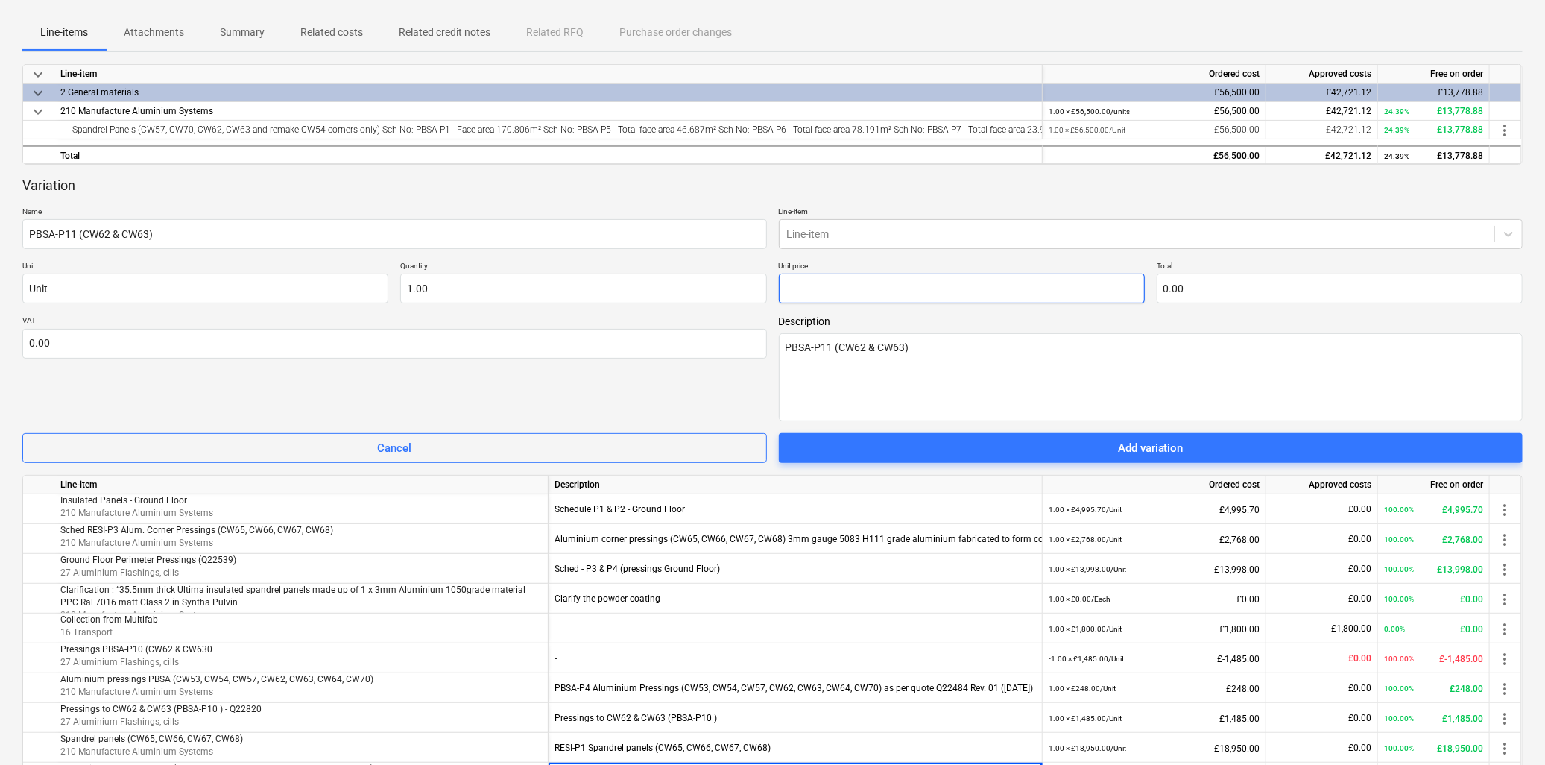
click at [839, 283] on input "text" at bounding box center [962, 289] width 366 height 30
click at [959, 356] on textarea "PBSA-P11 (CW62 & CW63)" at bounding box center [1151, 377] width 745 height 88
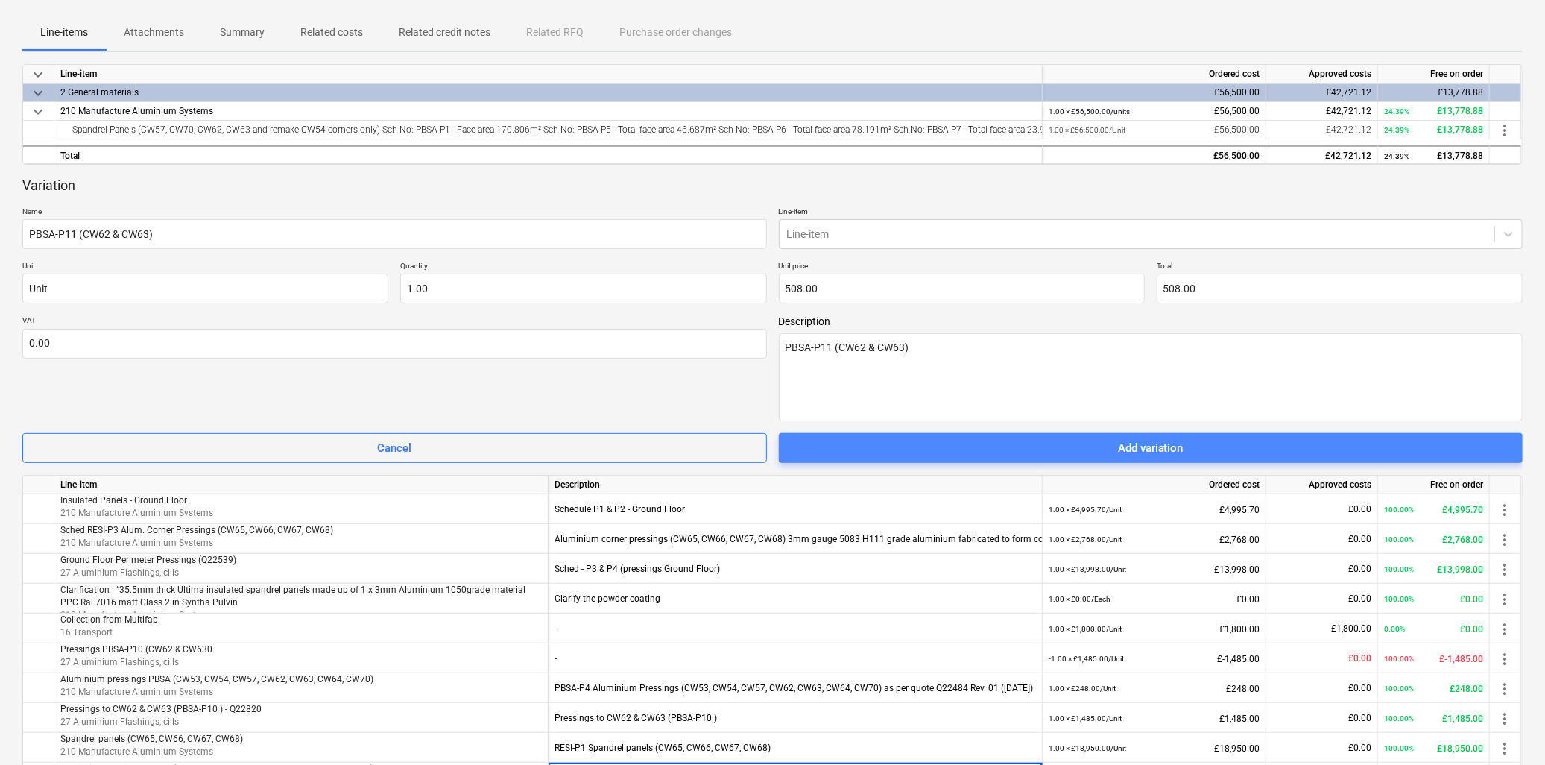
click at [1188, 455] on span "Add variation" at bounding box center [1151, 447] width 709 height 19
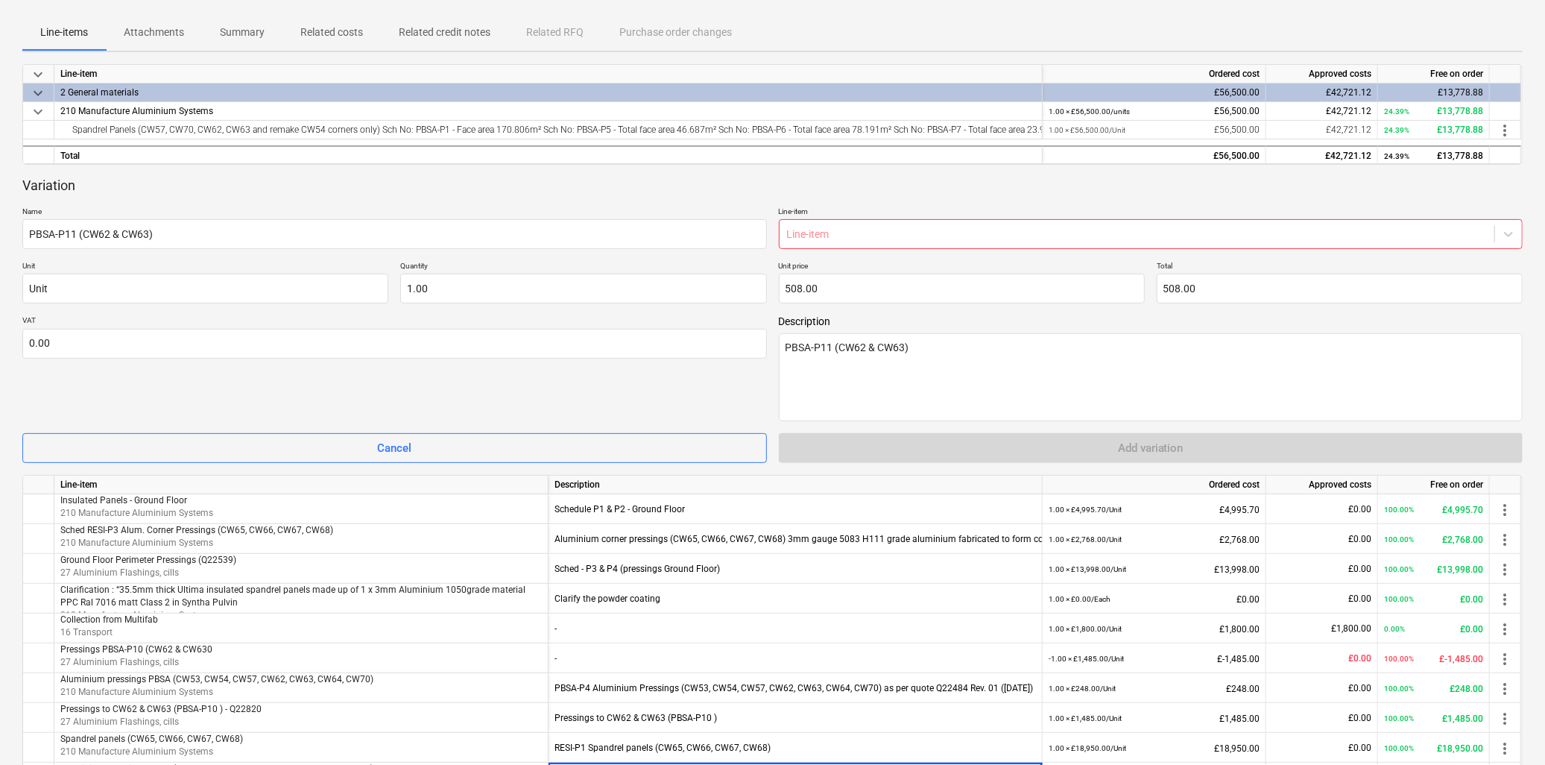
click at [937, 224] on div "Line-item" at bounding box center [1138, 234] width 716 height 21
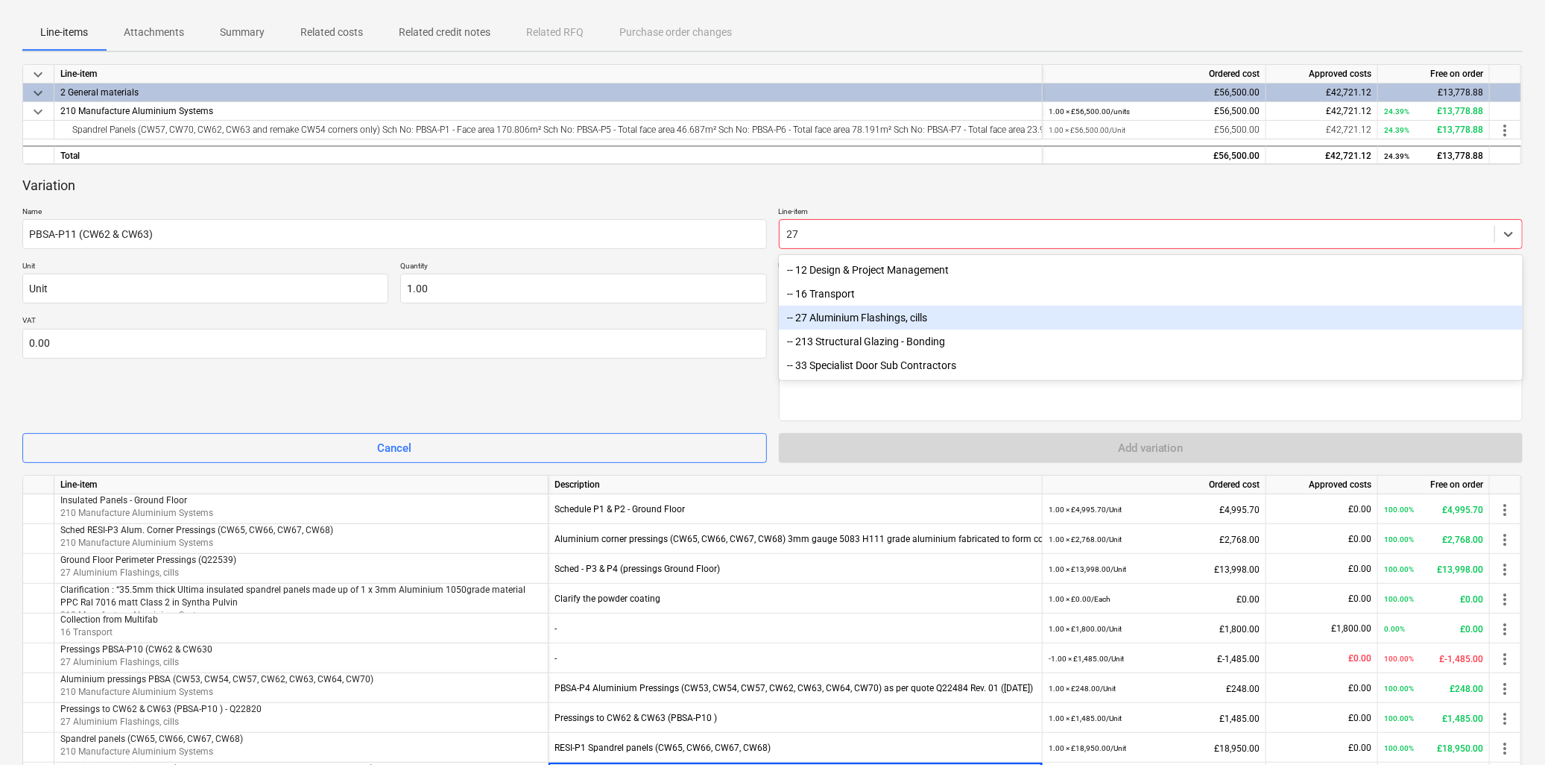
click at [827, 319] on div "-- 27 Aluminium Flashings, cills" at bounding box center [1151, 318] width 745 height 24
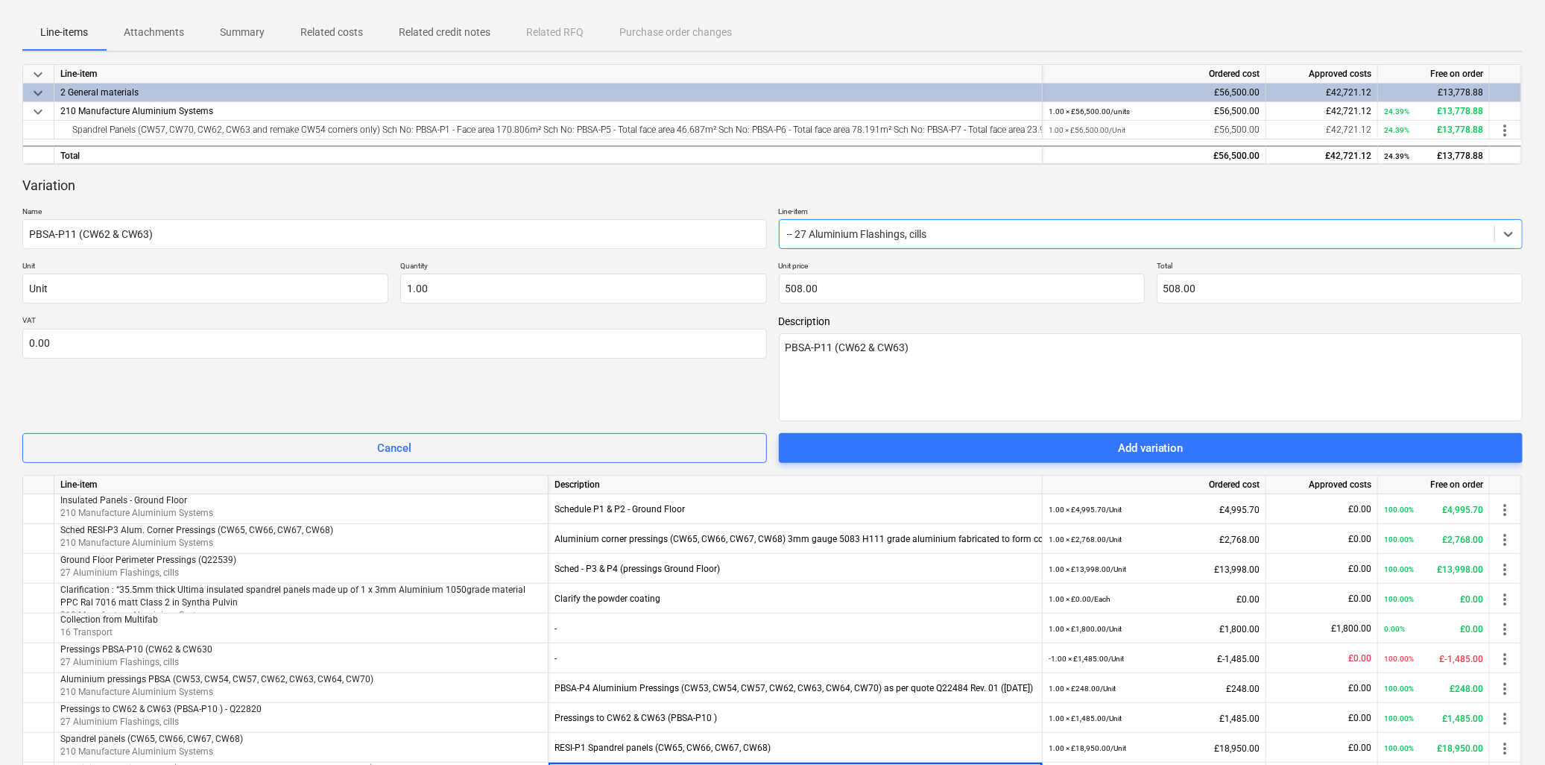
click at [1120, 443] on div "Add variation" at bounding box center [1151, 447] width 66 height 19
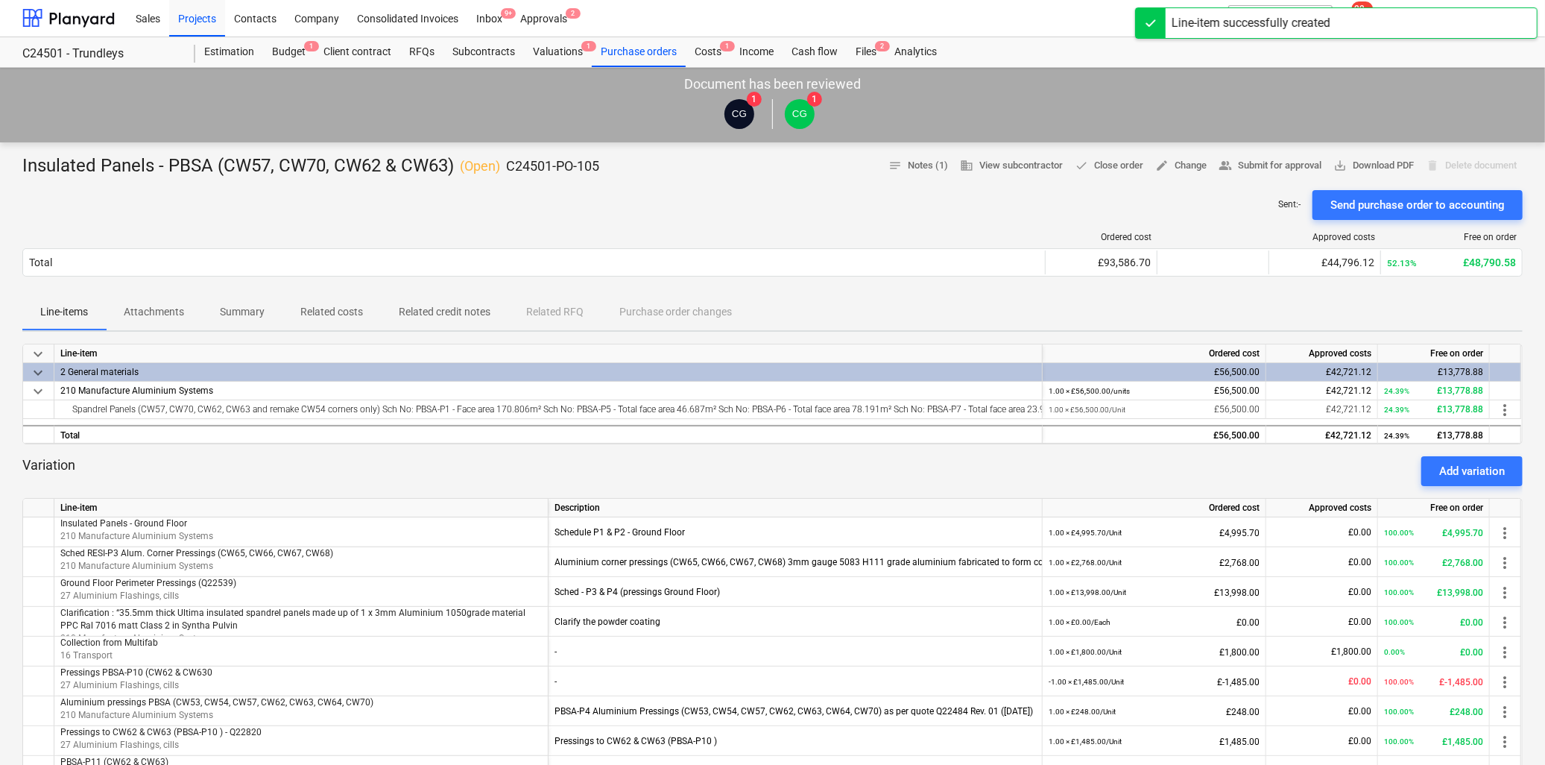
scroll to position [0, 0]
click at [1353, 167] on span "save_alt Download PDF" at bounding box center [1373, 166] width 80 height 17
click at [467, 195] on div "Sent : - Send purchase order to accounting" at bounding box center [772, 206] width 1500 height 30
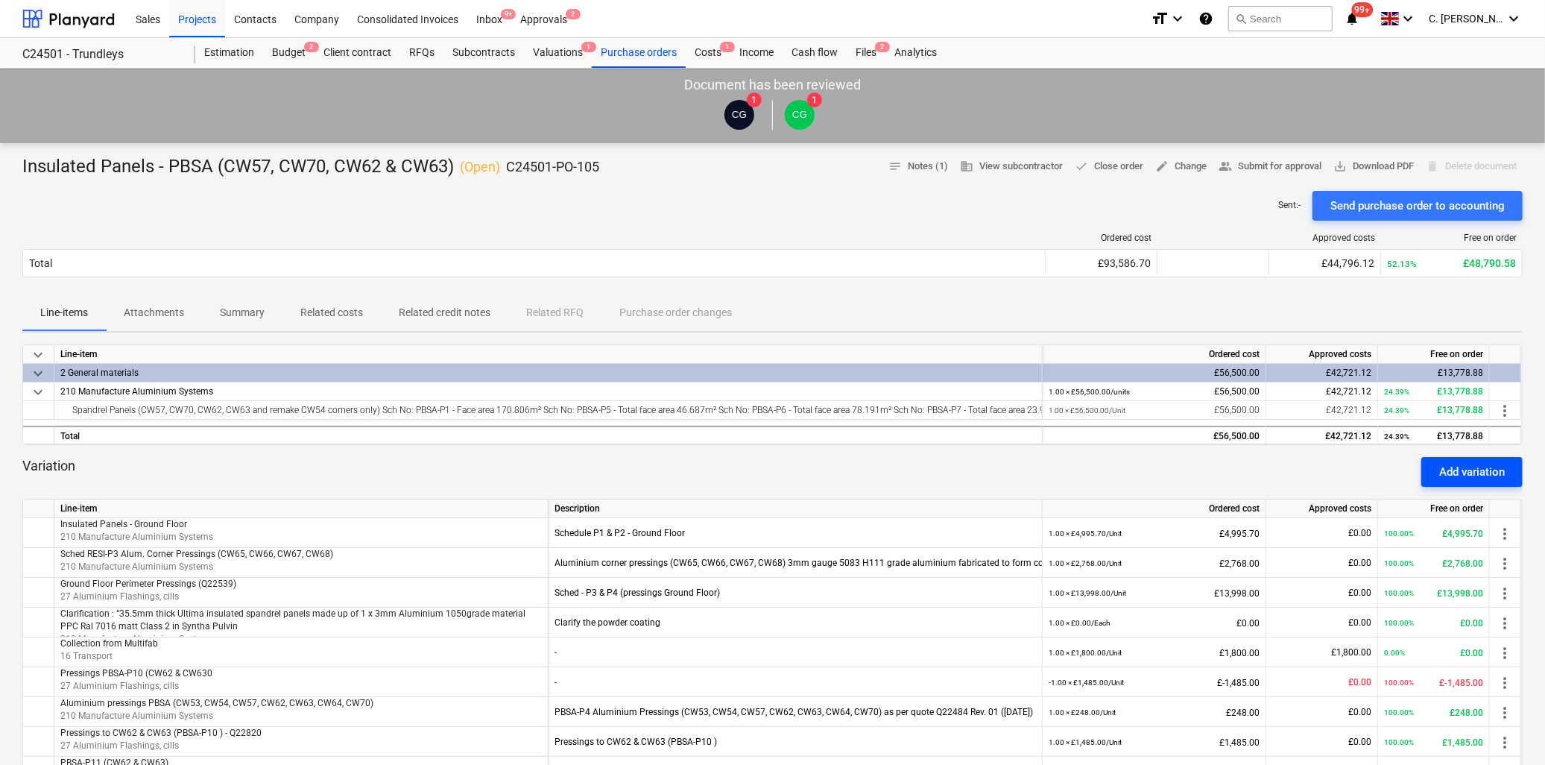
click at [1479, 479] on div "Add variation" at bounding box center [1472, 471] width 66 height 19
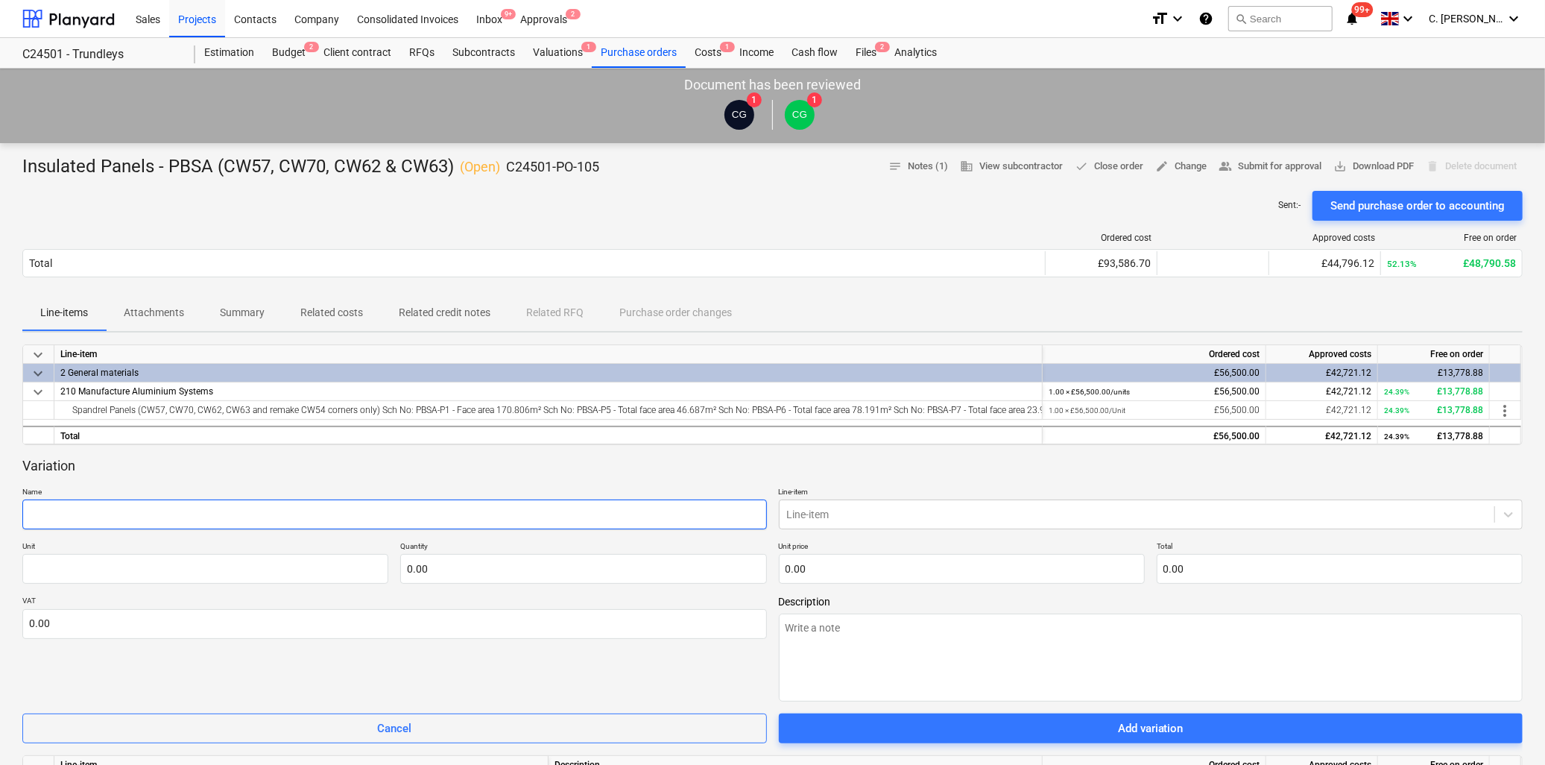
drag, startPoint x: 49, startPoint y: 510, endPoint x: 62, endPoint y: 517, distance: 14.3
click at [49, 510] on input "text" at bounding box center [394, 514] width 745 height 30
drag, startPoint x: 277, startPoint y: 508, endPoint x: -158, endPoint y: 514, distance: 434.6
click at [0, 514] on html "Sales Projects Contacts Company Consolidated Invoices Inbox 9+ Approvals 2 form…" at bounding box center [772, 382] width 1545 height 765
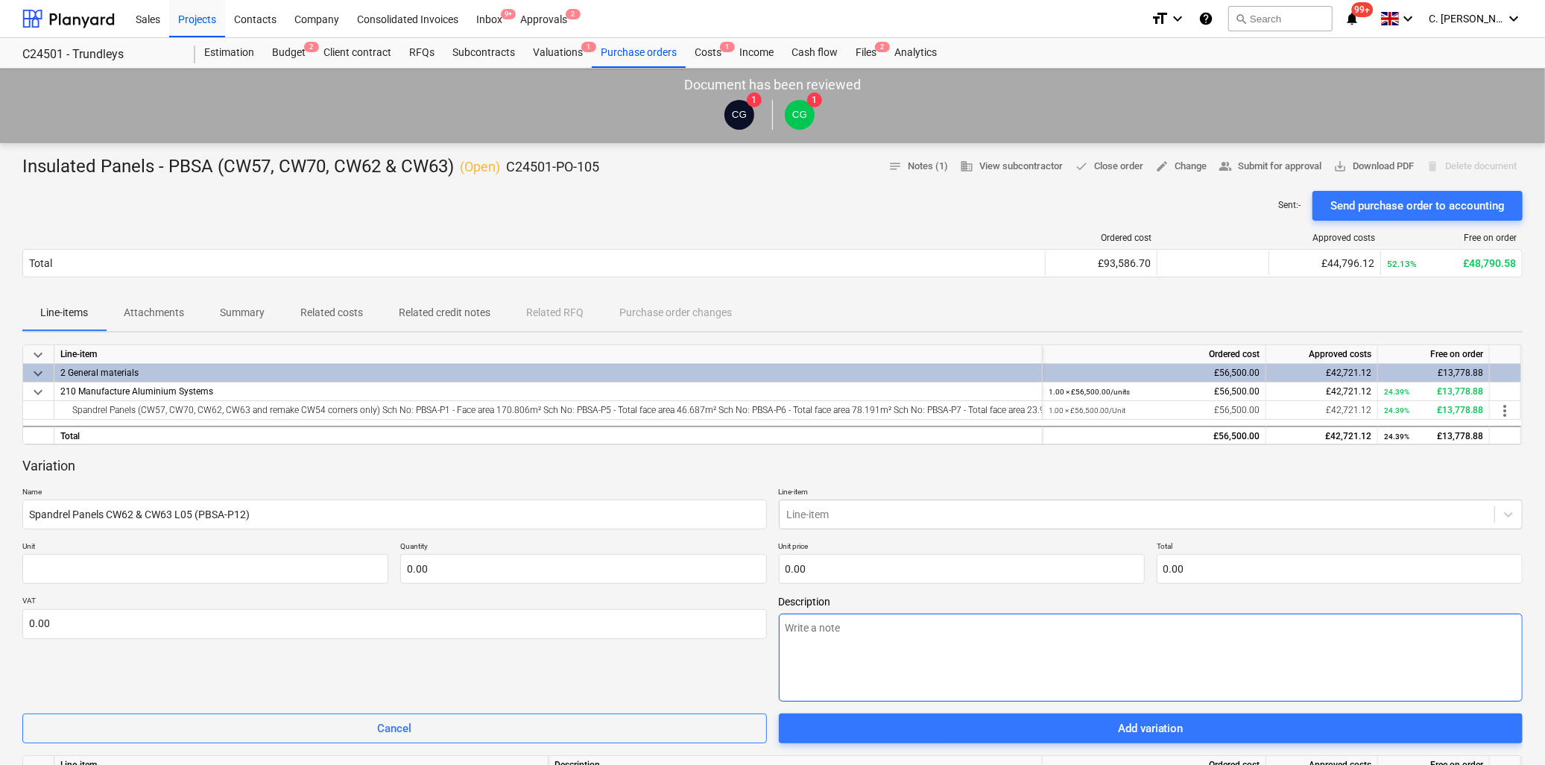
click at [950, 652] on textarea at bounding box center [1151, 657] width 745 height 88
paste textarea "Spandrel Panels CW62 & CW63 L05 (PBSA-P12)"
click at [903, 511] on div at bounding box center [1137, 514] width 701 height 15
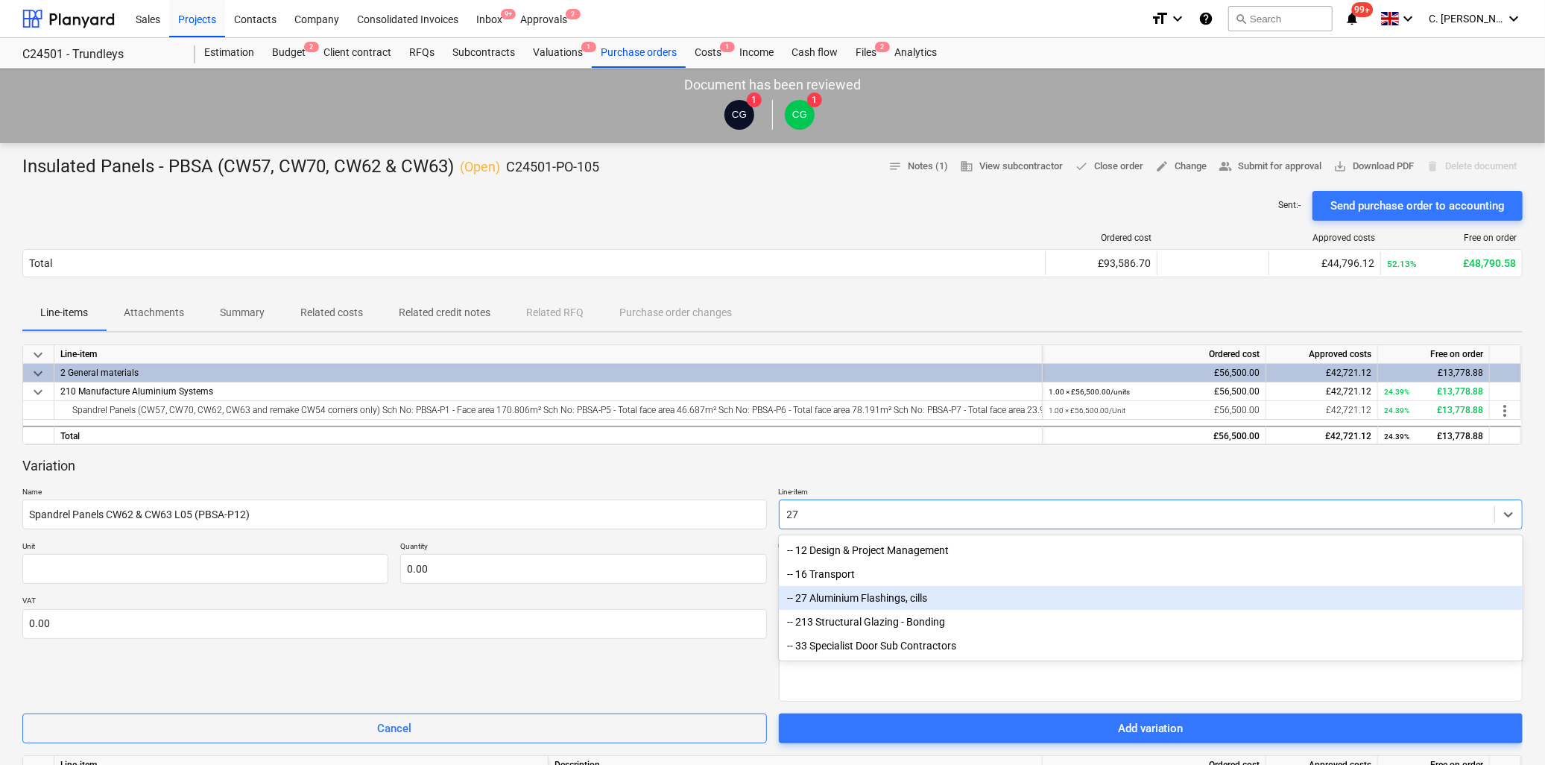
click at [858, 590] on div "-- 27 Aluminium Flashings, cills" at bounding box center [1151, 598] width 745 height 24
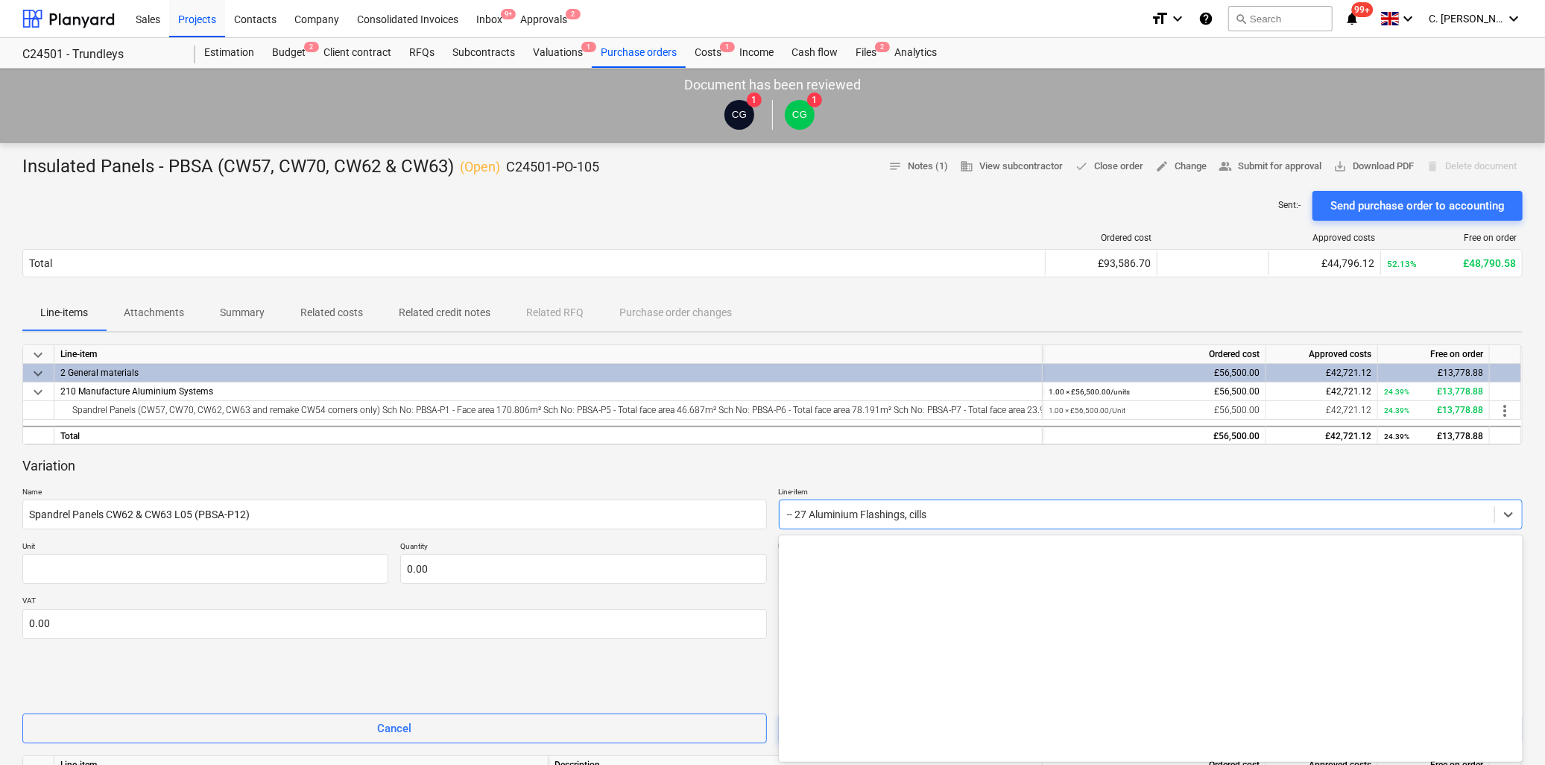
click at [941, 518] on div at bounding box center [1137, 514] width 701 height 15
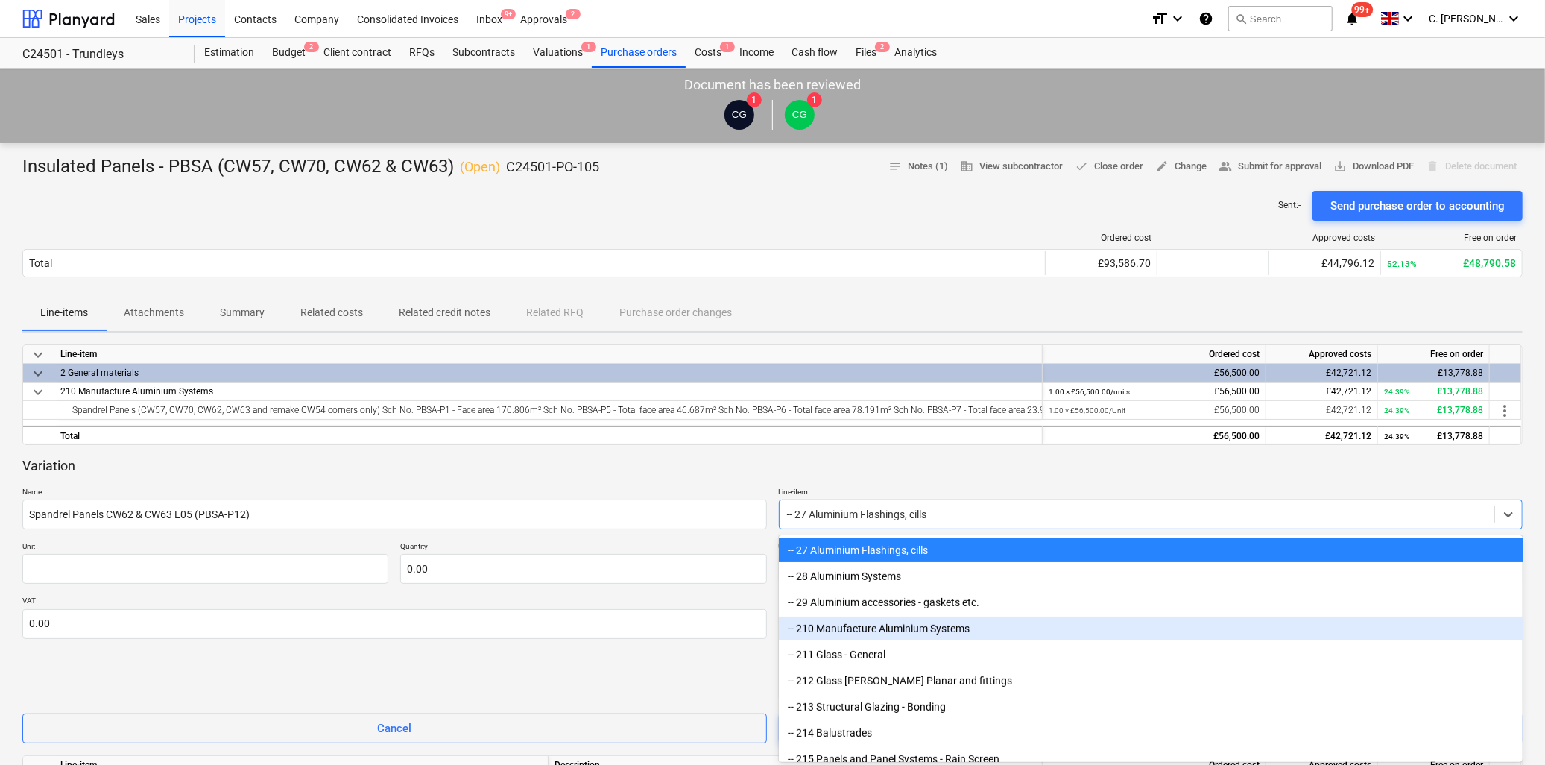
click at [888, 629] on div "-- 210 Manufacture Aluminium Systems" at bounding box center [1151, 628] width 745 height 24
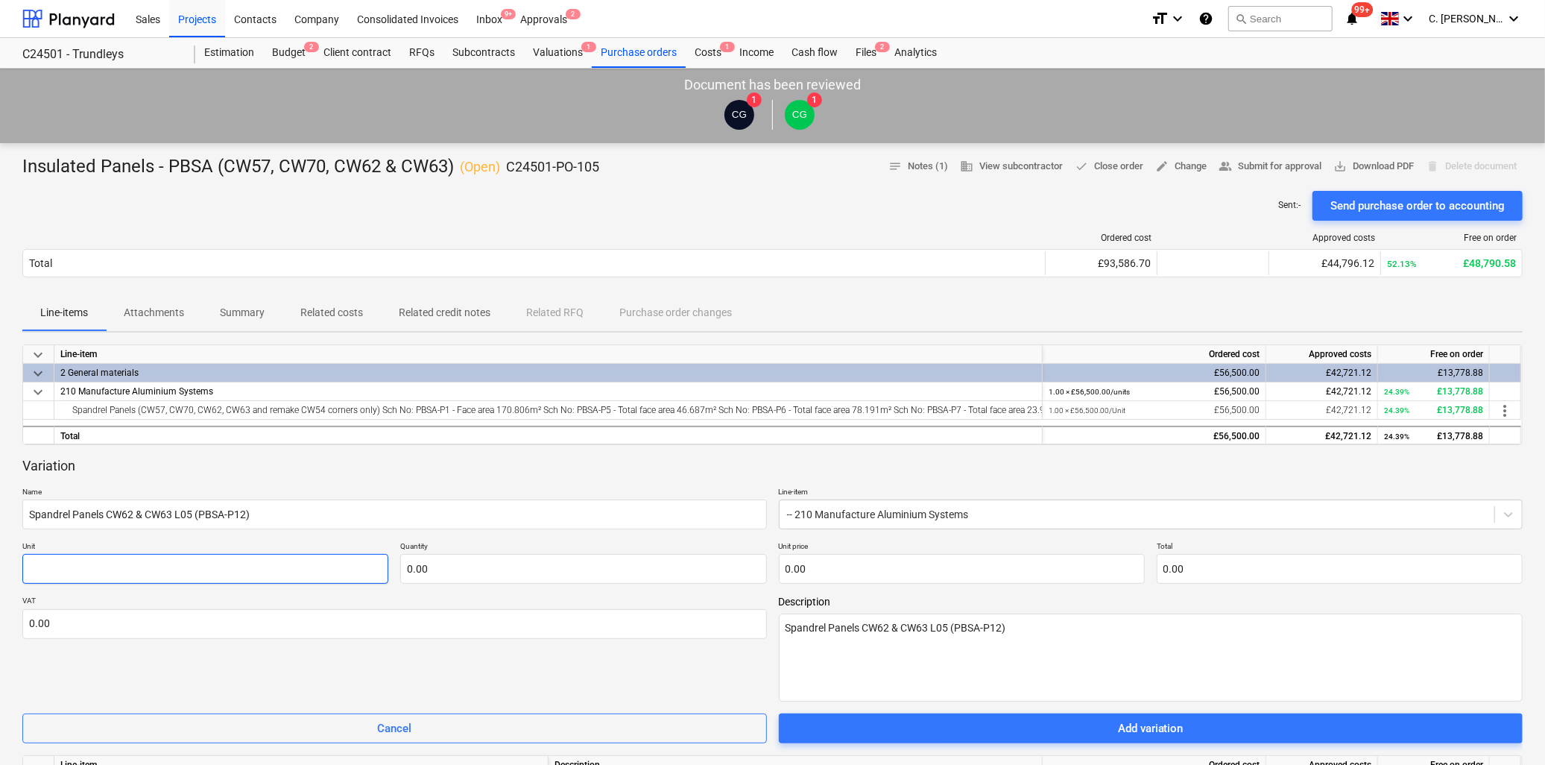
click at [132, 561] on input "text" at bounding box center [205, 569] width 366 height 30
drag, startPoint x: 442, startPoint y: 572, endPoint x: 450, endPoint y: 572, distance: 8.2
click at [442, 572] on input "text" at bounding box center [583, 569] width 366 height 30
click at [802, 567] on input "text" at bounding box center [962, 569] width 366 height 30
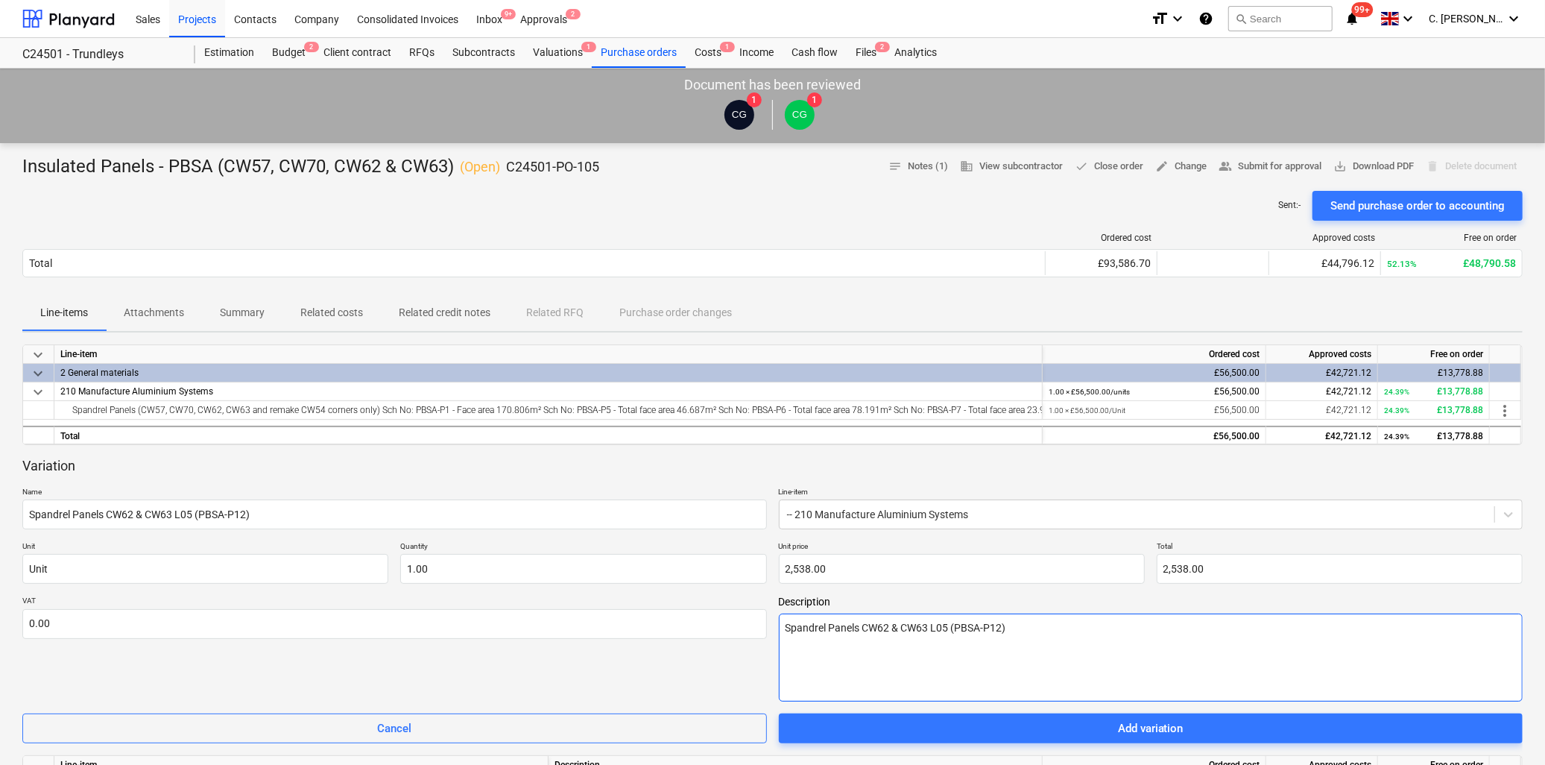
click at [926, 673] on textarea "Spandrel Panels CW62 & CW63 L05 (PBSA-P12)" at bounding box center [1151, 657] width 745 height 88
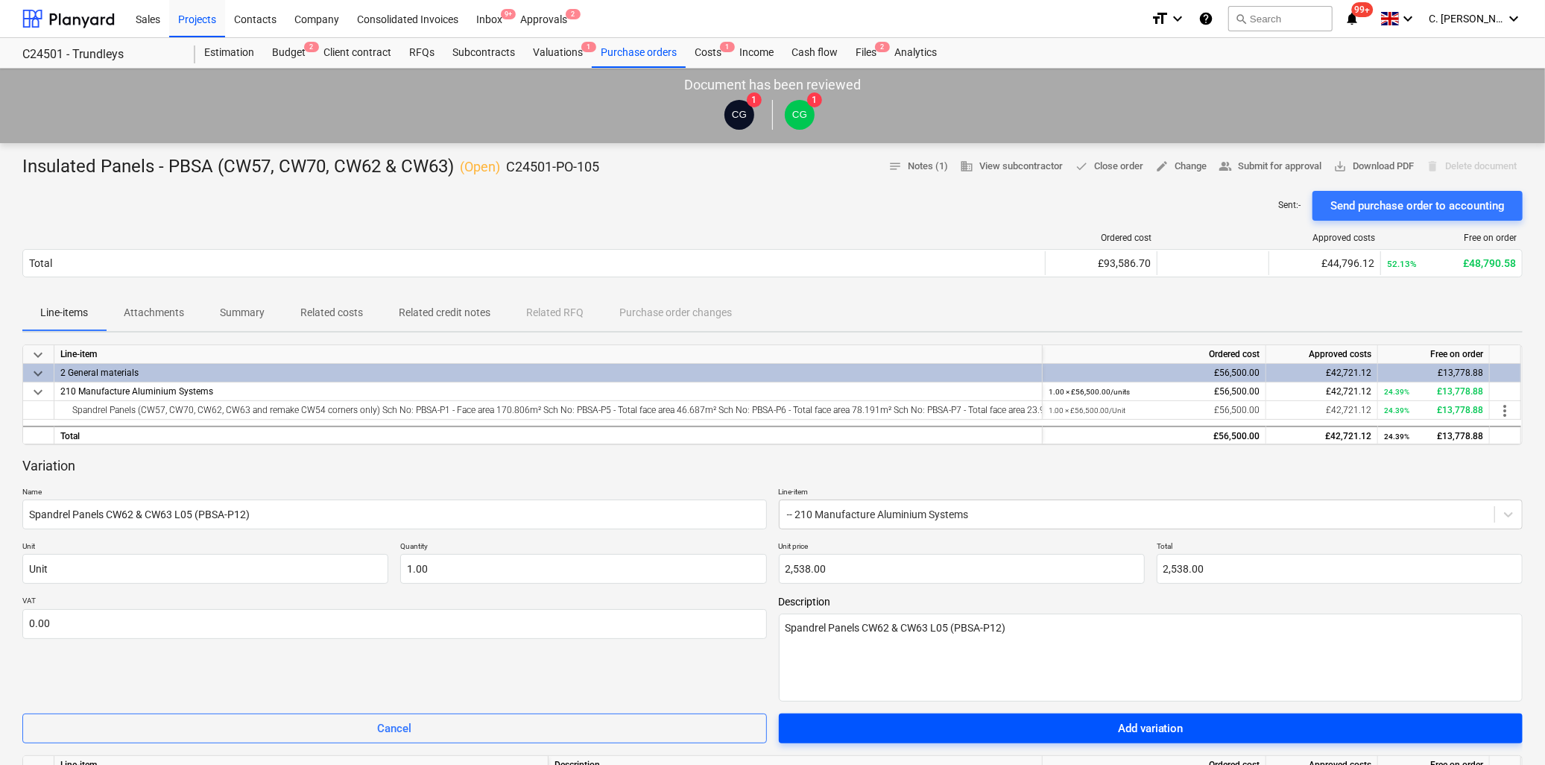
click at [1139, 727] on div "Add variation" at bounding box center [1151, 728] width 66 height 19
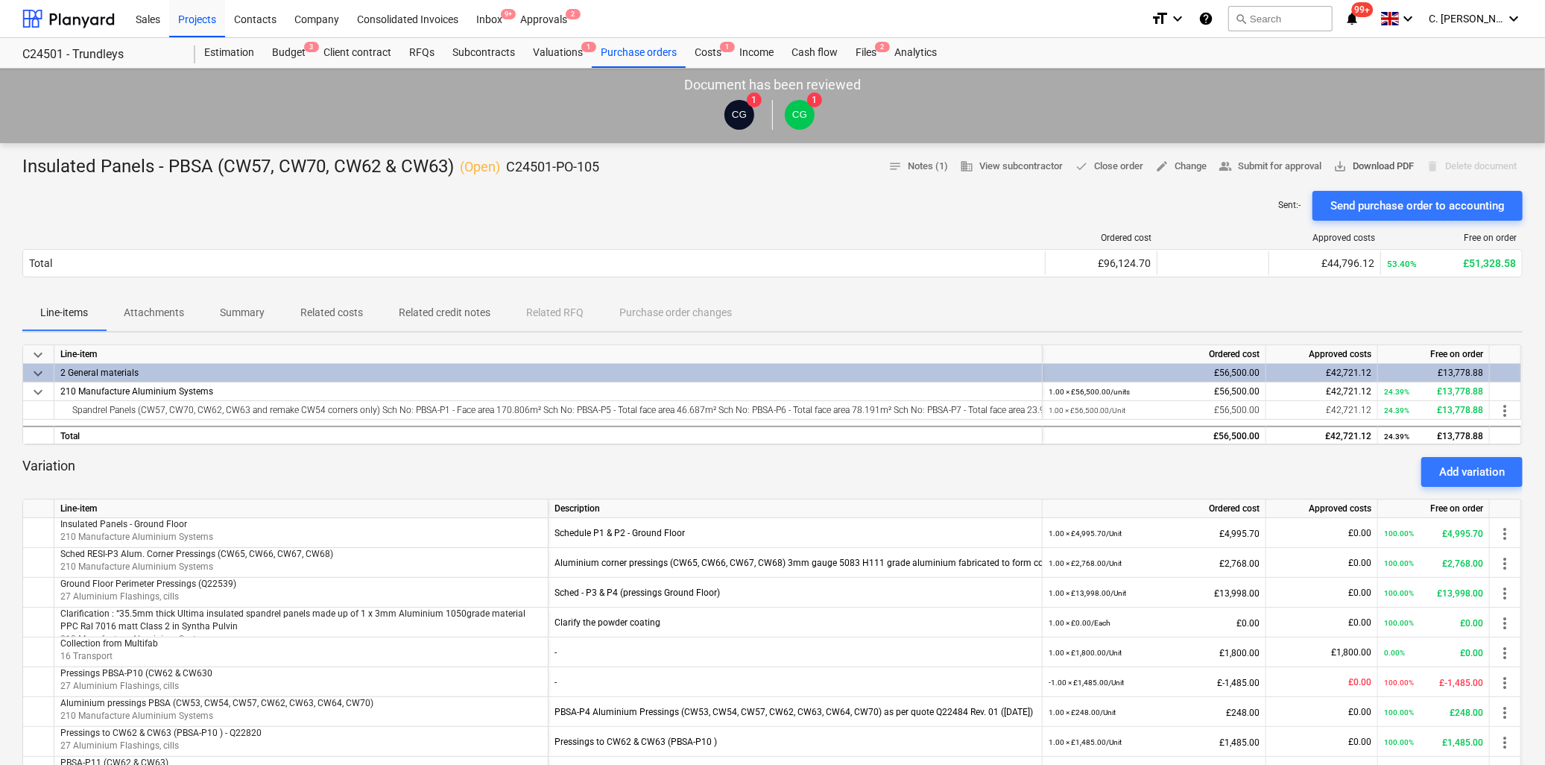
click at [1357, 162] on span "save_alt Download PDF" at bounding box center [1373, 166] width 80 height 17
